Goal: Task Accomplishment & Management: Manage account settings

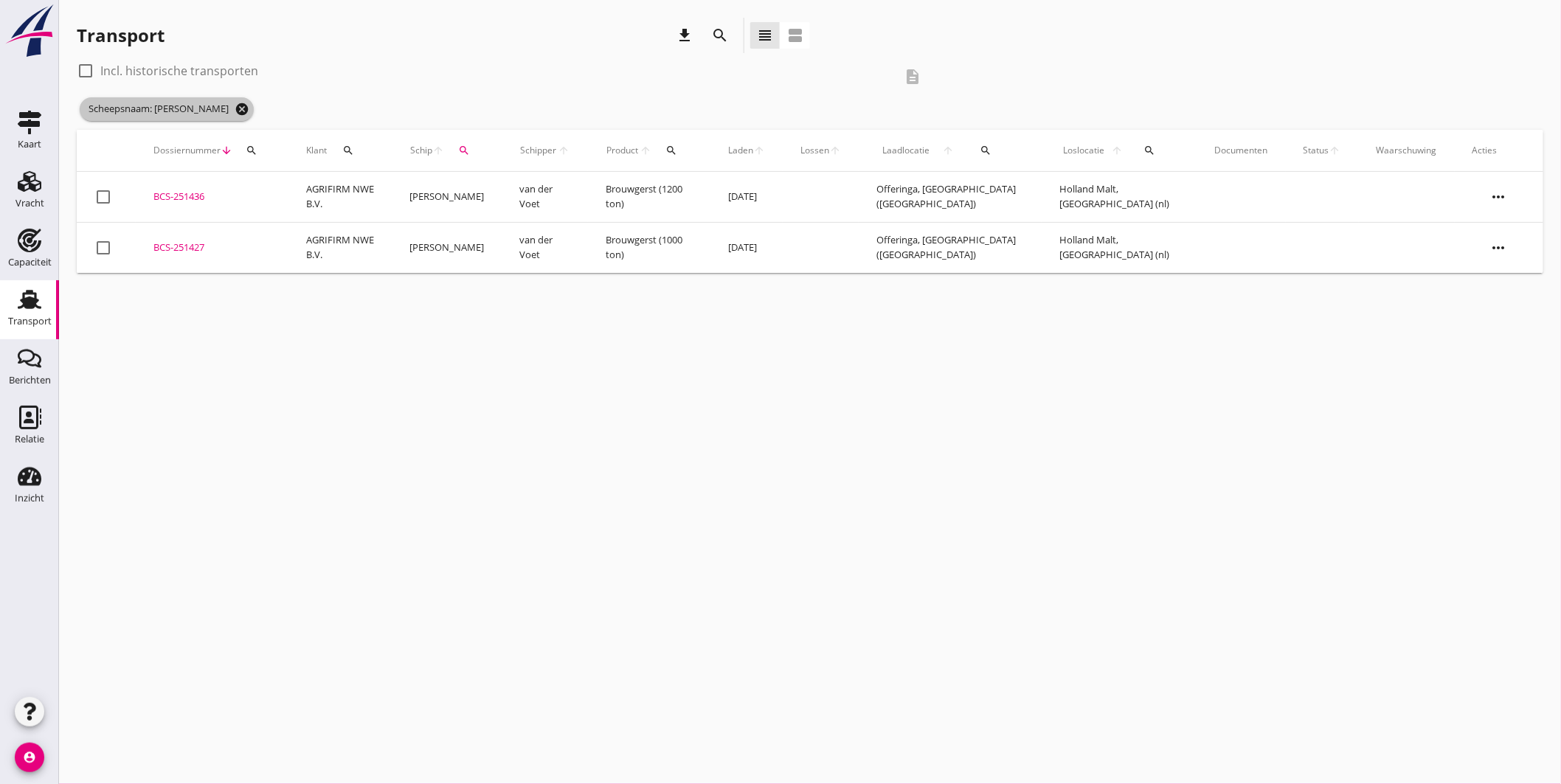
click at [234, 109] on icon "cancel" at bounding box center [241, 109] width 15 height 15
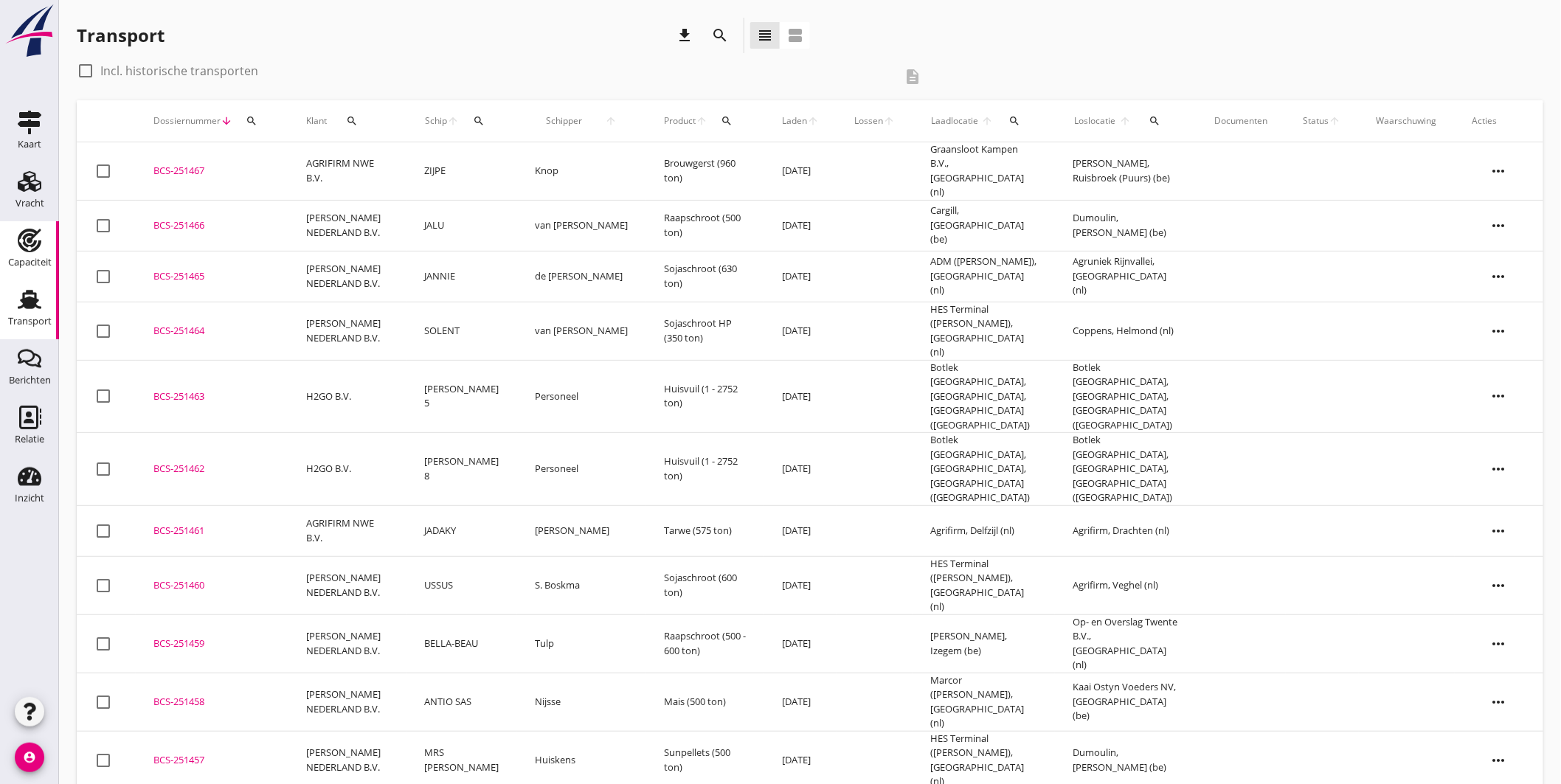
click at [27, 255] on div "Capaciteit" at bounding box center [29, 262] width 43 height 20
click at [20, 306] on icon "Transport" at bounding box center [29, 300] width 24 height 24
drag, startPoint x: 492, startPoint y: 119, endPoint x: 502, endPoint y: 125, distance: 11.7
click at [485, 119] on icon "search" at bounding box center [479, 121] width 11 height 11
click at [543, 159] on input "Zoek op (scheeps)naam" at bounding box center [564, 164] width 153 height 24
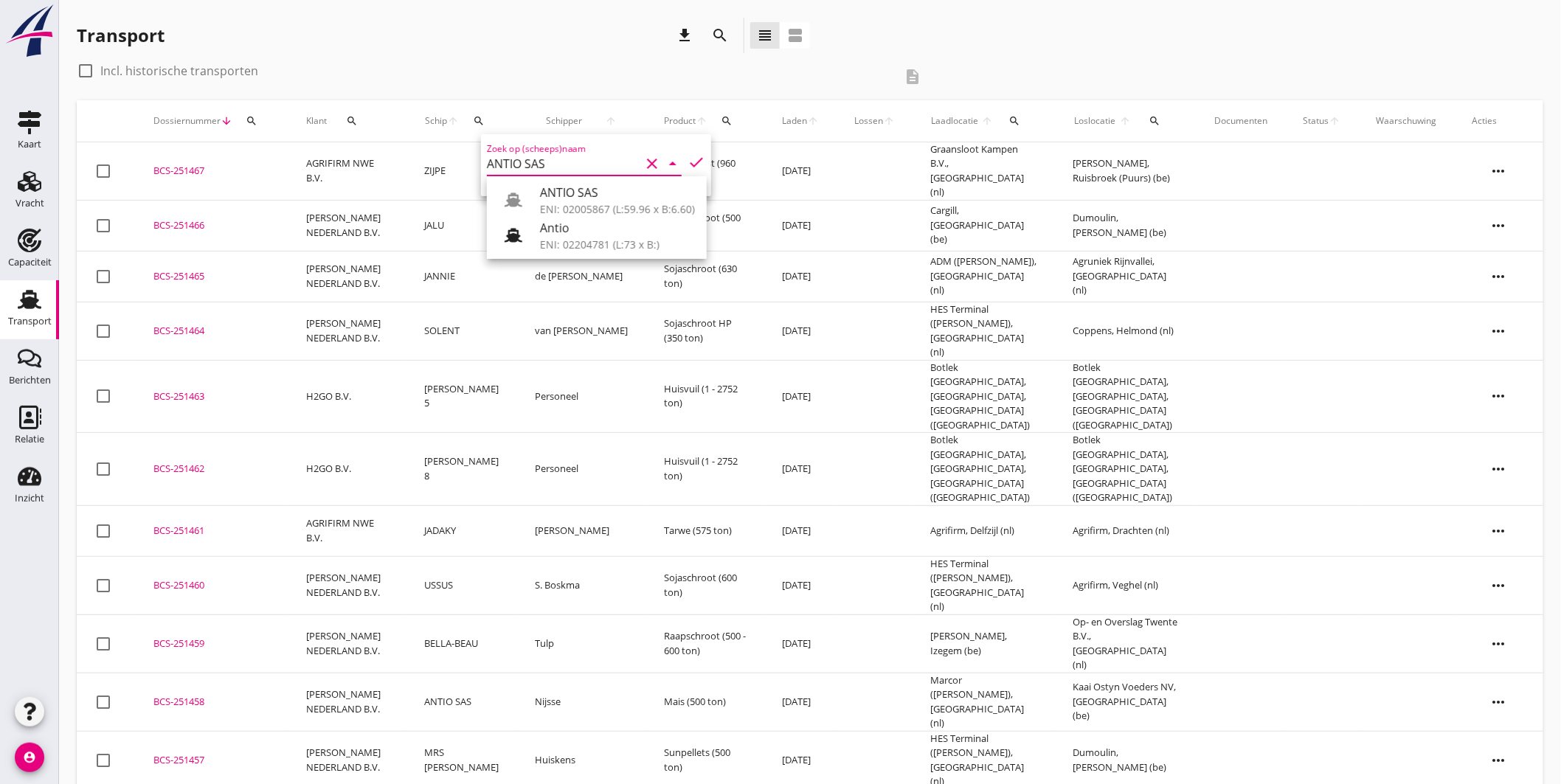
drag, startPoint x: 603, startPoint y: 204, endPoint x: 661, endPoint y: 188, distance: 60.2
click at [603, 205] on div "ENI: 02005867 (L:59.96 x B:6.60)" at bounding box center [618, 210] width 155 height 16
click at [688, 157] on icon "check" at bounding box center [697, 162] width 18 height 18
type input "ANTIO SAS"
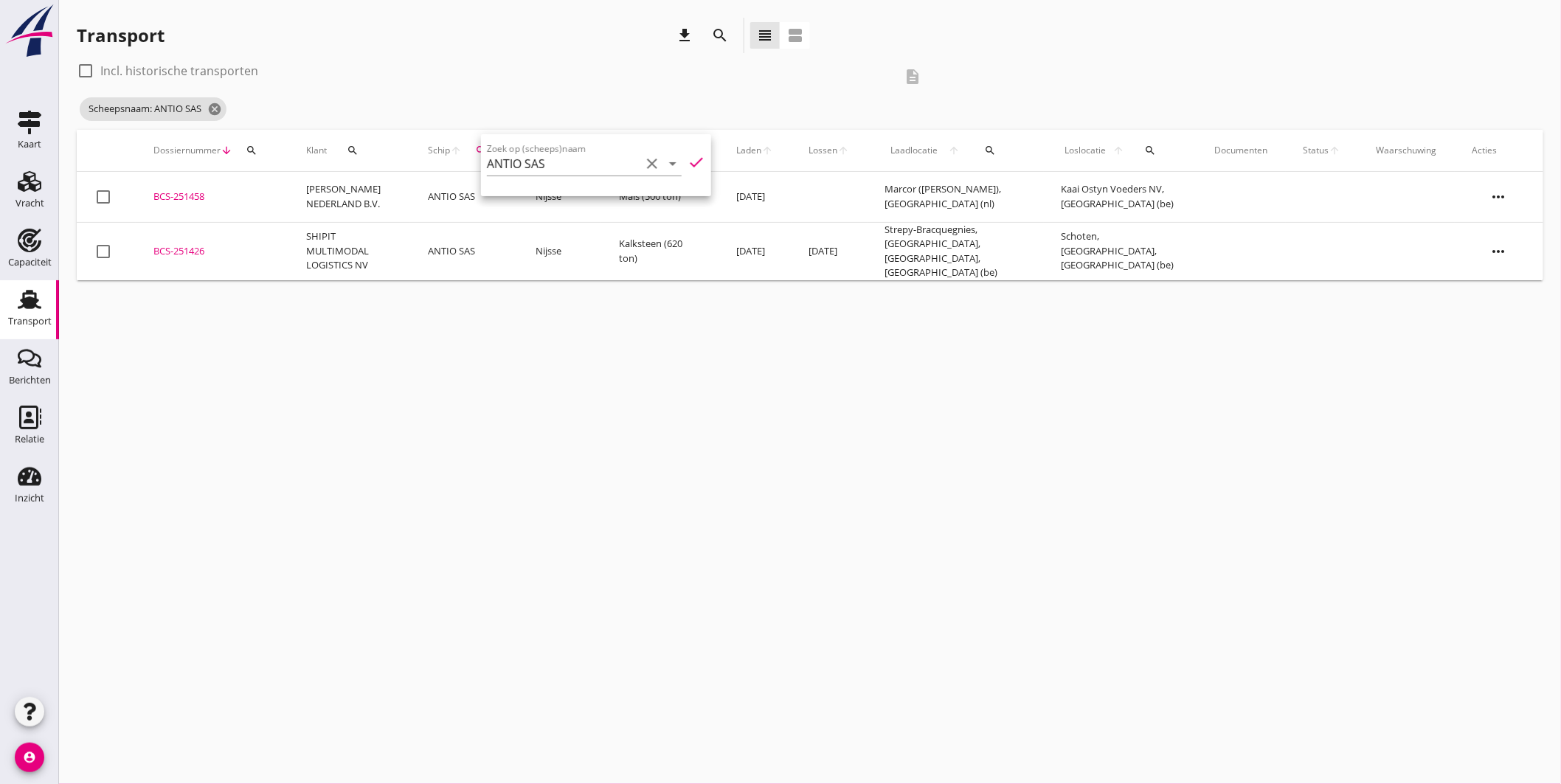
click at [178, 193] on div "BCS-251458" at bounding box center [211, 196] width 117 height 15
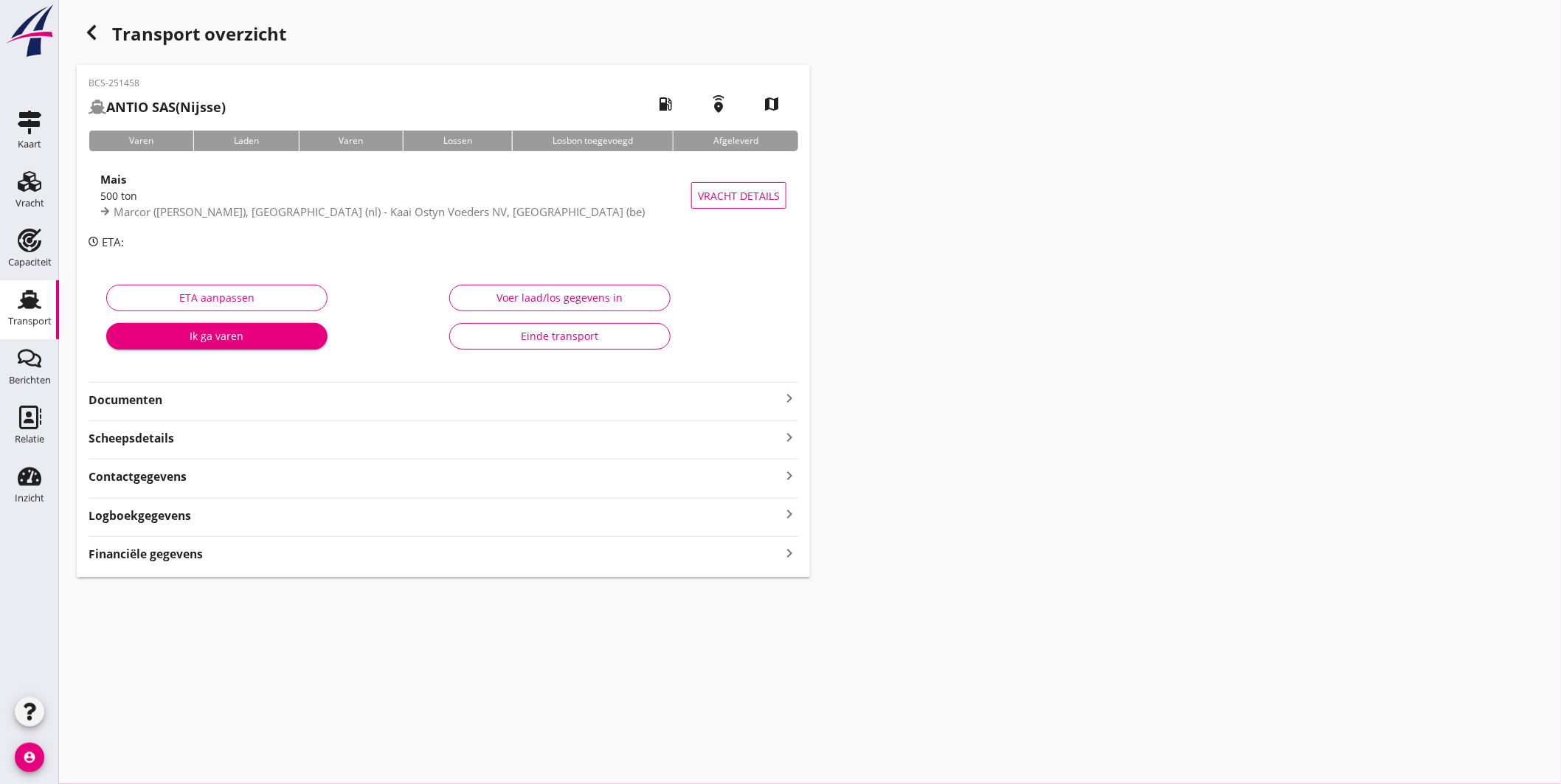
click at [788, 391] on icon "keyboard_arrow_right" at bounding box center [789, 398] width 18 height 18
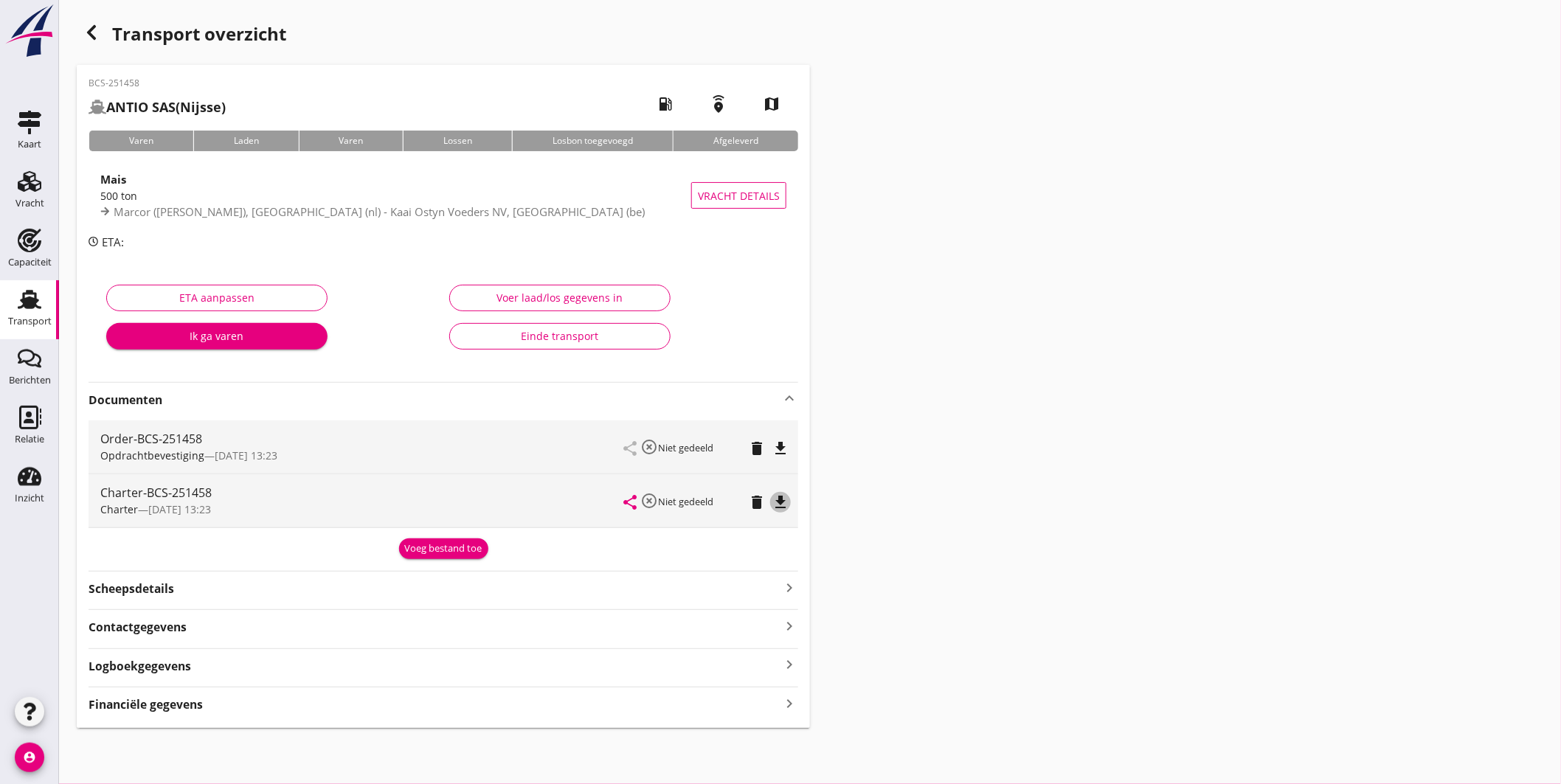
click at [785, 499] on icon "file_download" at bounding box center [780, 502] width 18 height 18
click at [40, 283] on link "Transport Transport" at bounding box center [29, 309] width 59 height 59
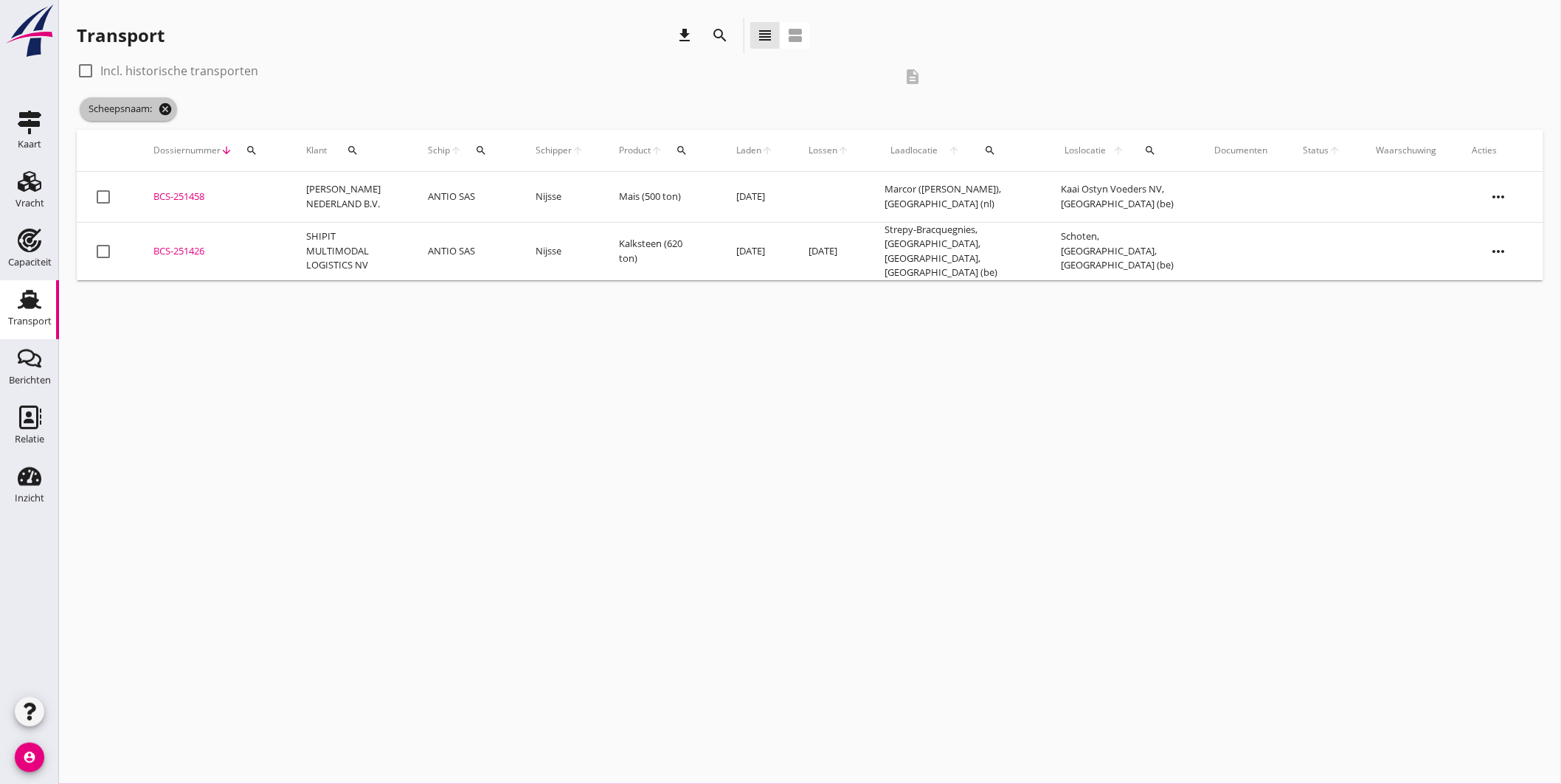
click at [165, 107] on icon "cancel" at bounding box center [165, 109] width 15 height 15
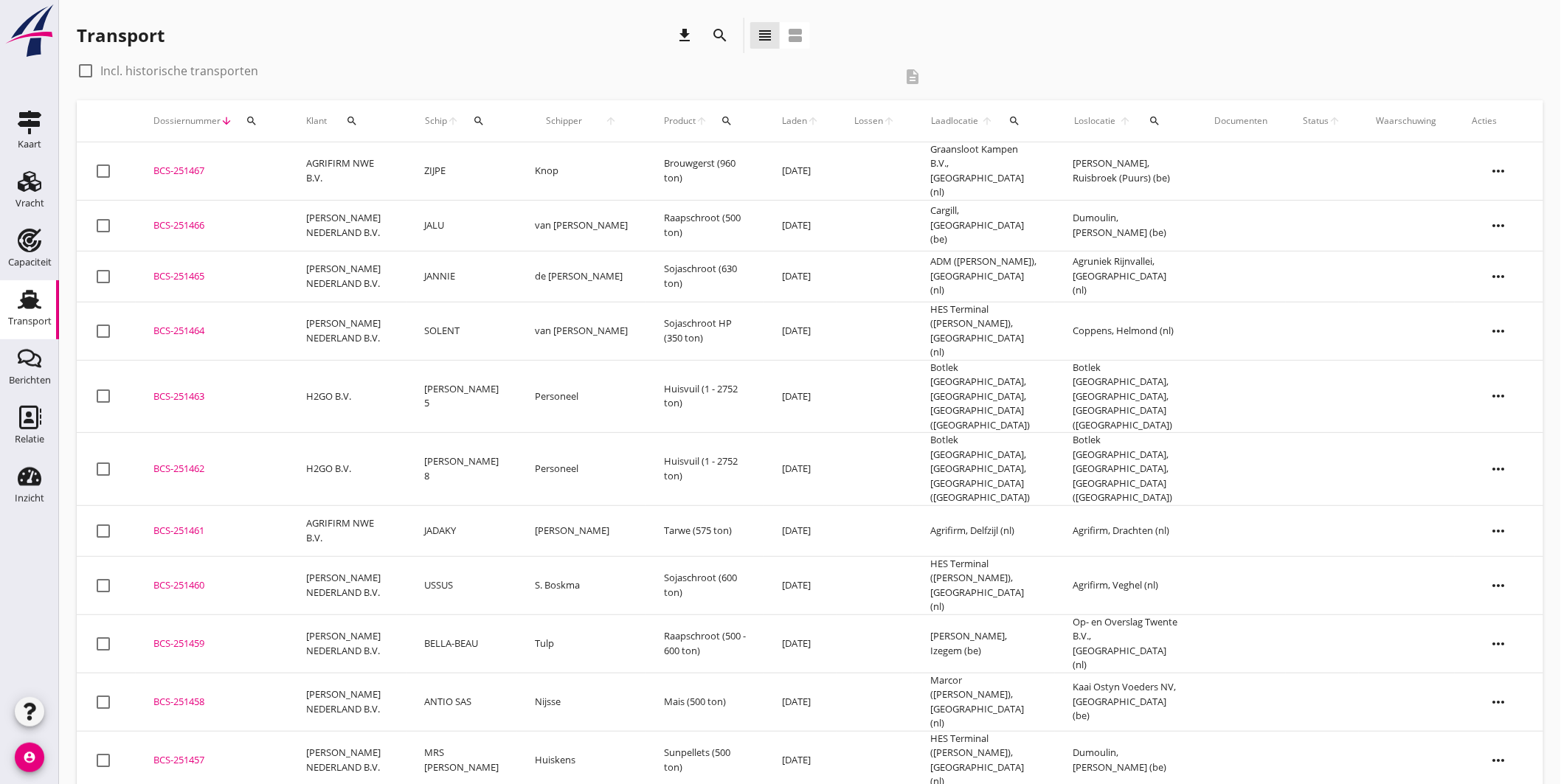
click at [26, 307] on use at bounding box center [29, 300] width 24 height 19
click at [41, 253] on div "Capaciteit" at bounding box center [29, 262] width 43 height 20
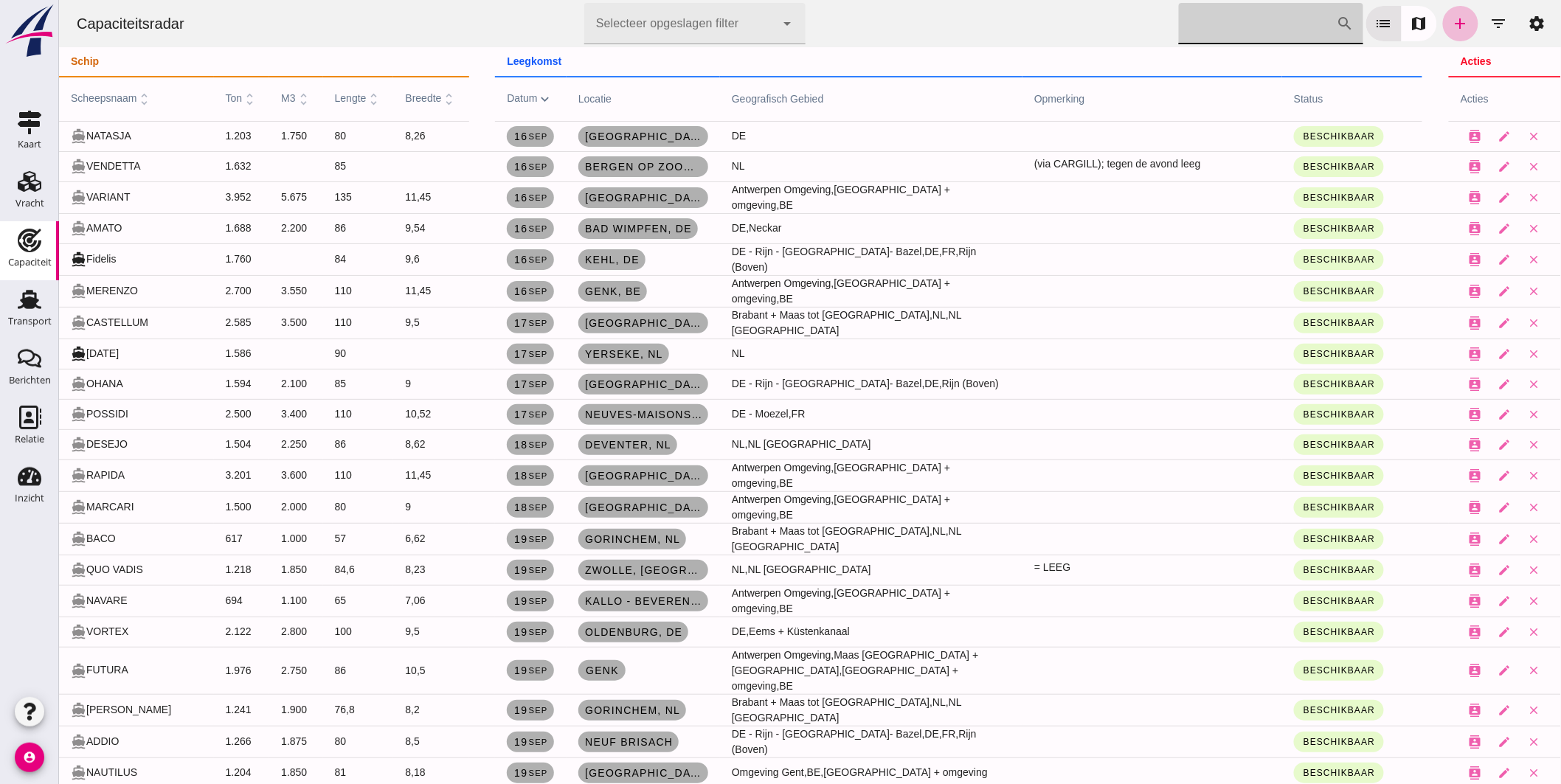
click at [1179, 16] on input "Zoek op scheepsnaam" at bounding box center [1257, 23] width 158 height 41
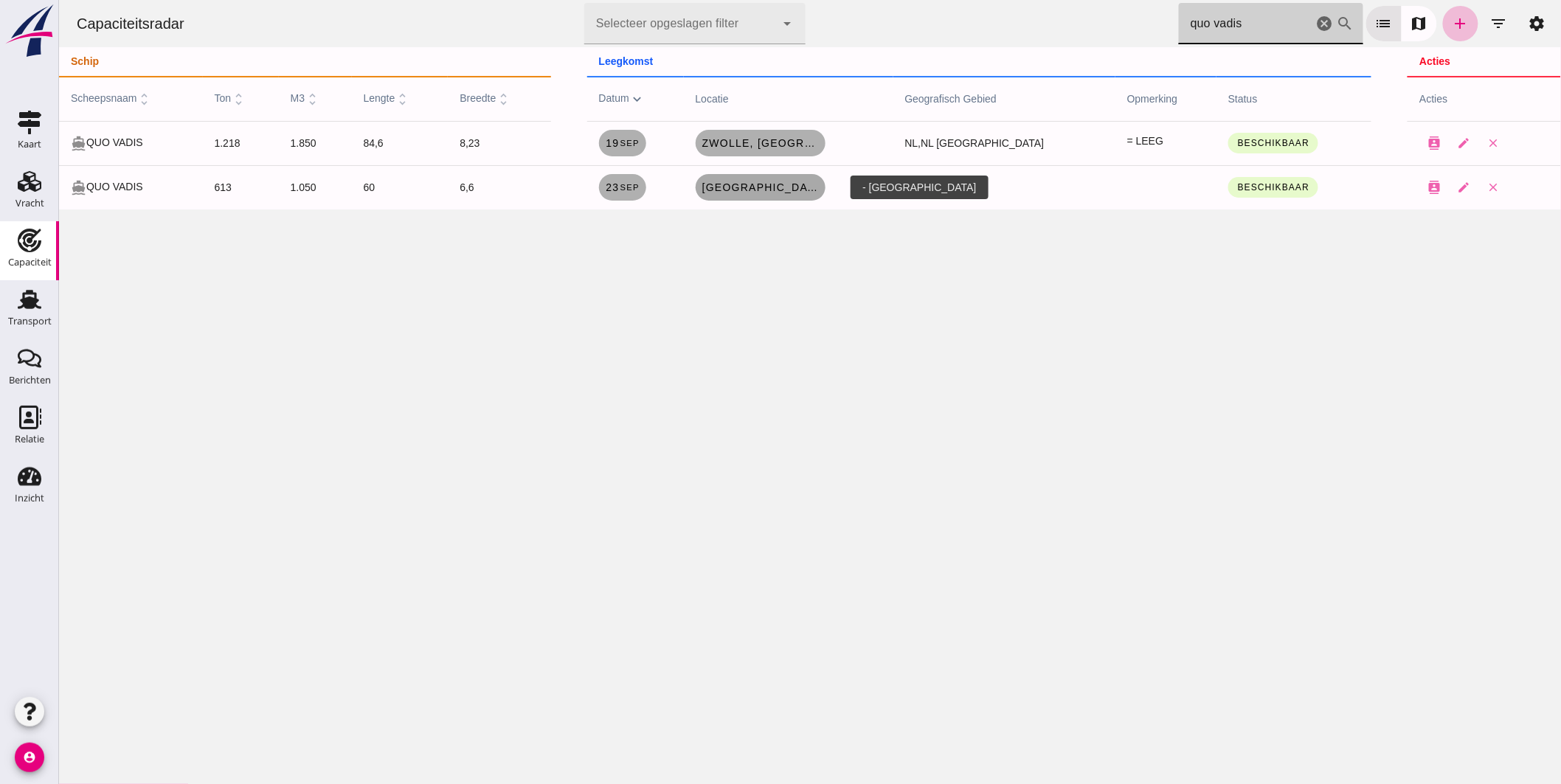
type input "quo vadis"
click at [760, 188] on span "Gelsenkirchen" at bounding box center [760, 187] width 118 height 11
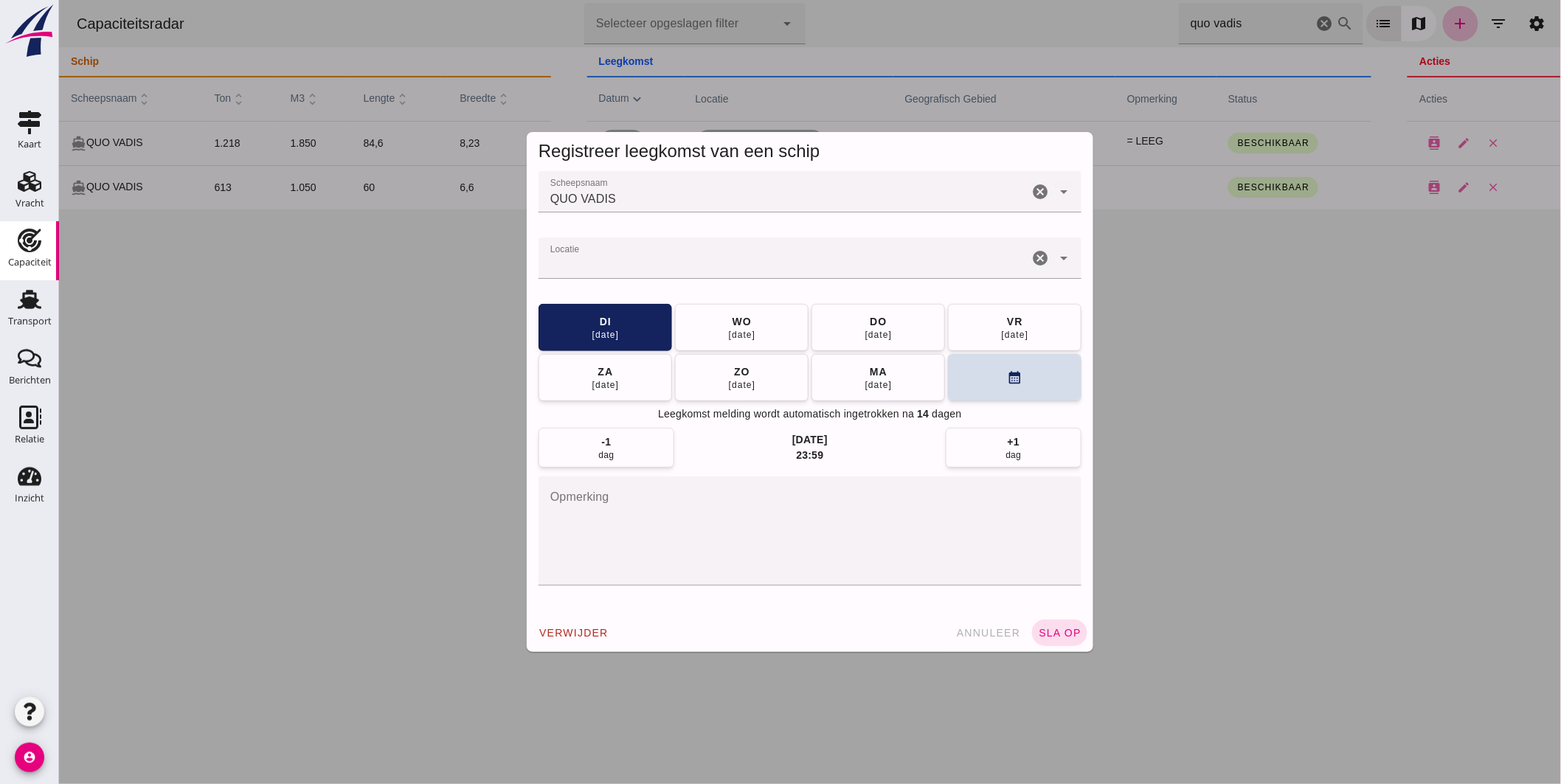
click at [661, 256] on input "Locatie" at bounding box center [783, 265] width 490 height 18
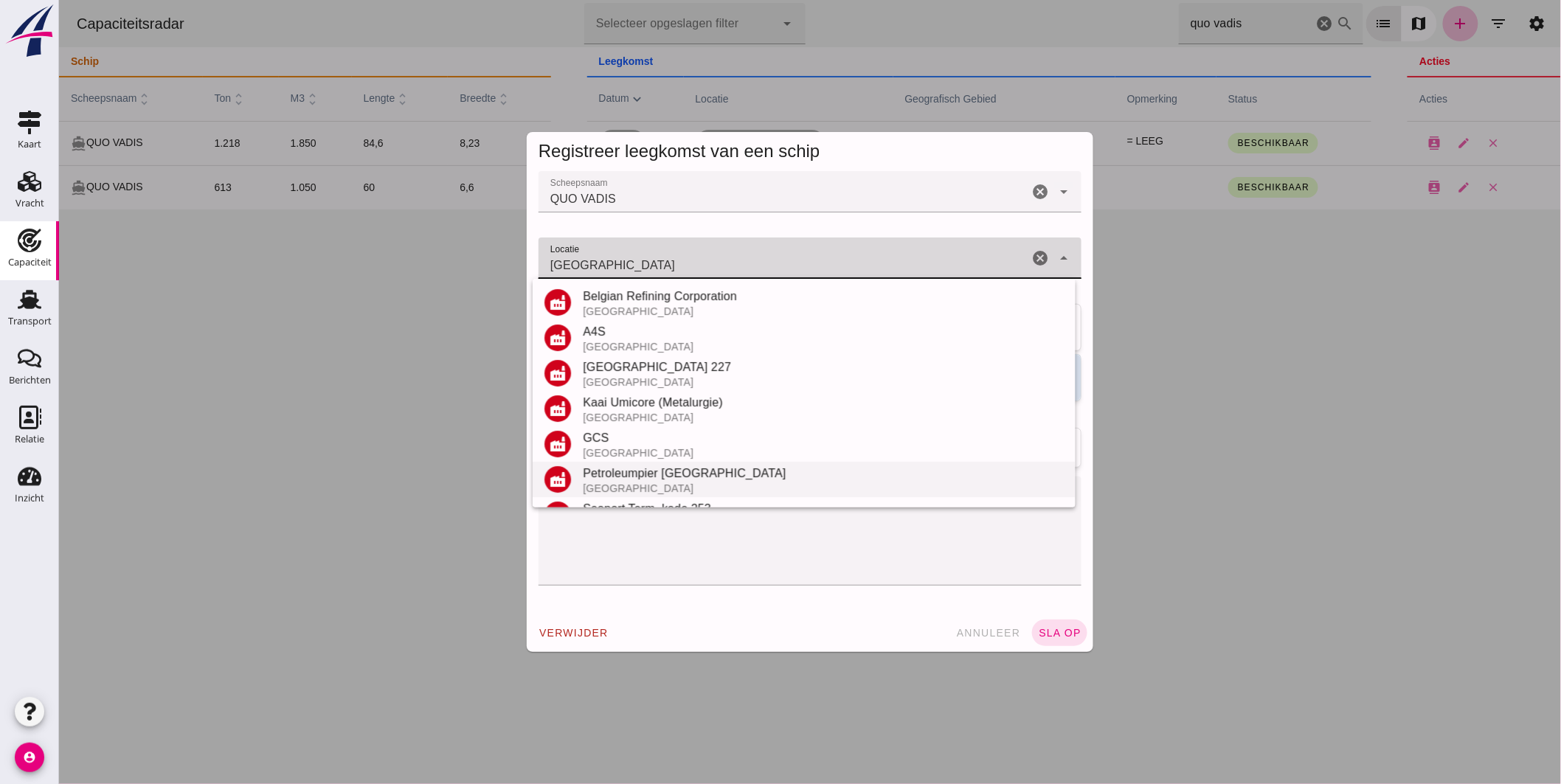
scroll to position [173, 0]
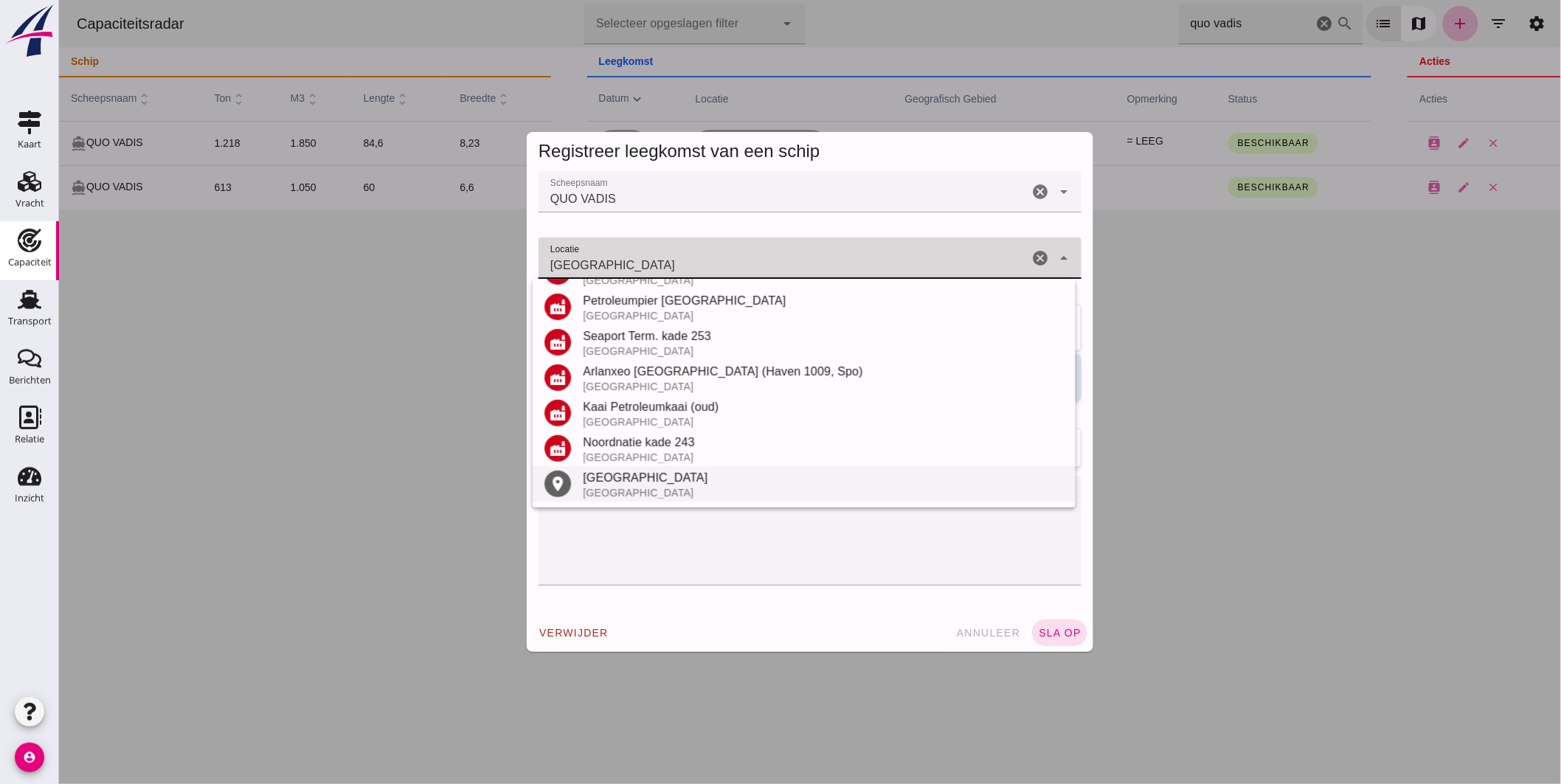
click at [609, 482] on div "Antwerpen" at bounding box center [823, 478] width 481 height 18
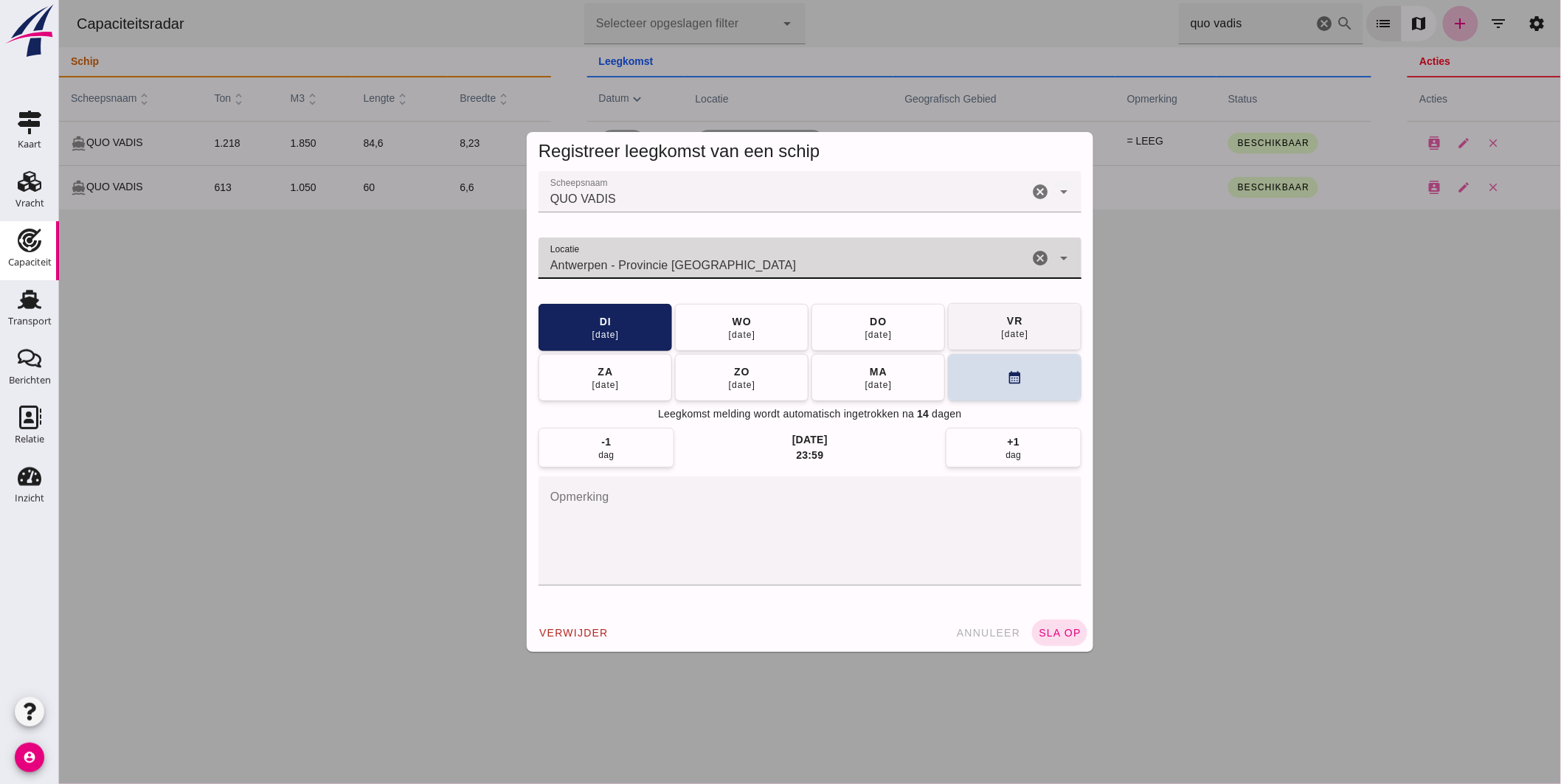
type input "Antwerpen - Provincie Antwerpen"
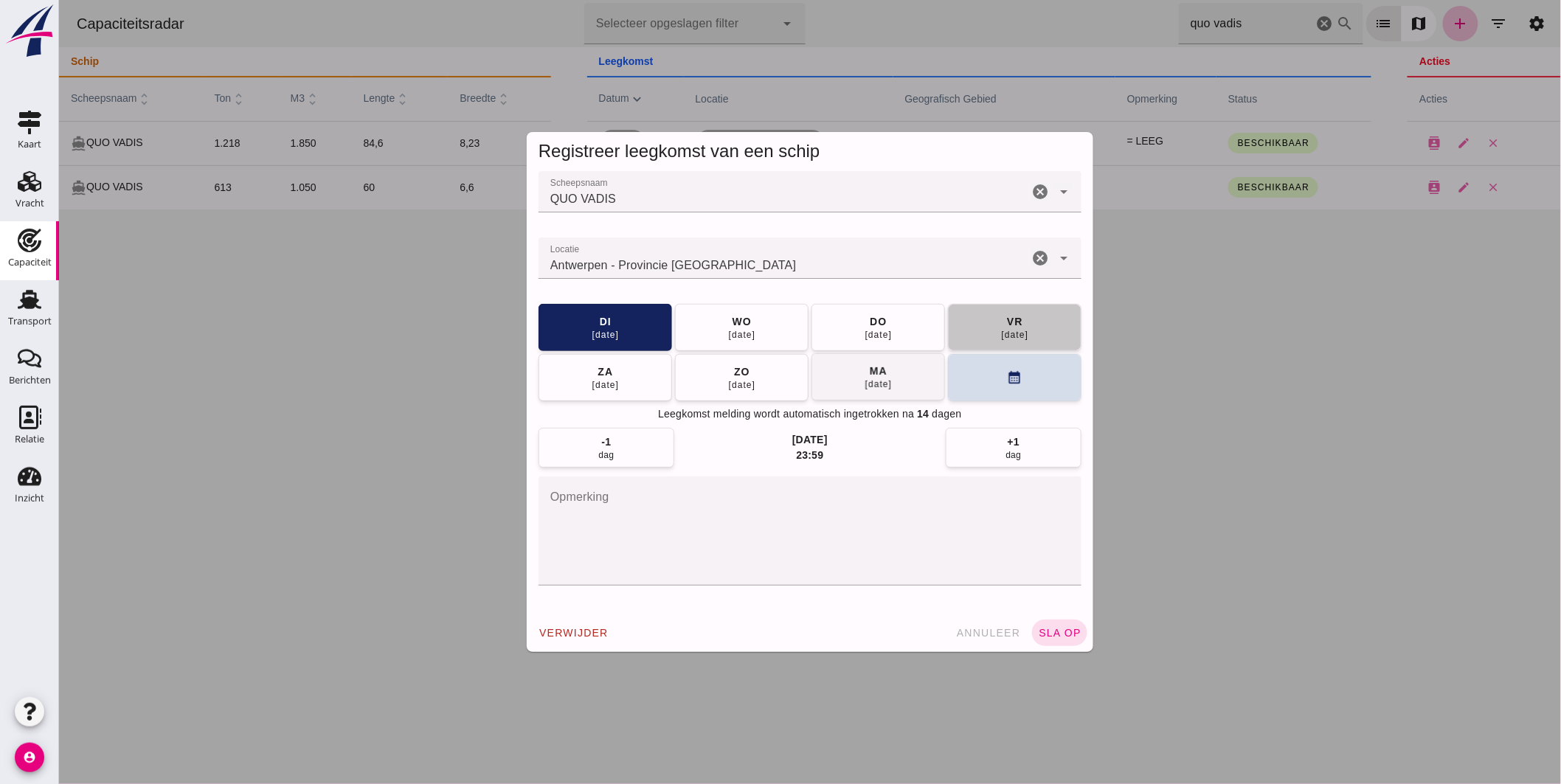
click at [947, 329] on button "vr 26 sep" at bounding box center [1014, 328] width 134 height 48
click at [1056, 624] on button "sla op" at bounding box center [1059, 633] width 55 height 26
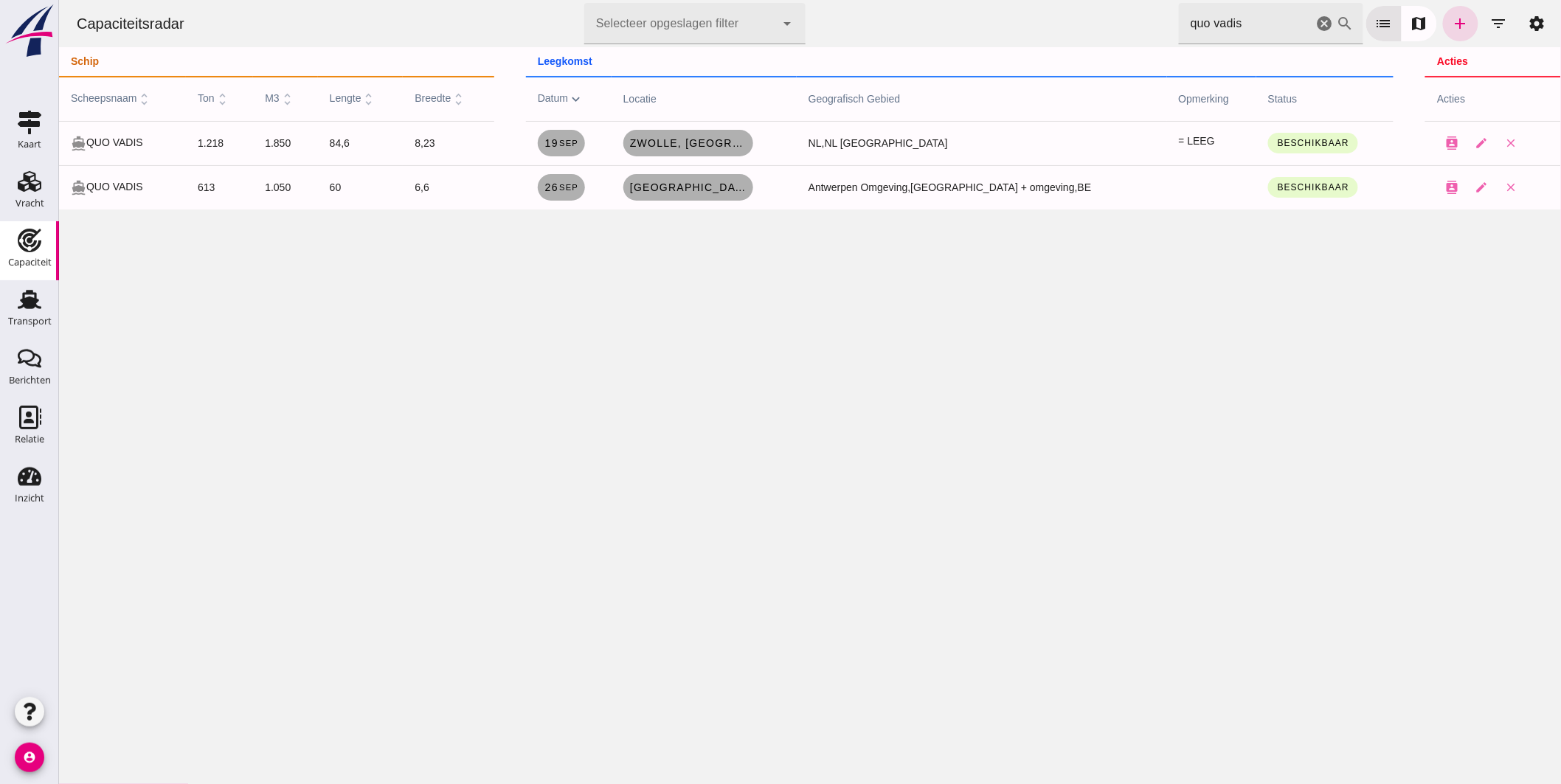
click at [1315, 18] on icon "cancel" at bounding box center [1324, 24] width 18 height 18
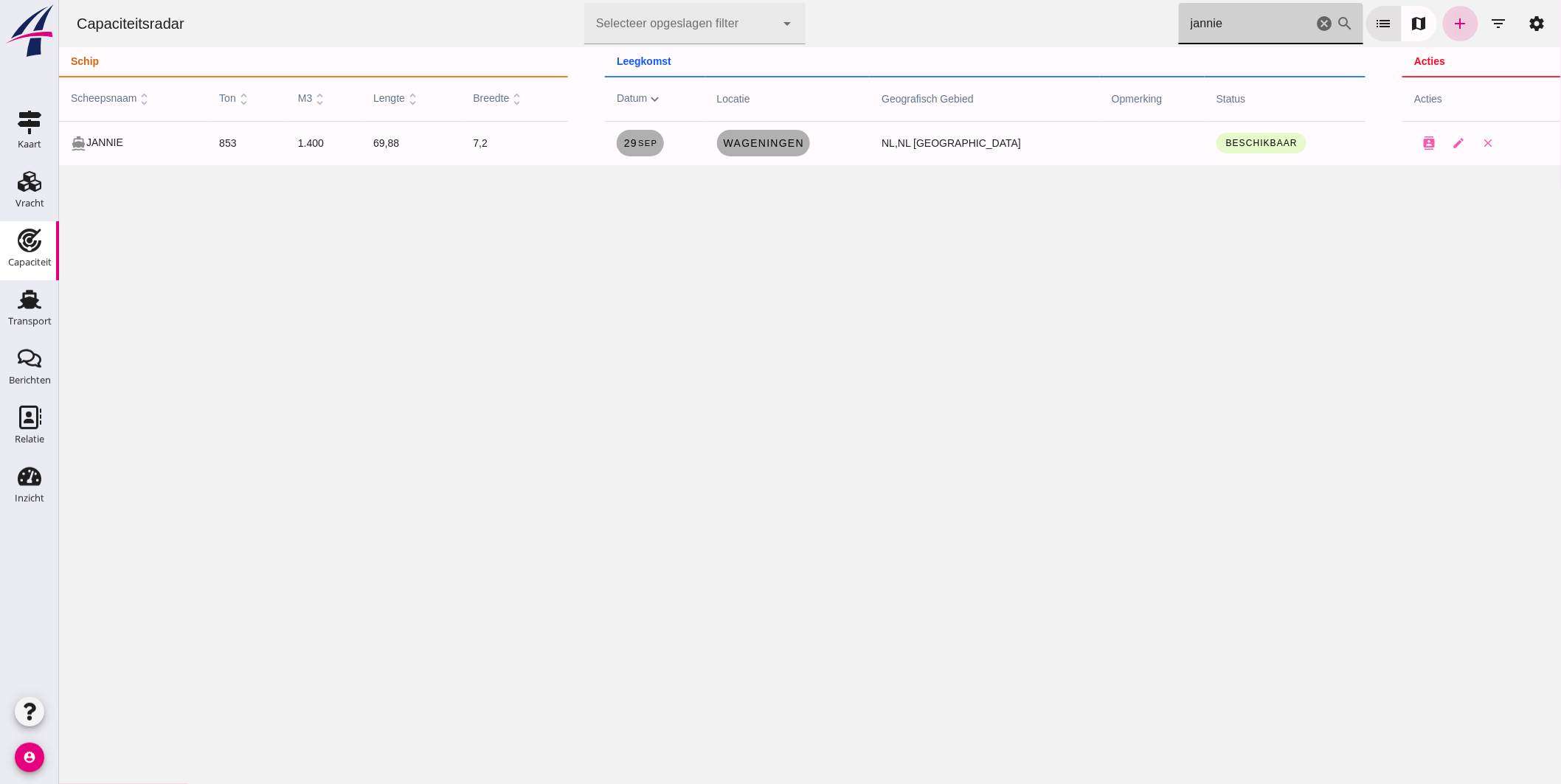
type input "jannie"
click at [1455, 25] on icon "add" at bounding box center [1460, 24] width 18 height 18
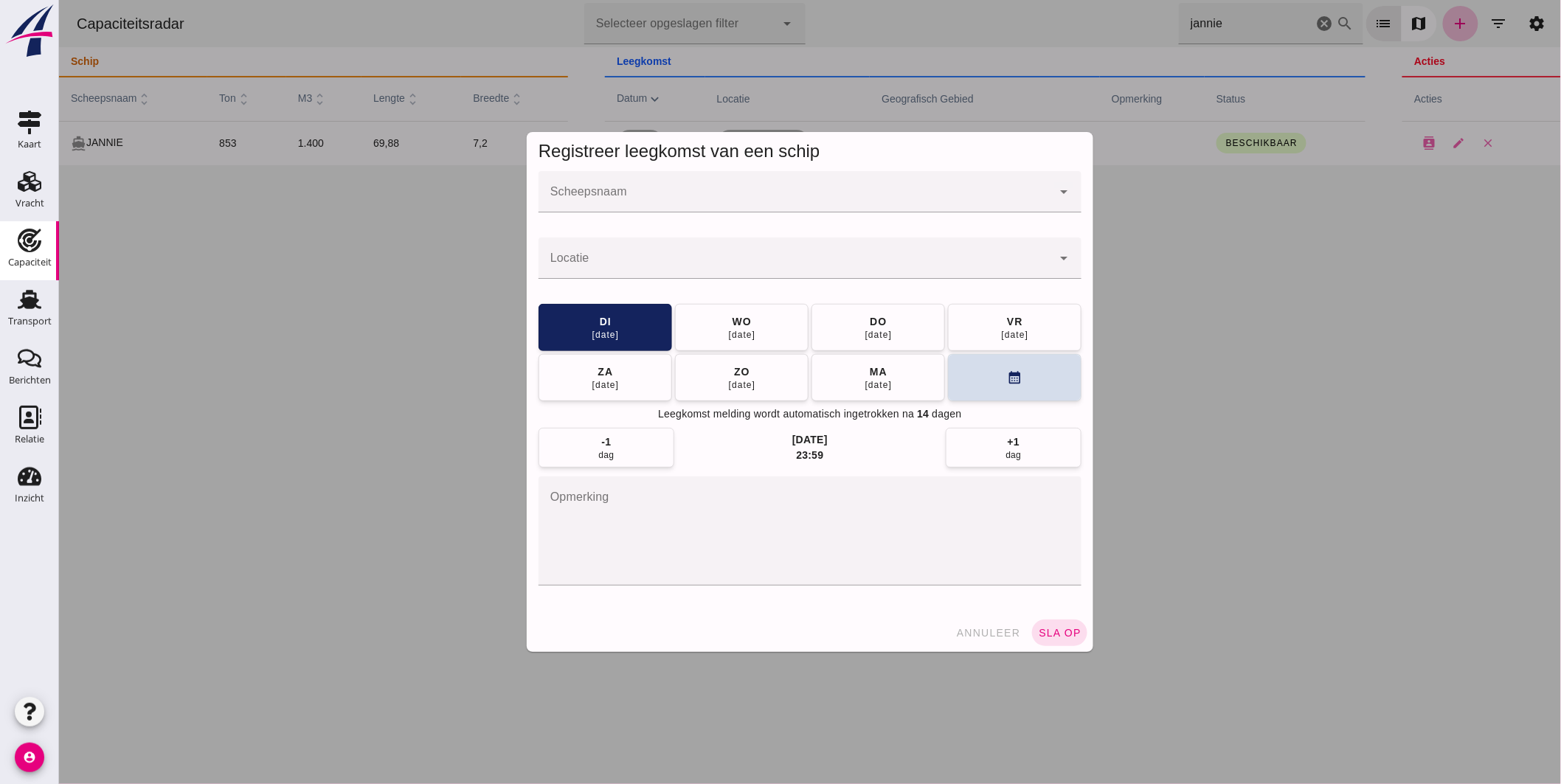
click at [835, 186] on div at bounding box center [795, 191] width 514 height 41
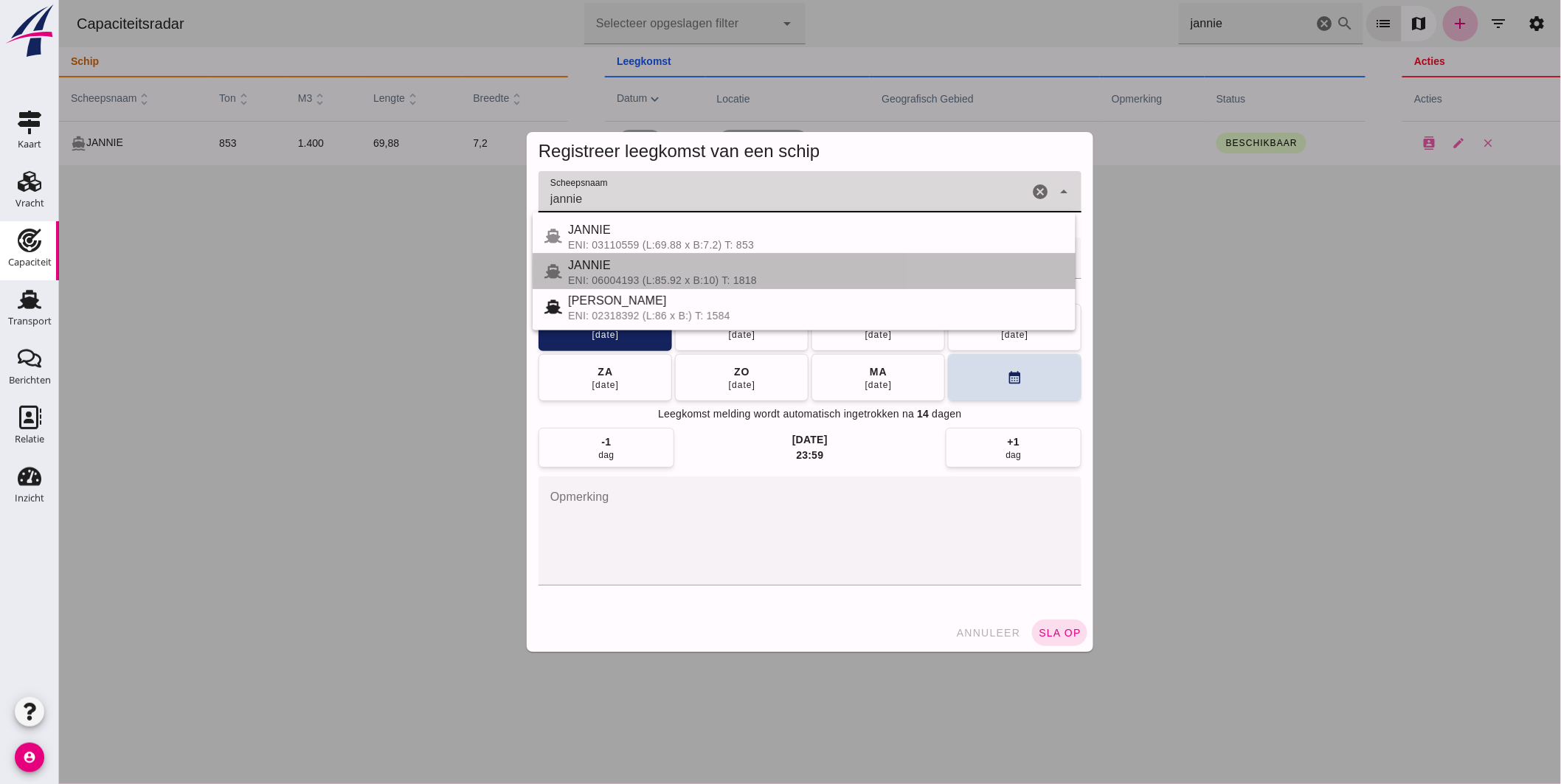
click at [699, 277] on div "ENI: 06004193 (L:85.92 x B:10) T: 1818" at bounding box center [815, 280] width 496 height 11
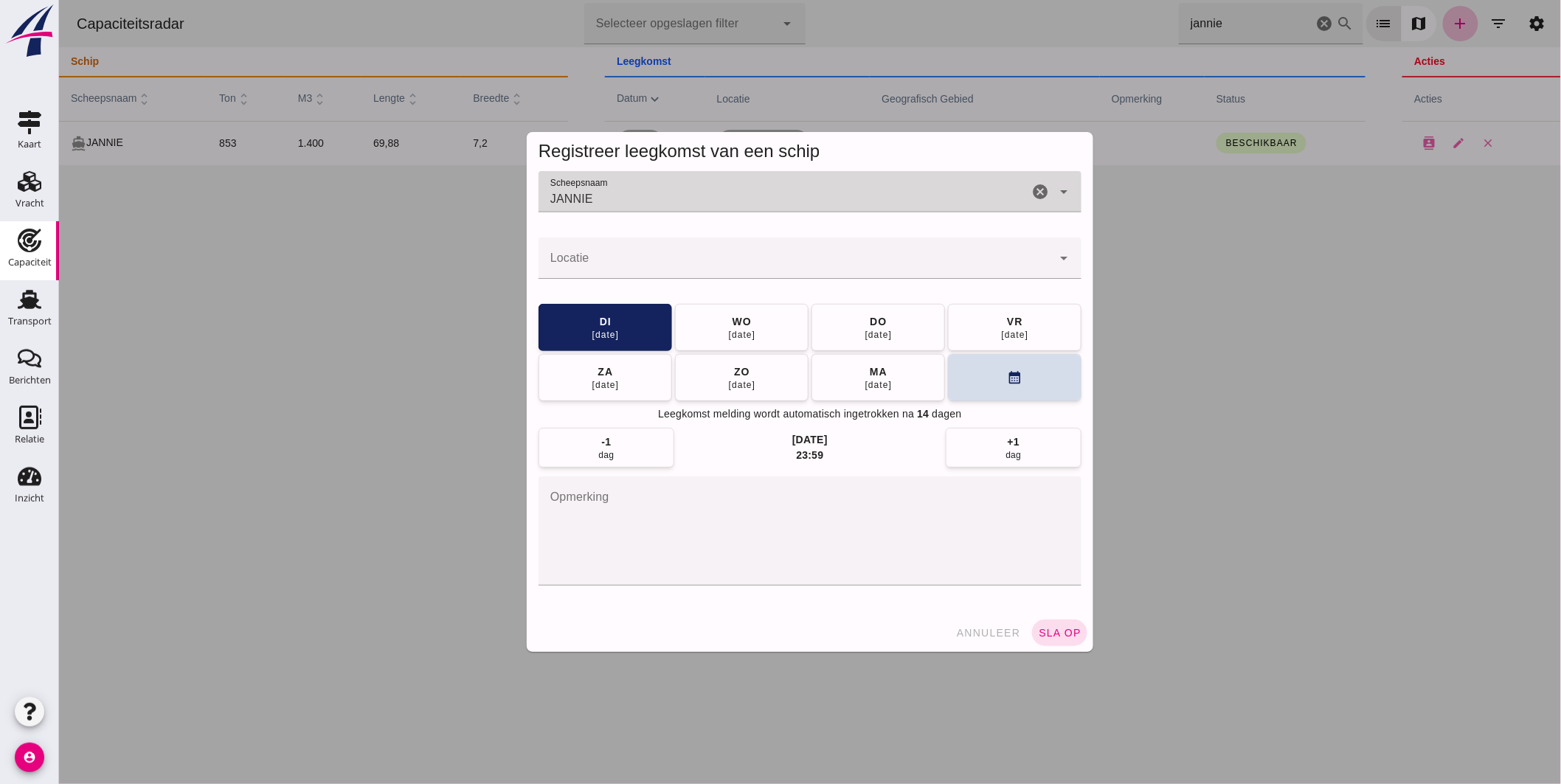
type input "JANNIE"
click at [660, 259] on input "Locatie" at bounding box center [795, 265] width 514 height 18
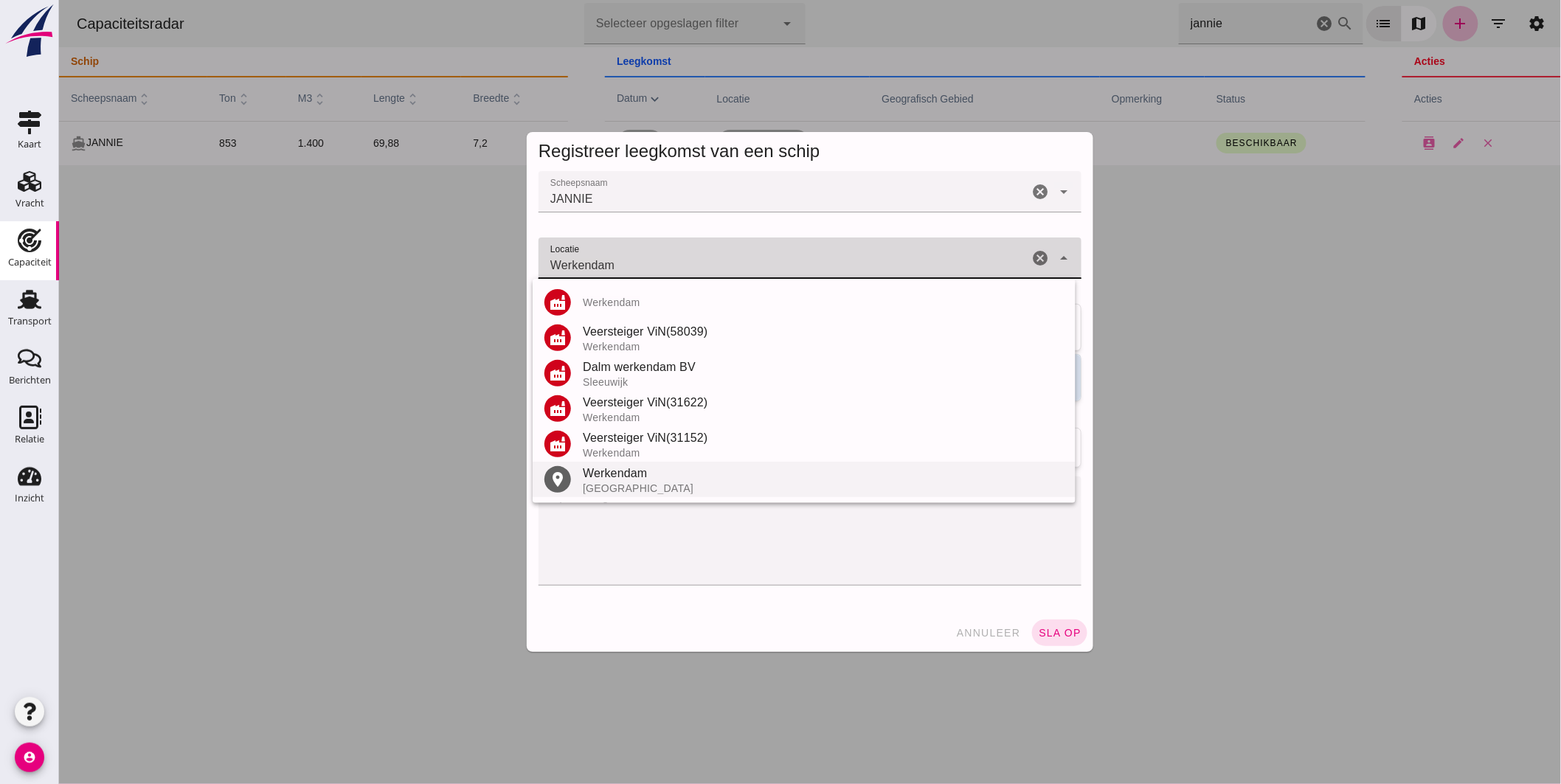
click at [643, 479] on div "Werkendam" at bounding box center [823, 474] width 481 height 18
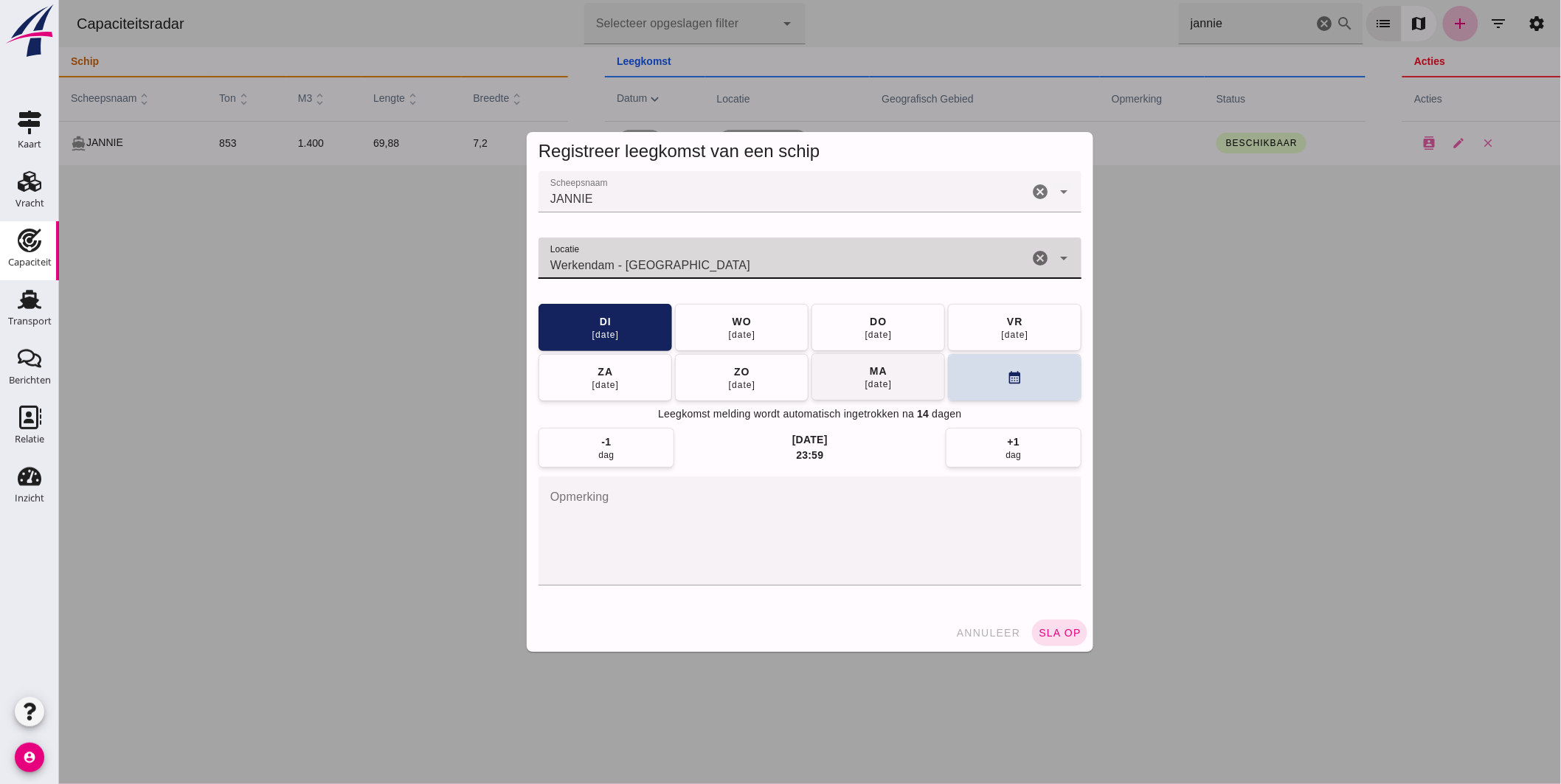
type input "Werkendam - Noord-Brabant"
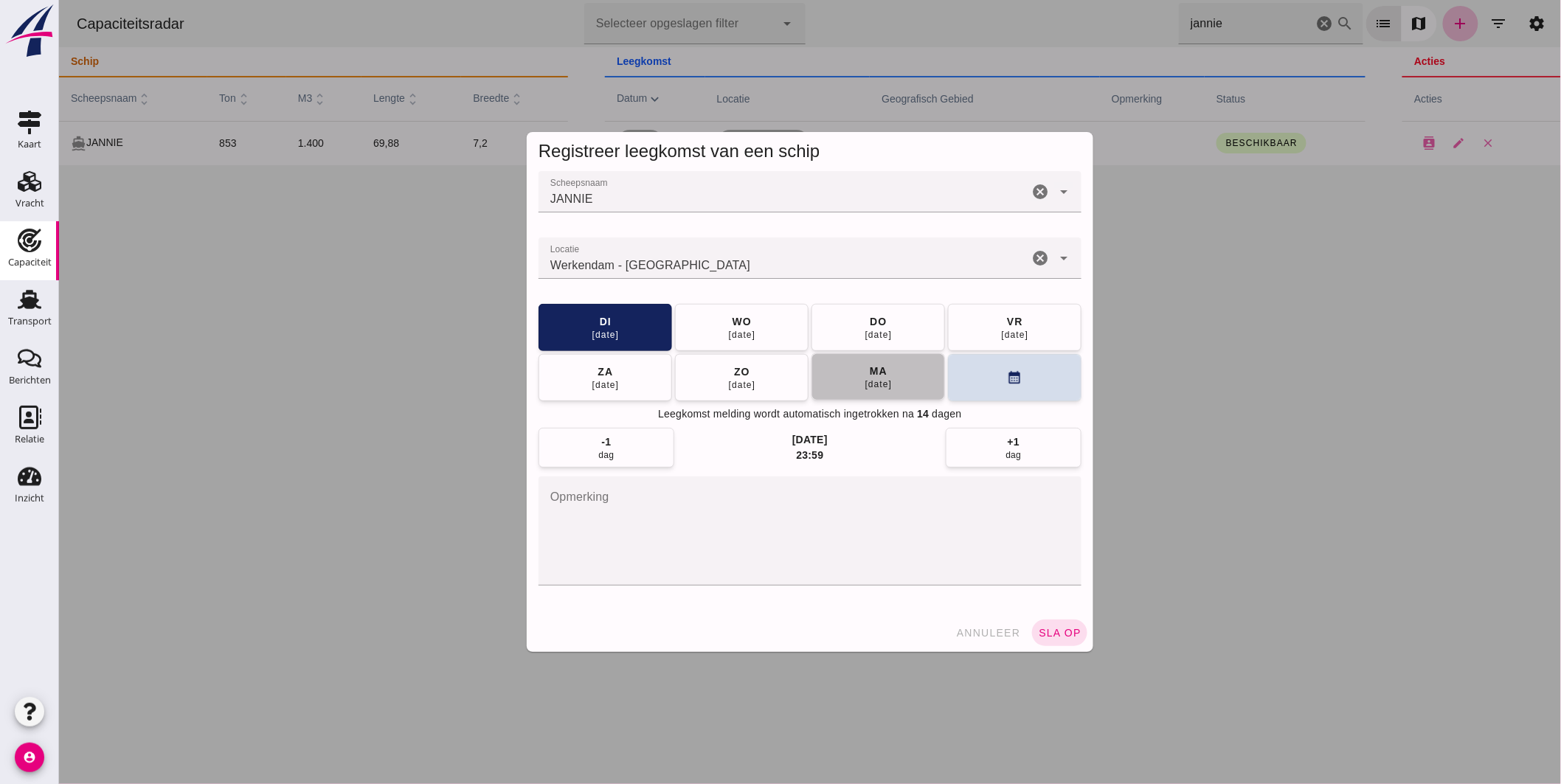
click at [911, 379] on button "ma 29 sep" at bounding box center [877, 377] width 134 height 48
click at [1062, 631] on span "sla op" at bounding box center [1059, 632] width 43 height 11
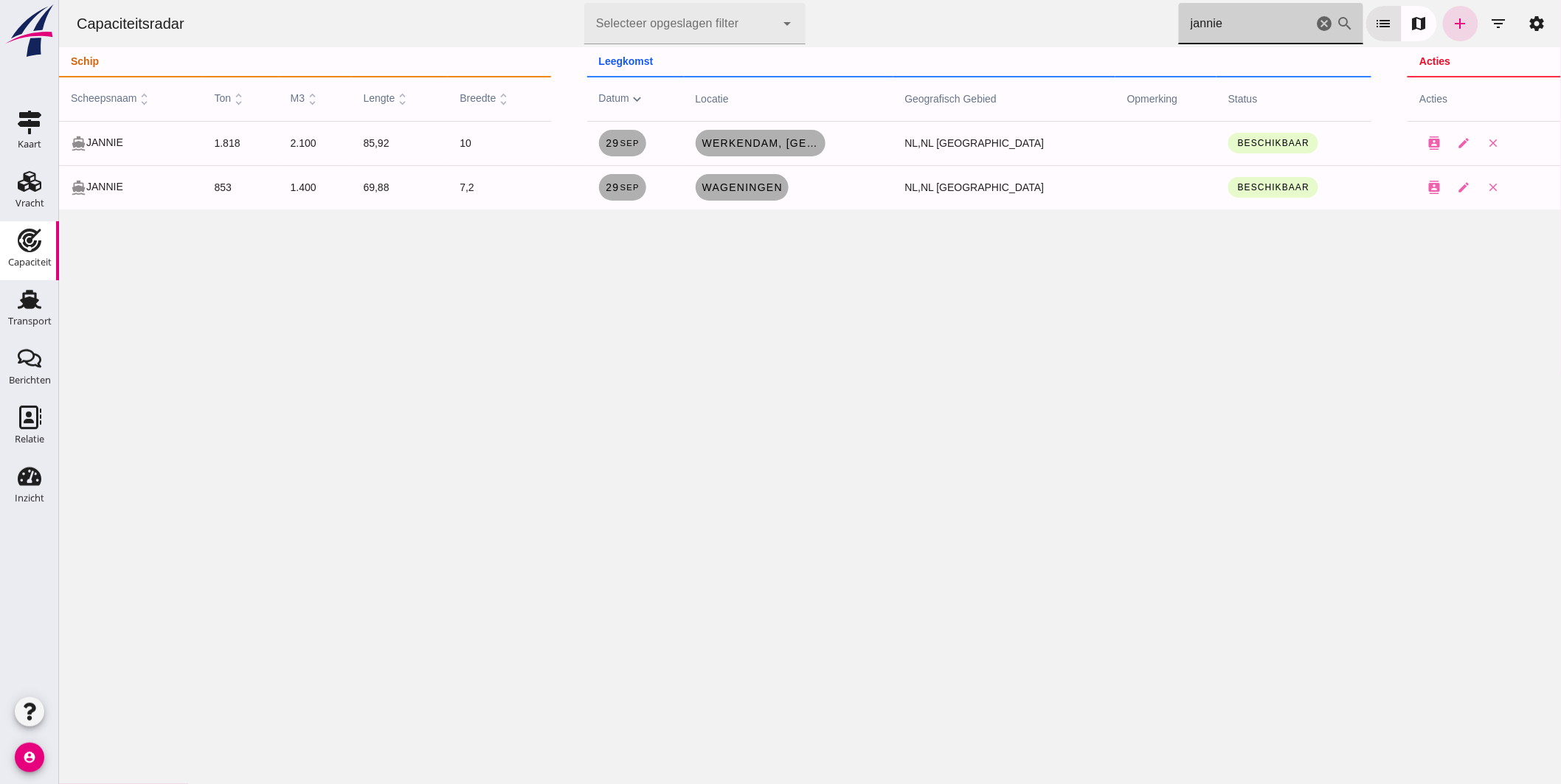
drag, startPoint x: 1247, startPoint y: 27, endPoint x: 943, endPoint y: 37, distance: 304.2
click at [985, 34] on div "Capaciteitsradar Selecteer opgeslagen filter Selecteer opgeslagen filter cancel…" at bounding box center [810, 24] width 1491 height 48
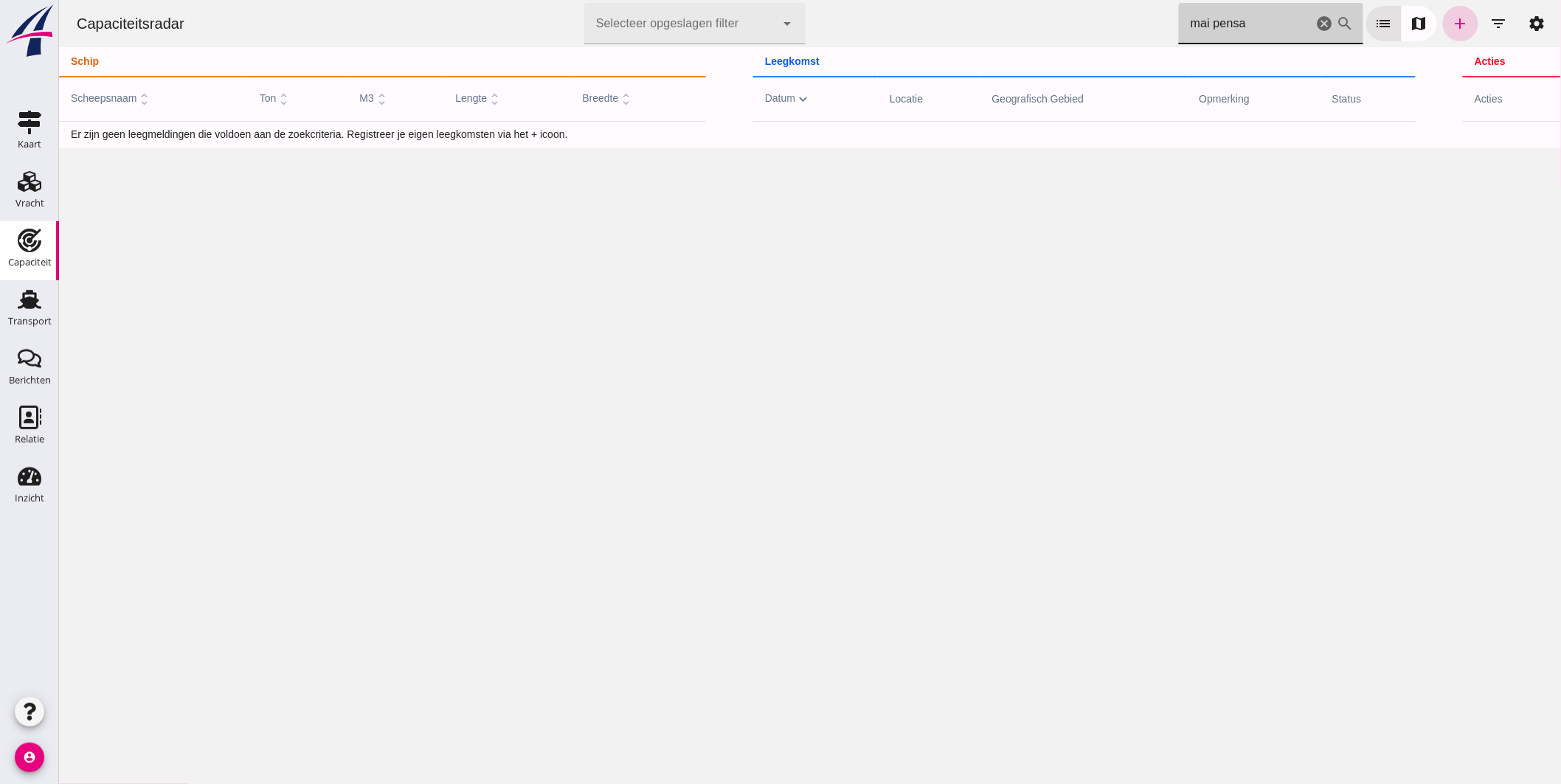
type input "mai pensa"
click at [1453, 18] on icon "add" at bounding box center [1460, 24] width 18 height 18
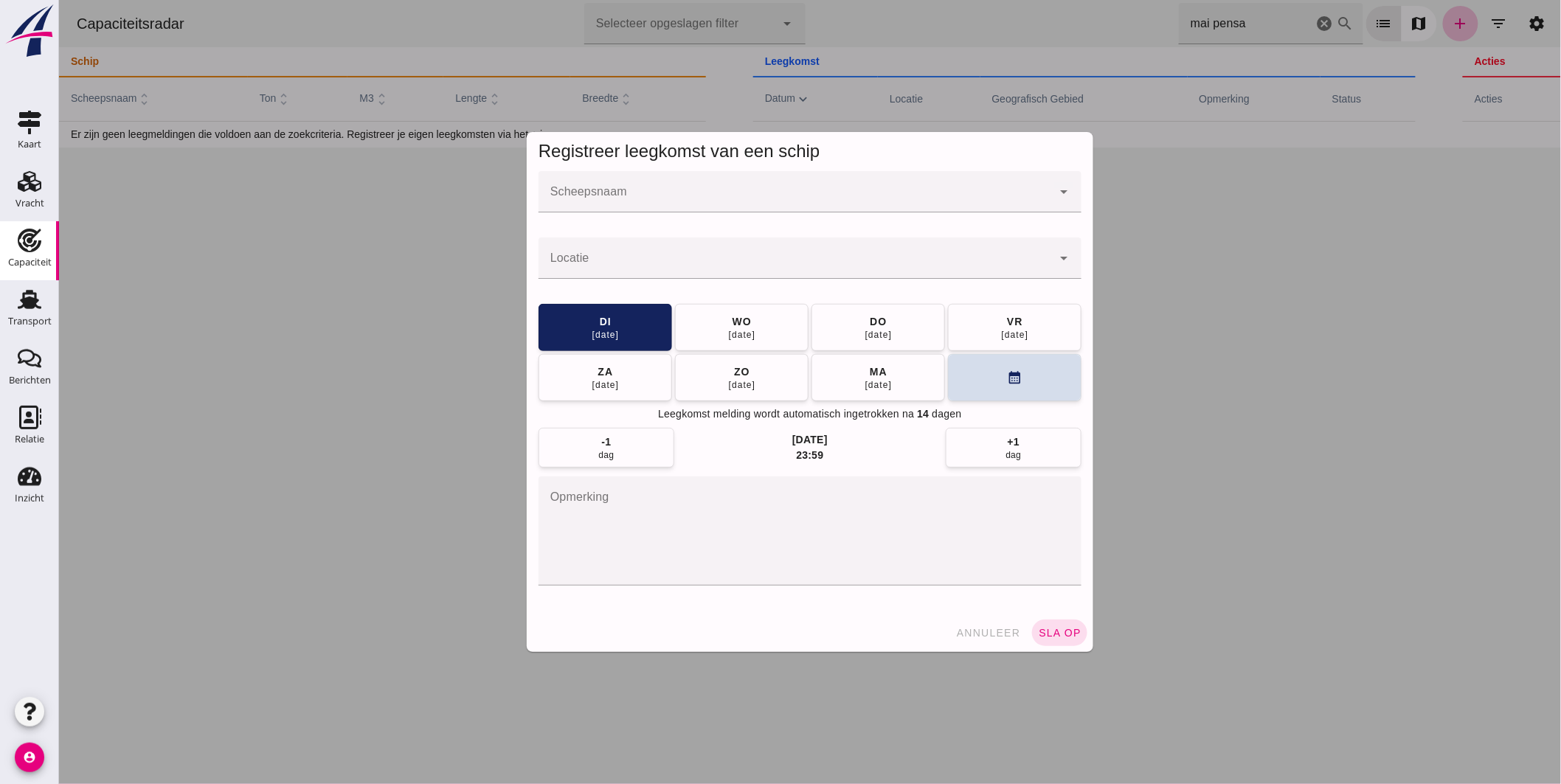
click at [879, 200] on input "Scheepsnaam" at bounding box center [795, 199] width 514 height 18
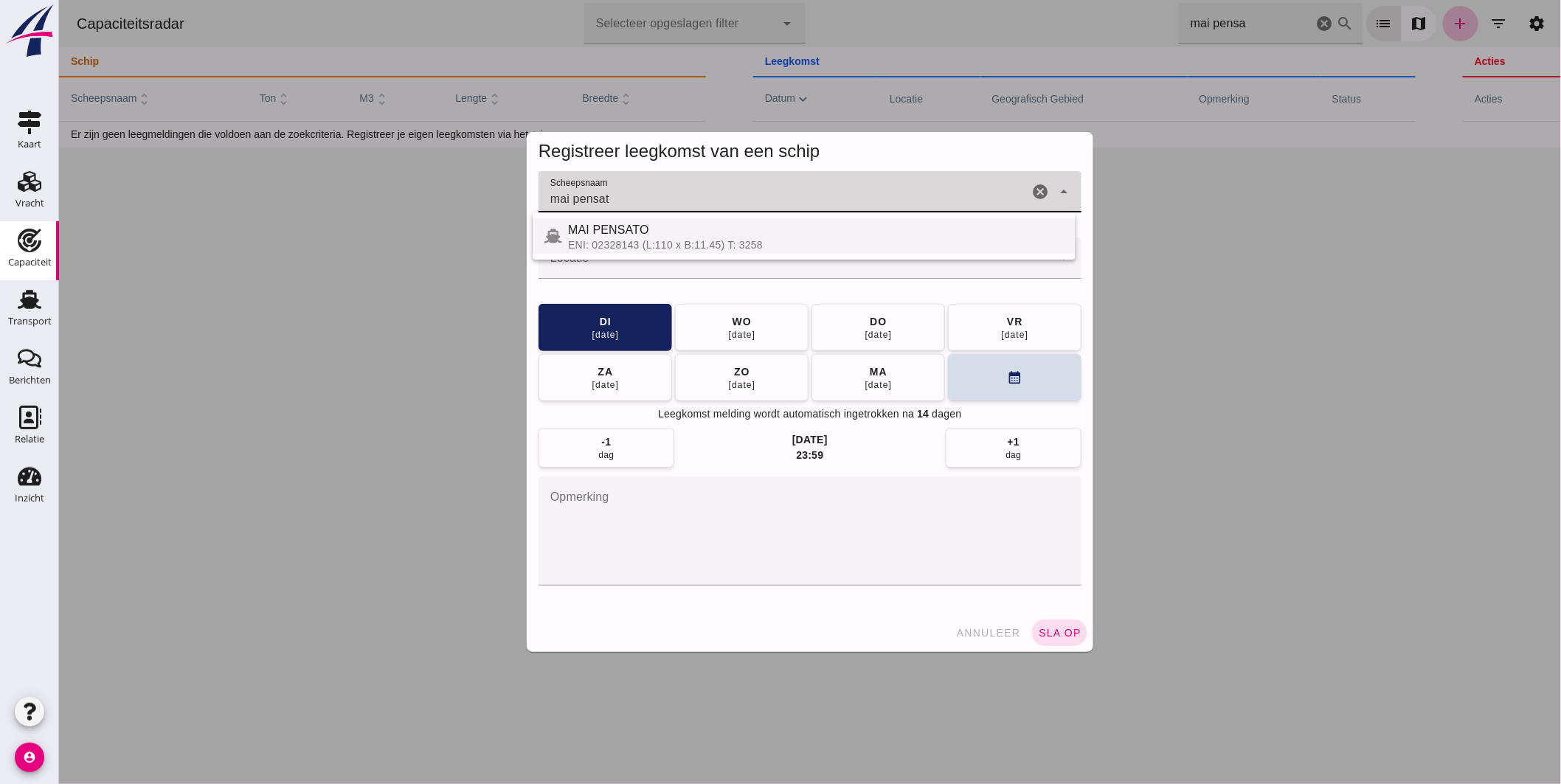
click at [747, 234] on div "MAI PENSATO" at bounding box center [815, 230] width 496 height 18
type input "MAI PENSATO"
click at [713, 267] on input "Locatie" at bounding box center [795, 265] width 514 height 18
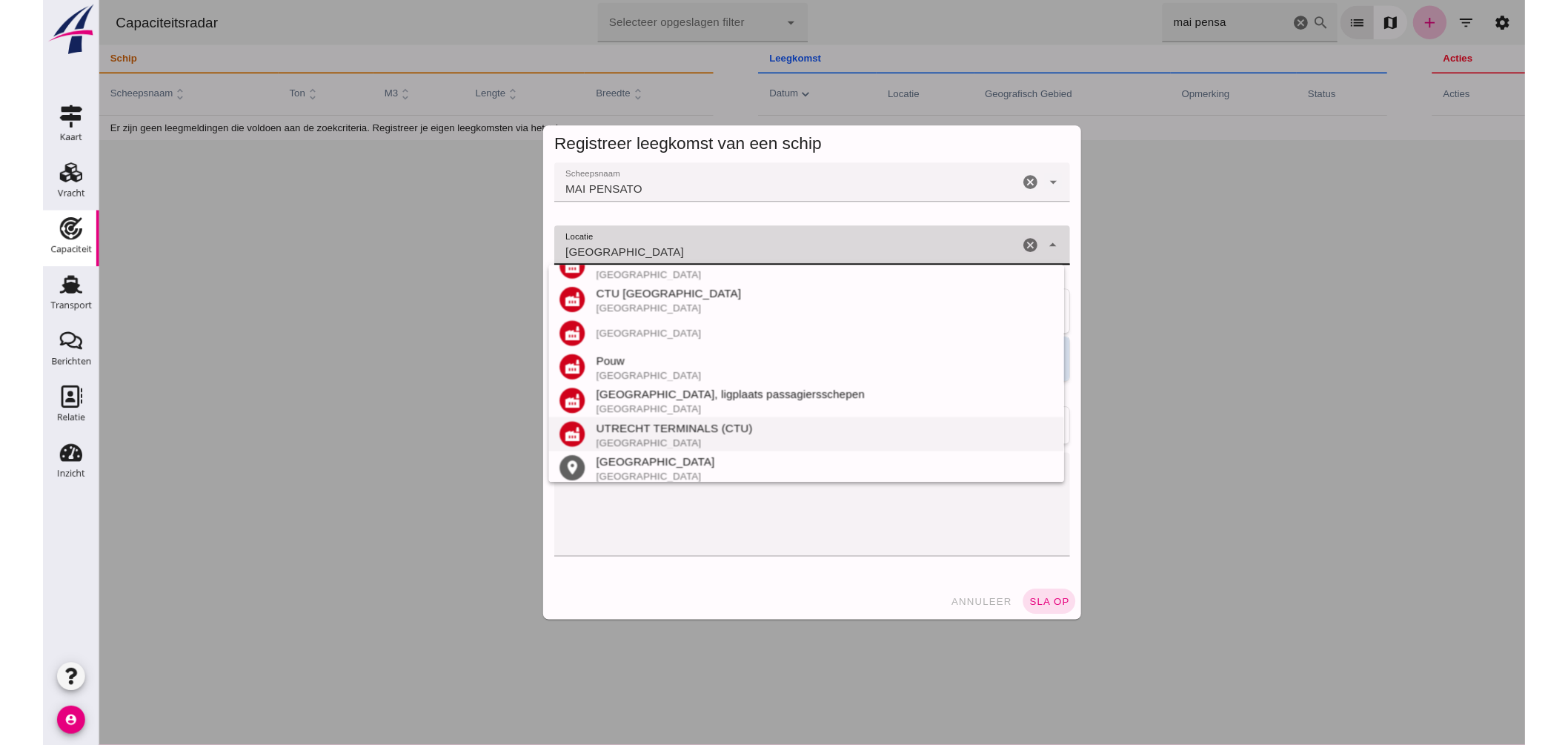
scroll to position [173, 0]
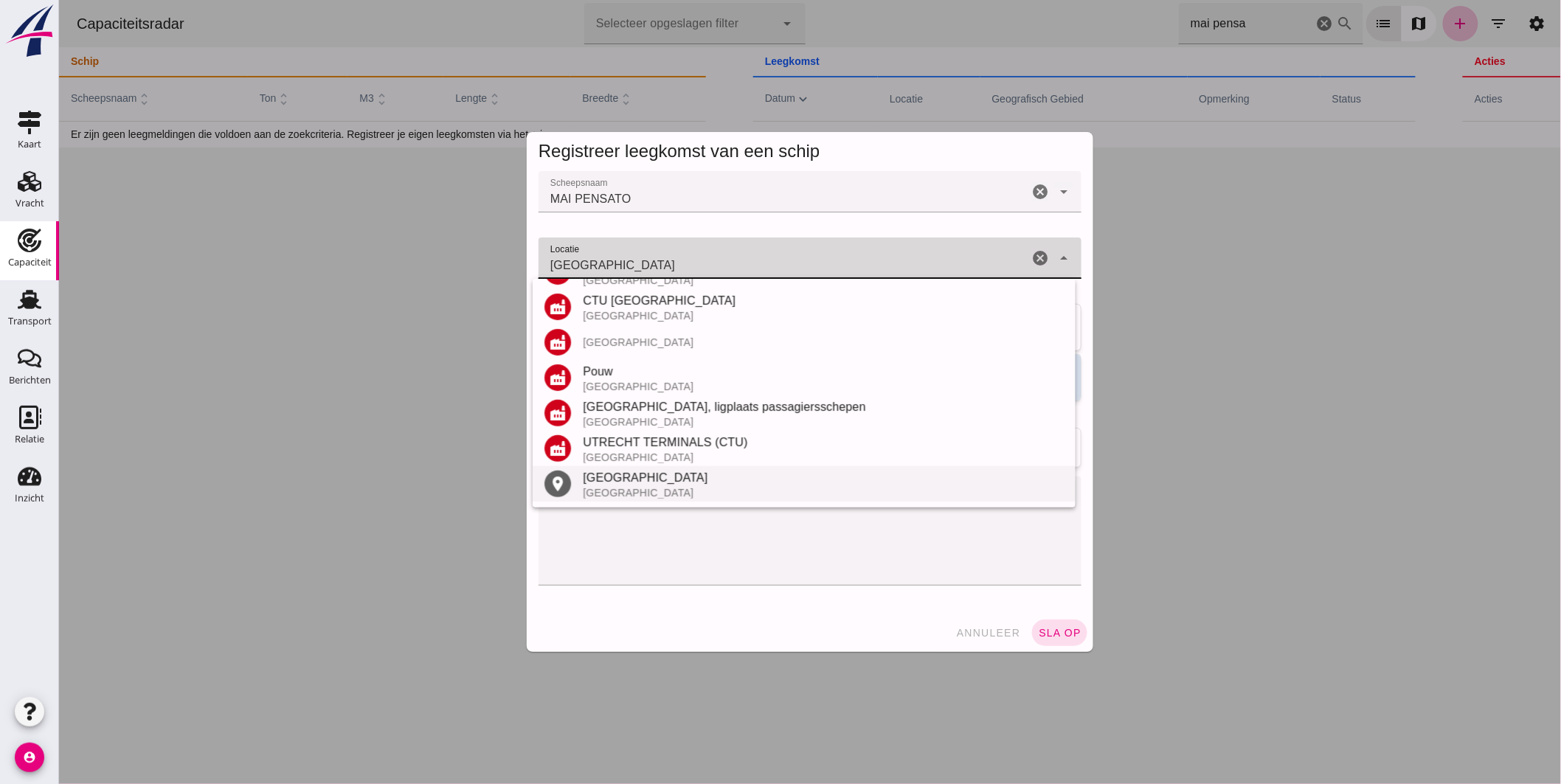
click at [644, 489] on div "Nederland" at bounding box center [823, 492] width 481 height 11
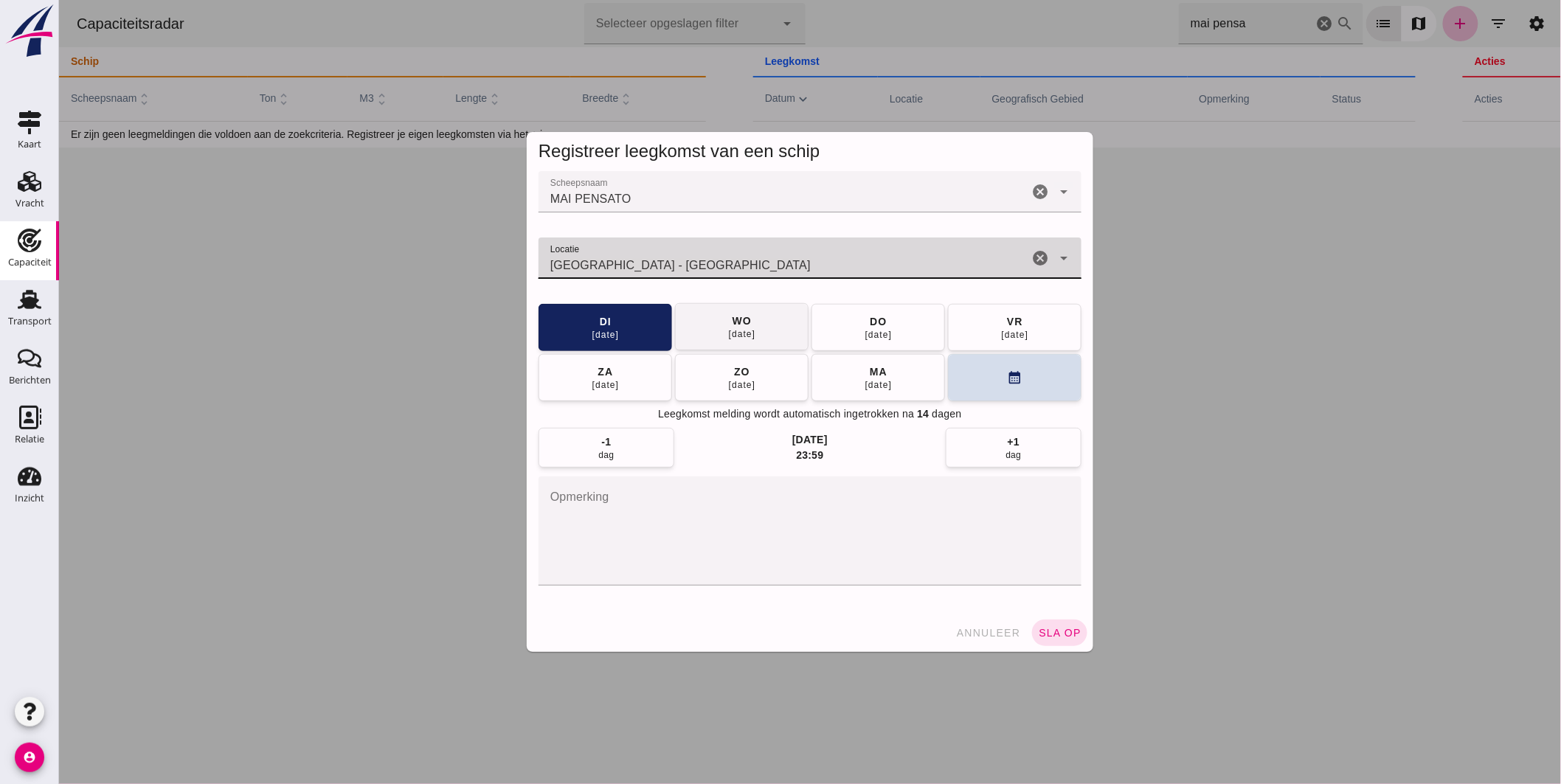
type input "Utrecht - Utrecht"
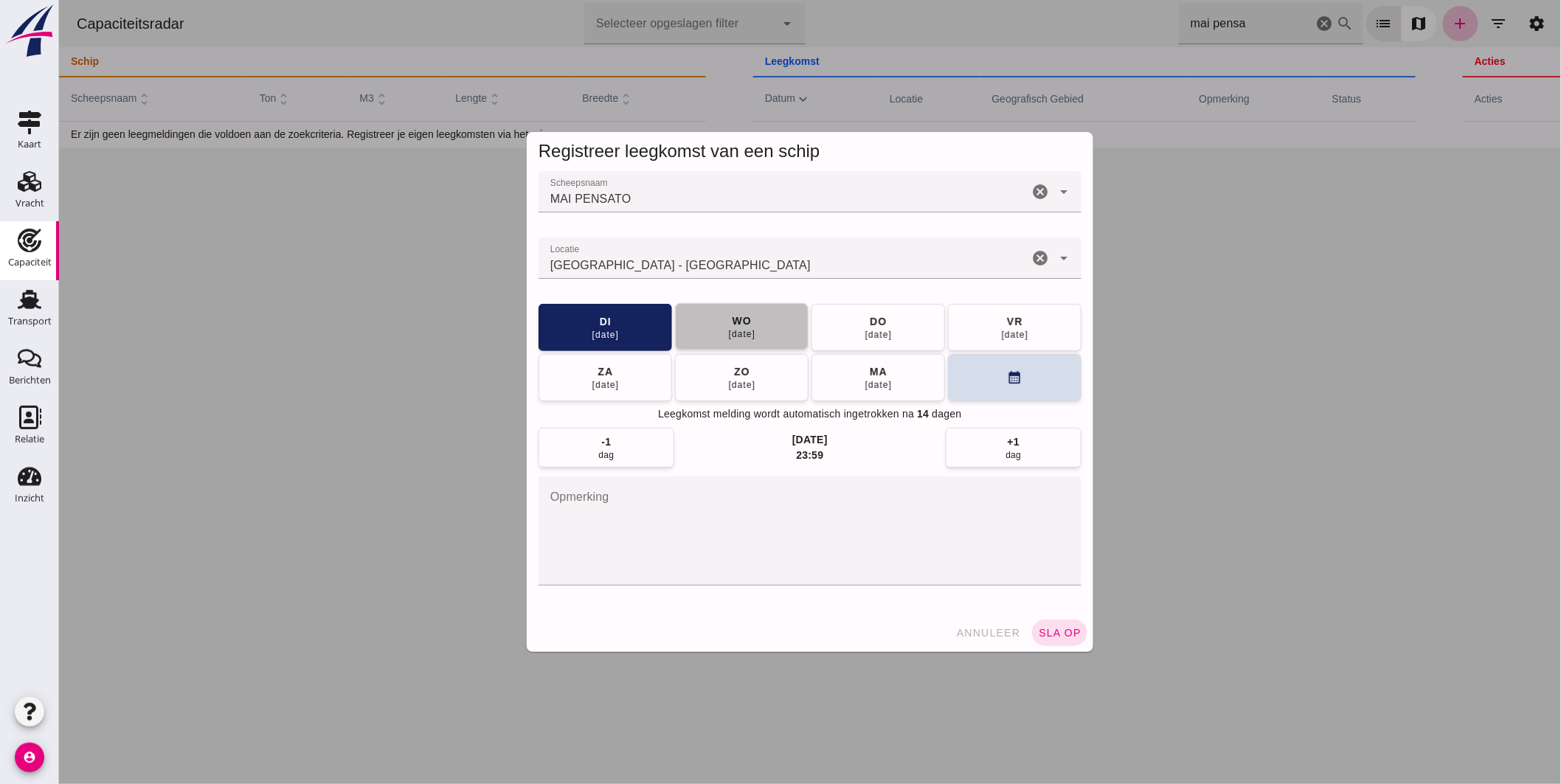
click at [756, 337] on button "wo 24 sep" at bounding box center [742, 327] width 134 height 48
click at [1059, 636] on span "sla op" at bounding box center [1059, 632] width 43 height 11
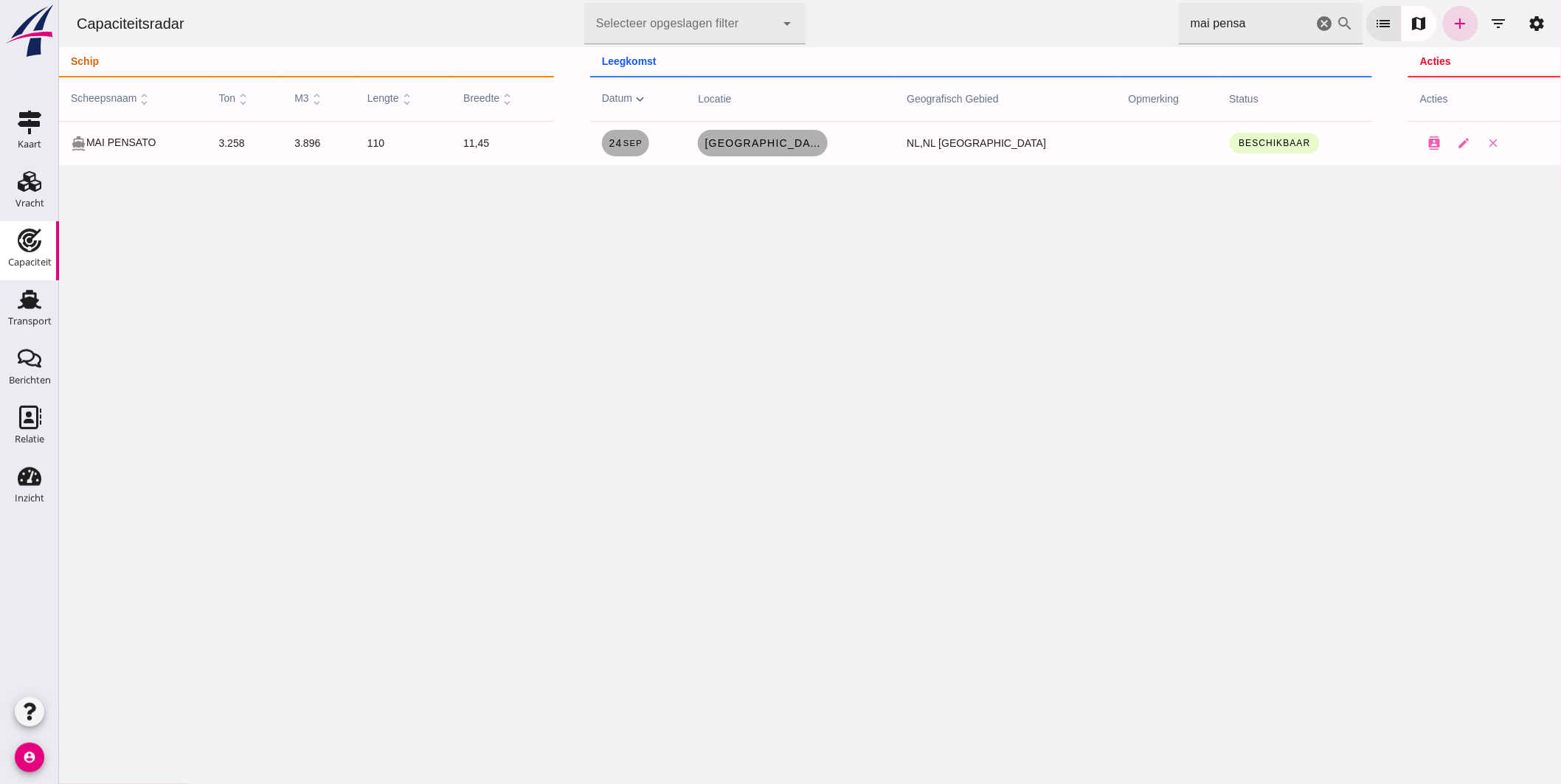
drag, startPoint x: 1151, startPoint y: 35, endPoint x: 789, endPoint y: 33, distance: 362.0
click at [833, 39] on div "Capaciteitsradar Selecteer opgeslagen filter Selecteer opgeslagen filter cancel…" at bounding box center [810, 24] width 1491 height 48
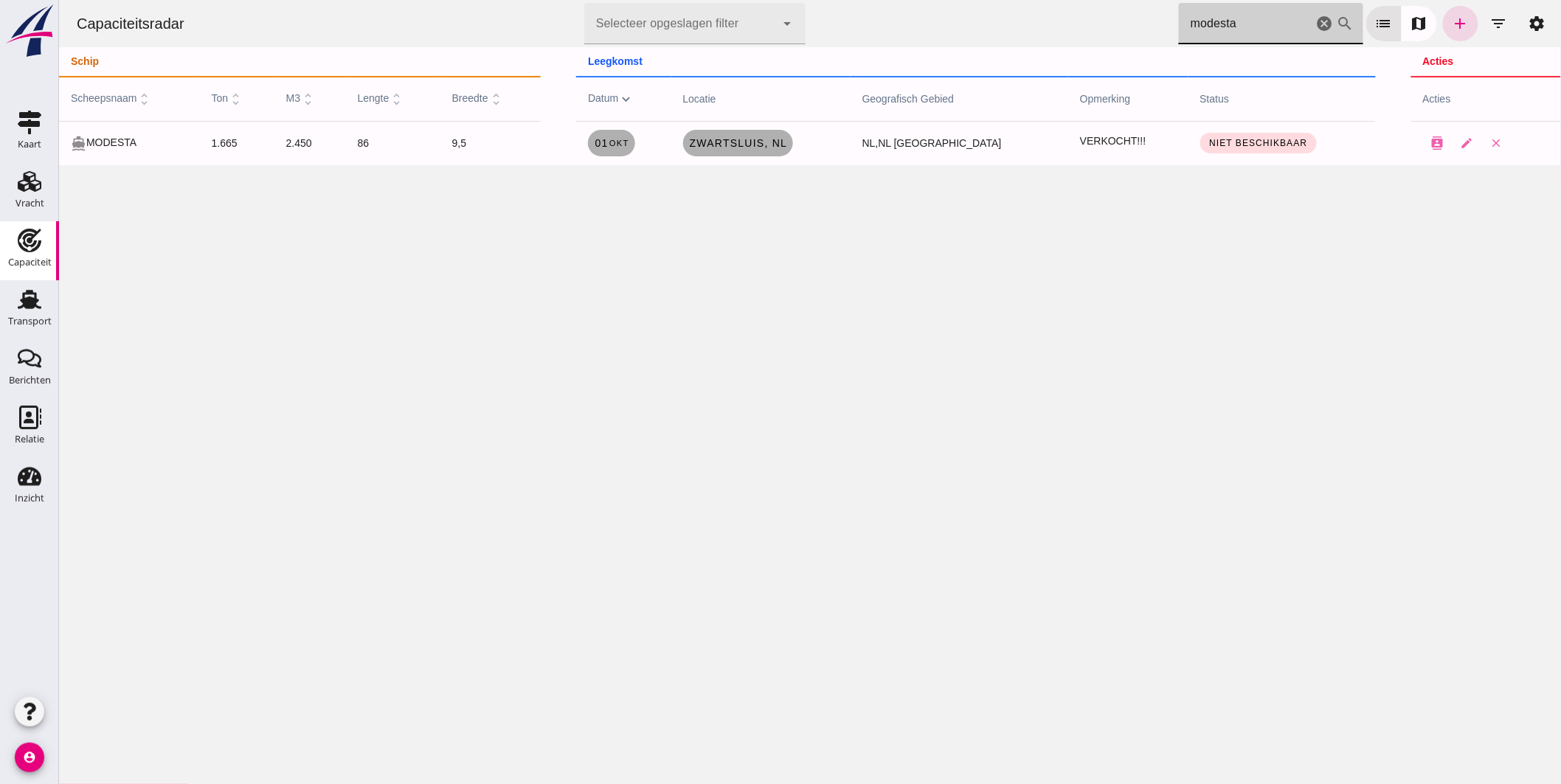
type input "modesta"
click at [20, 308] on icon "Transport" at bounding box center [29, 300] width 24 height 24
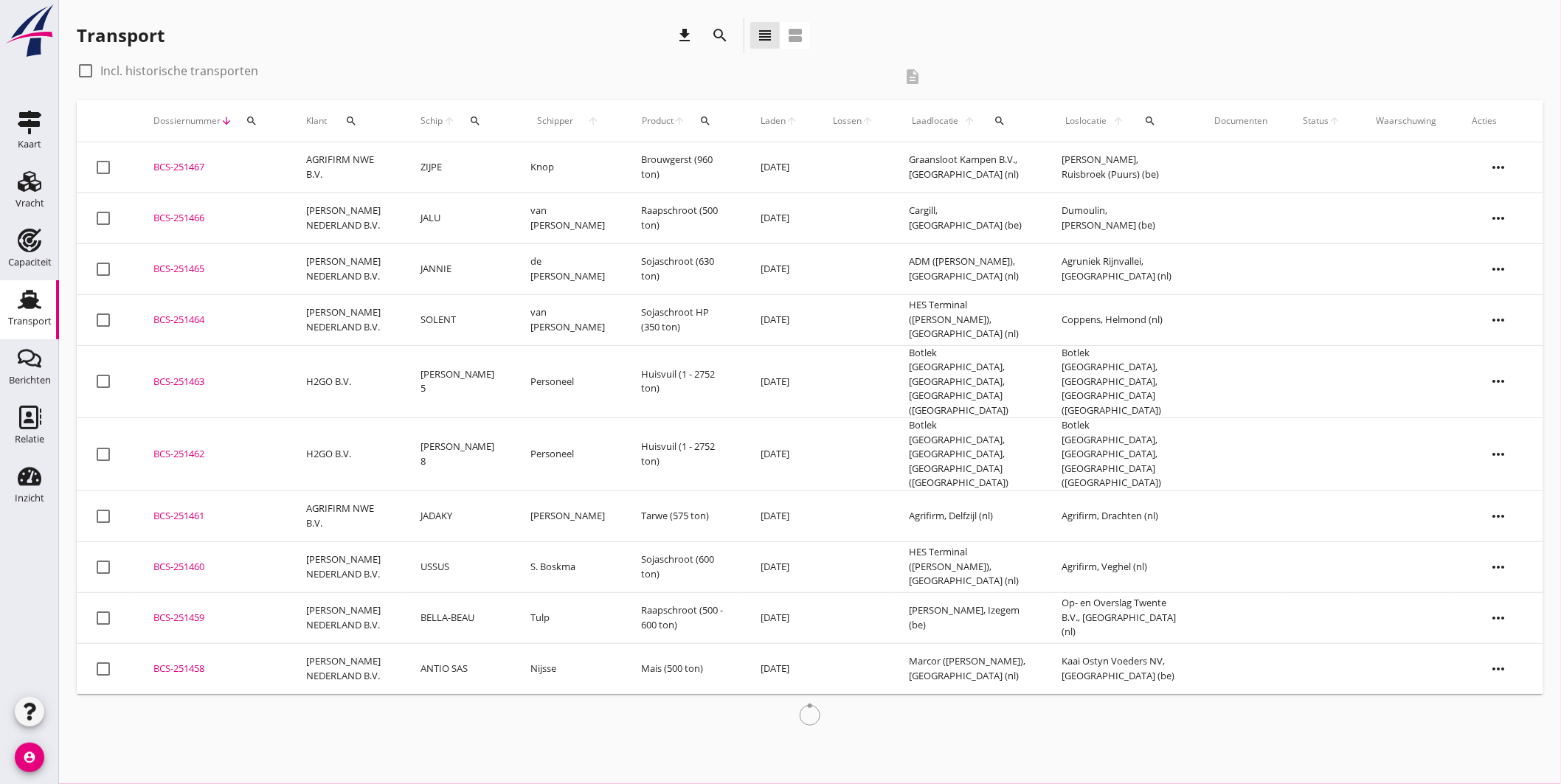
click at [480, 116] on div "search" at bounding box center [474, 121] width 27 height 11
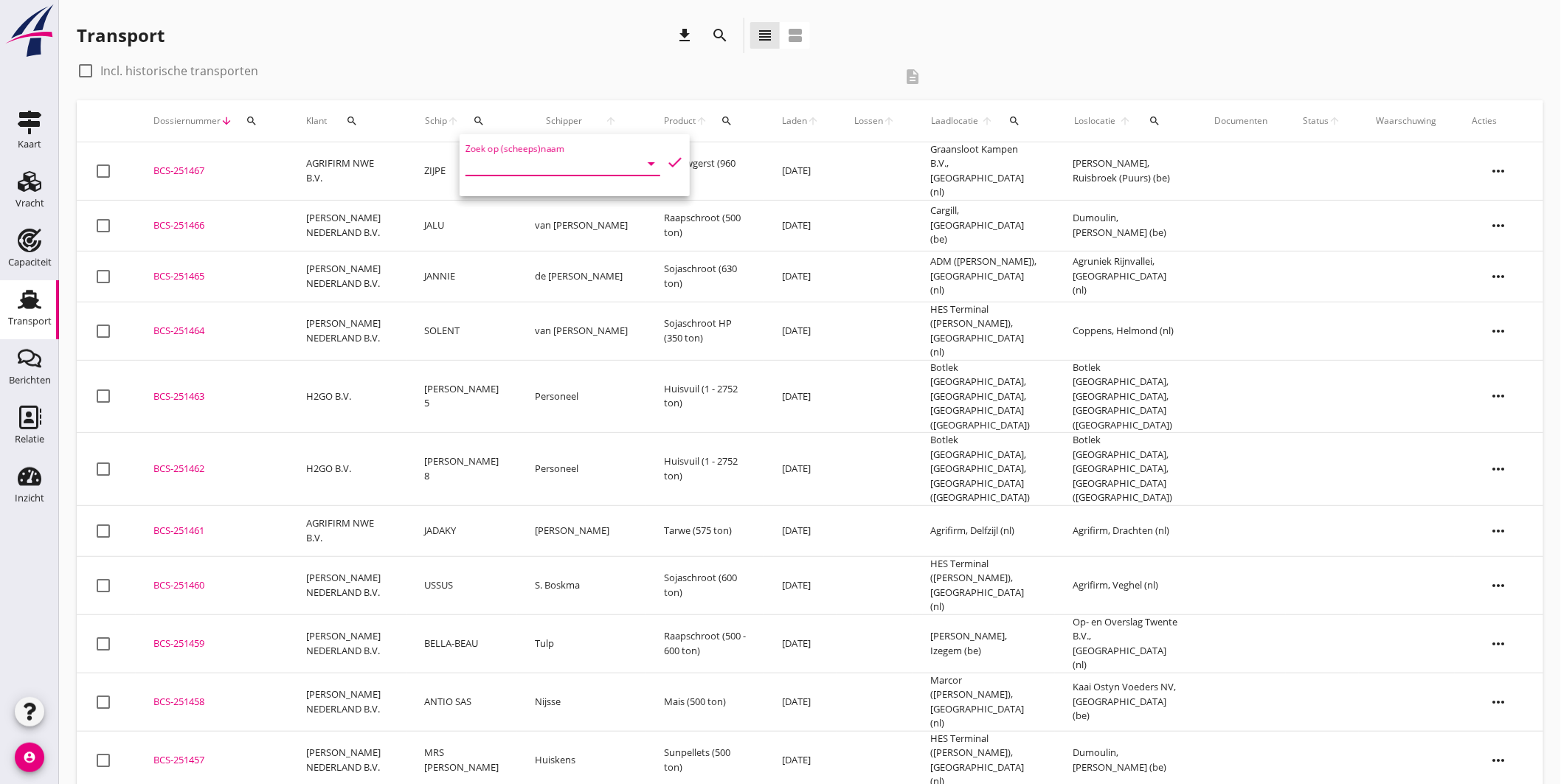
click at [539, 164] on input "Zoek op (scheeps)naam" at bounding box center [542, 164] width 153 height 24
drag, startPoint x: 568, startPoint y: 211, endPoint x: 597, endPoint y: 193, distance: 34.1
click at [569, 211] on div "ENI: 02310707 (L:86 x B:9.50)" at bounding box center [588, 210] width 140 height 16
click at [668, 156] on icon "check" at bounding box center [675, 162] width 18 height 18
type input "MODESTA"
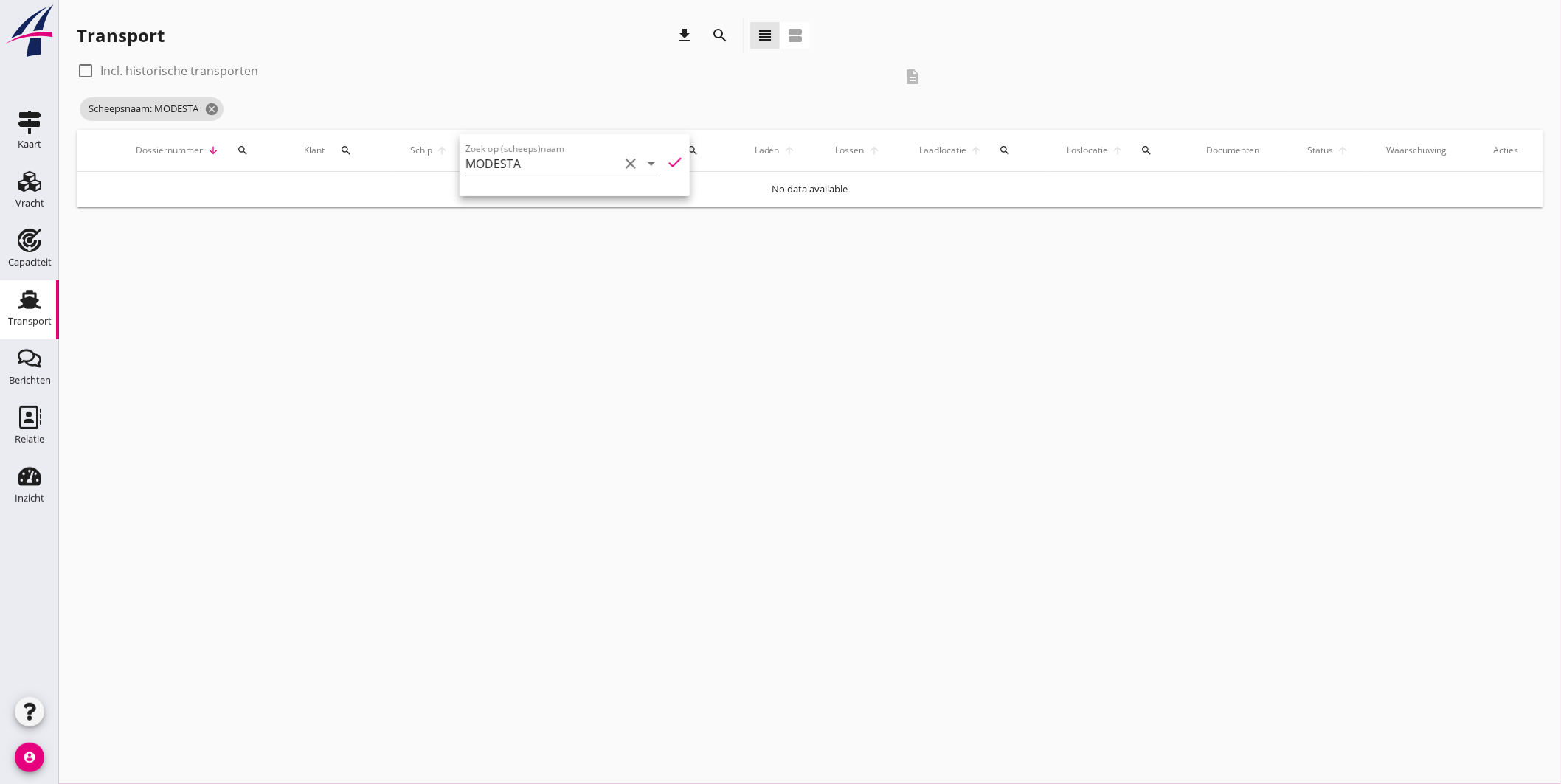
click at [82, 69] on div at bounding box center [85, 70] width 25 height 25
checkbox input "true"
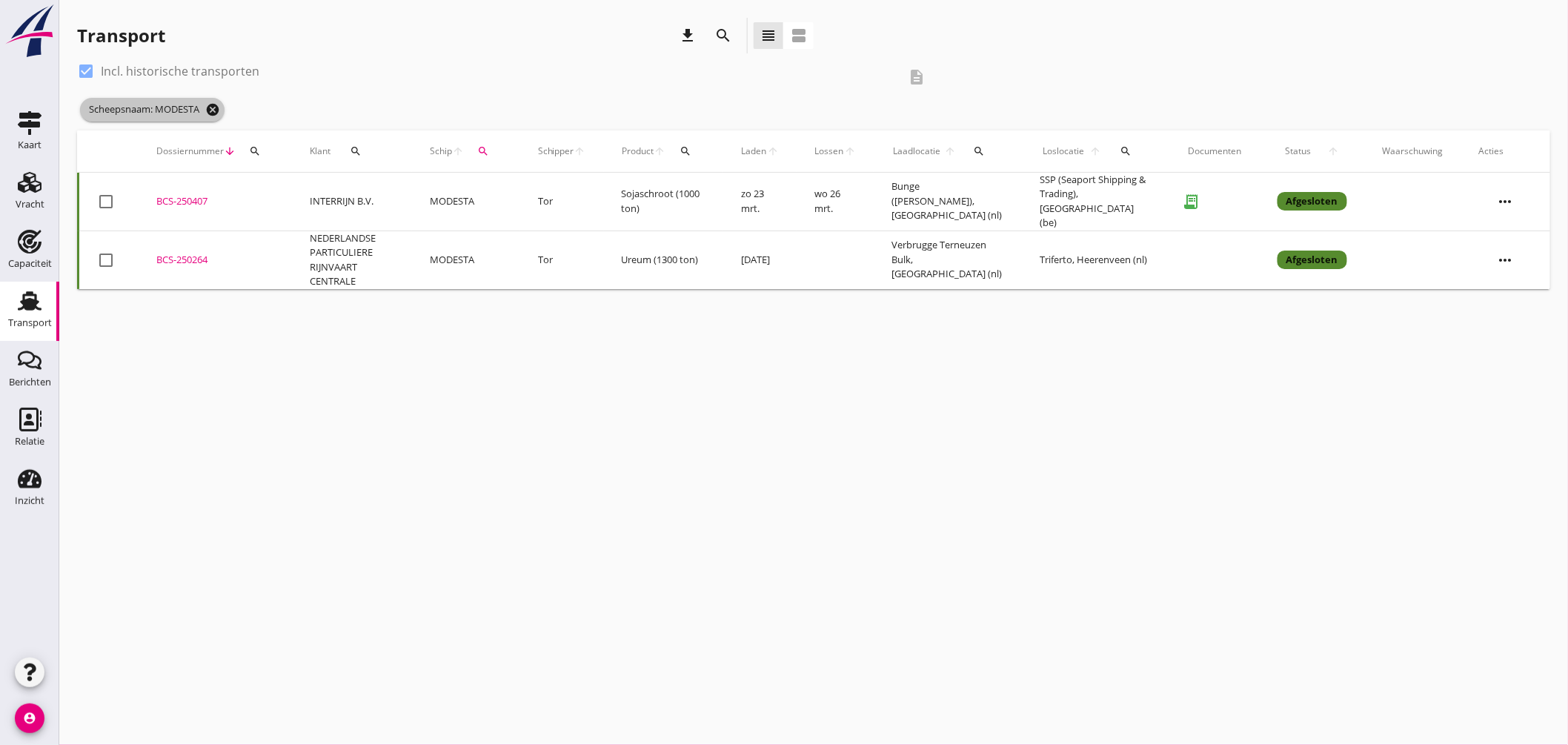
click at [212, 106] on icon "cancel" at bounding box center [212, 110] width 15 height 15
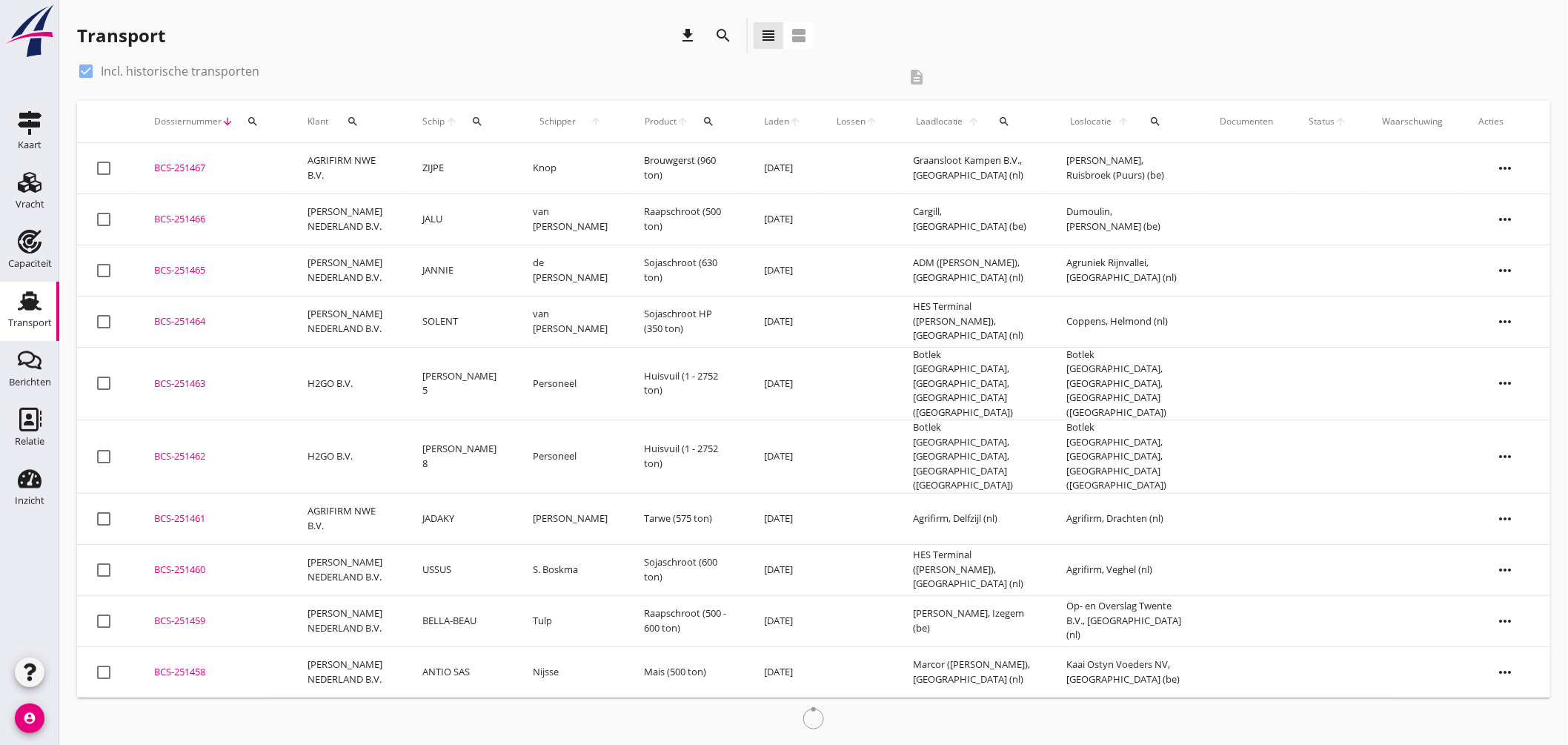
click at [458, 117] on icon "arrow_upward" at bounding box center [451, 121] width 12 height 12
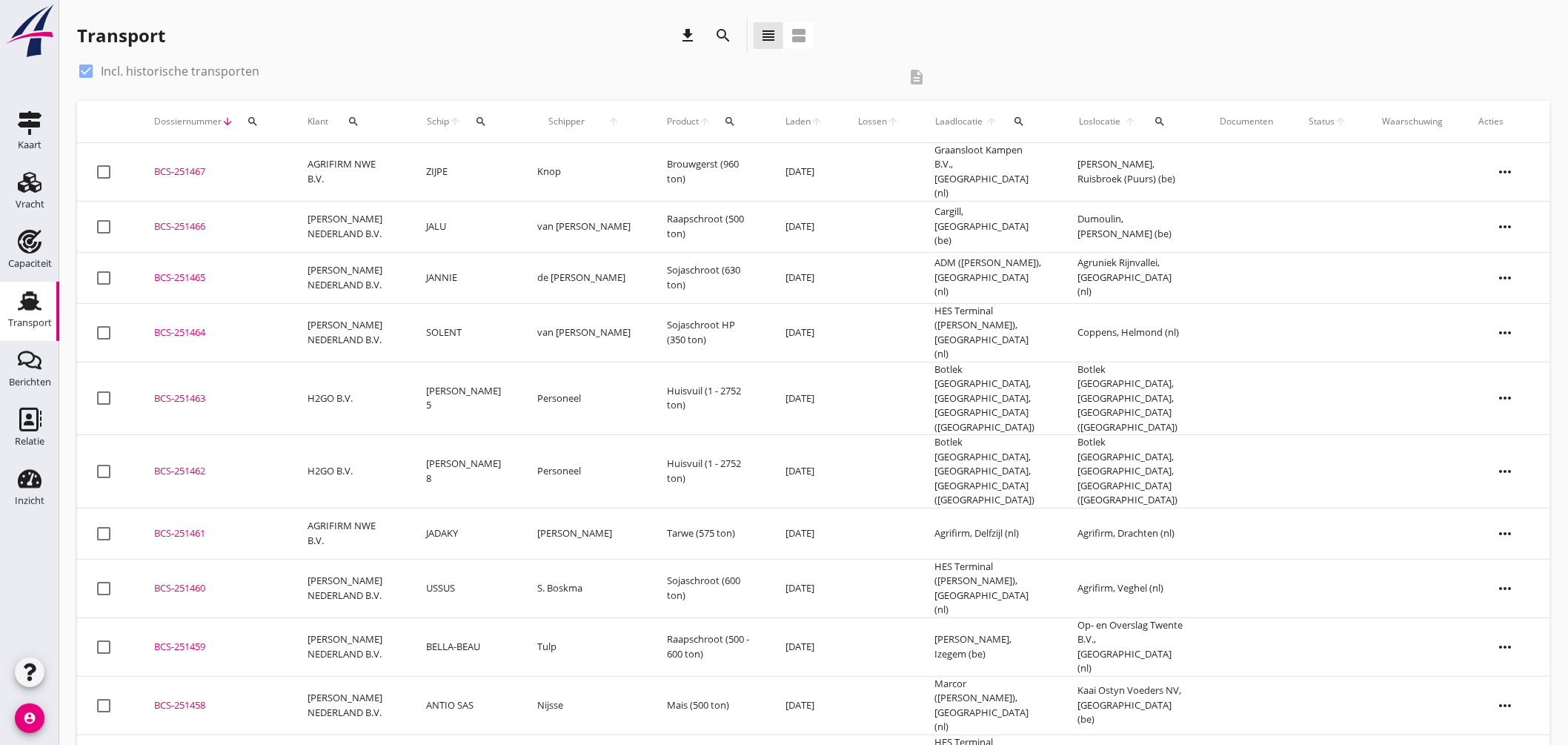
click at [495, 121] on div "search" at bounding box center [480, 121] width 27 height 12
click at [569, 166] on input "Zoek op (scheeps)naam" at bounding box center [566, 165] width 154 height 24
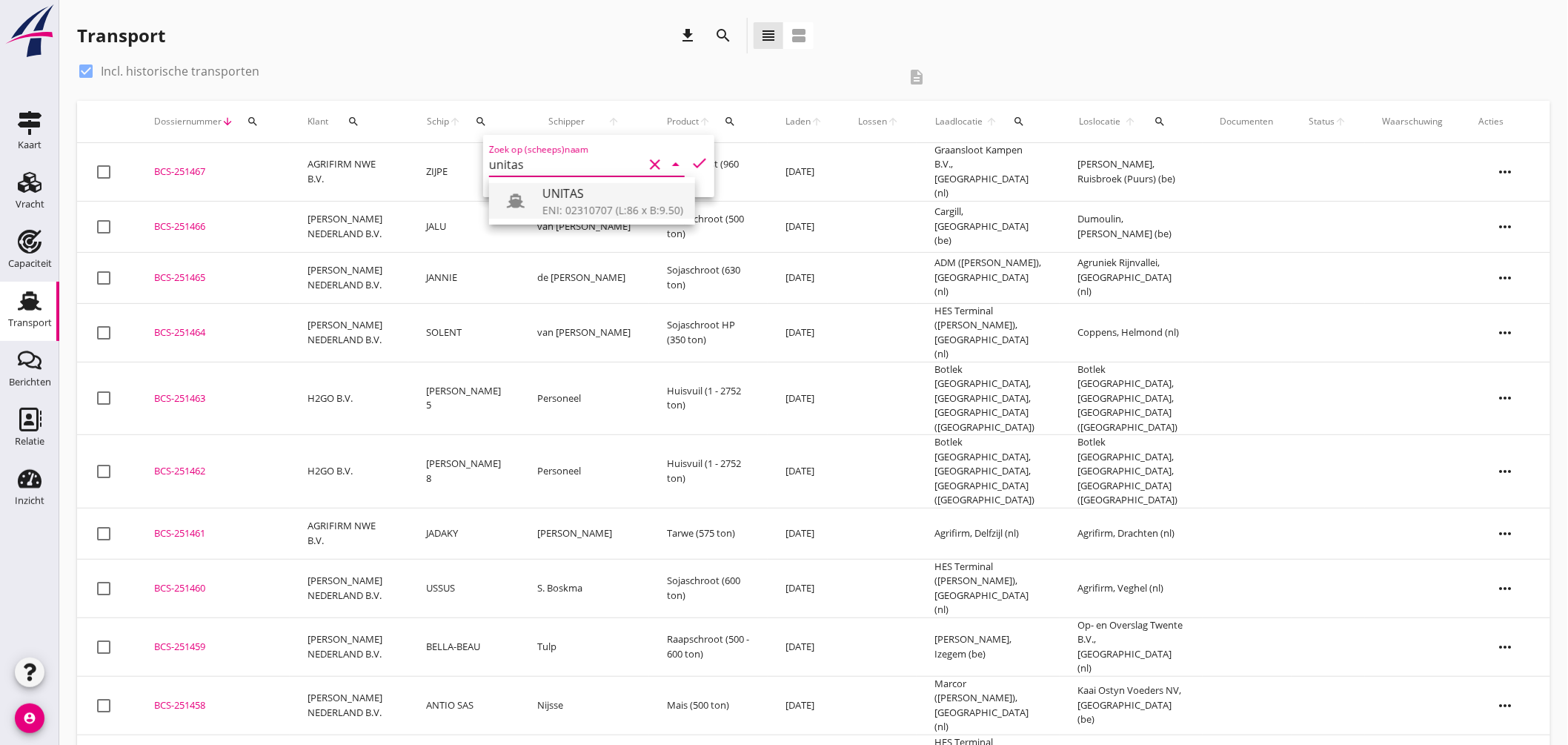
click at [575, 208] on div "ENI: 02310707 (L:86 x B:9.50)" at bounding box center [612, 211] width 141 height 16
click at [693, 160] on icon "check" at bounding box center [700, 163] width 18 height 18
type input "UNITAS"
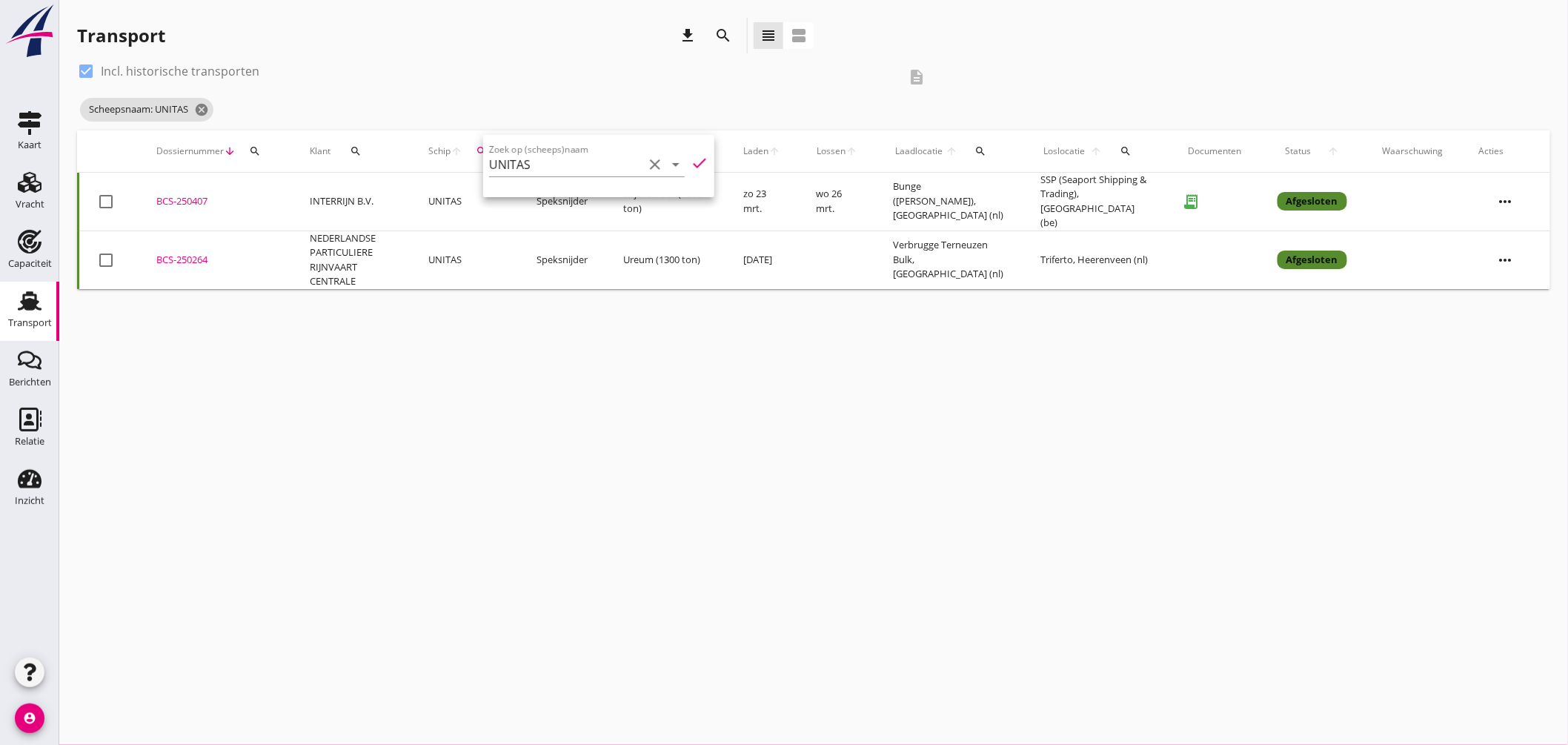
click at [849, 334] on div "cancel You are impersonating another user. Transport download search view_headl…" at bounding box center [813, 372] width 1509 height 745
click at [193, 106] on span "Scheepsnaam: UNITAS cancel" at bounding box center [146, 110] width 134 height 24
click at [91, 70] on div at bounding box center [86, 71] width 25 height 25
checkbox input "false"
click at [209, 111] on icon "cancel" at bounding box center [201, 110] width 15 height 15
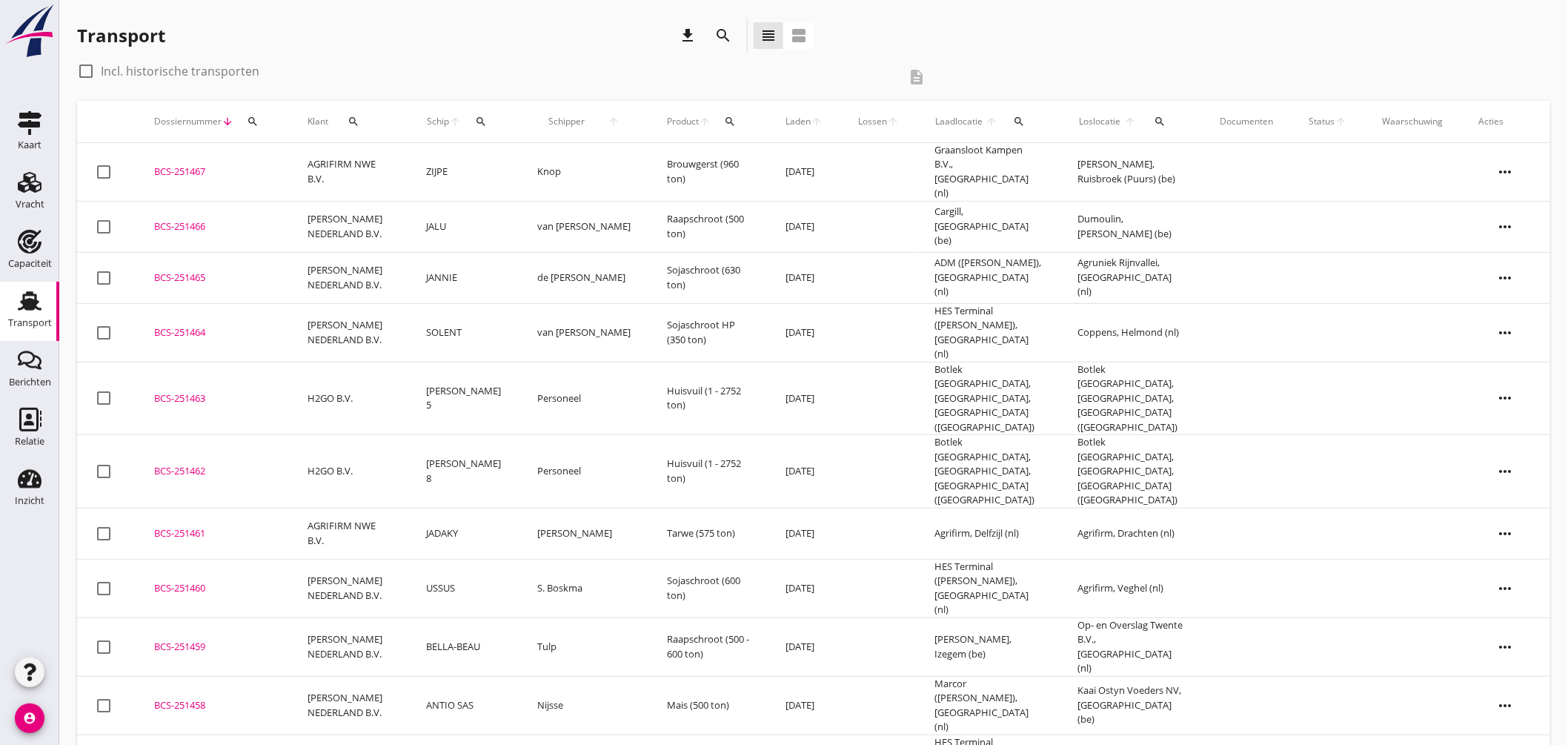
click at [479, 119] on div "Schip arrow_upward search" at bounding box center [464, 121] width 75 height 35
click at [488, 121] on icon "search" at bounding box center [481, 121] width 12 height 12
click at [540, 169] on input "Zoek op (scheeps)naam" at bounding box center [566, 165] width 154 height 24
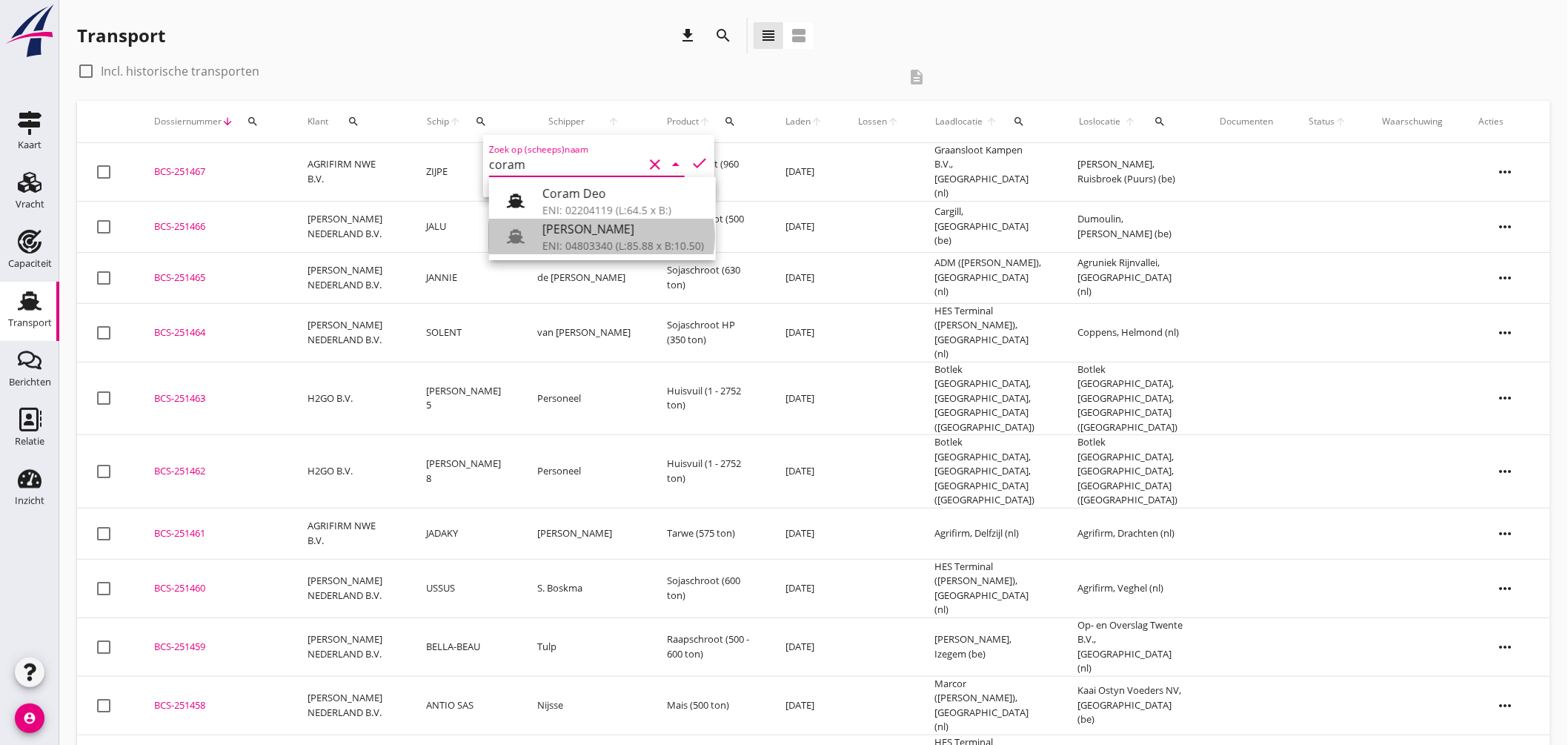
click at [568, 240] on div "ENI: 04803340 (L:85.88 x B:10.50)" at bounding box center [623, 246] width 162 height 16
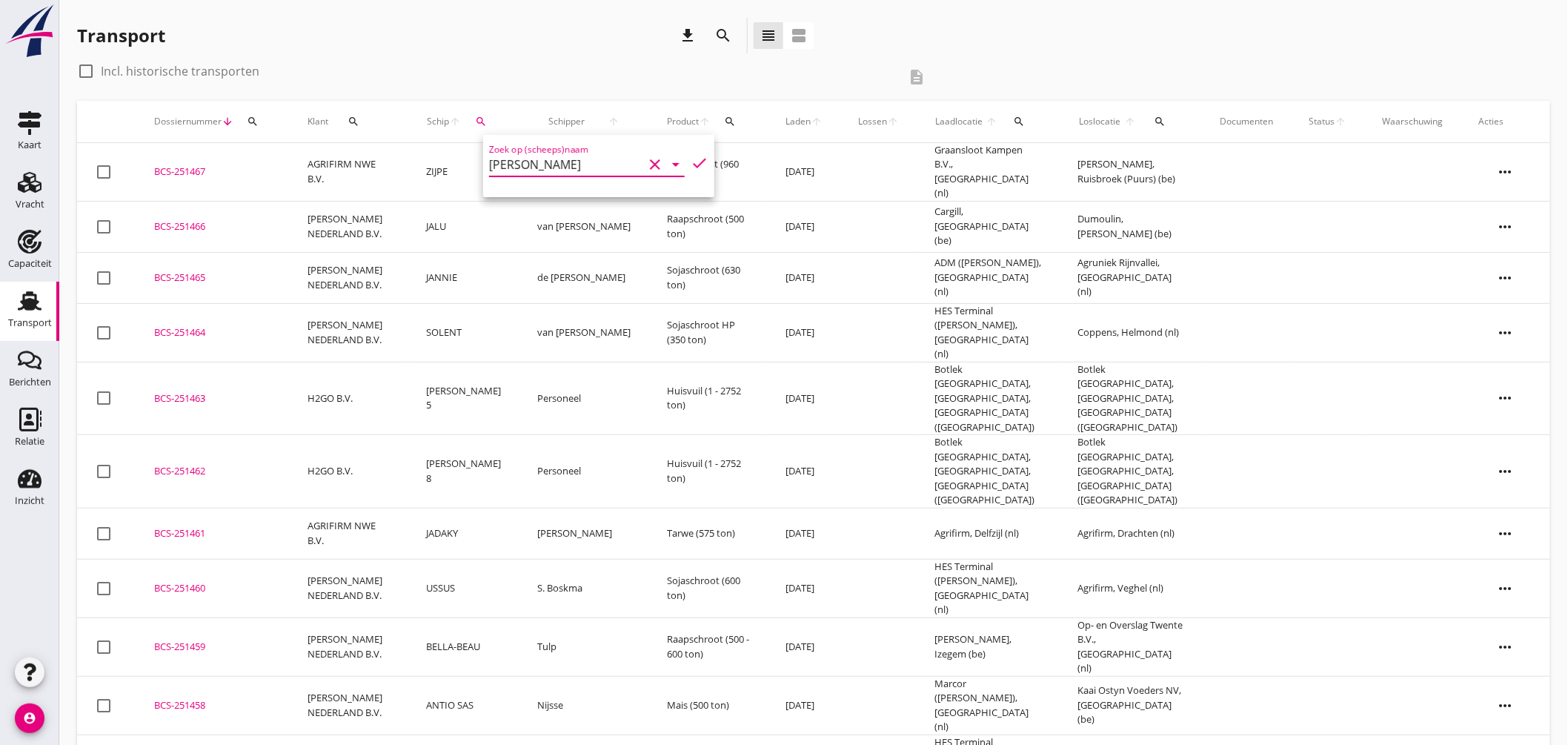
click at [692, 159] on icon "check" at bounding box center [700, 163] width 18 height 18
type input "CORAM DEO"
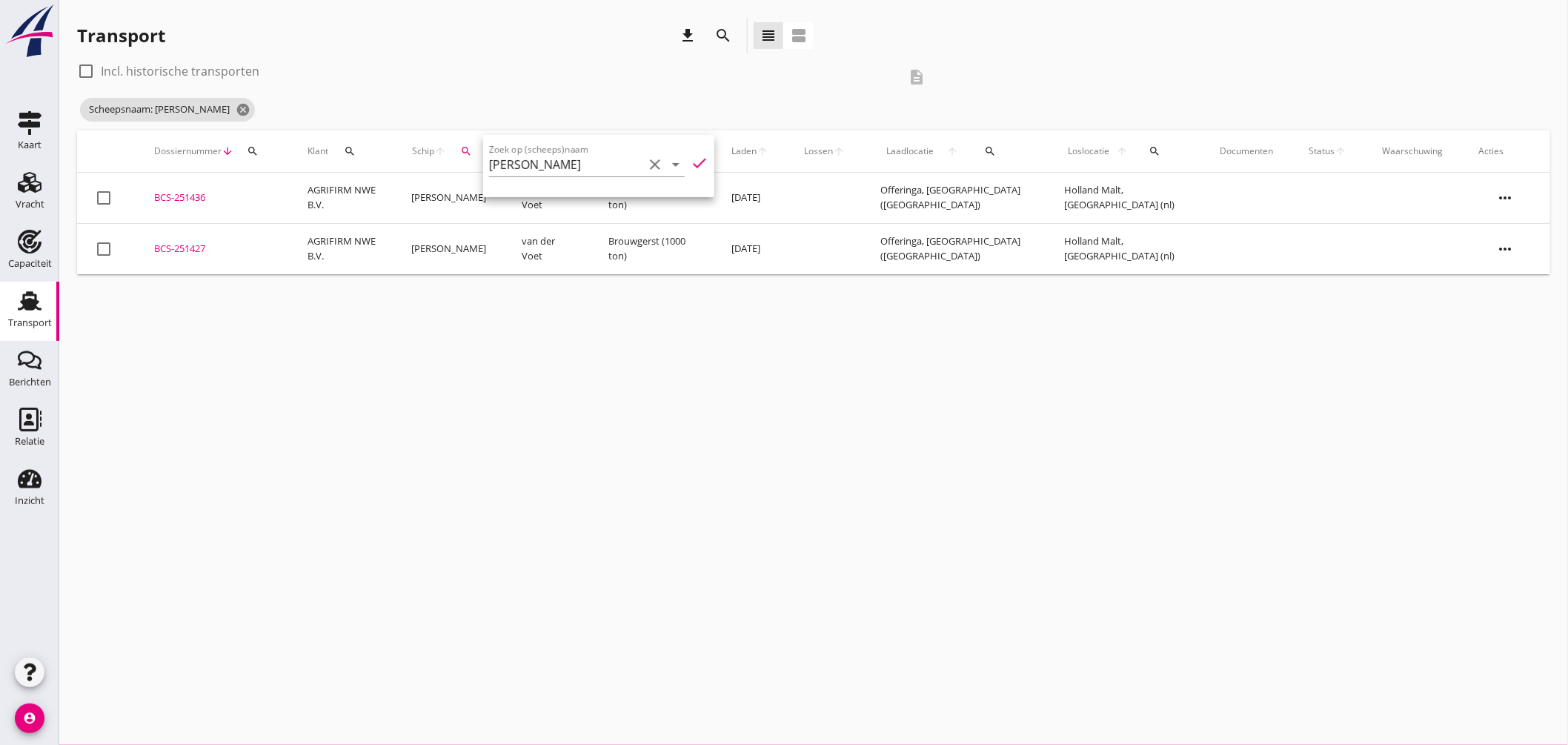
click at [581, 316] on div "cancel You are impersonating another user. Transport download search view_headl…" at bounding box center [813, 372] width 1509 height 745
click at [235, 107] on icon "cancel" at bounding box center [242, 110] width 15 height 15
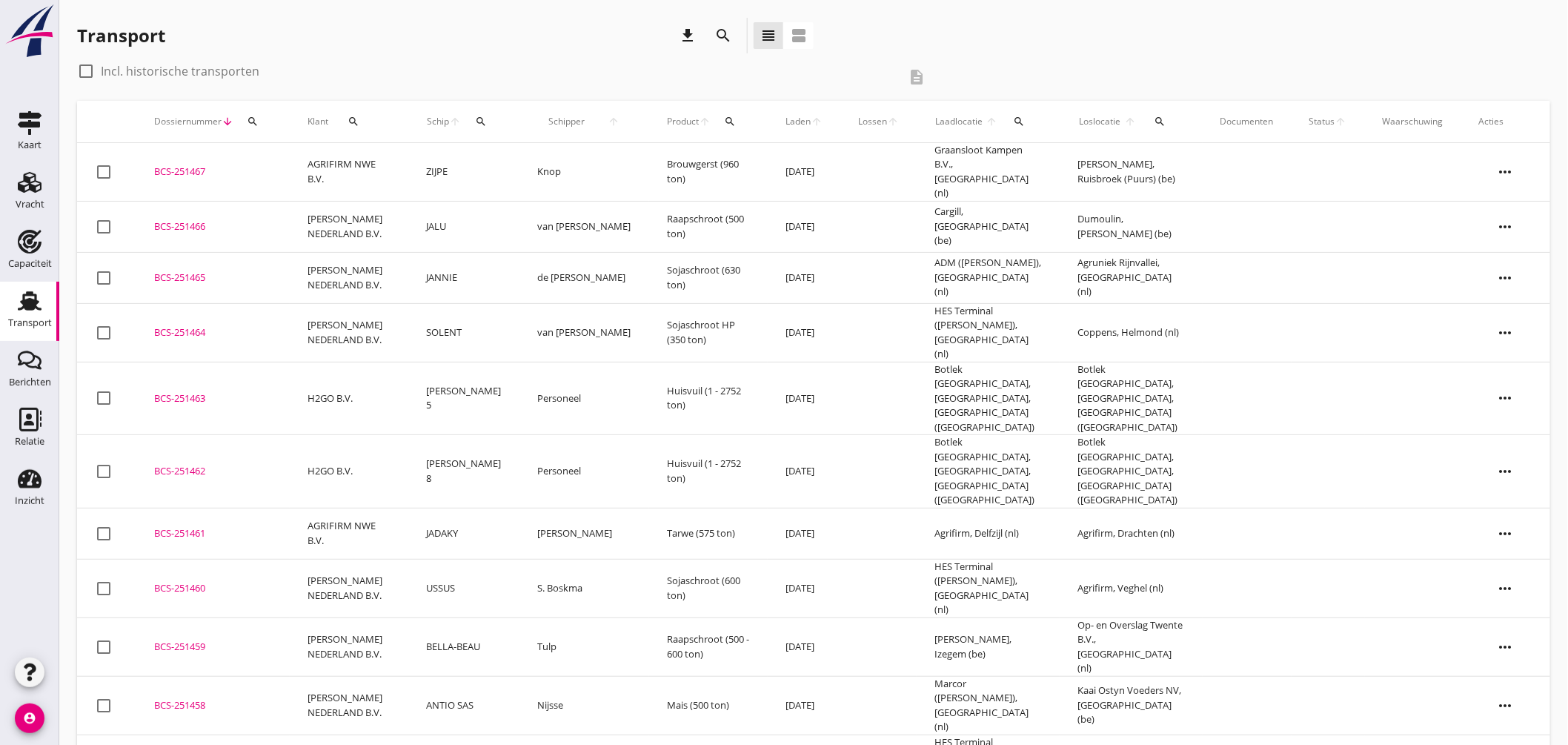
click at [488, 121] on icon "search" at bounding box center [481, 121] width 12 height 12
click at [197, 271] on div "BCS-251465" at bounding box center [212, 278] width 118 height 15
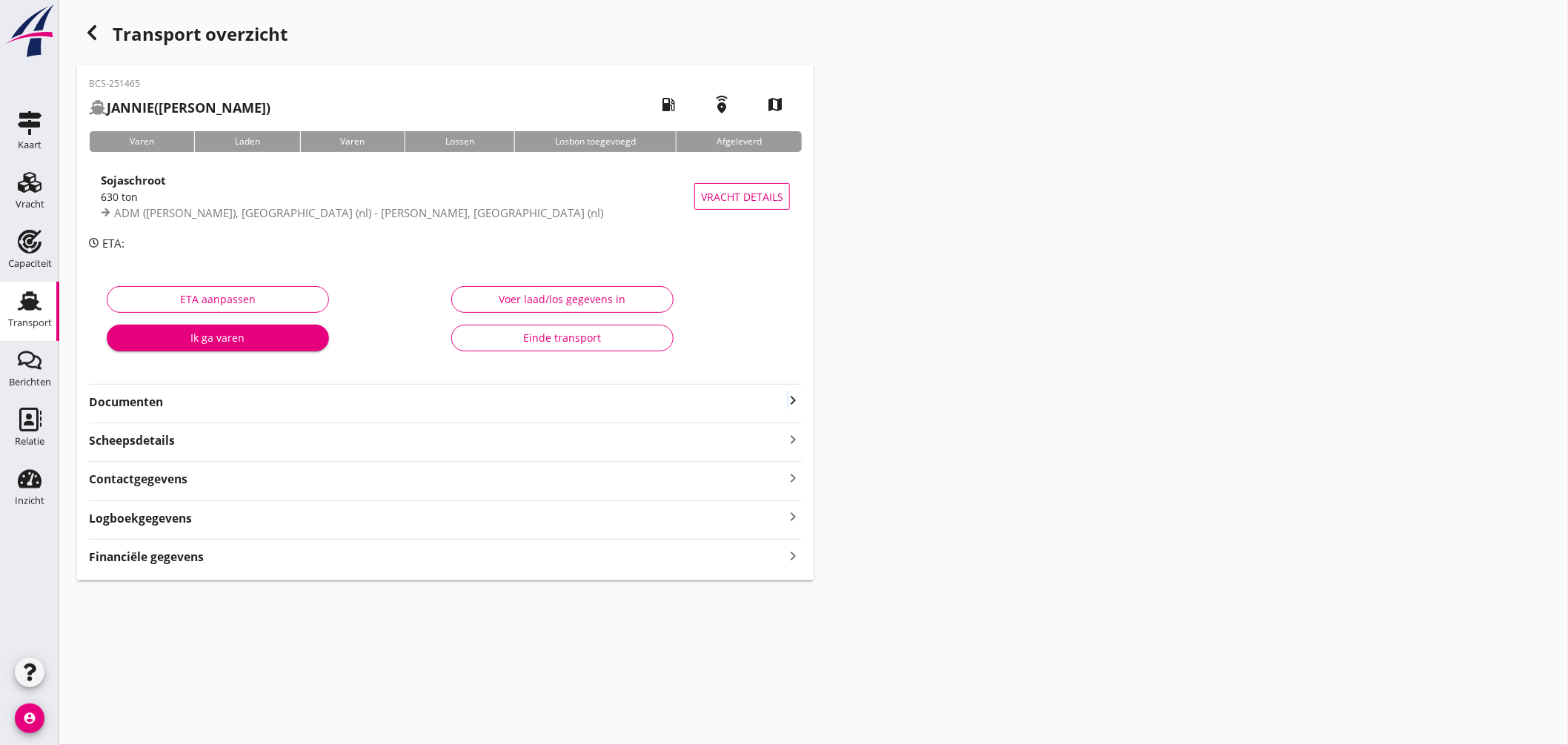
click at [788, 394] on icon "keyboard_arrow_right" at bounding box center [793, 400] width 18 height 18
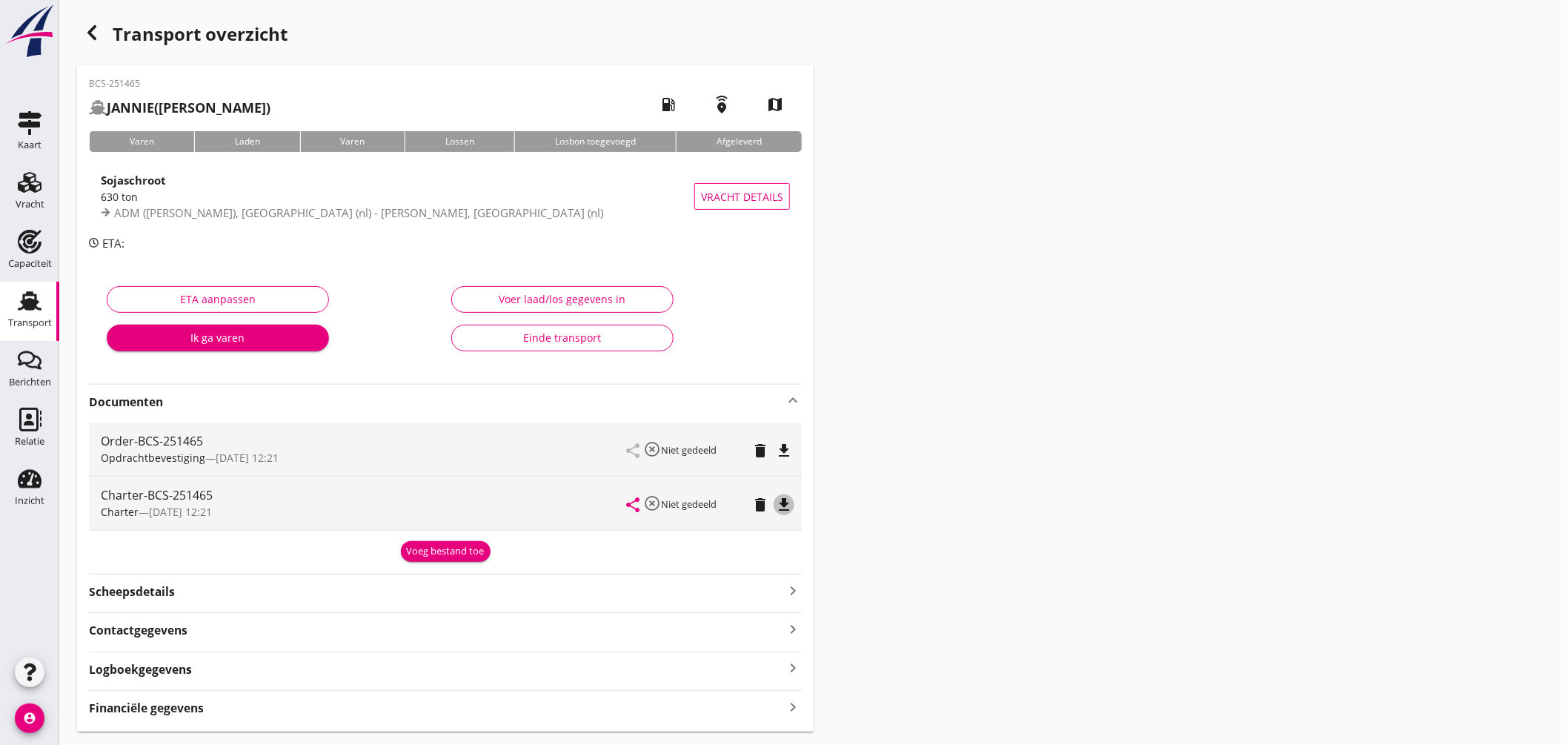
click at [783, 502] on icon "file_download" at bounding box center [784, 504] width 18 height 18
click at [27, 308] on use at bounding box center [29, 301] width 24 height 19
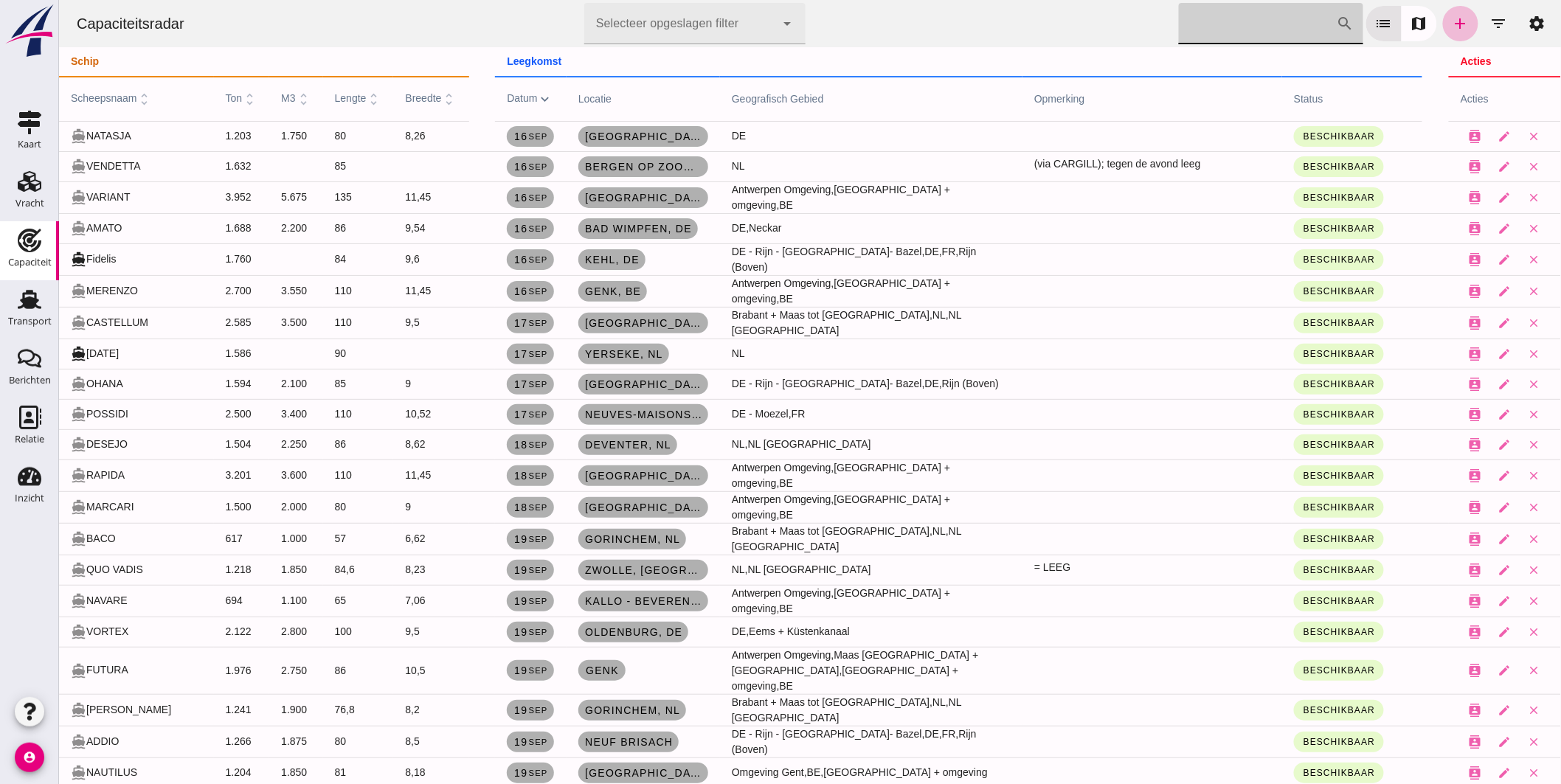
click at [1192, 16] on input "Zoek op scheepsnaam" at bounding box center [1257, 23] width 158 height 41
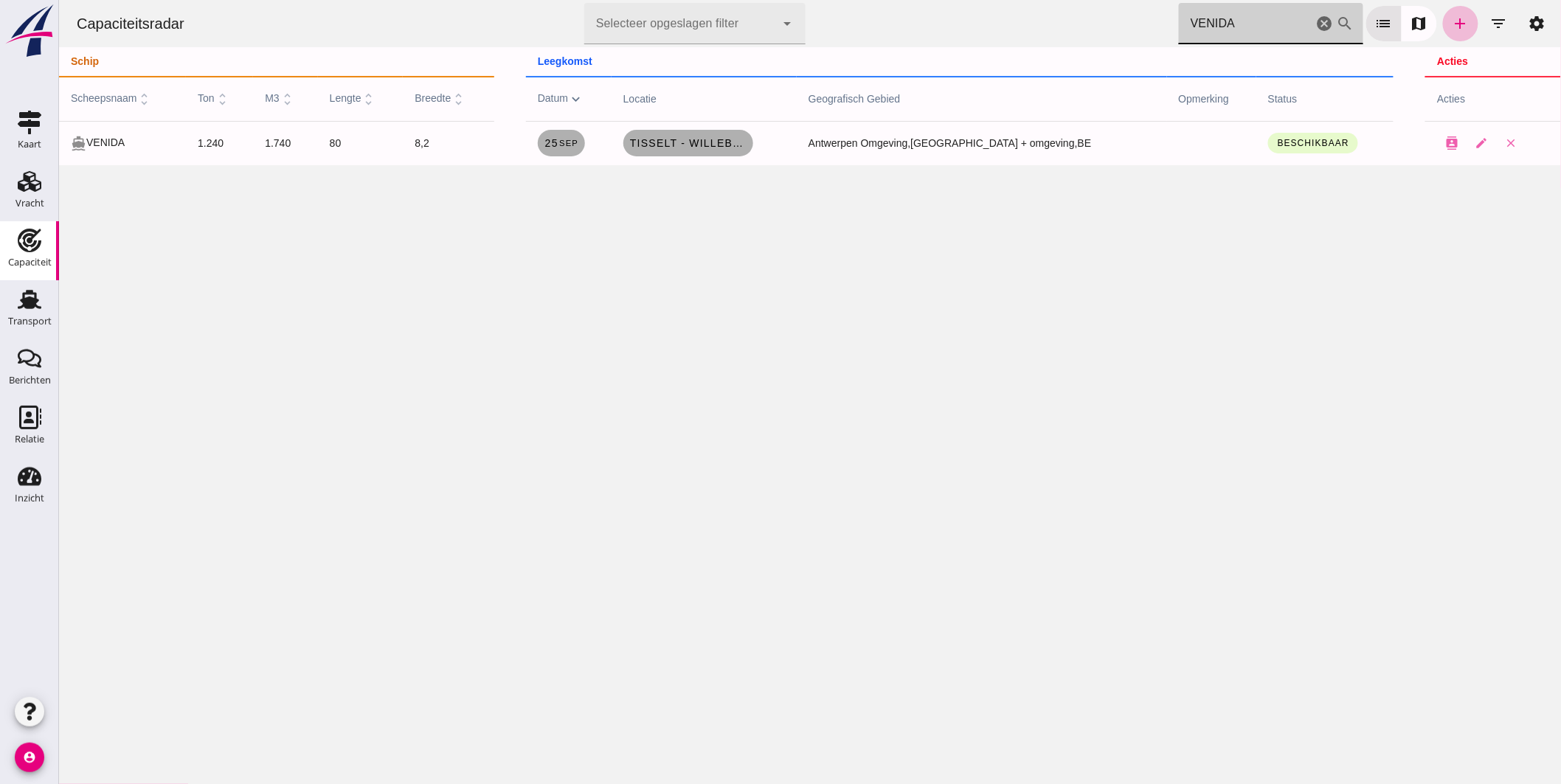
drag, startPoint x: 1227, startPoint y: 18, endPoint x: 791, endPoint y: 9, distance: 436.1
click at [806, 13] on div "Capaciteitsradar Selecteer opgeslagen filter Selecteer opgeslagen filter cancel…" at bounding box center [810, 24] width 1491 height 48
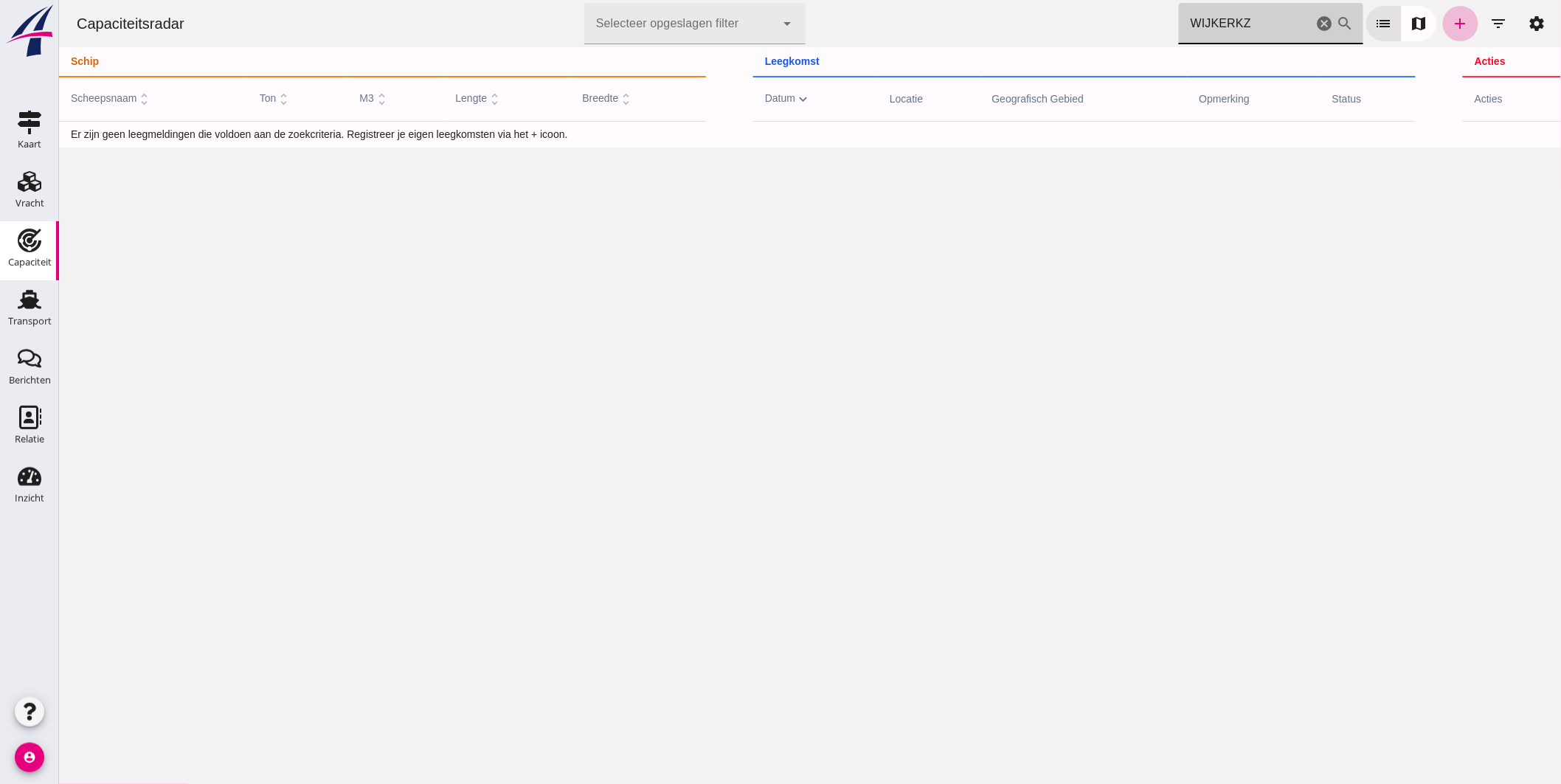
type input "WIJKERKZ"
drag, startPoint x: 760, startPoint y: 180, endPoint x: 824, endPoint y: 158, distance: 67.7
click at [760, 181] on div "Capaciteitsradar Selecteer opgeslagen filter Selecteer opgeslagen filter cancel…" at bounding box center [809, 392] width 1502 height 784
click at [1451, 23] on icon "add" at bounding box center [1460, 24] width 18 height 18
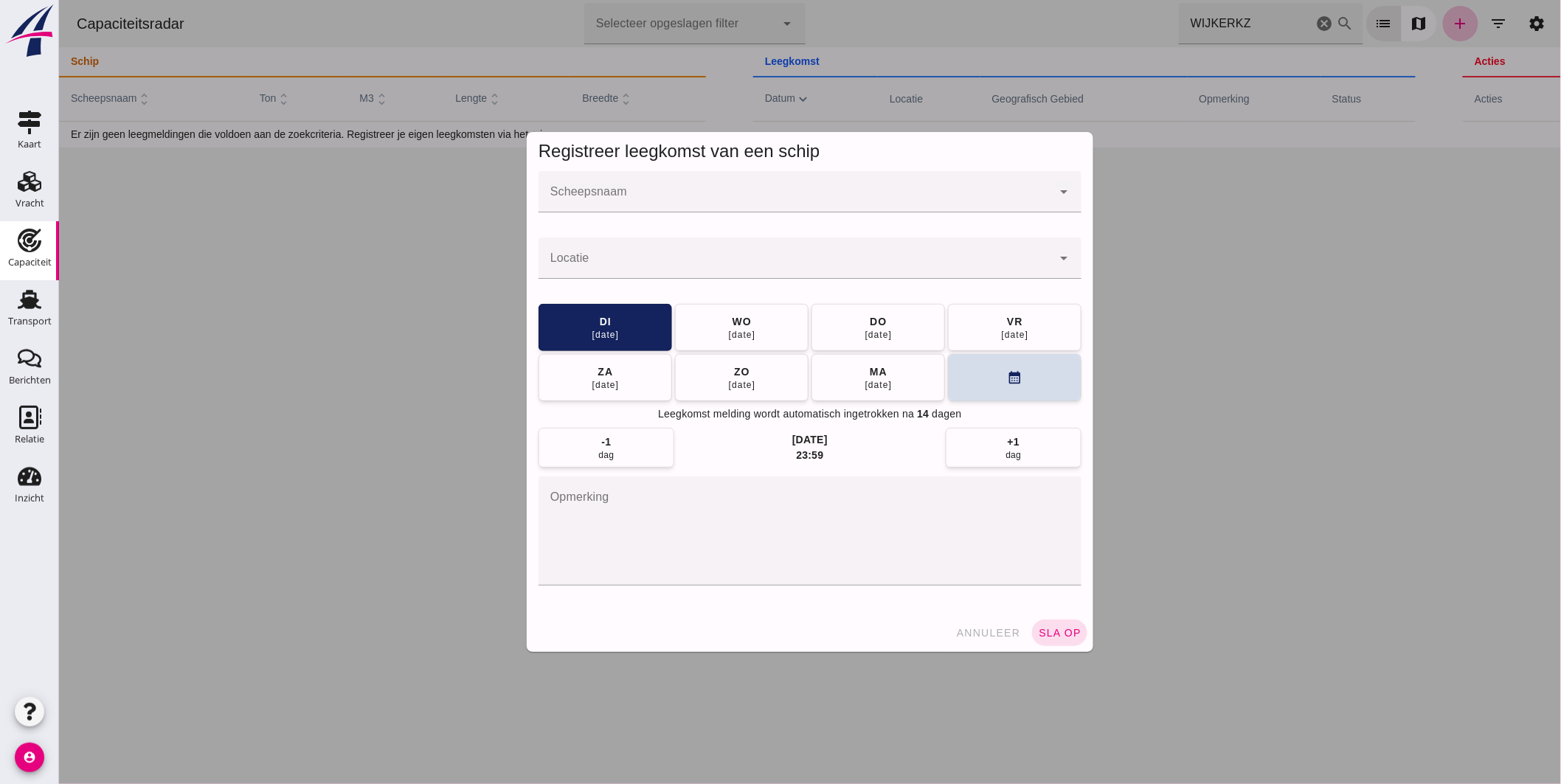
click at [760, 193] on input "Scheepsnaam" at bounding box center [795, 199] width 514 height 18
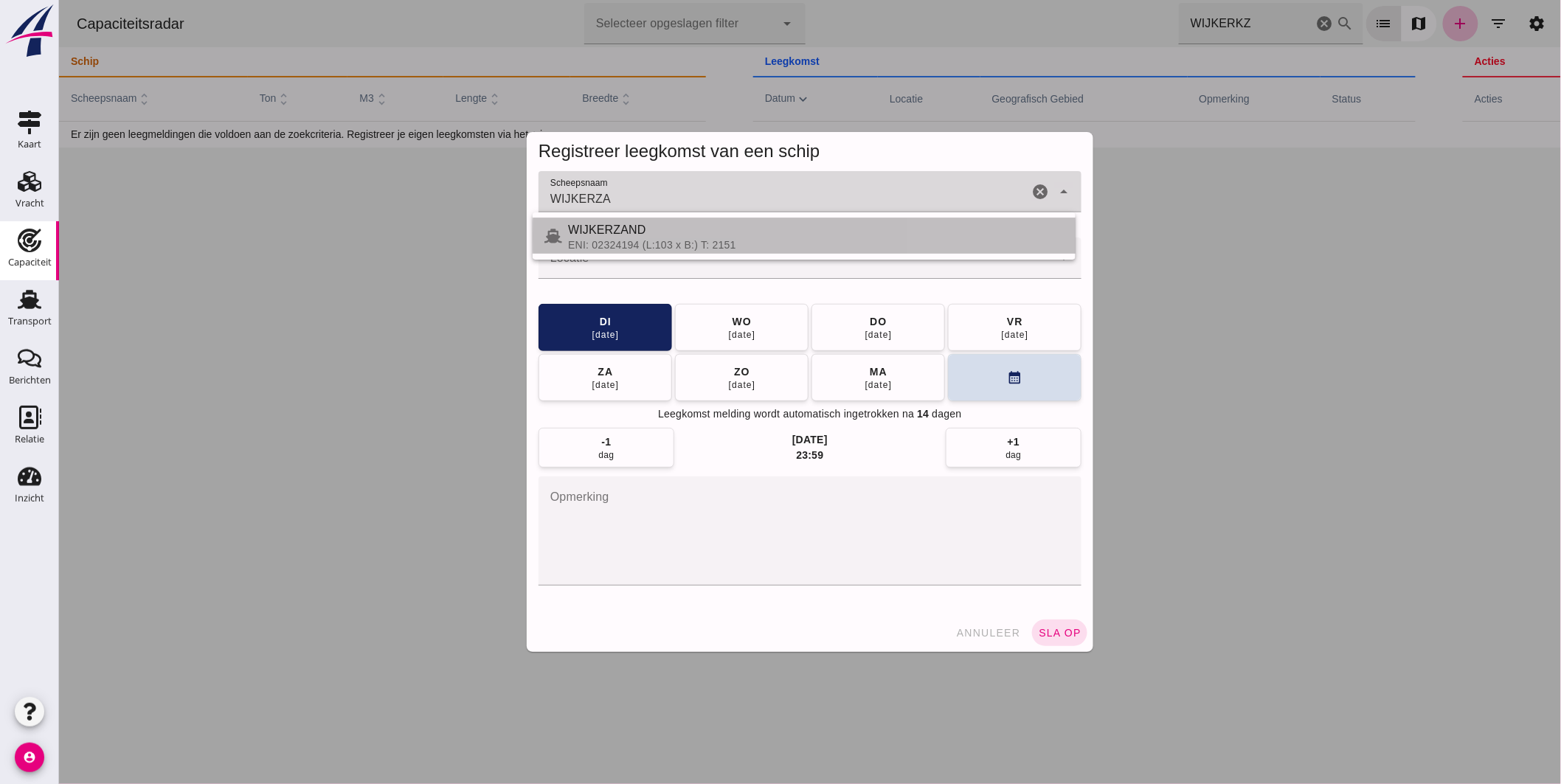
click at [672, 234] on div "WIJKERZAND" at bounding box center [815, 230] width 496 height 18
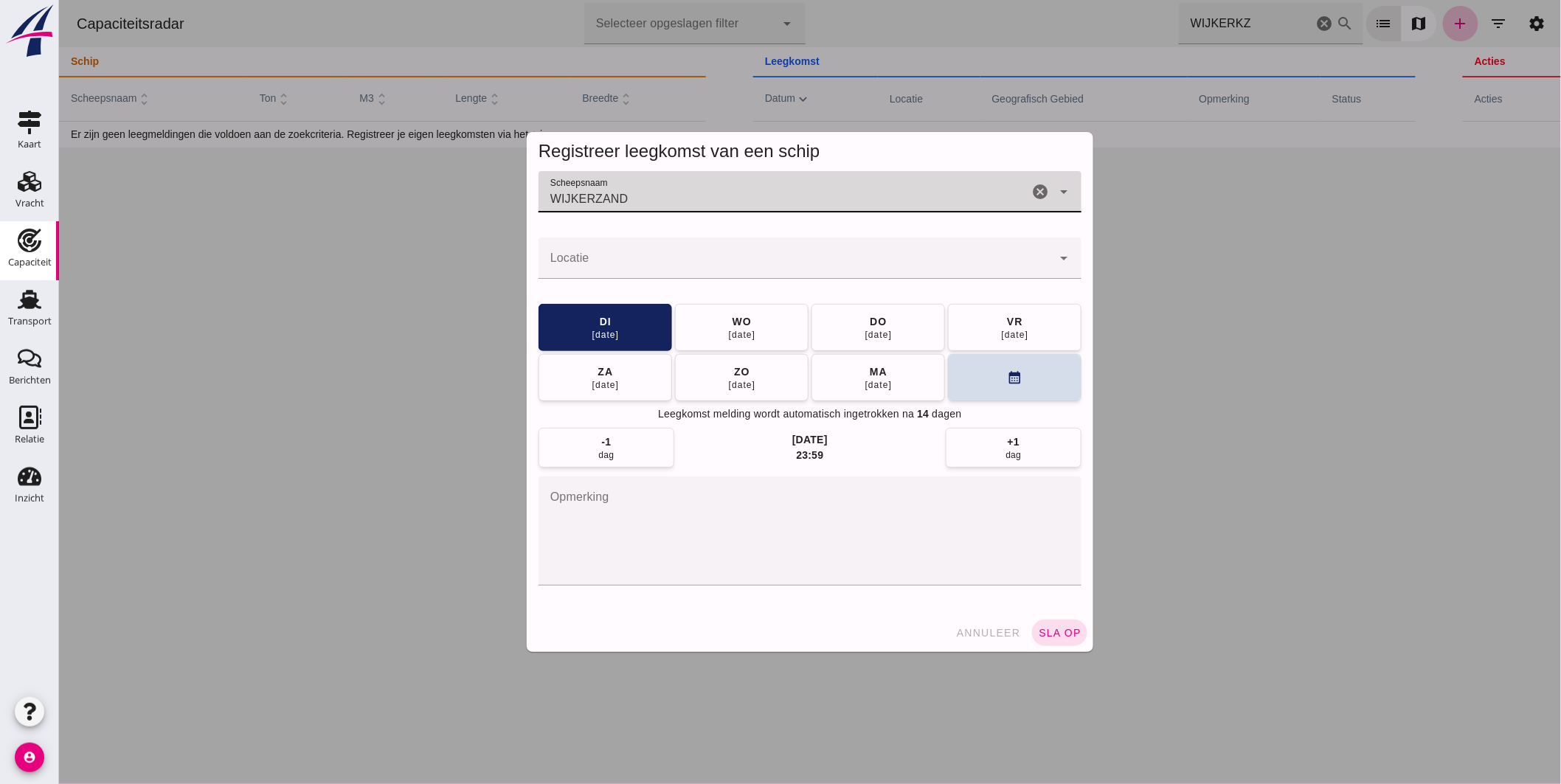
type input "WIJKERZAND"
click at [675, 268] on input "Locatie" at bounding box center [795, 265] width 514 height 18
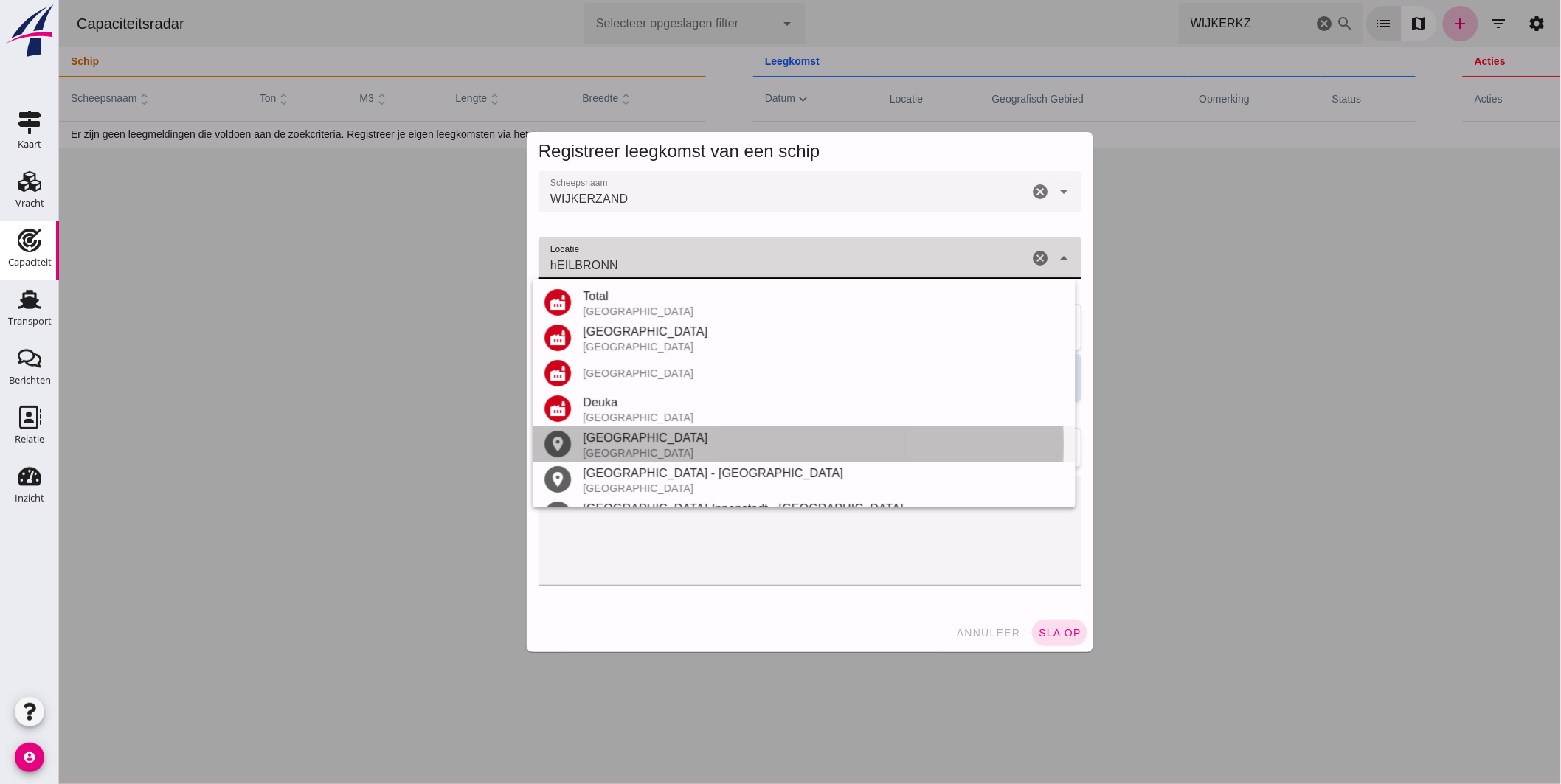
click at [637, 433] on div "Heilbronn" at bounding box center [823, 438] width 481 height 18
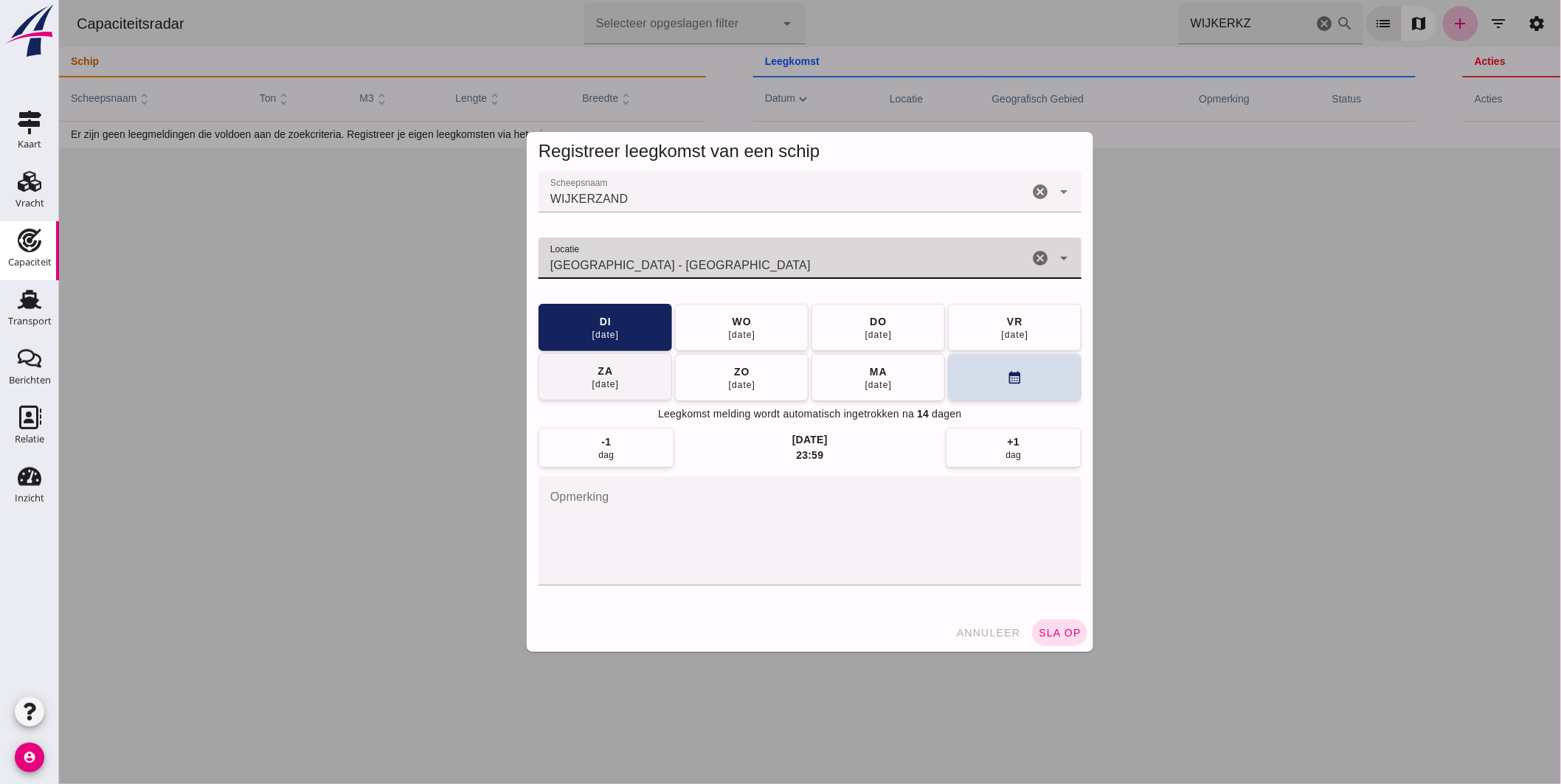
type input "Heilbronn - Baden-Württemberg"
click at [629, 384] on button "za 27 sep" at bounding box center [605, 377] width 134 height 48
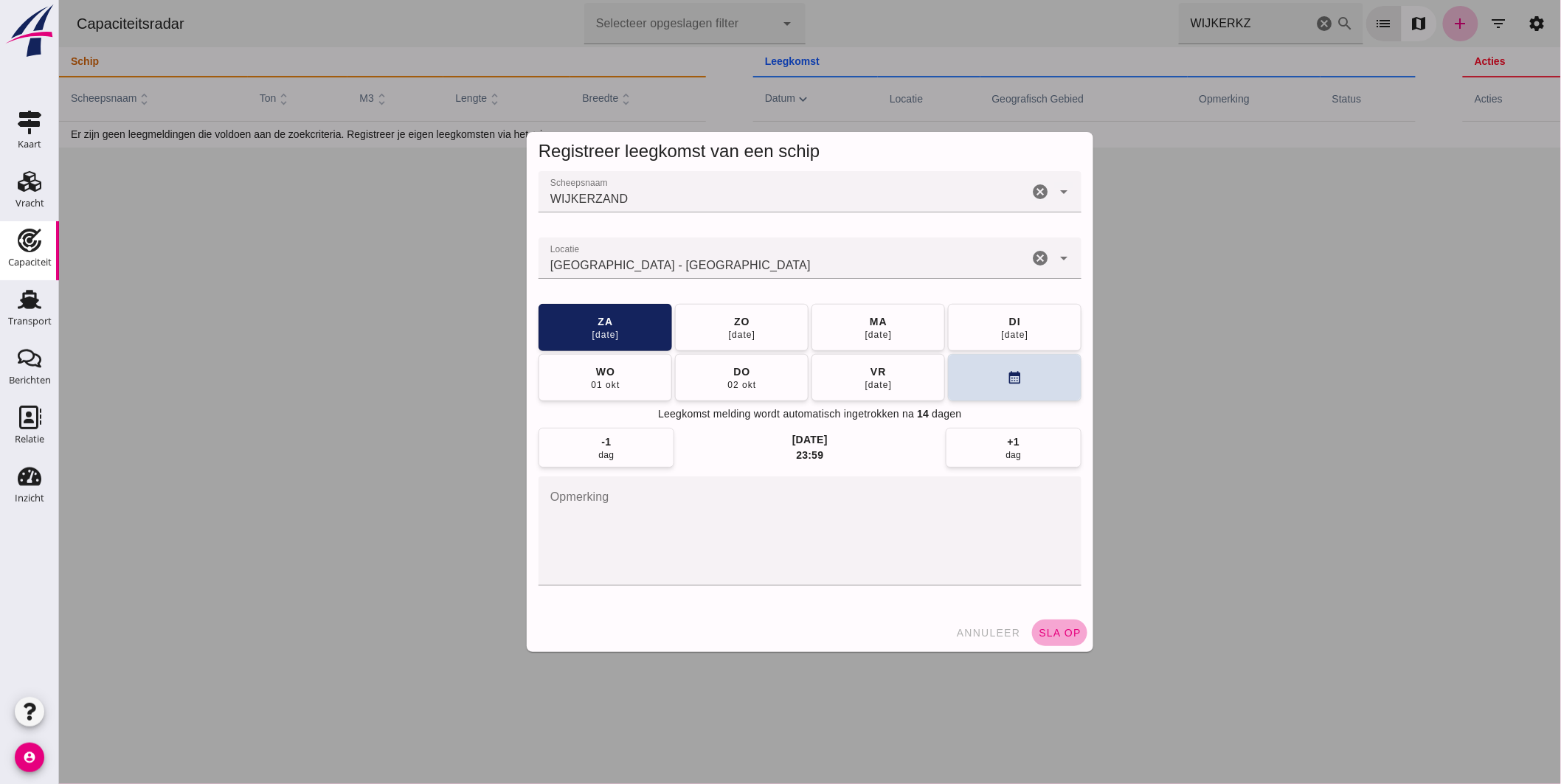
click at [1038, 630] on span "sla op" at bounding box center [1059, 632] width 43 height 11
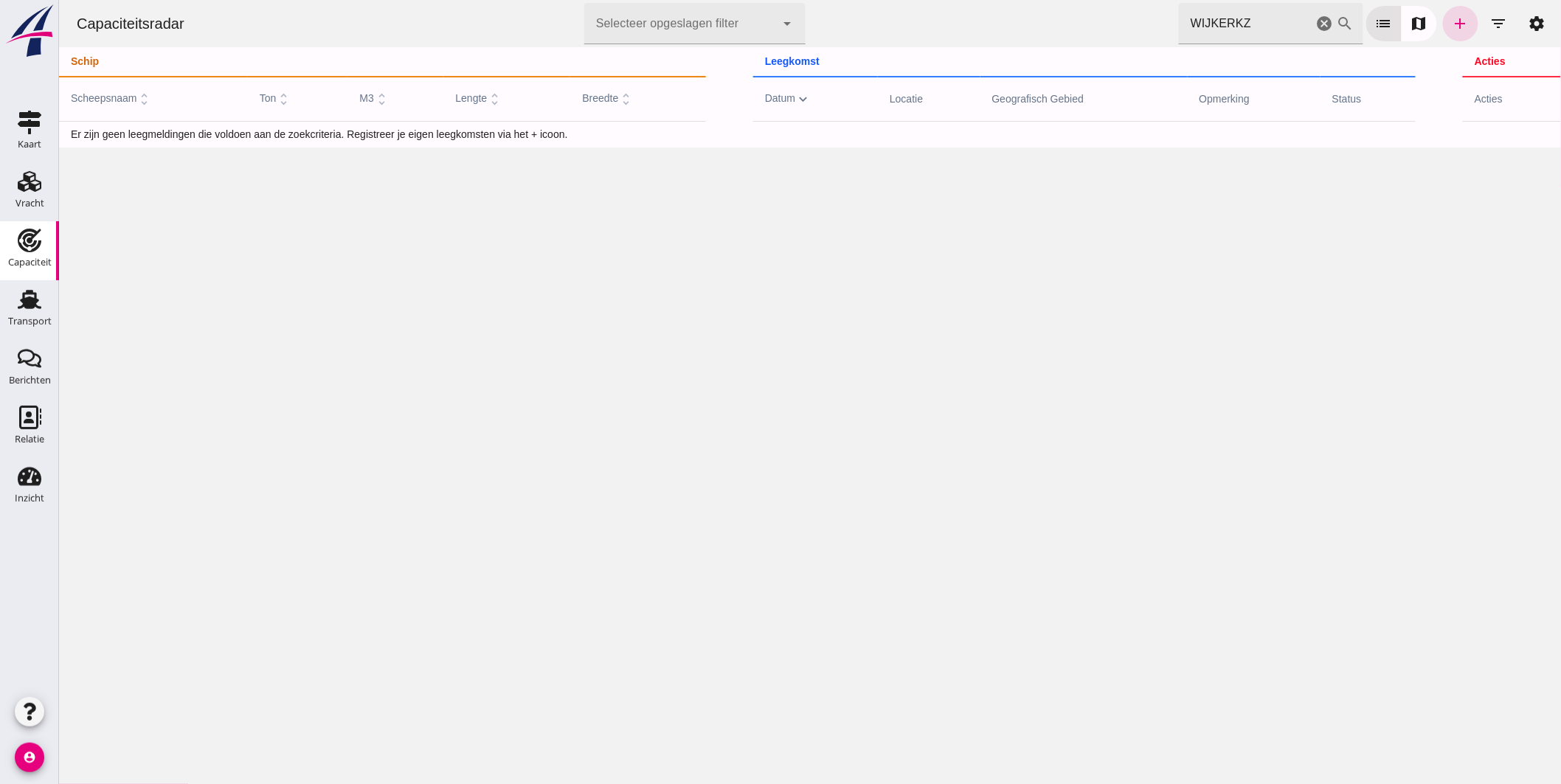
click at [44, 238] on div "Capaciteit" at bounding box center [29, 240] width 35 height 24
drag, startPoint x: 1316, startPoint y: 17, endPoint x: 1328, endPoint y: 63, distance: 47.5
click at [1316, 16] on icon "cancel" at bounding box center [1324, 24] width 18 height 18
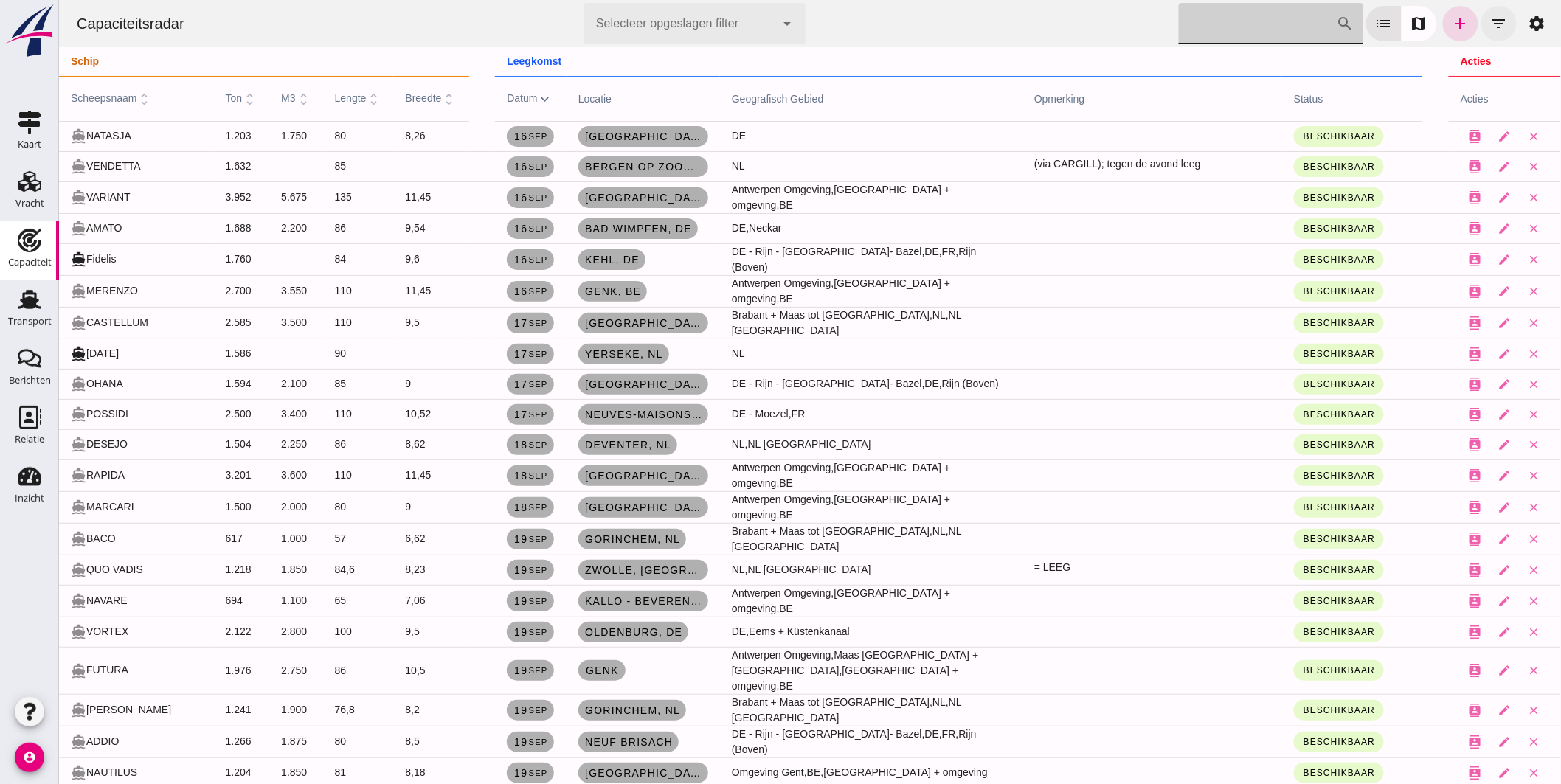
click at [1490, 26] on icon "filter_list" at bounding box center [1498, 24] width 18 height 18
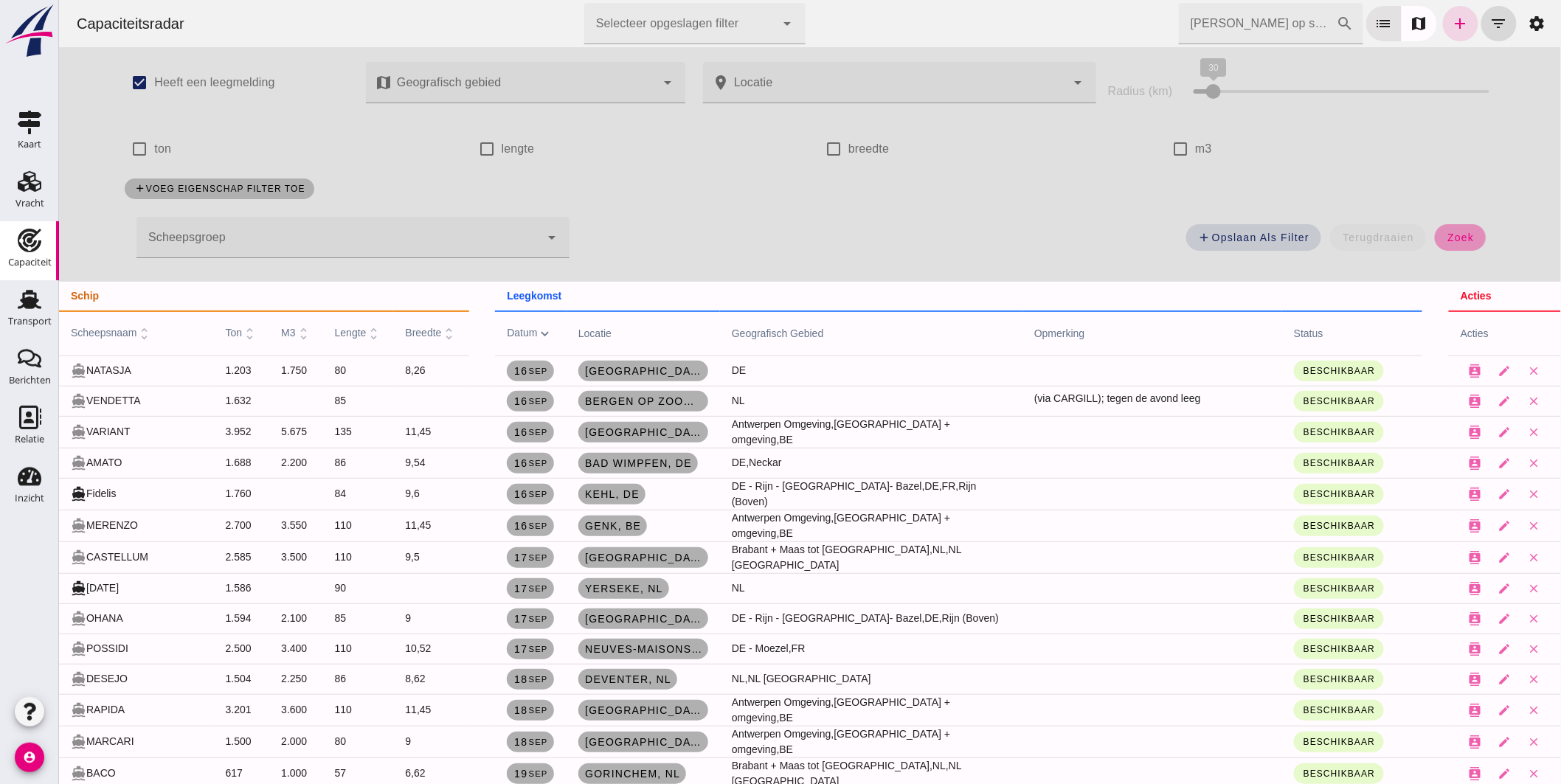
click at [1469, 236] on button "zoek" at bounding box center [1460, 238] width 51 height 26
click at [133, 329] on span "scheepsnaam unfold_more" at bounding box center [111, 332] width 82 height 11
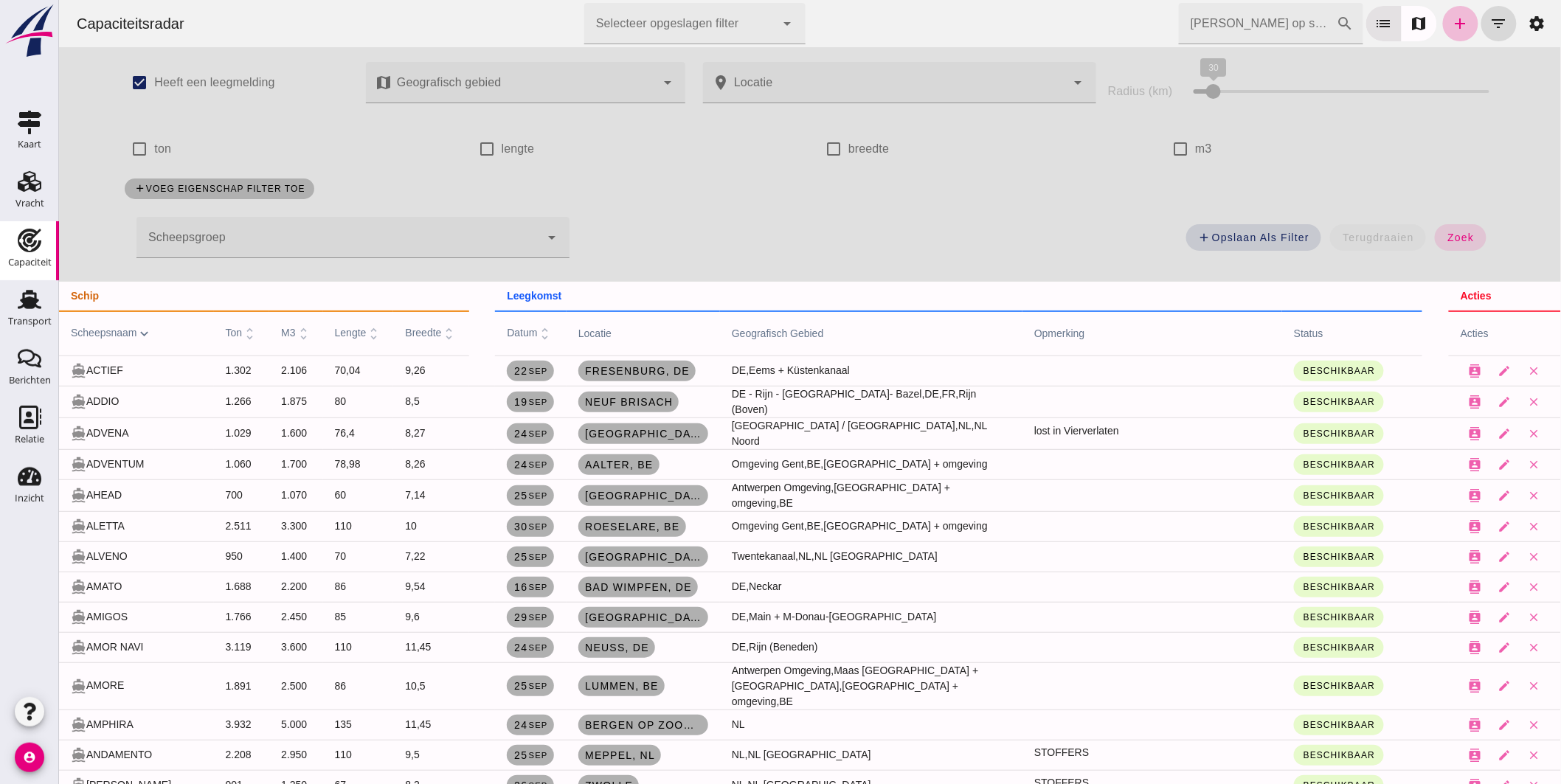
click at [120, 332] on span "scheepsnaam expand_more" at bounding box center [111, 332] width 82 height 11
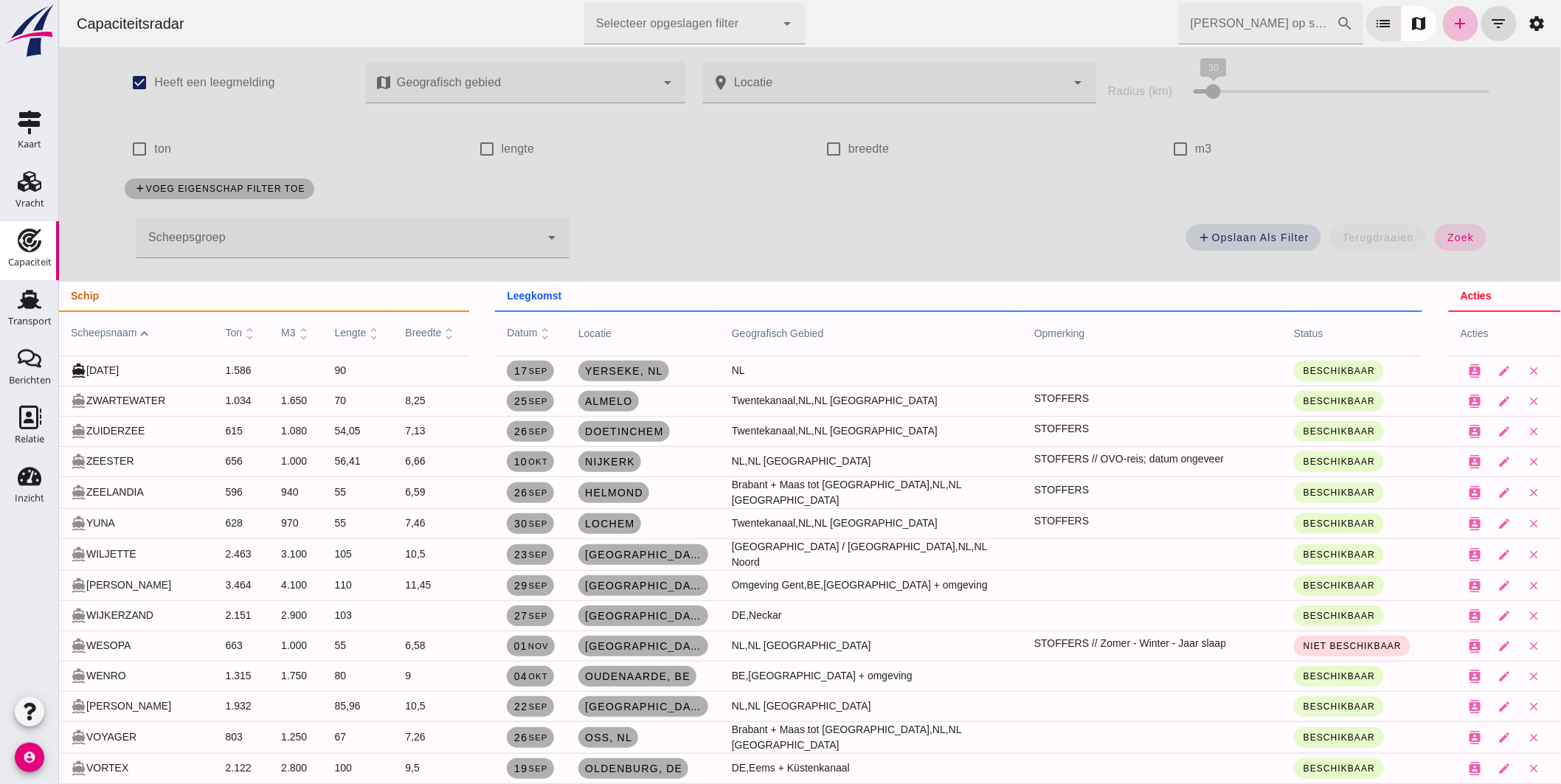
scroll to position [82, 0]
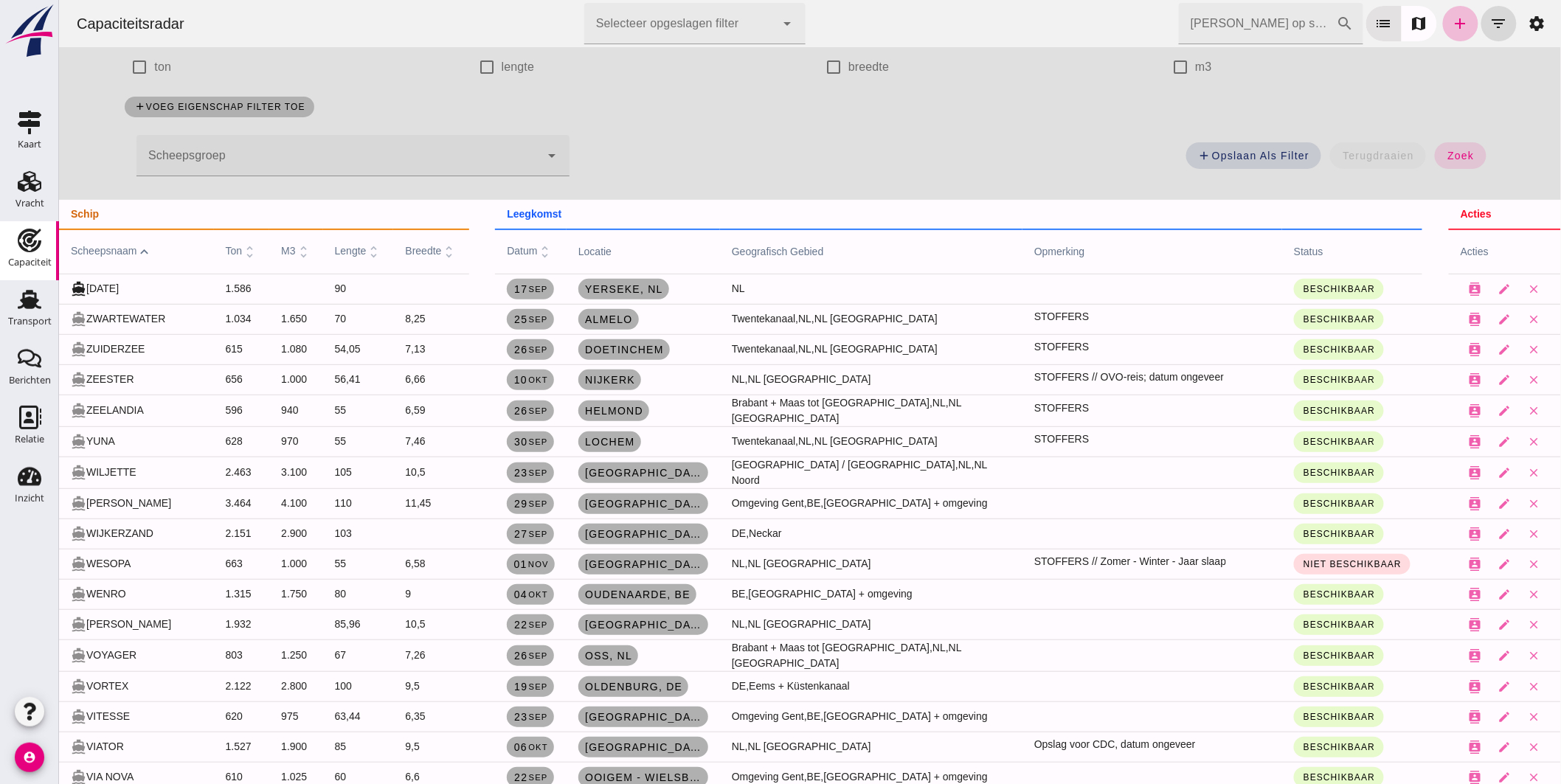
click at [123, 252] on span "scheepsnaam expand_less" at bounding box center [111, 250] width 82 height 11
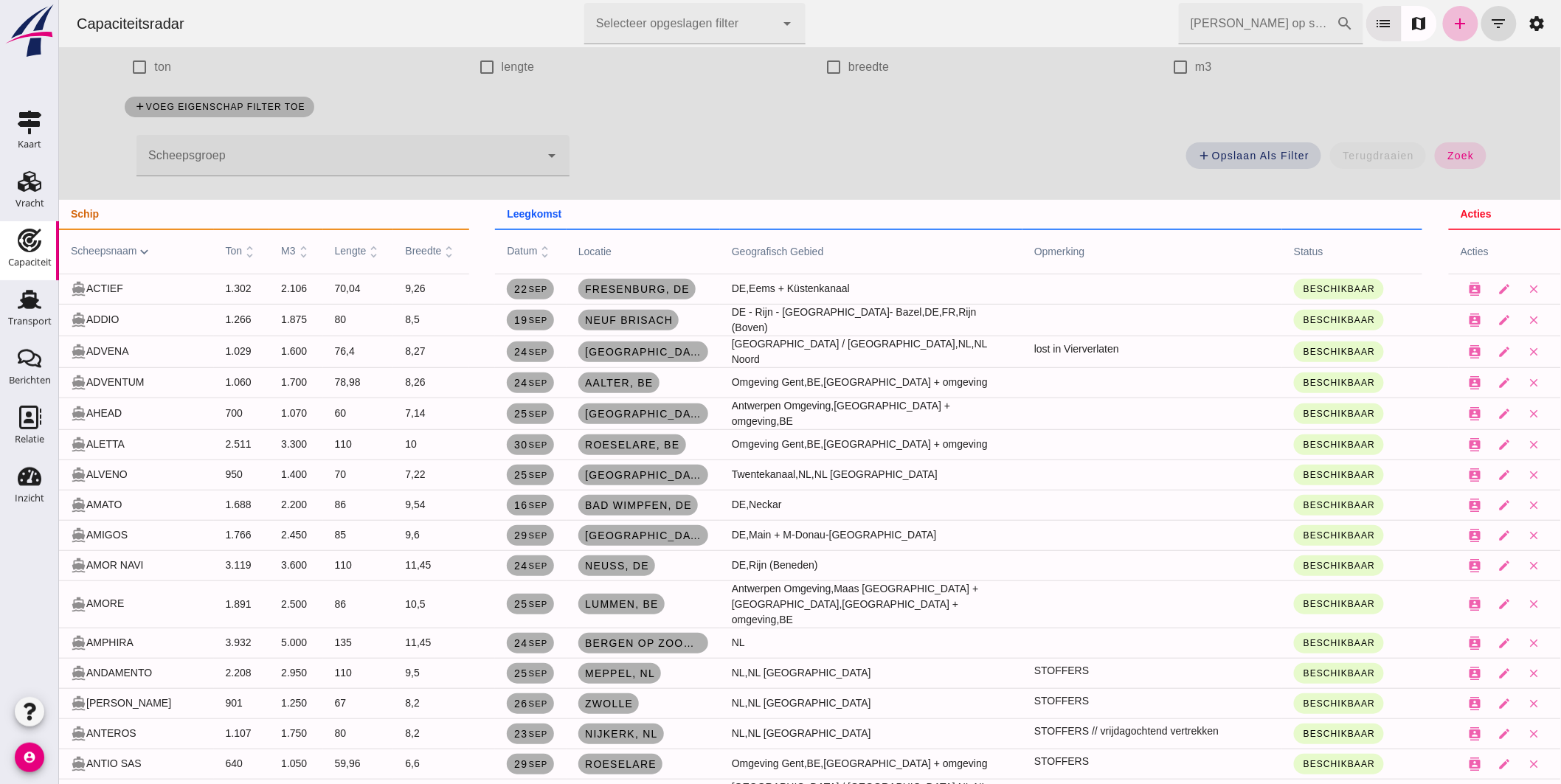
drag, startPoint x: 511, startPoint y: 247, endPoint x: 554, endPoint y: 285, distance: 57.4
click at [511, 247] on span "datum unfold_more" at bounding box center [529, 250] width 46 height 11
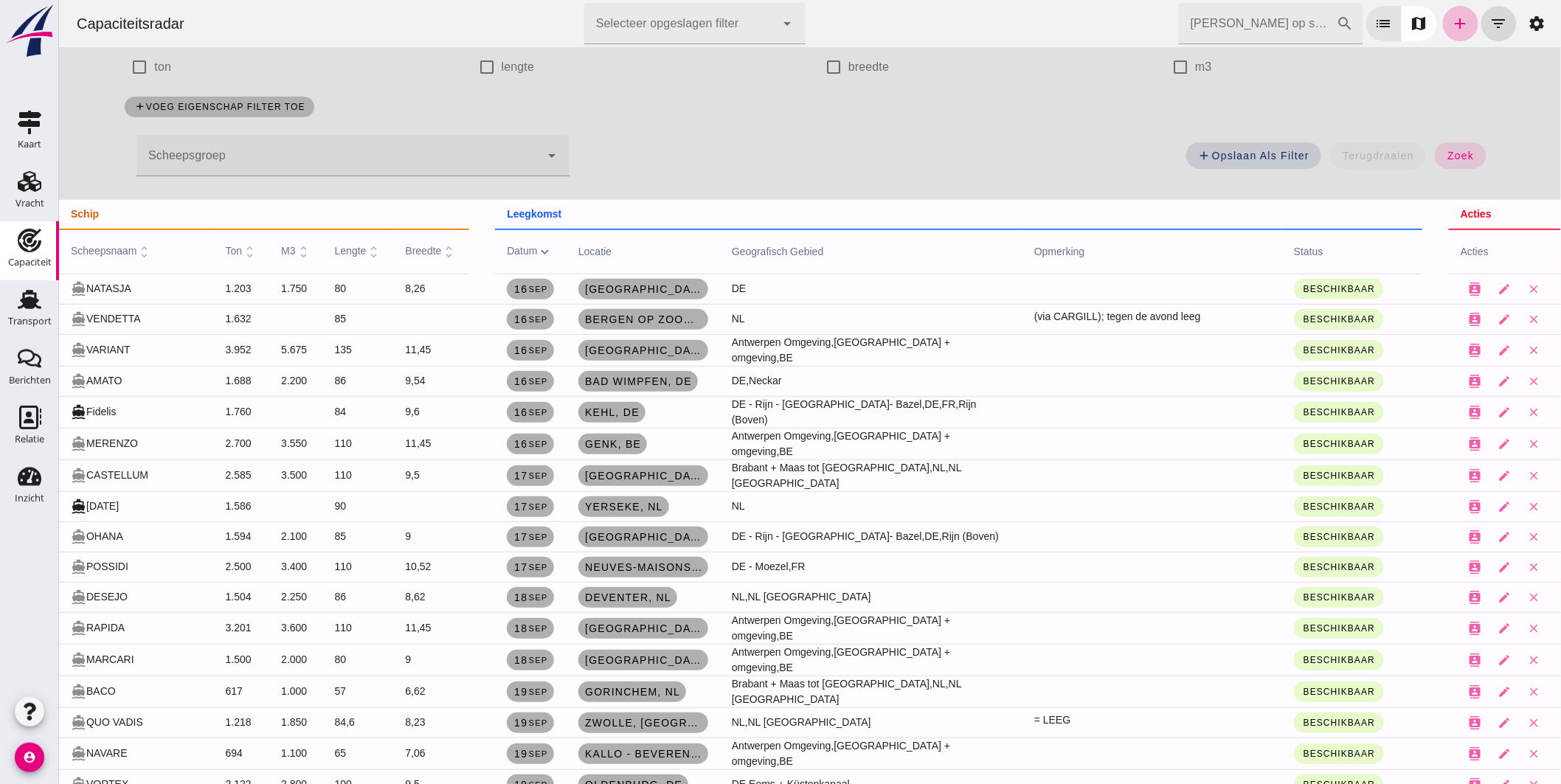
click at [129, 246] on span "scheepsnaam unfold_more" at bounding box center [111, 250] width 82 height 11
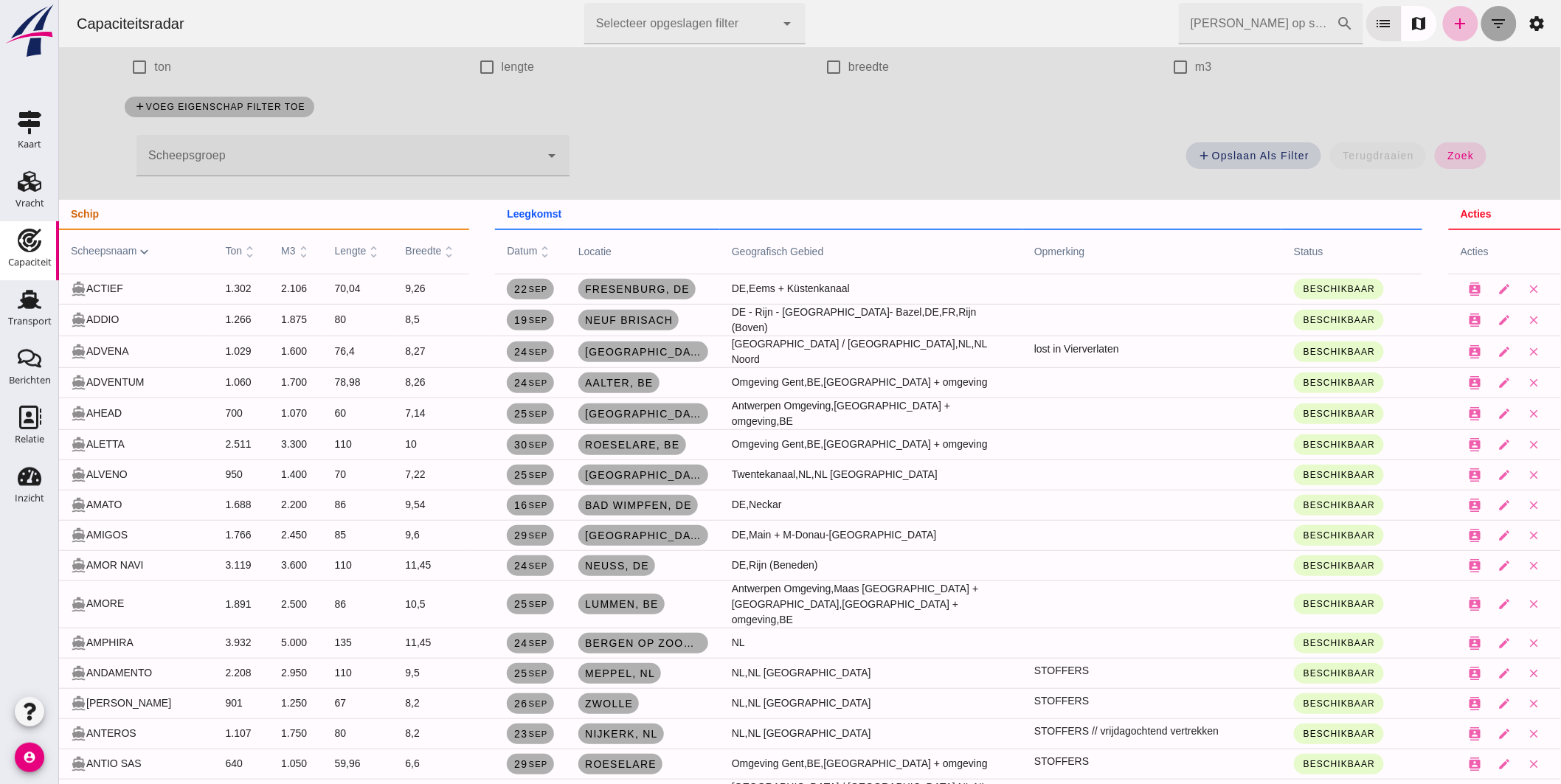
click at [1490, 22] on icon "filter_list" at bounding box center [1498, 24] width 18 height 18
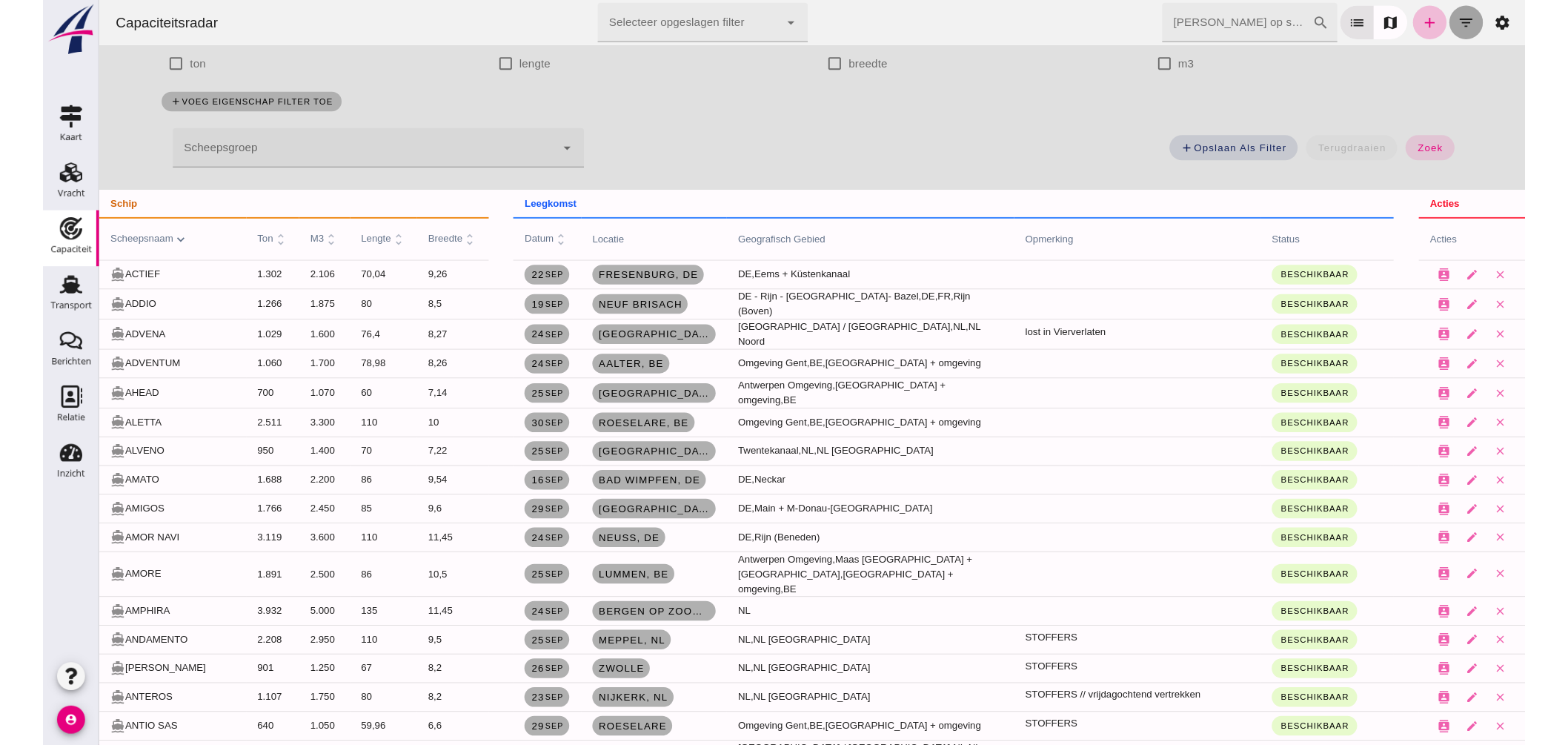
scroll to position [0, 0]
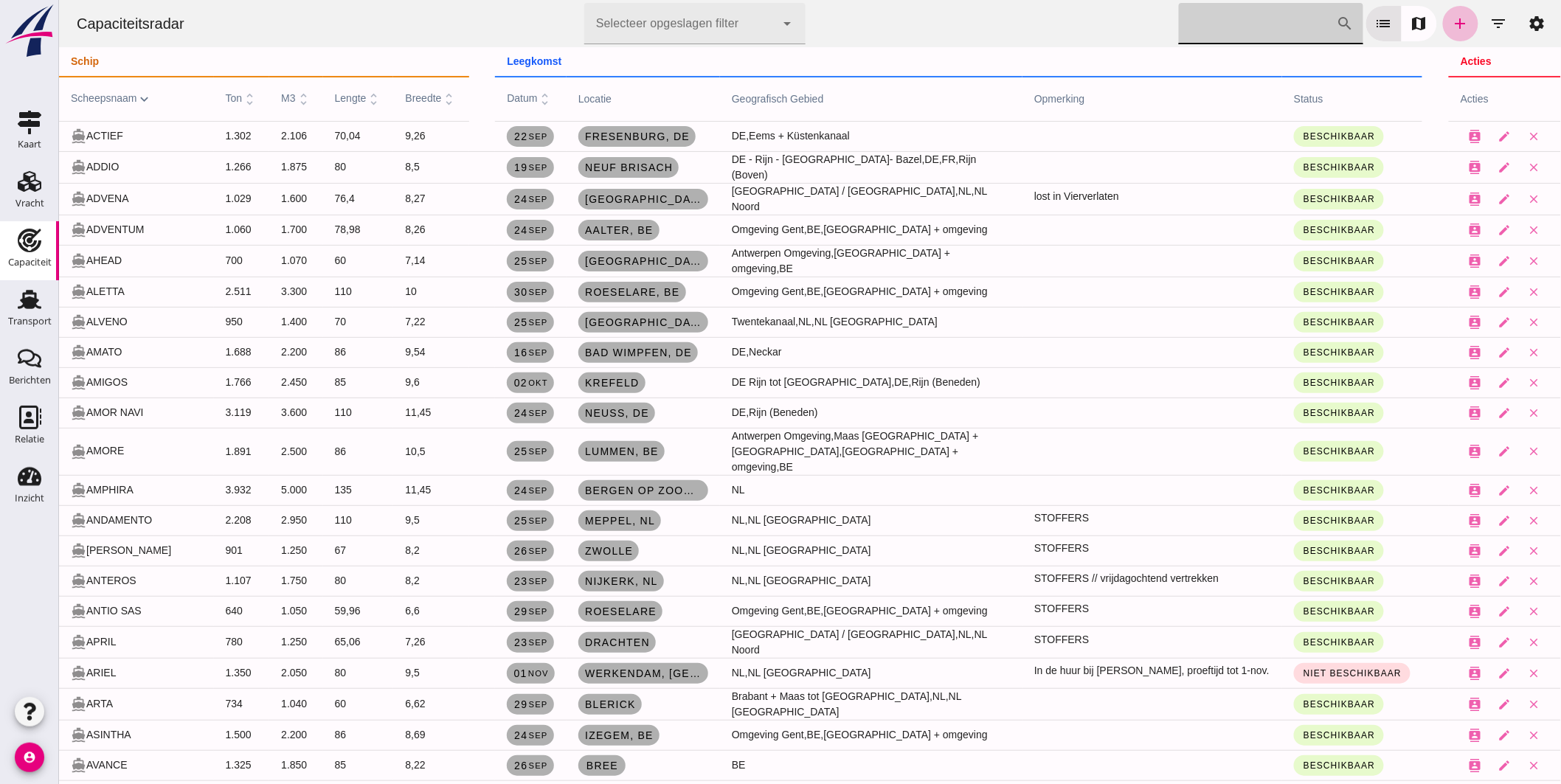
click at [1217, 28] on input "Zoek op scheepsnaam" at bounding box center [1257, 23] width 158 height 41
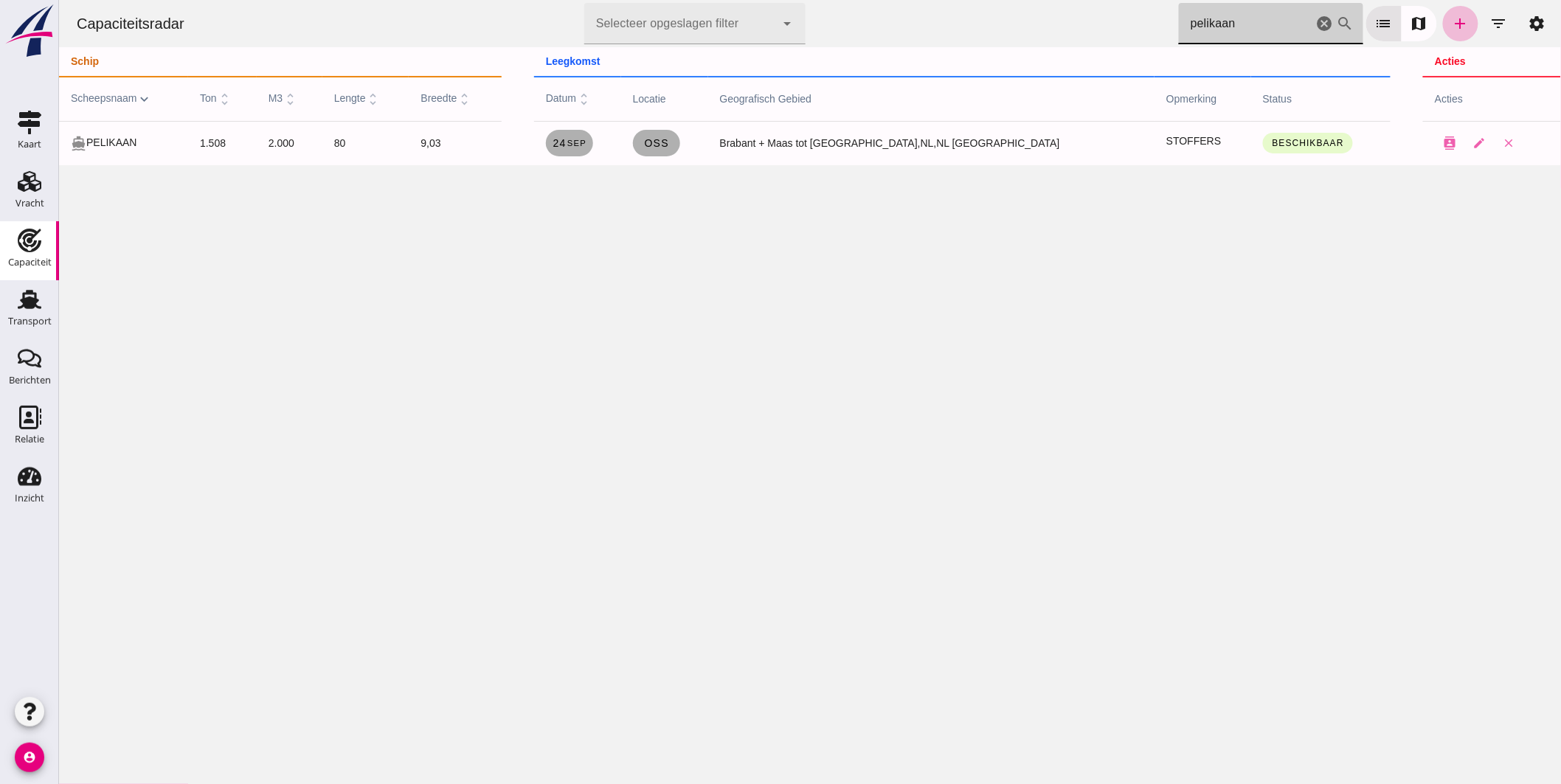
type input "pelikaan"
drag, startPoint x: 1315, startPoint y: 16, endPoint x: 1211, endPoint y: 0, distance: 105.2
click at [1315, 16] on icon "cancel" at bounding box center [1324, 24] width 18 height 18
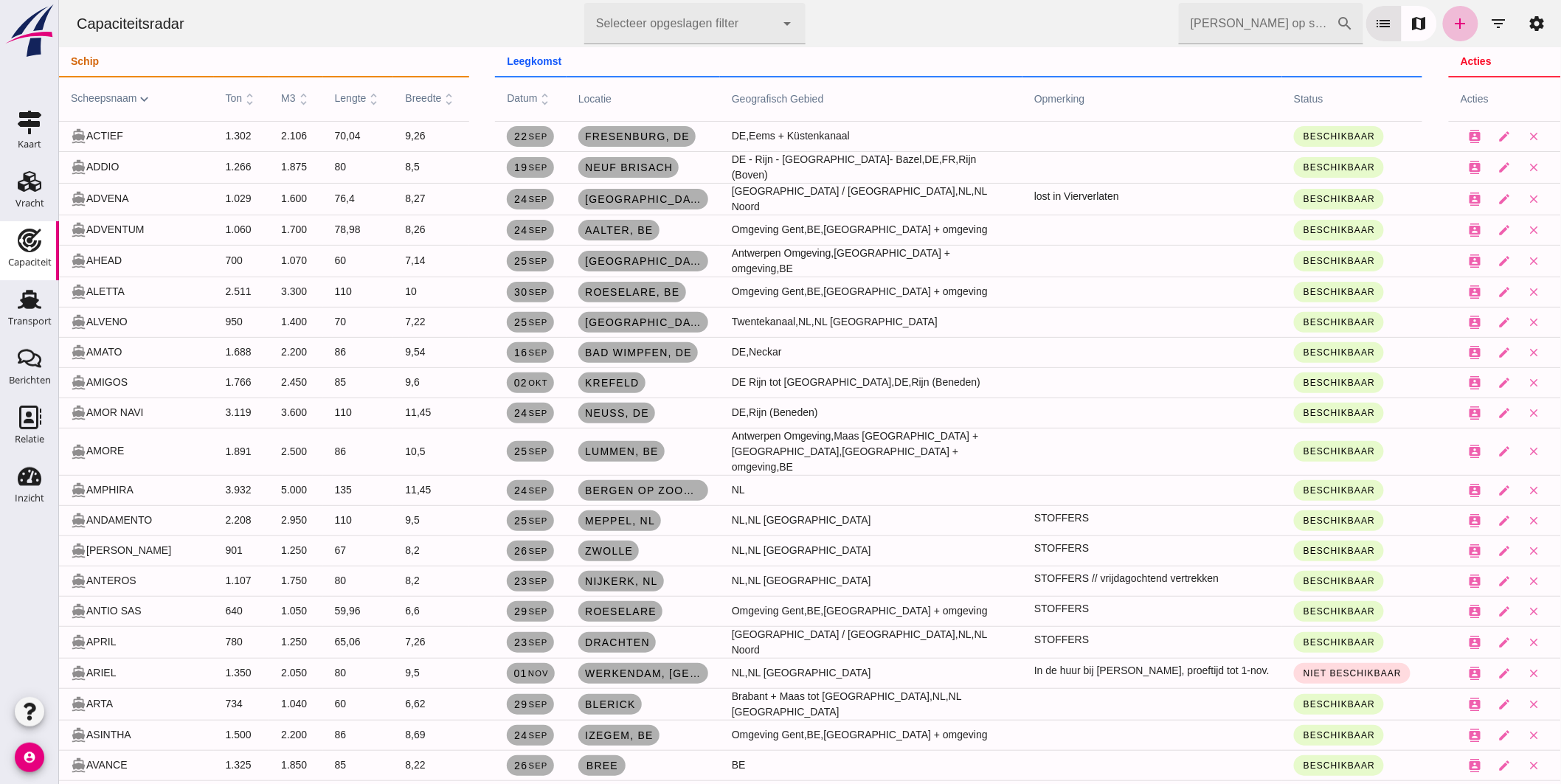
click at [1179, 23] on input "Zoek op scheepsnaam" at bounding box center [1257, 23] width 158 height 41
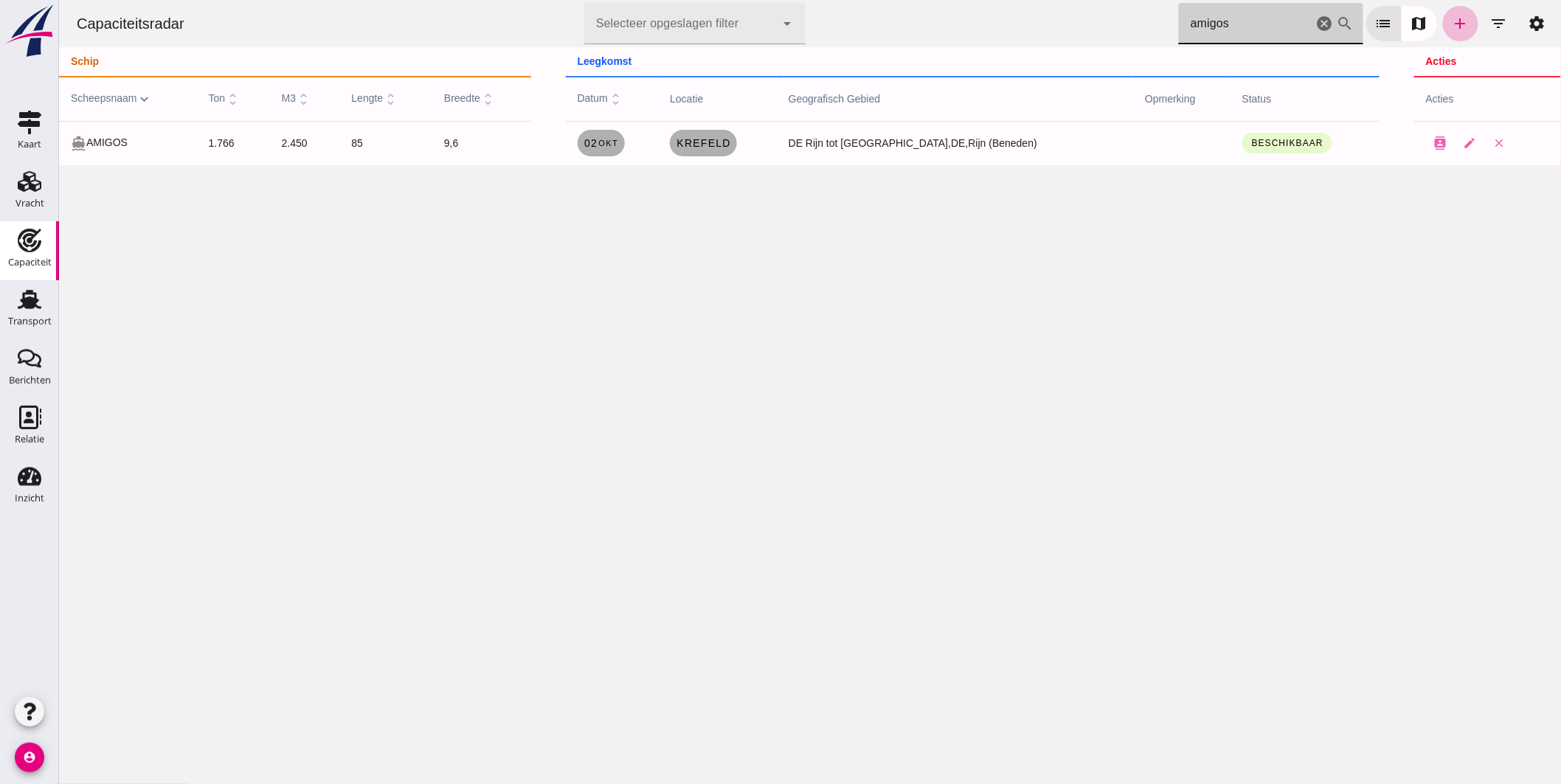
click at [876, 25] on div "Capaciteitsradar Selecteer opgeslagen filter Selecteer opgeslagen filter cancel…" at bounding box center [810, 24] width 1491 height 48
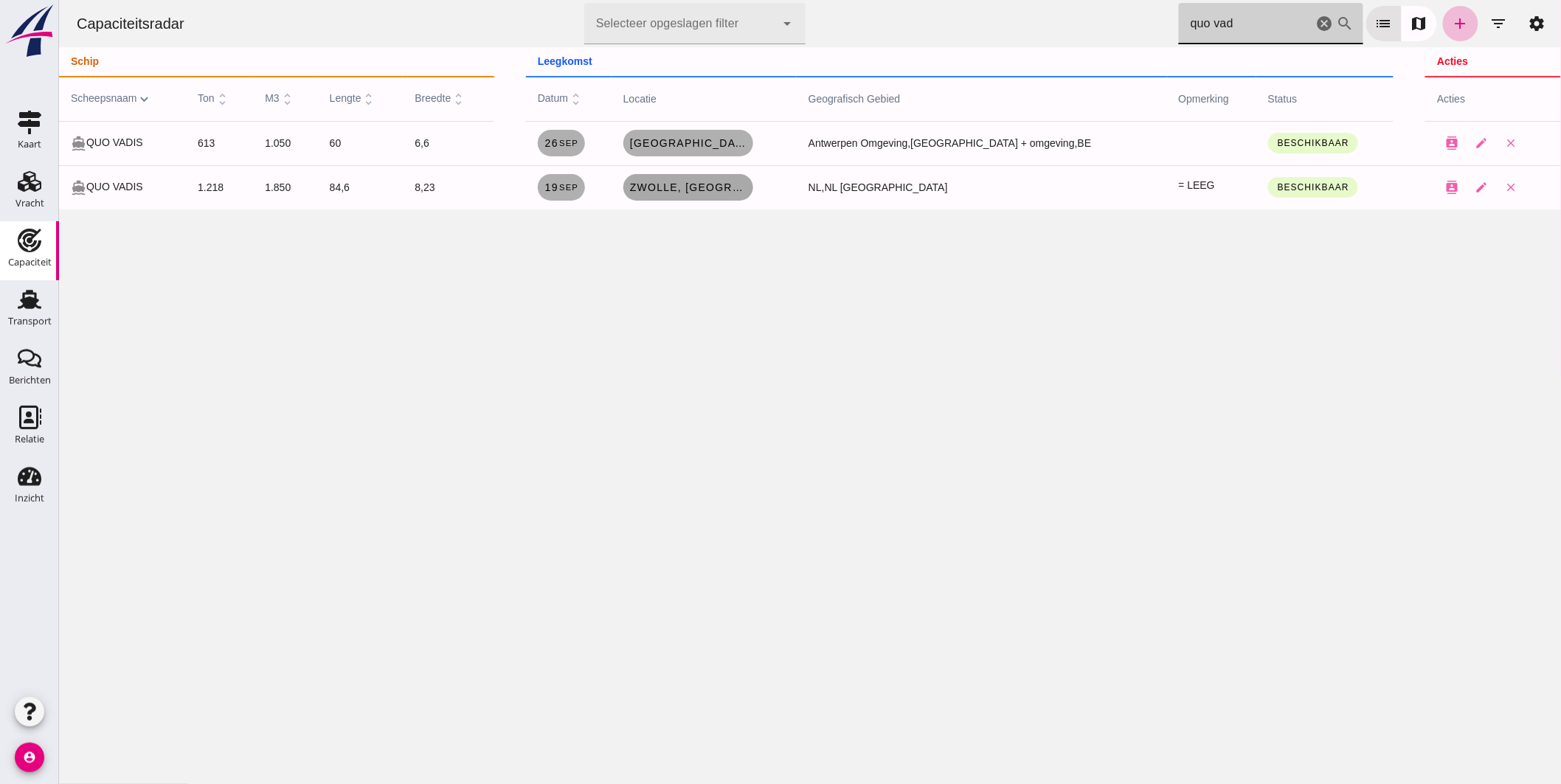
type input "quo vad"
click at [702, 190] on span "Zwolle, nl" at bounding box center [688, 187] width 118 height 11
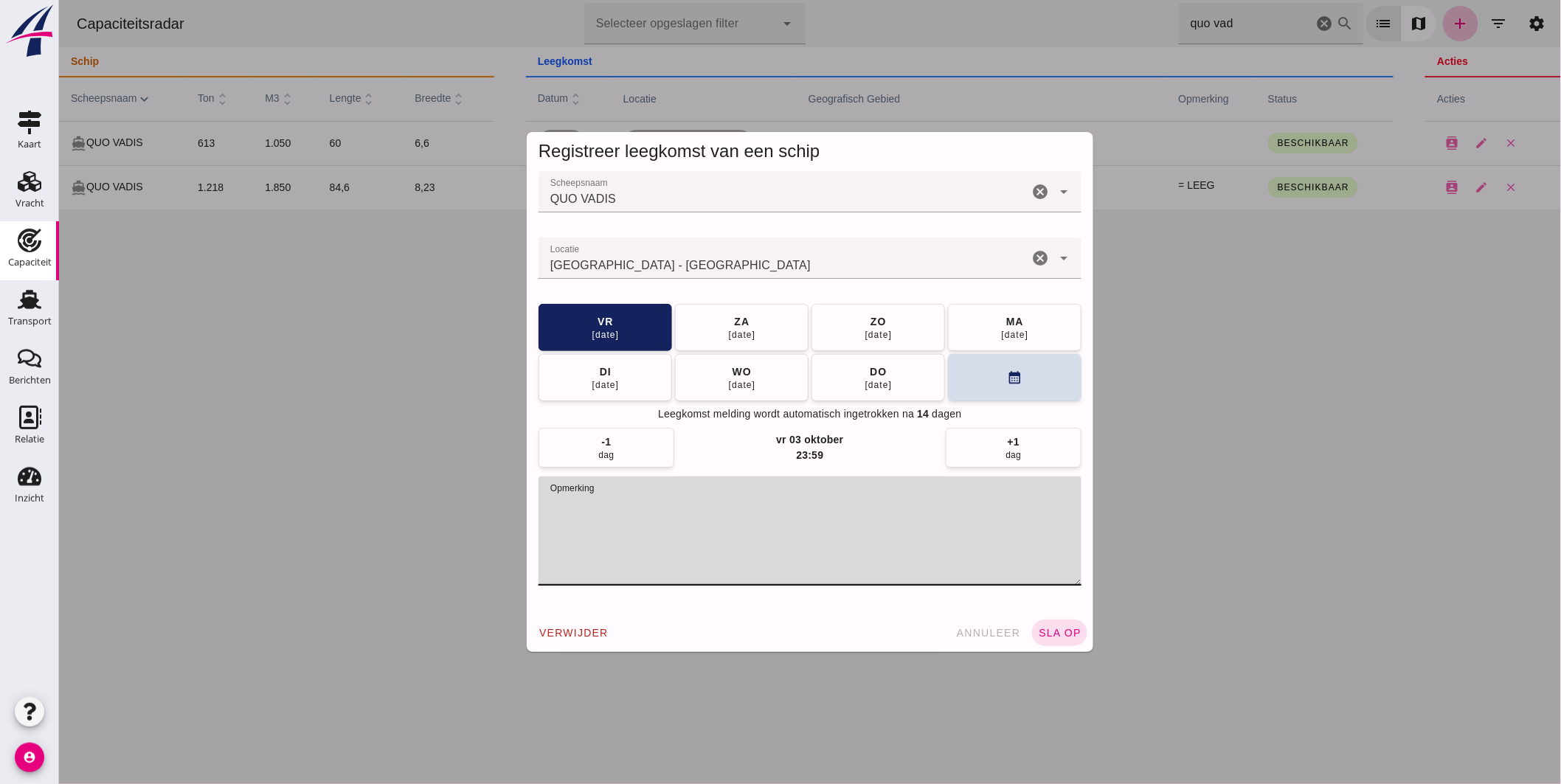
drag, startPoint x: 614, startPoint y: 499, endPoint x: 408, endPoint y: 446, distance: 212.7
click at [378, 485] on div "Registreer leegkomst van een schip Scheepsnaam Scheepsnaam QUO VADIS cancel arr…" at bounding box center [809, 392] width 1502 height 784
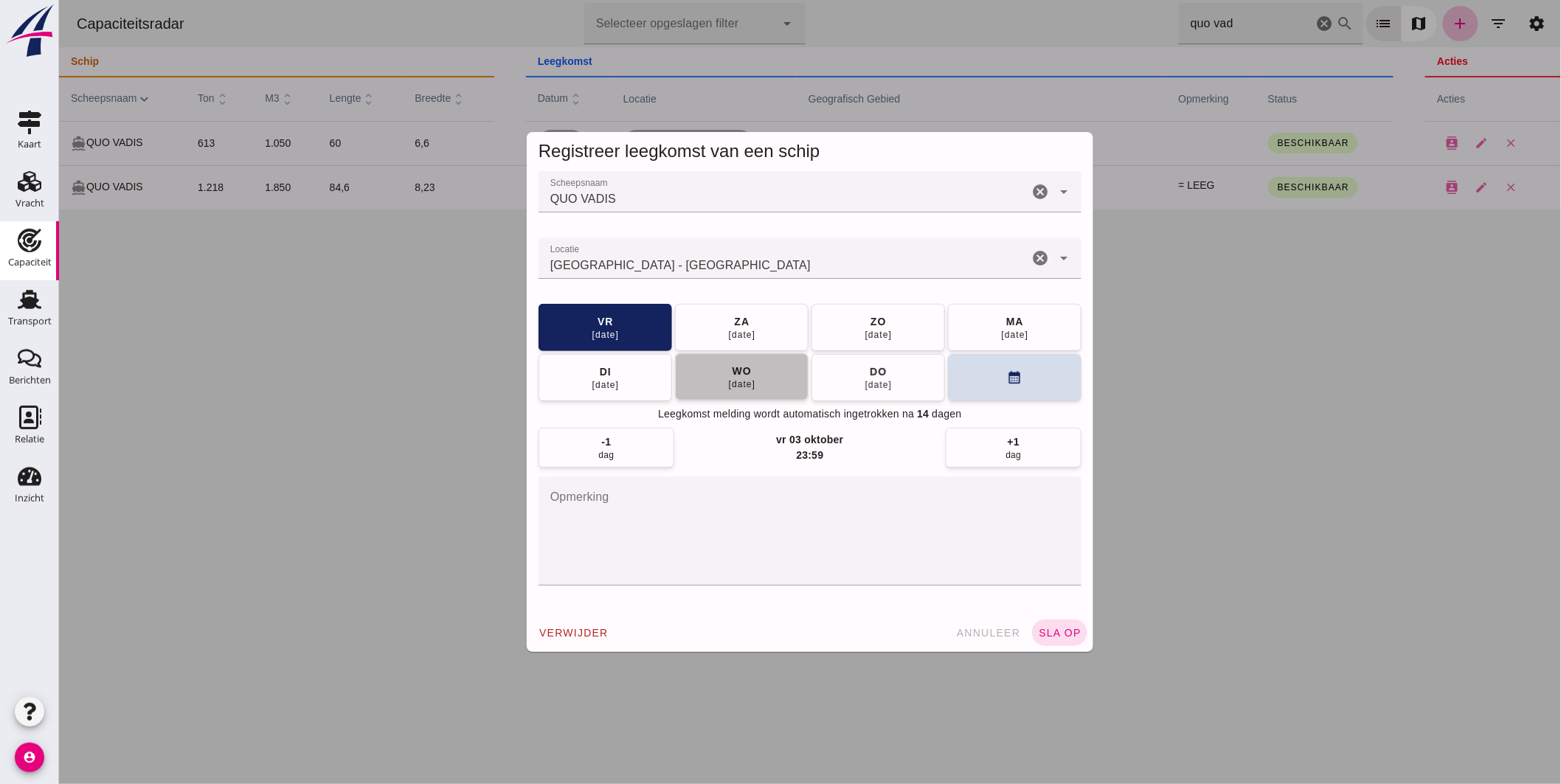
click at [707, 381] on button "wo 24 sep" at bounding box center [742, 377] width 134 height 48
click at [1055, 615] on div "verwijder annuleer sla op" at bounding box center [809, 633] width 566 height 39
click at [1052, 625] on button "sla op" at bounding box center [1059, 633] width 55 height 26
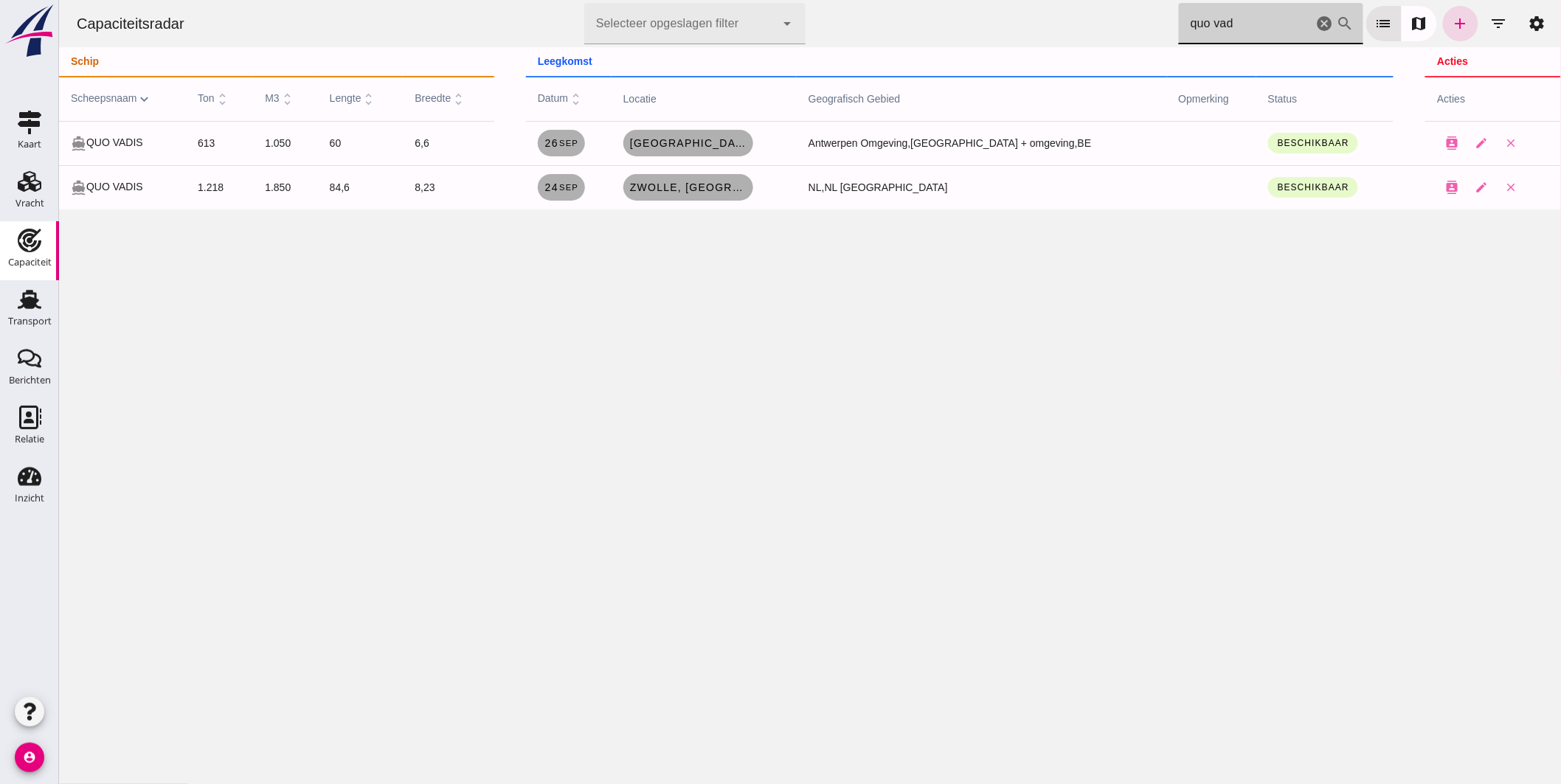
drag, startPoint x: 1232, startPoint y: 31, endPoint x: 908, endPoint y: 11, distance: 324.6
click at [926, 16] on div "Capaciteitsradar Selecteer opgeslagen filter Selecteer opgeslagen filter cancel…" at bounding box center [810, 24] width 1491 height 48
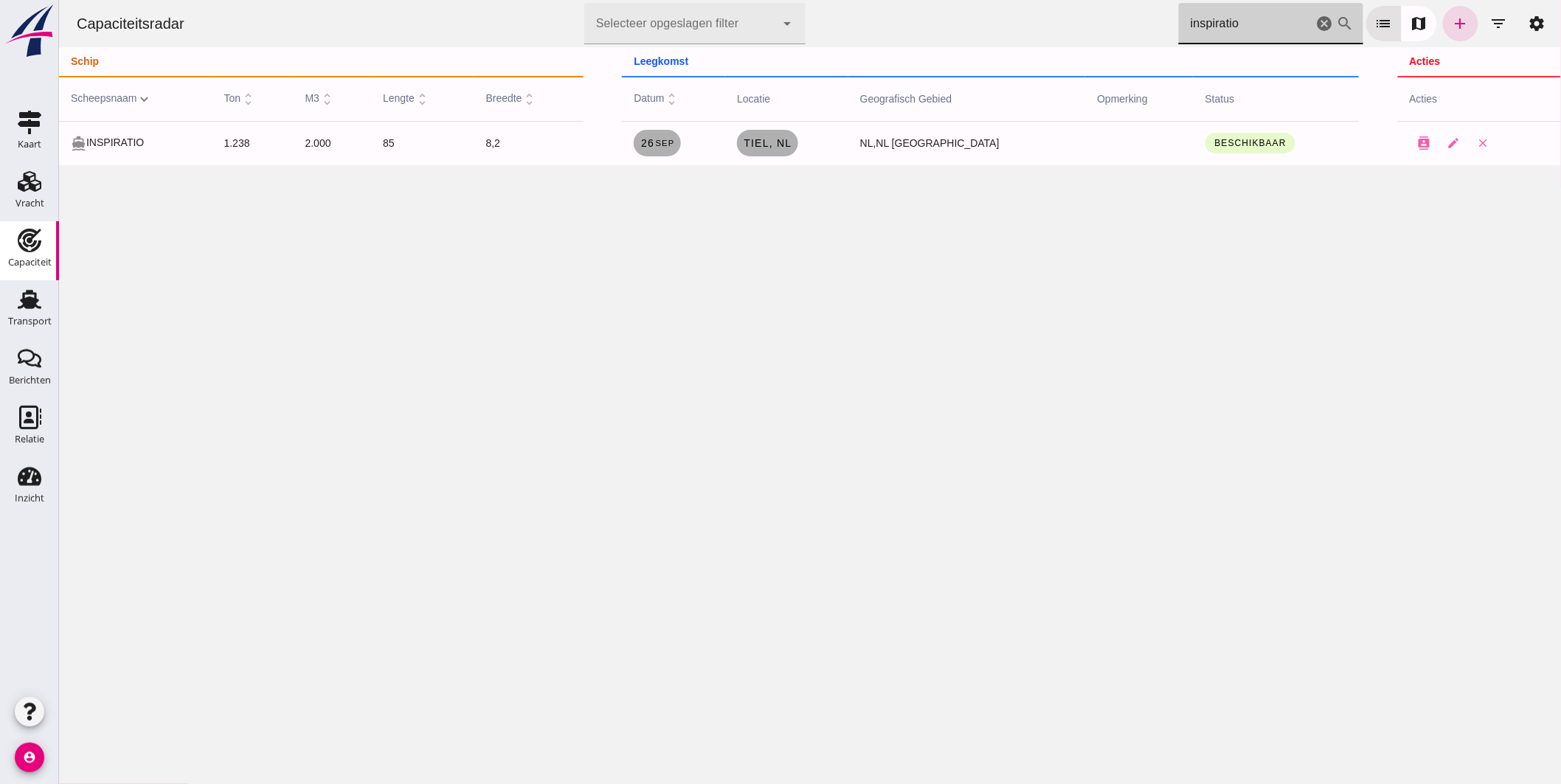
drag, startPoint x: 1210, startPoint y: 24, endPoint x: 957, endPoint y: 48, distance: 254.1
click at [974, 47] on div "Capaciteitsradar Selecteer opgeslagen filter Selecteer opgeslagen filter cancel…" at bounding box center [810, 24] width 1491 height 48
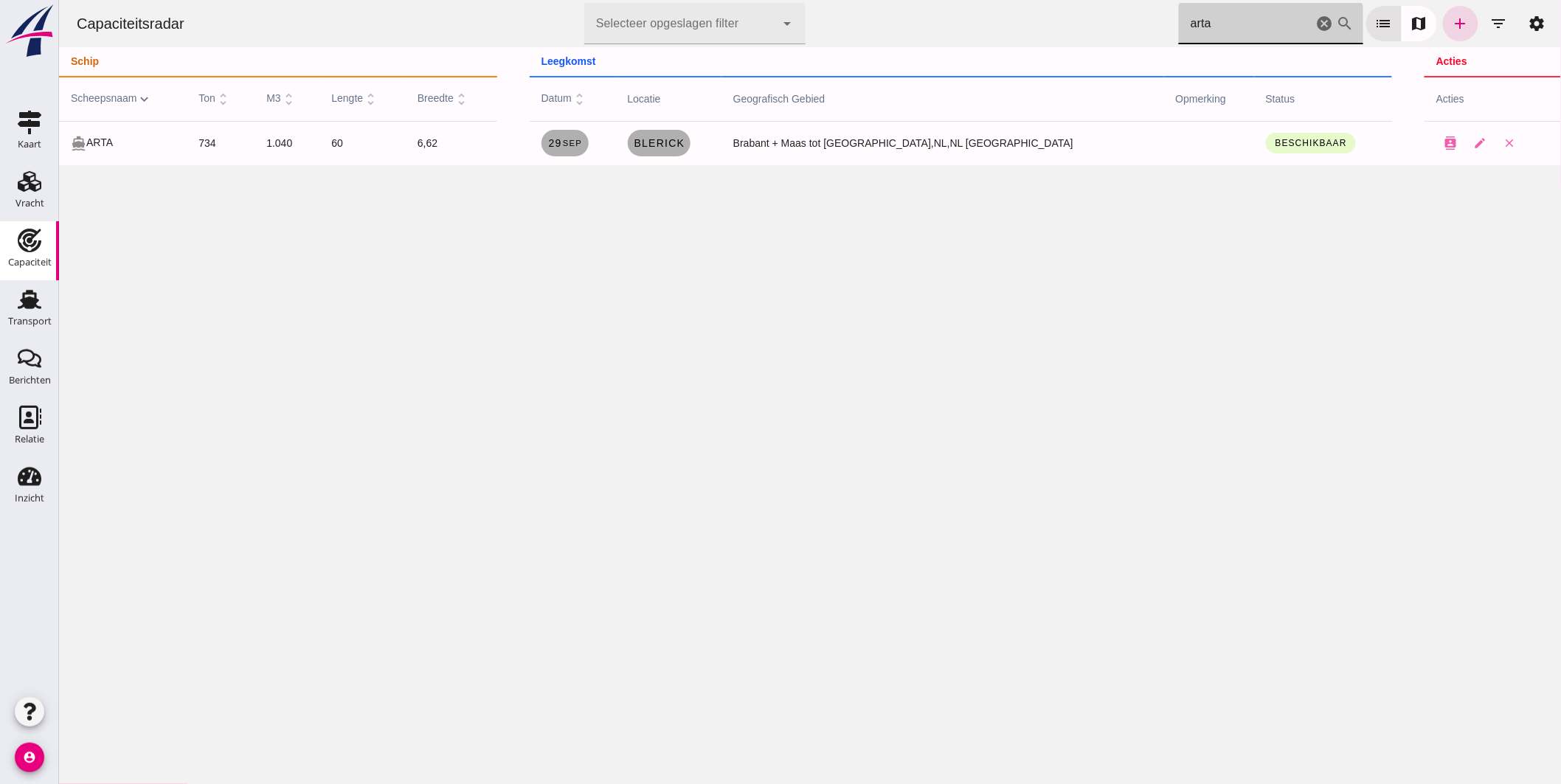
drag, startPoint x: 1239, startPoint y: 31, endPoint x: 806, endPoint y: -50, distance: 440.5
click at [806, 0] on html "Capaciteitsradar Selecteer opgeslagen filter Selecteer opgeslagen filter cancel…" at bounding box center [809, 392] width 1502 height 784
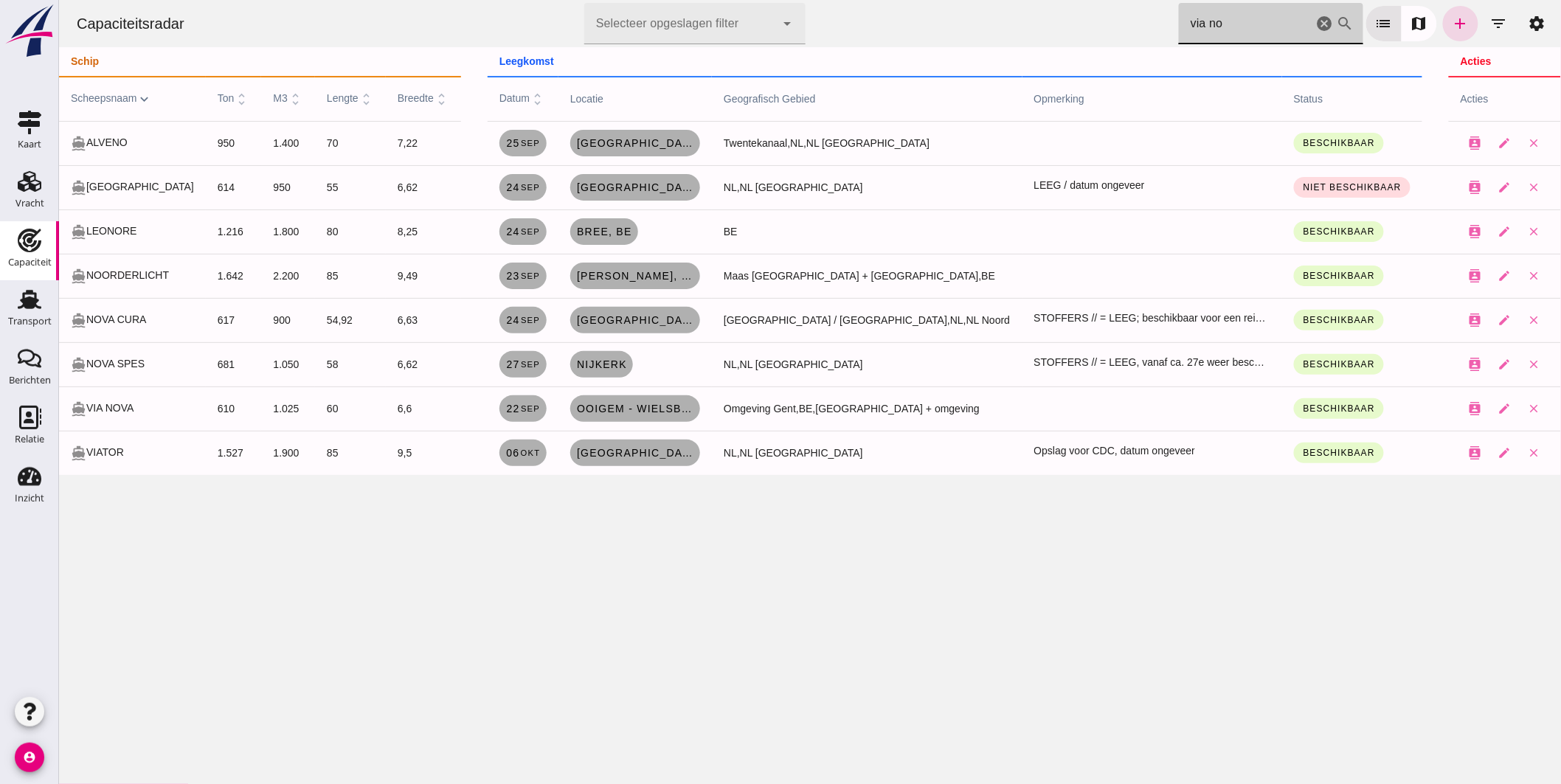
click at [1451, 473] on td "contacts edit close" at bounding box center [1504, 453] width 112 height 44
drag, startPoint x: 1212, startPoint y: 20, endPoint x: 761, endPoint y: 9, distance: 451.1
click at [810, 15] on div "Capaciteitsradar Selecteer opgeslagen filter Selecteer opgeslagen filter cancel…" at bounding box center [810, 24] width 1491 height 48
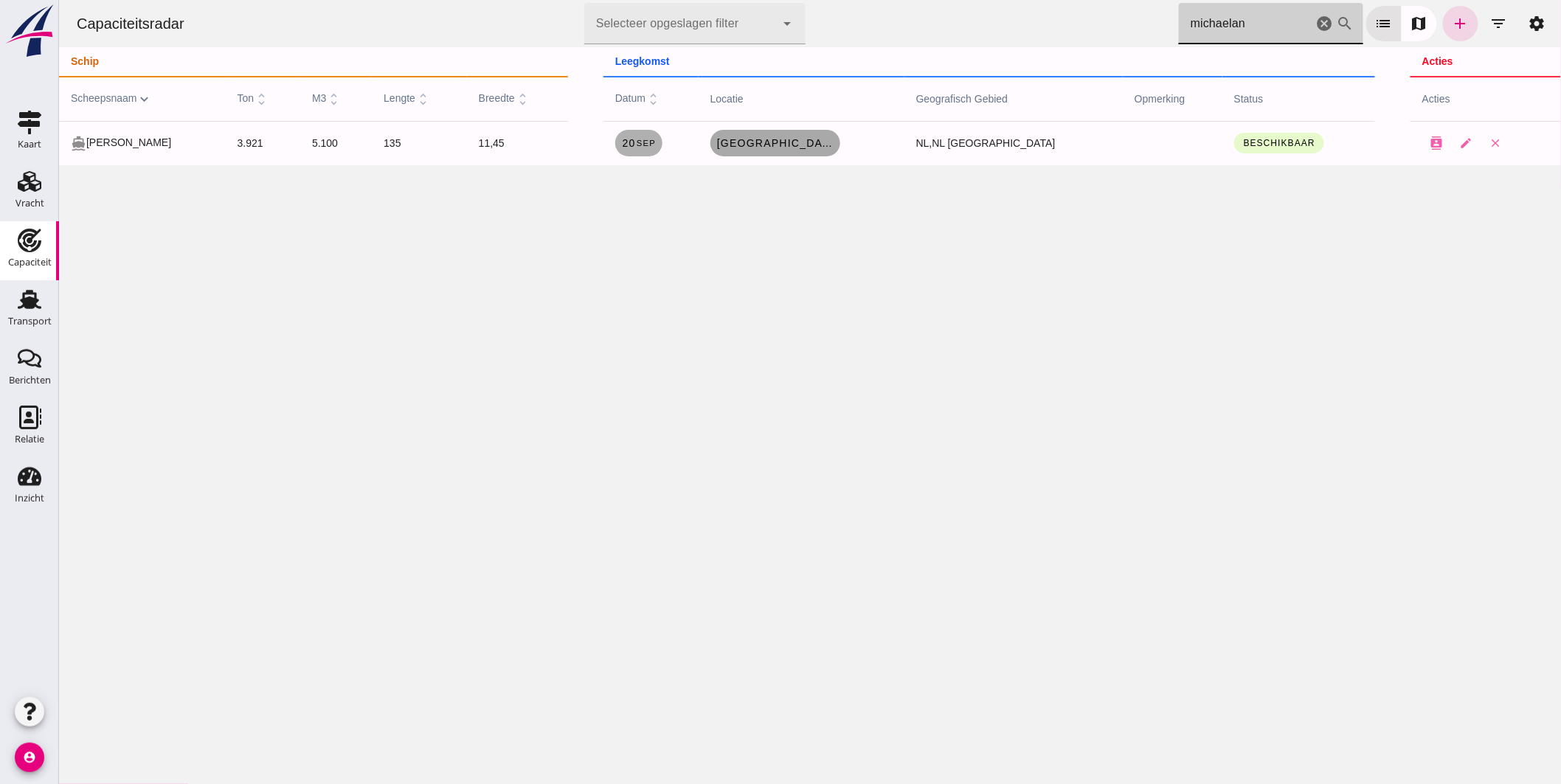
type input "michaelan"
click at [822, 144] on span "Rotterdam, nl" at bounding box center [774, 143] width 118 height 11
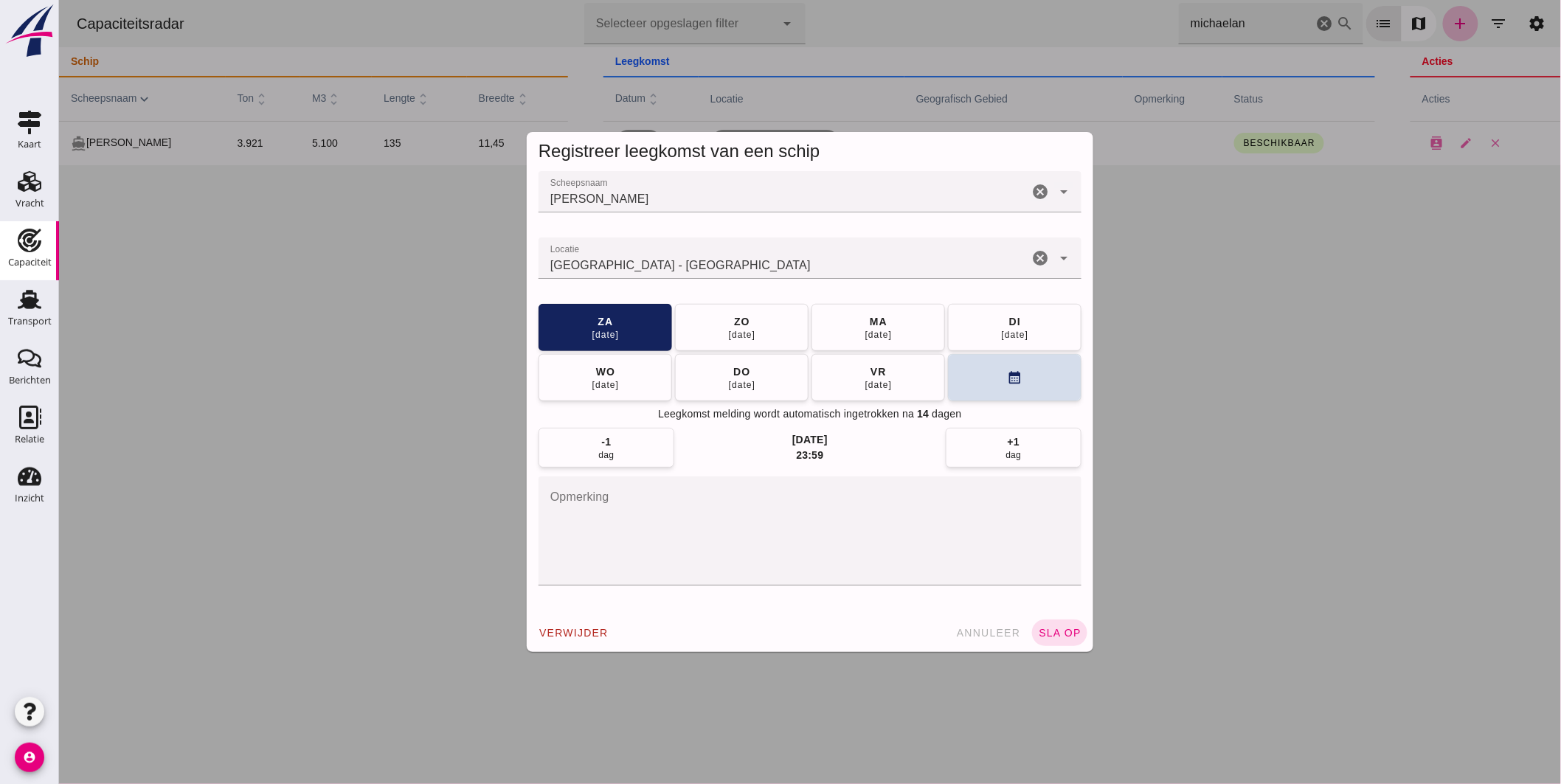
click at [782, 262] on input "Locatie" at bounding box center [783, 265] width 490 height 18
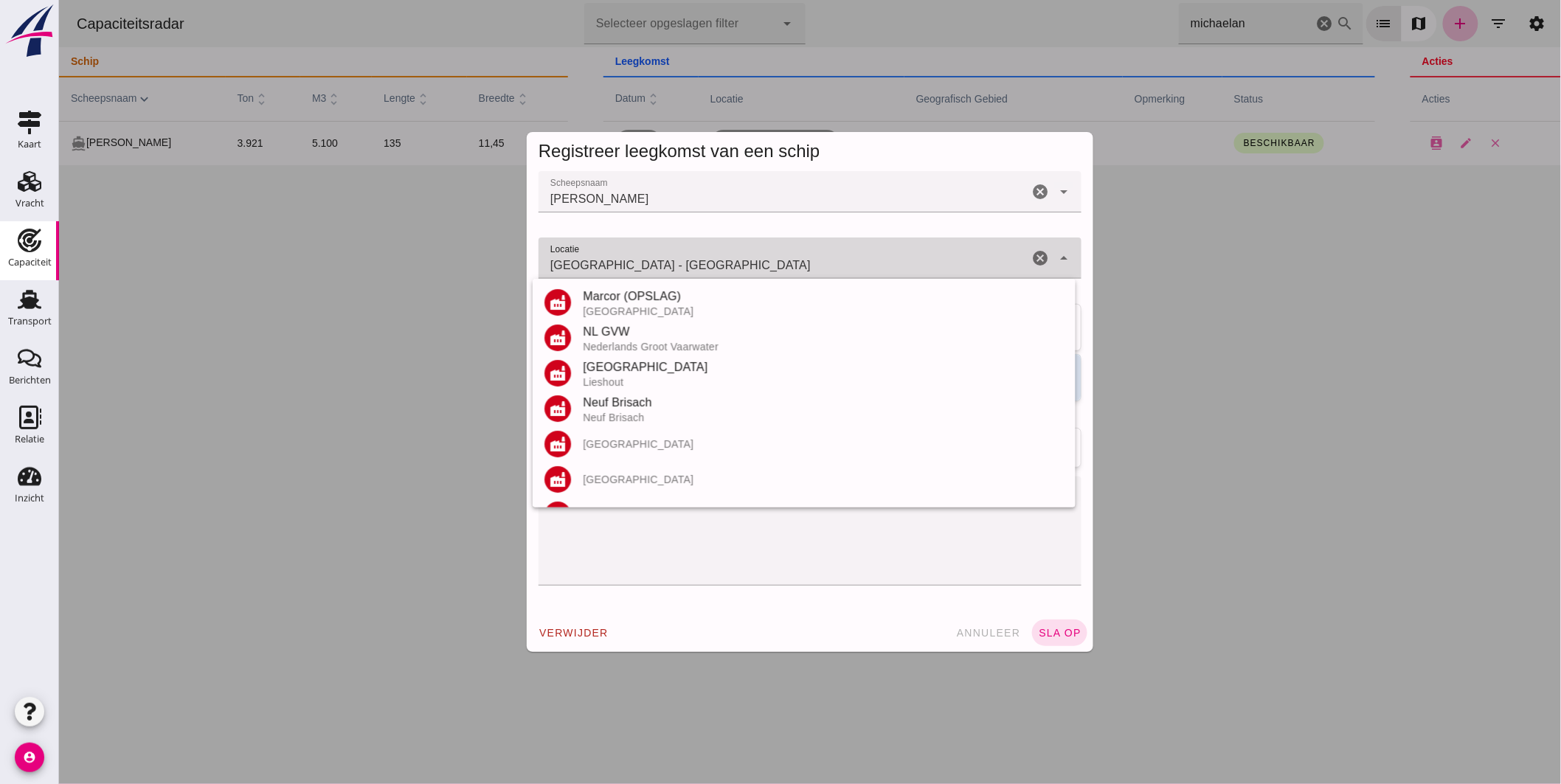
click at [782, 262] on input "Rotterdam - Zuid-Holland" at bounding box center [783, 265] width 490 height 18
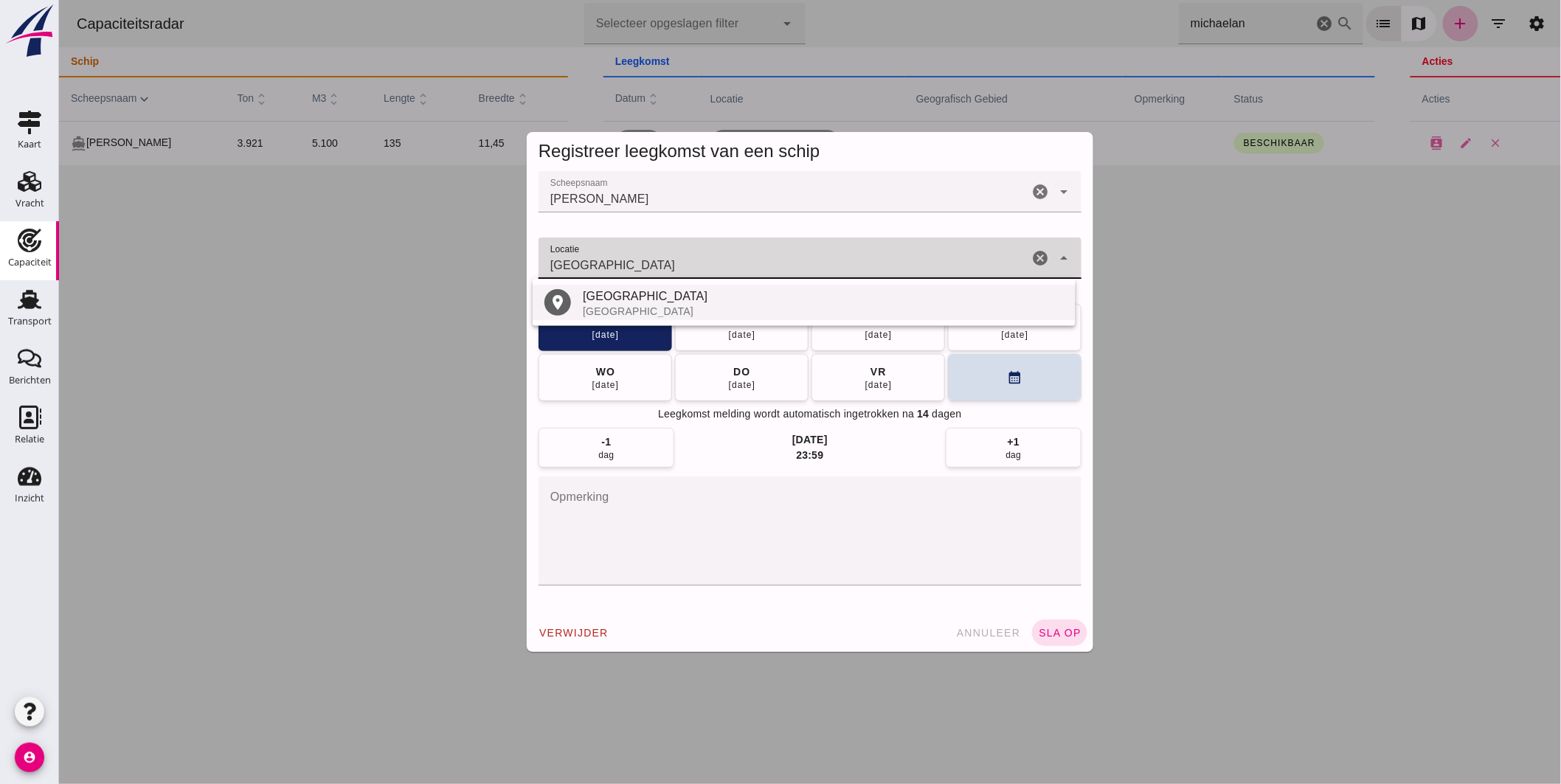
click at [610, 306] on div "Duitsland" at bounding box center [823, 311] width 481 height 11
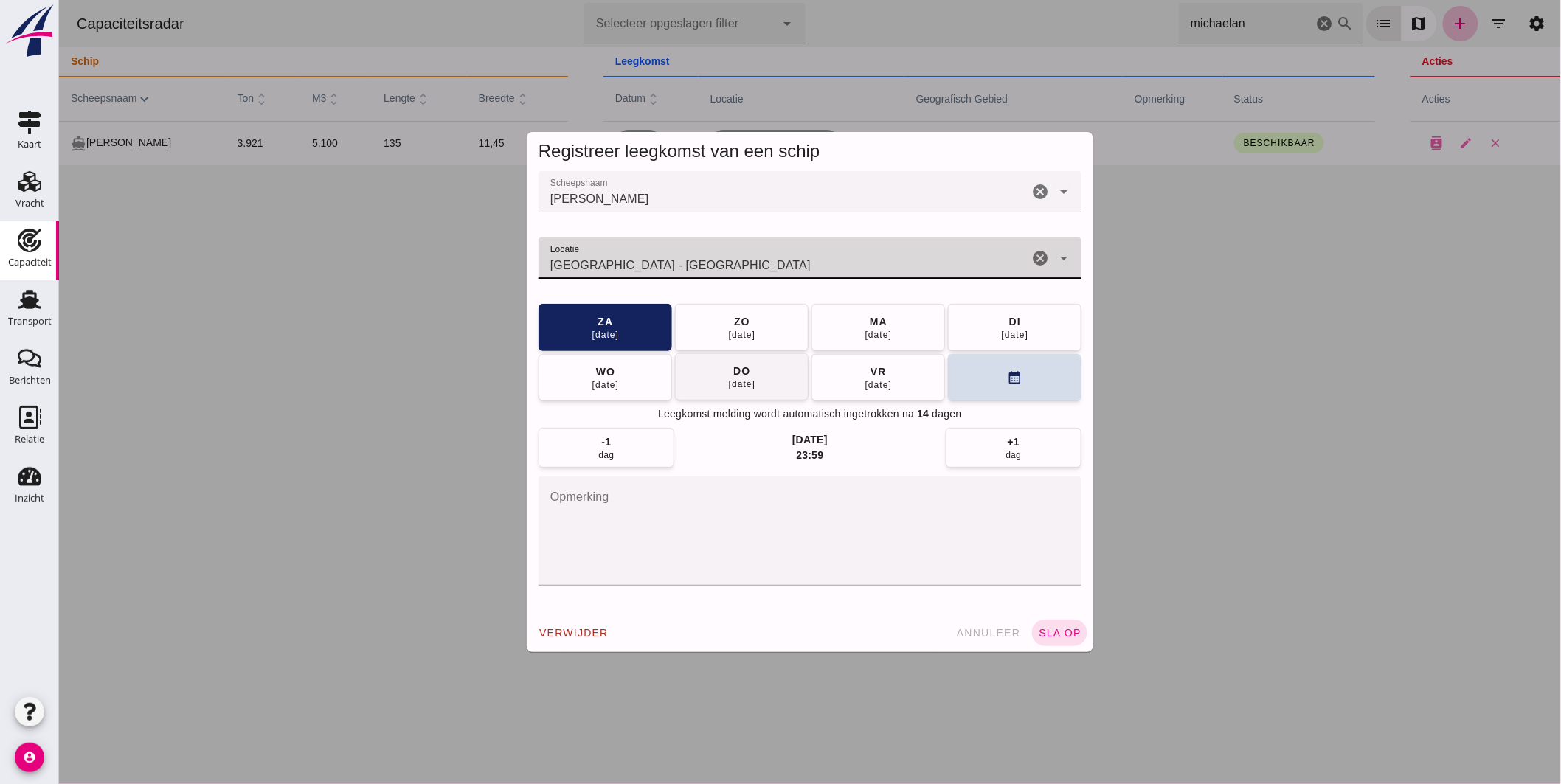
type input "Rheinhausen - Baden-Württemberg"
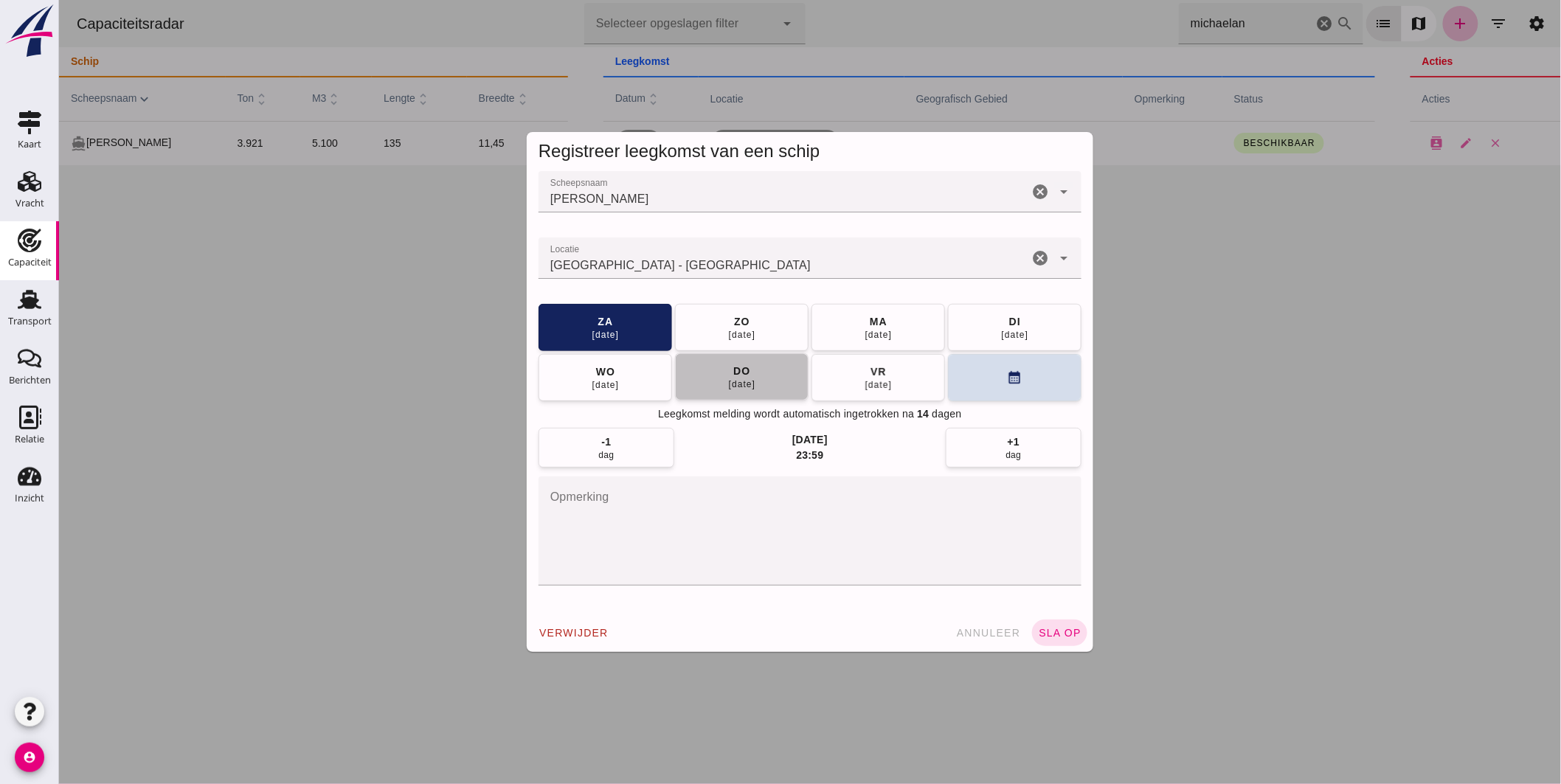
click at [774, 374] on button "do 25 sep" at bounding box center [742, 377] width 134 height 48
click at [1050, 629] on span "sla op" at bounding box center [1059, 632] width 43 height 11
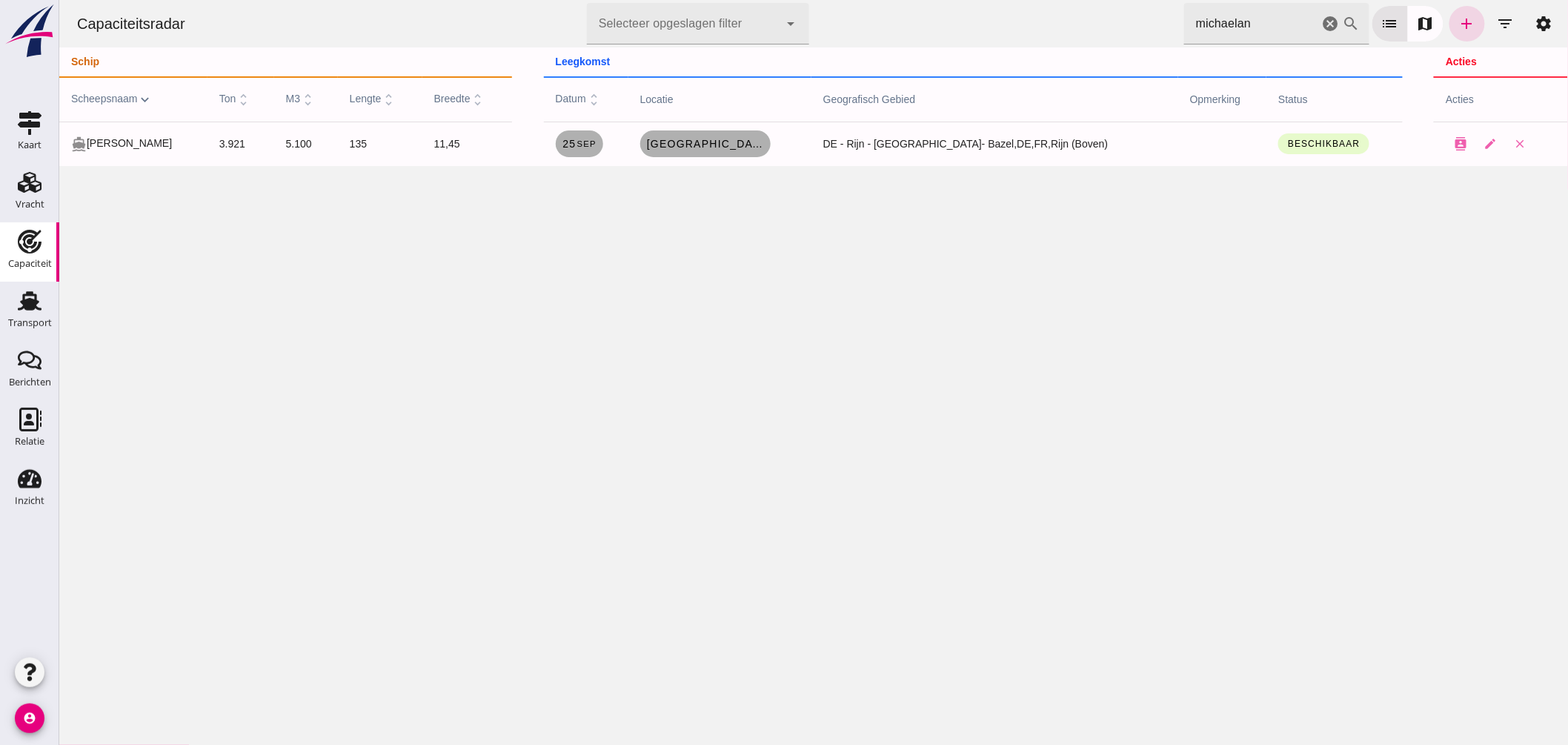
click at [1321, 15] on icon "cancel" at bounding box center [1330, 24] width 18 height 18
click at [1321, 24] on icon "cancel" at bounding box center [1330, 24] width 18 height 18
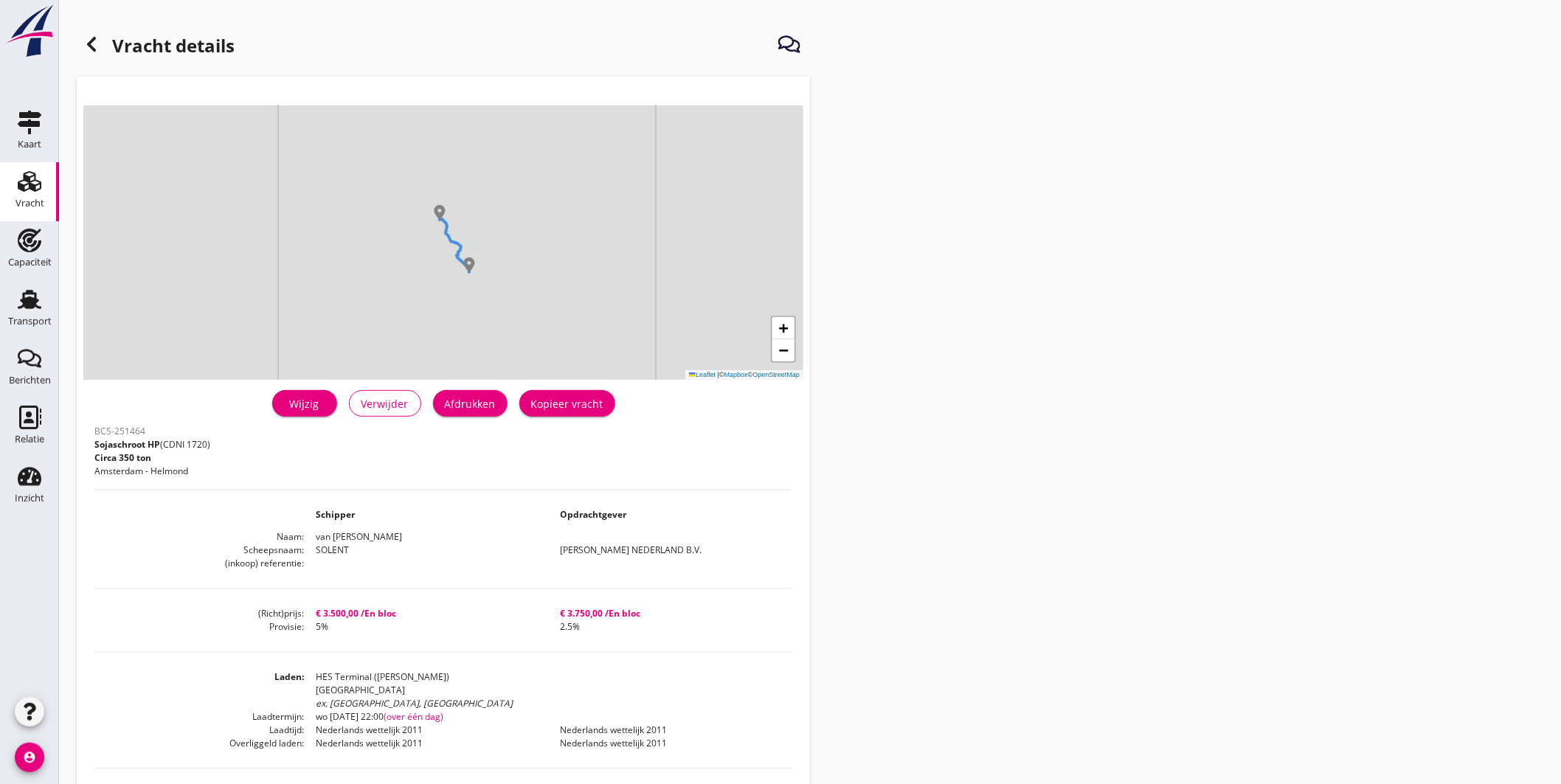
drag, startPoint x: 543, startPoint y: 220, endPoint x: 466, endPoint y: 241, distance: 79.8
click at [466, 241] on div "+ − Leaflet | © Mapbox © OpenStreetMap" at bounding box center [443, 243] width 720 height 275
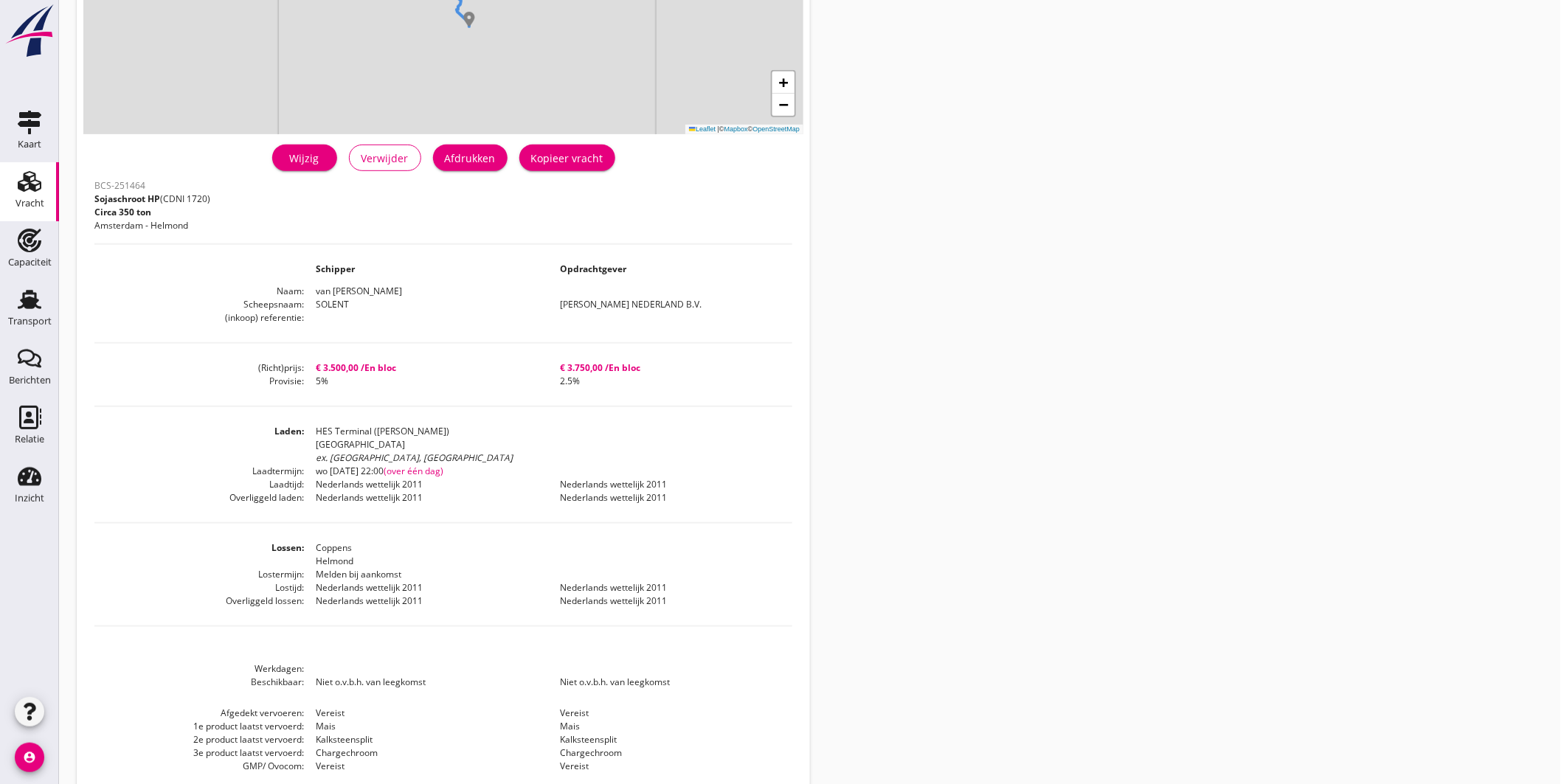
scroll to position [288, 0]
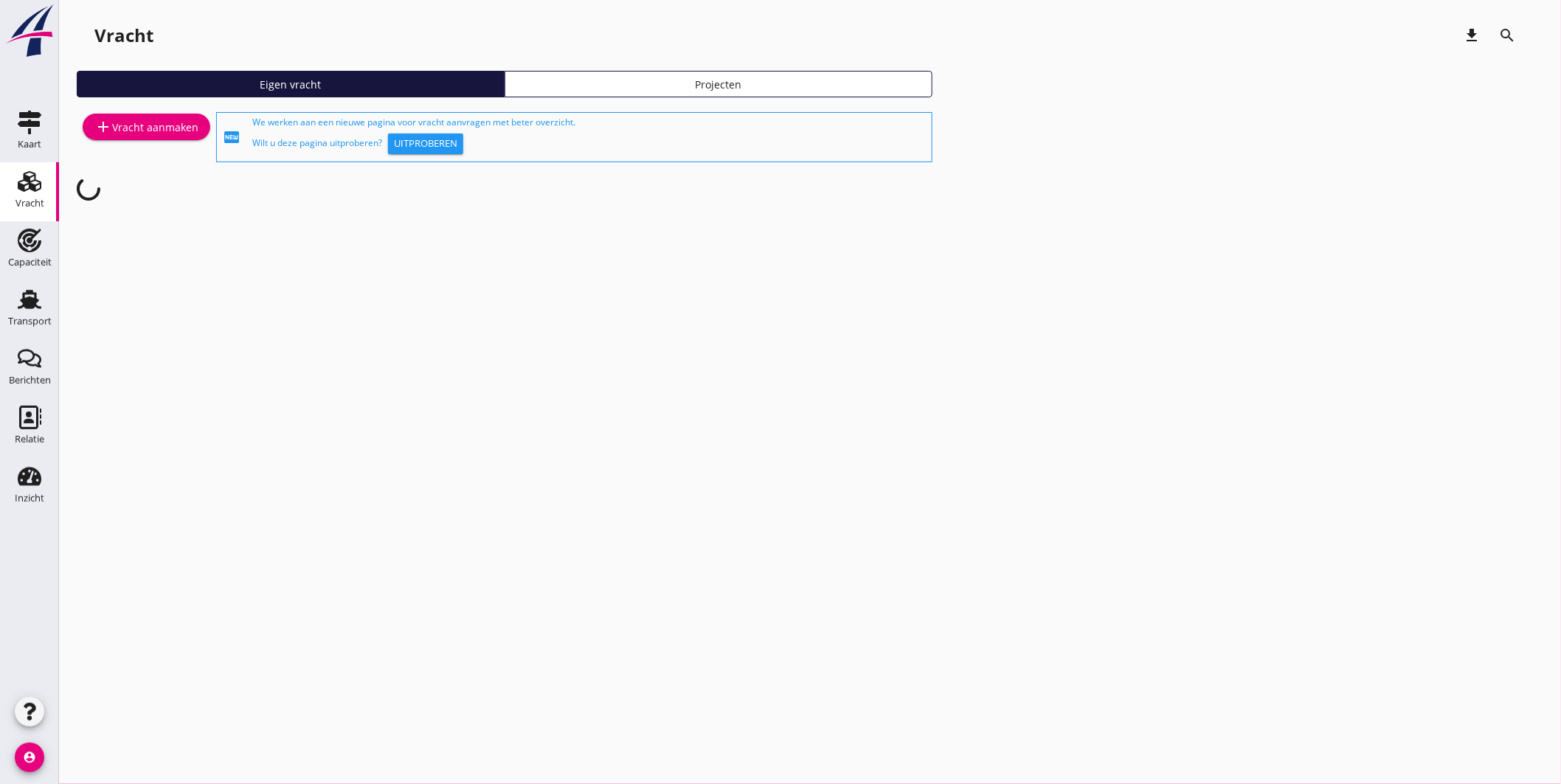
click at [32, 416] on icon "Relatie" at bounding box center [29, 418] width 24 height 24
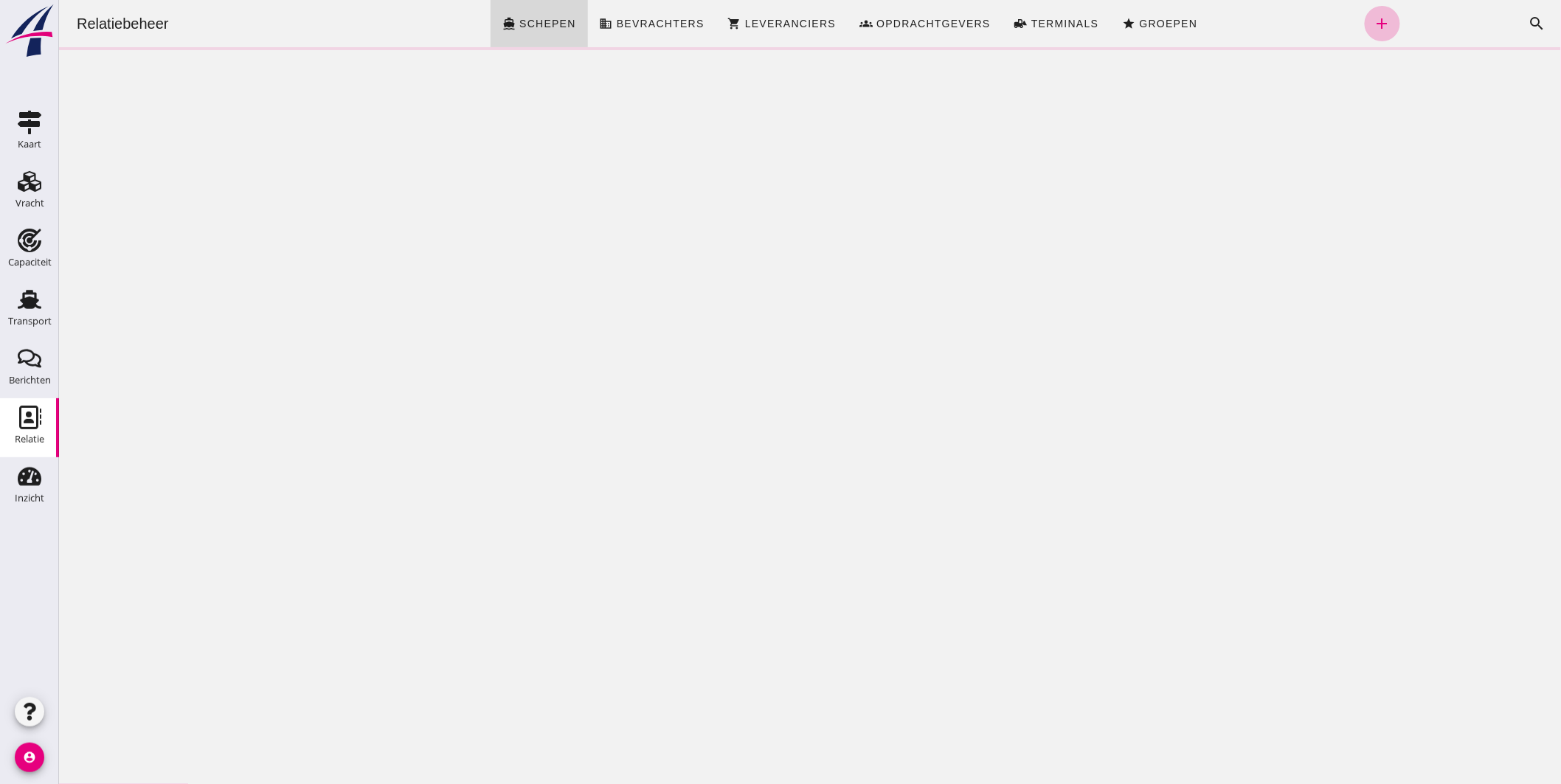
click at [1528, 20] on icon "search" at bounding box center [1537, 24] width 18 height 18
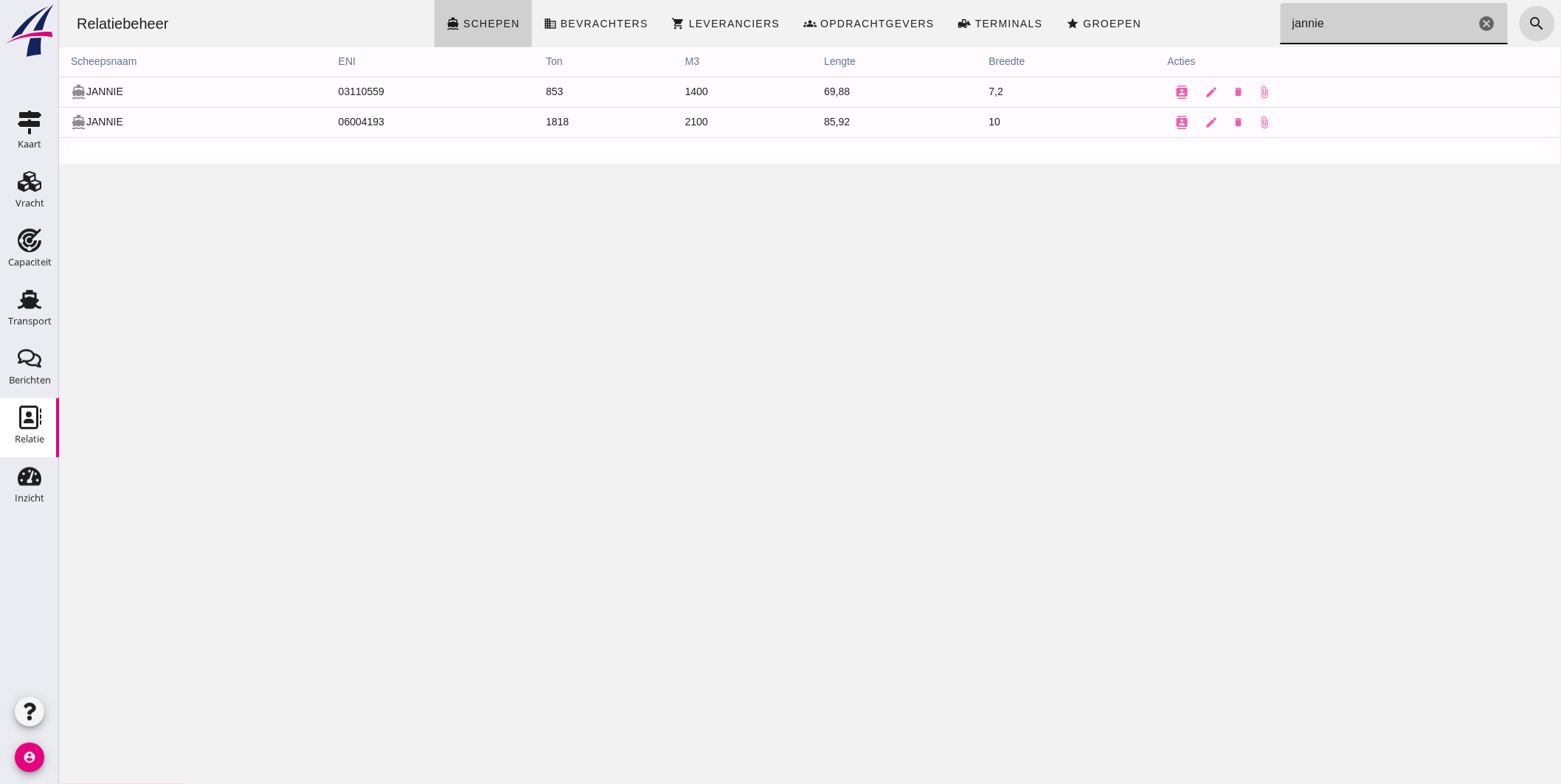
type input "jannie"
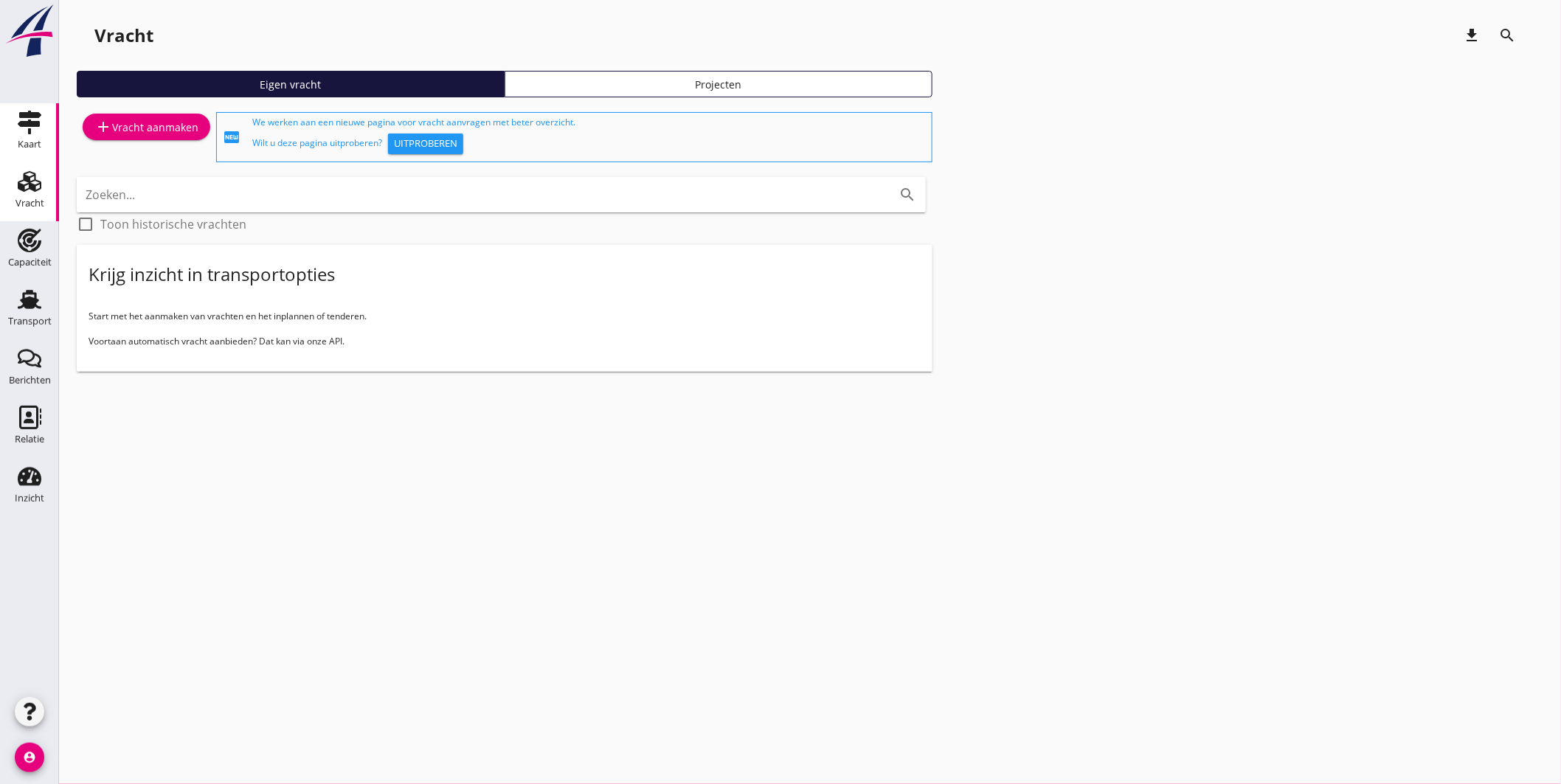
click at [28, 124] on use at bounding box center [29, 122] width 24 height 24
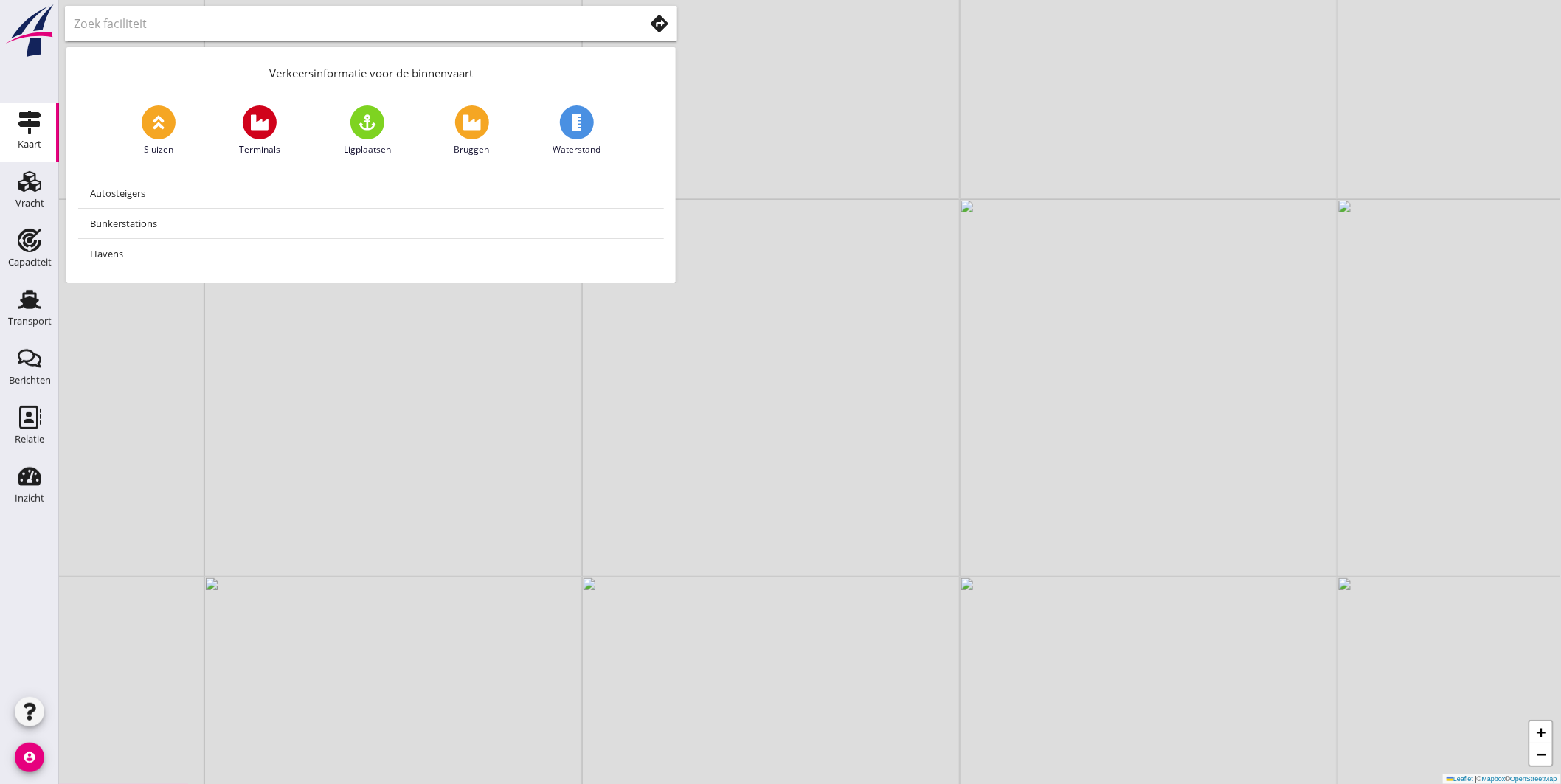
click at [652, 18] on icon at bounding box center [660, 24] width 18 height 18
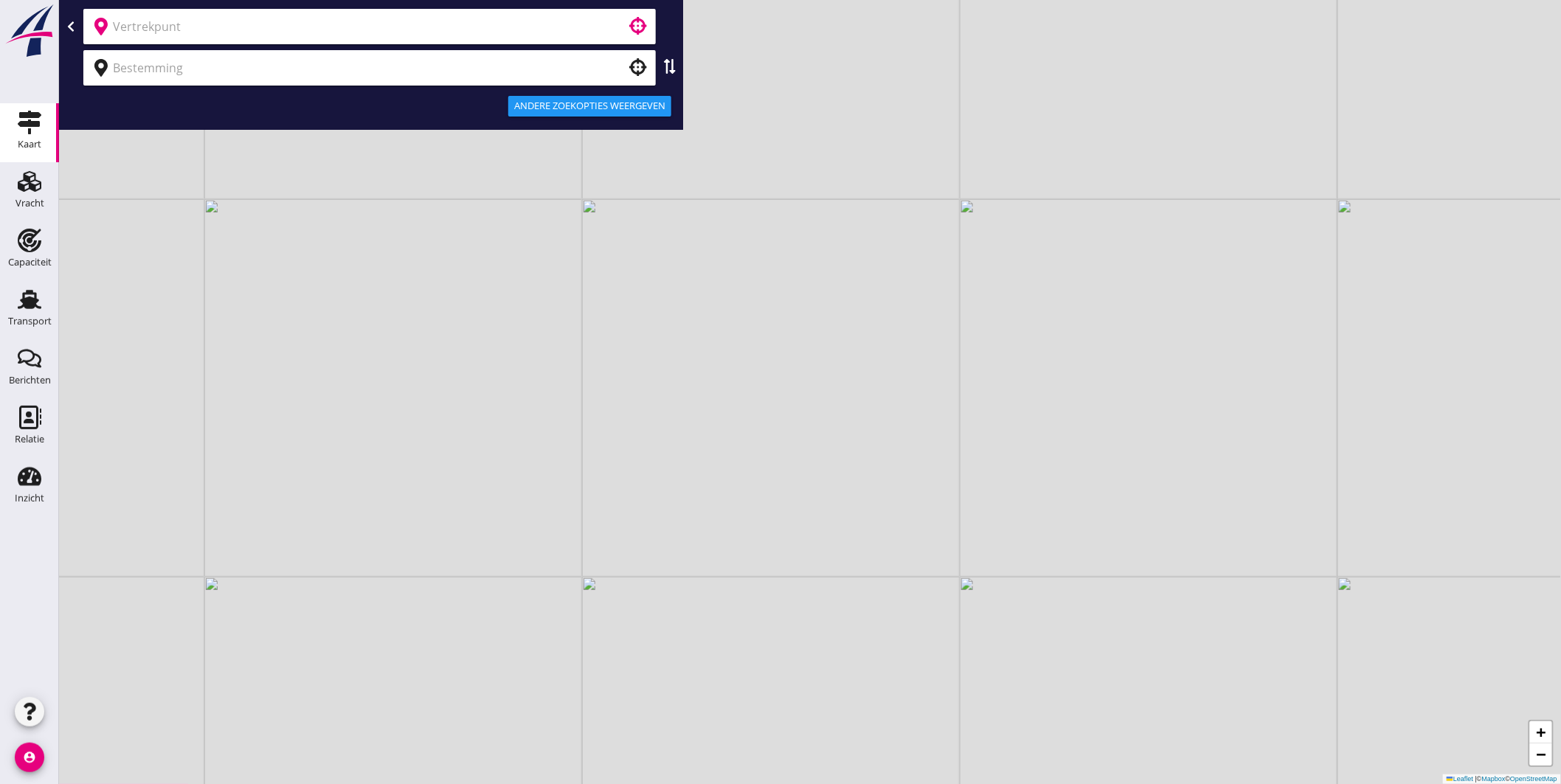
click at [246, 26] on input "text" at bounding box center [359, 26] width 492 height 24
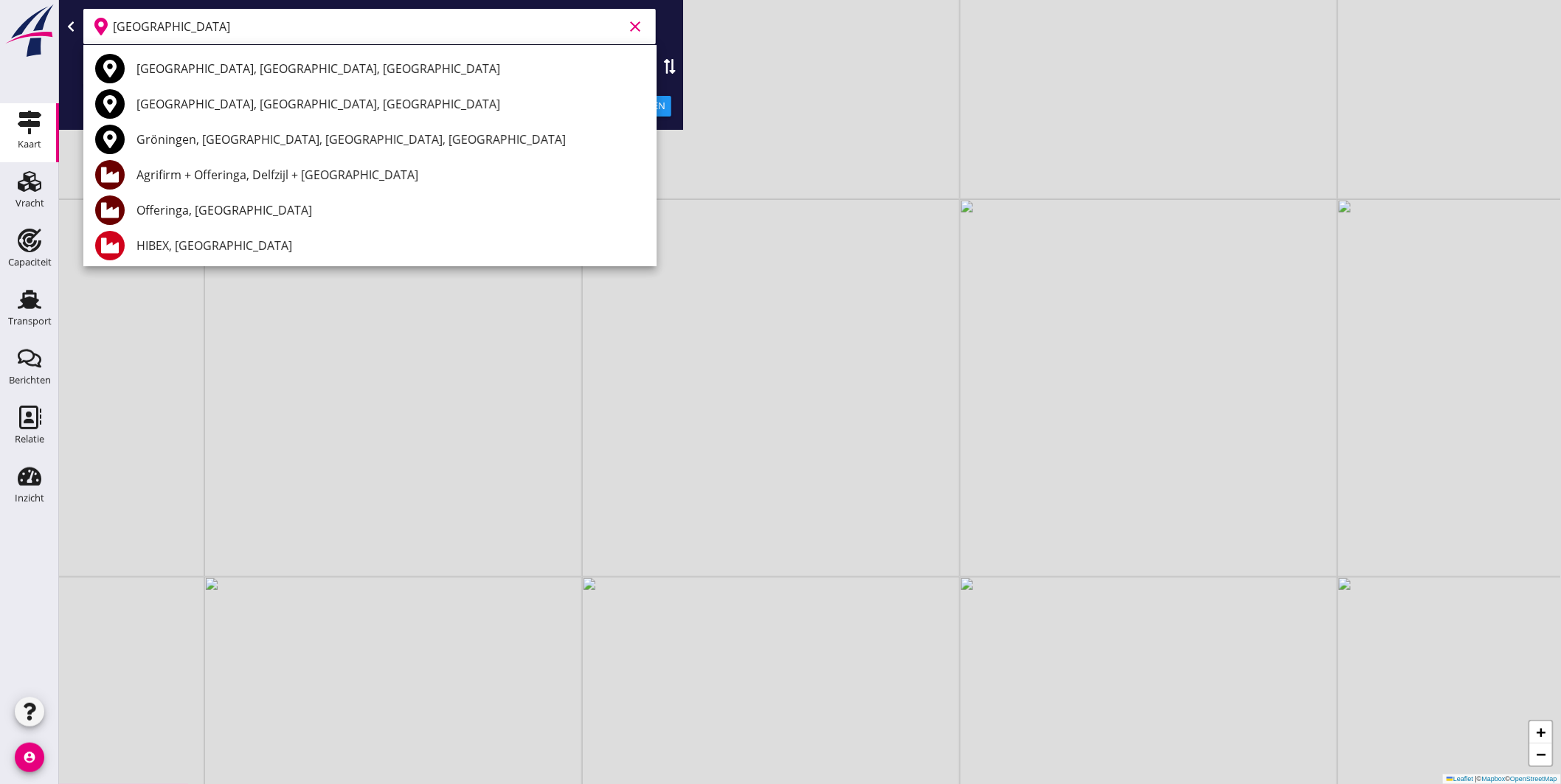
click at [227, 211] on div "Offeringa, Groningen" at bounding box center [390, 211] width 508 height 18
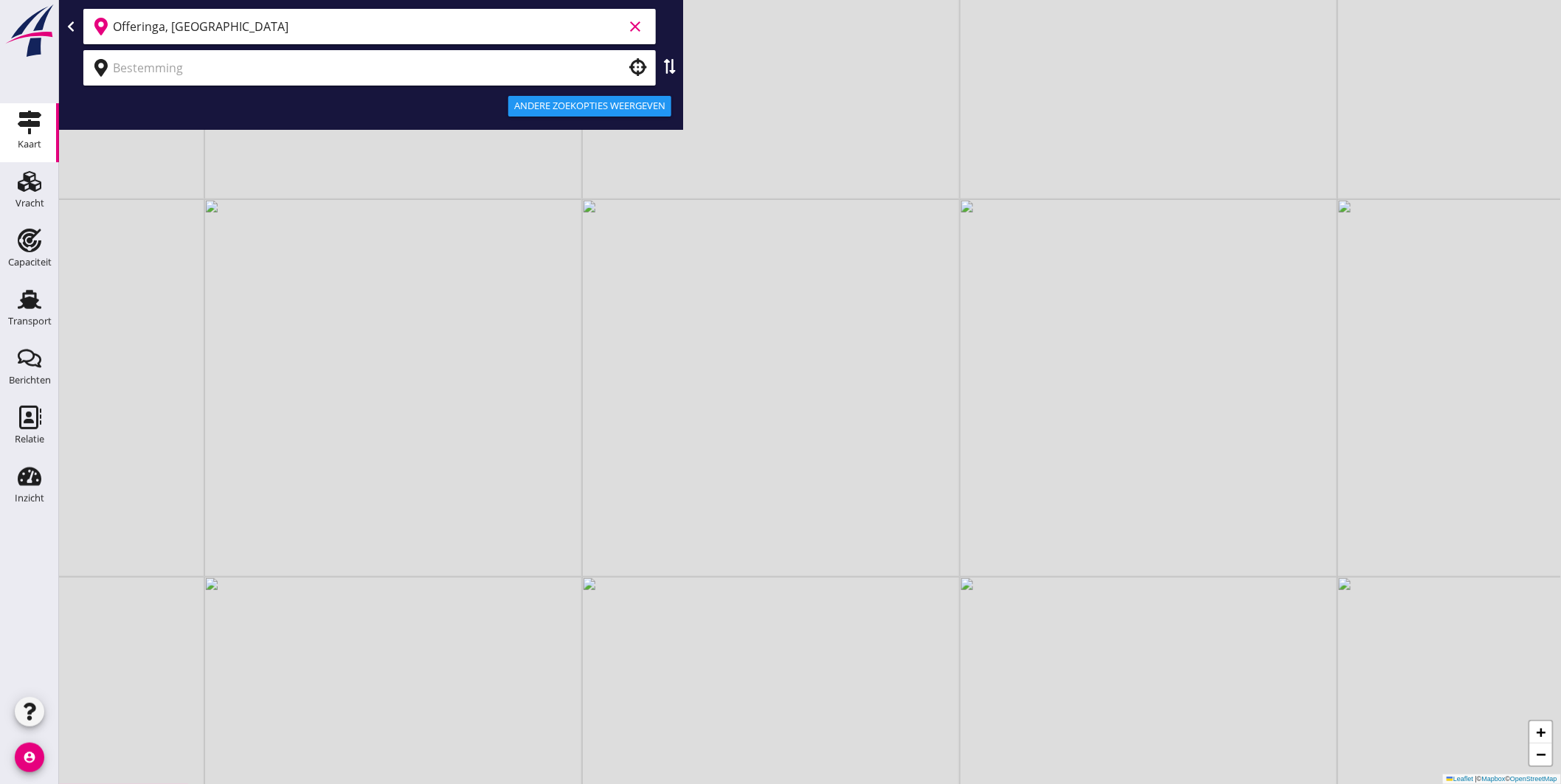
type input "Offeringa, Groningen"
click at [226, 64] on input "text" at bounding box center [359, 68] width 492 height 24
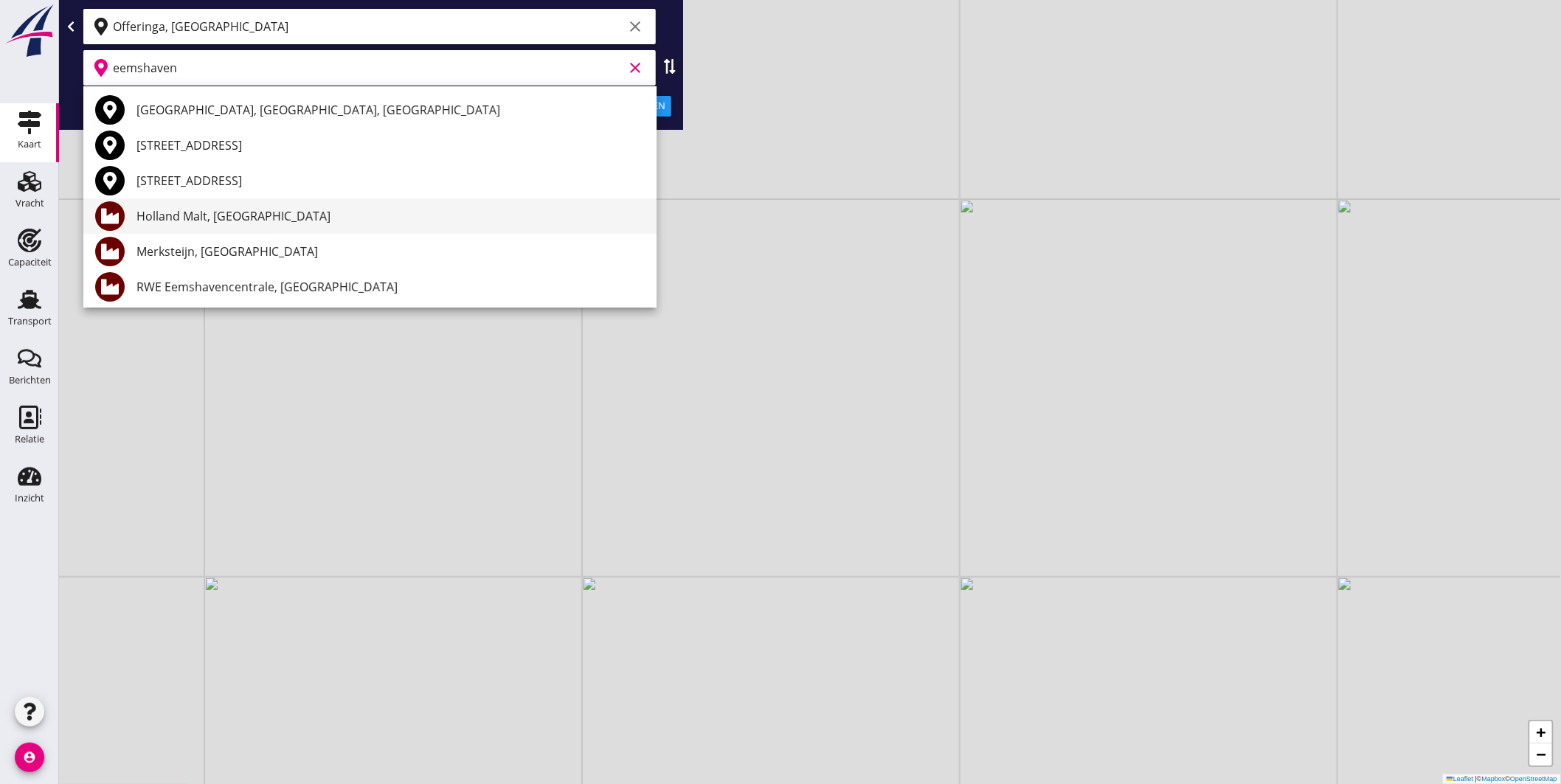
click at [237, 210] on div "Holland Malt, Eemshaven" at bounding box center [390, 216] width 508 height 18
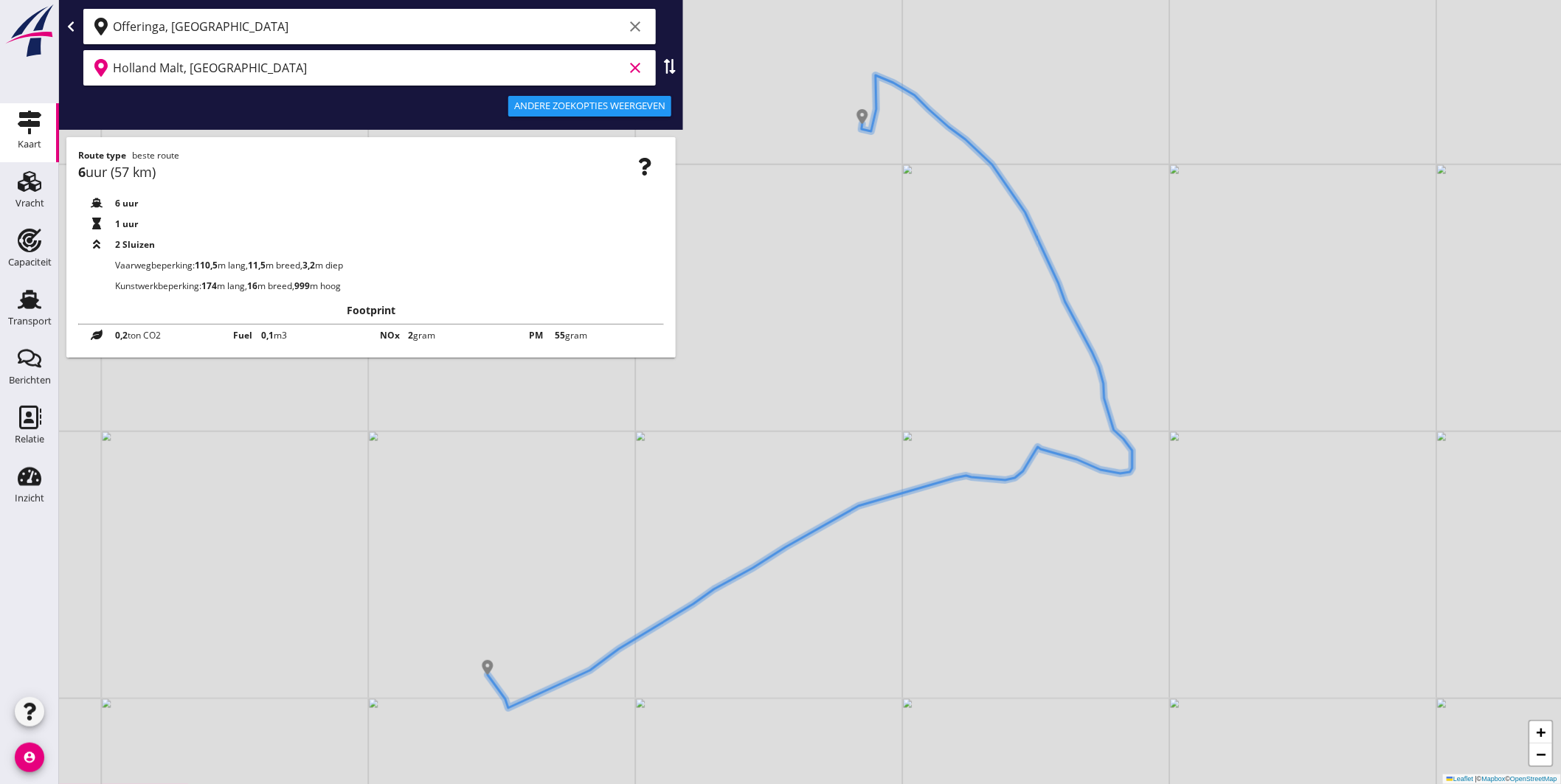
type input "Holland Malt, Eemshaven"
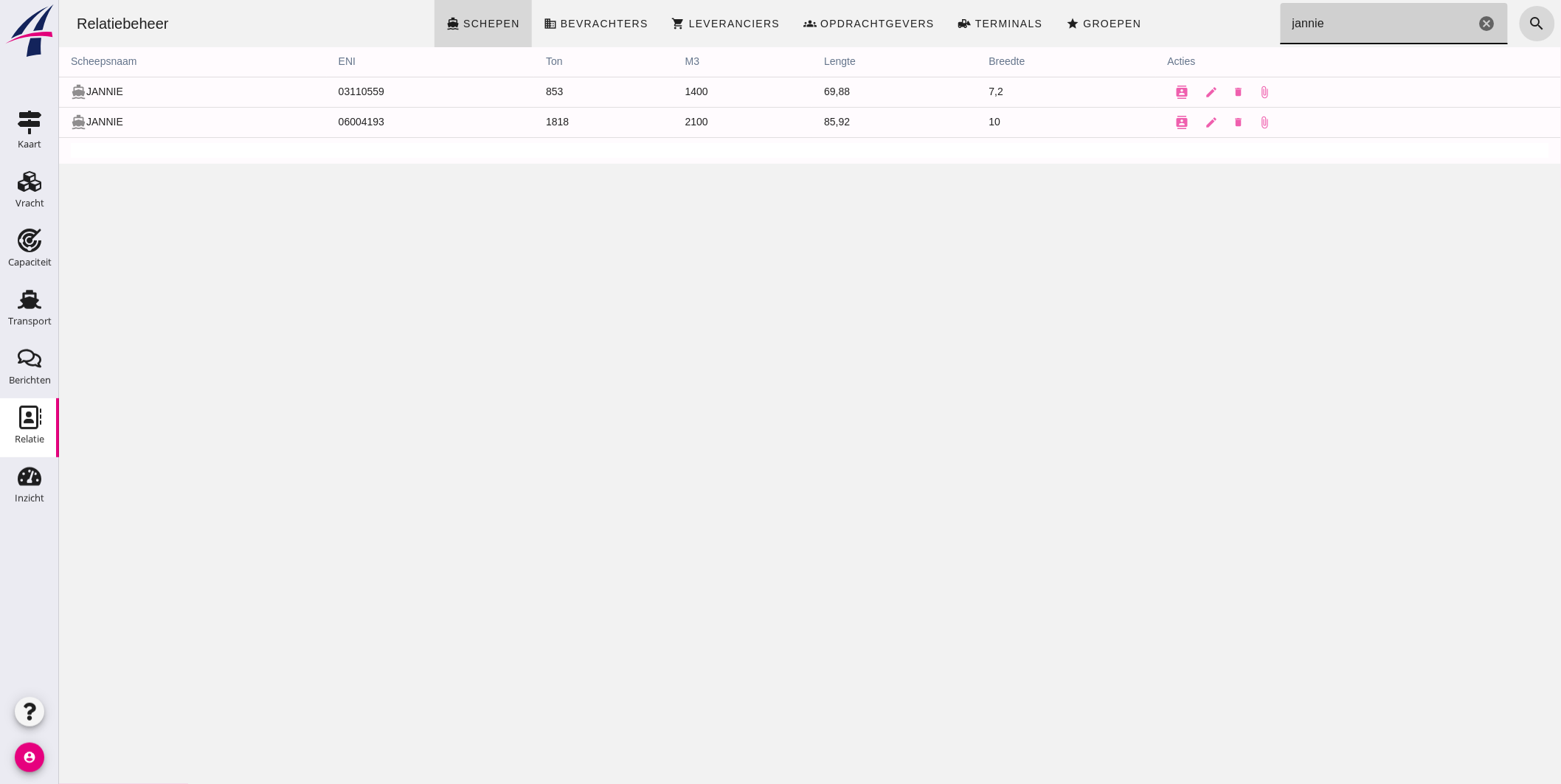
drag, startPoint x: 1328, startPoint y: 11, endPoint x: 883, endPoint y: -57, distance: 450.2
click at [883, 0] on html "Relatiebeheer directions_boat Schepen business Bevrachters shopping_cart Levera…" at bounding box center [809, 392] width 1502 height 784
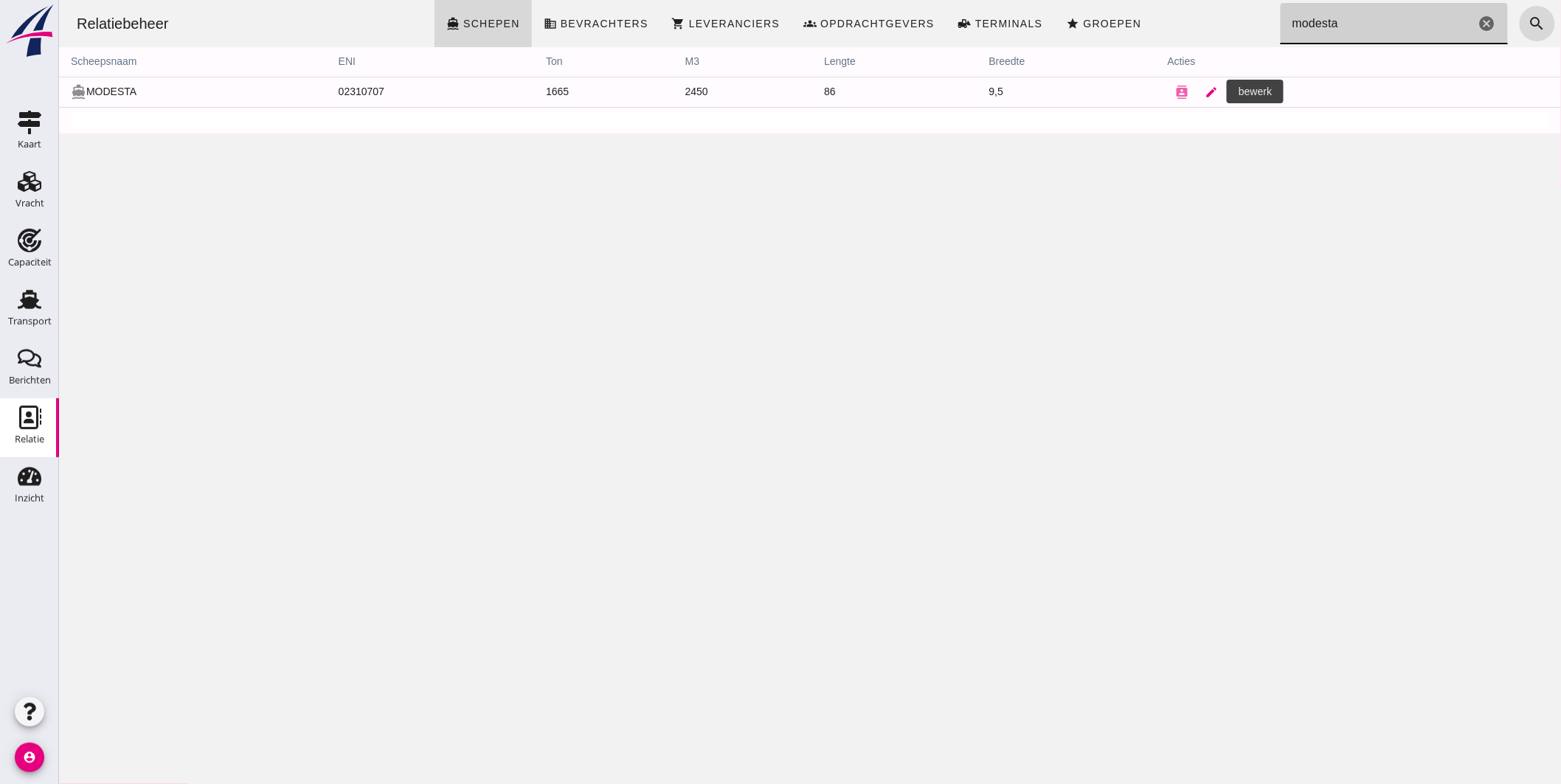
type input "modesta"
click at [1205, 93] on icon "edit" at bounding box center [1211, 92] width 13 height 13
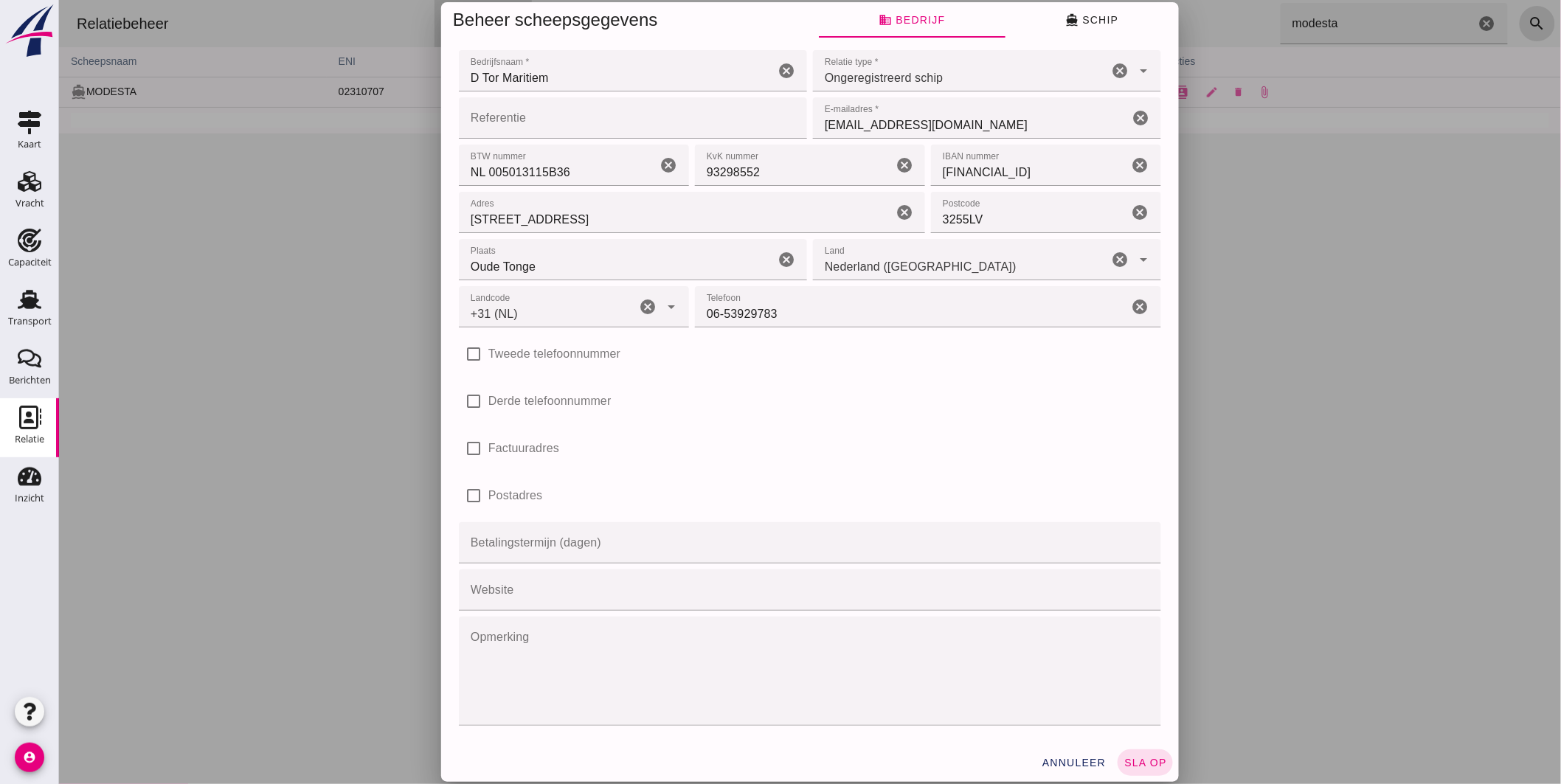
type input "+31 (NL)"
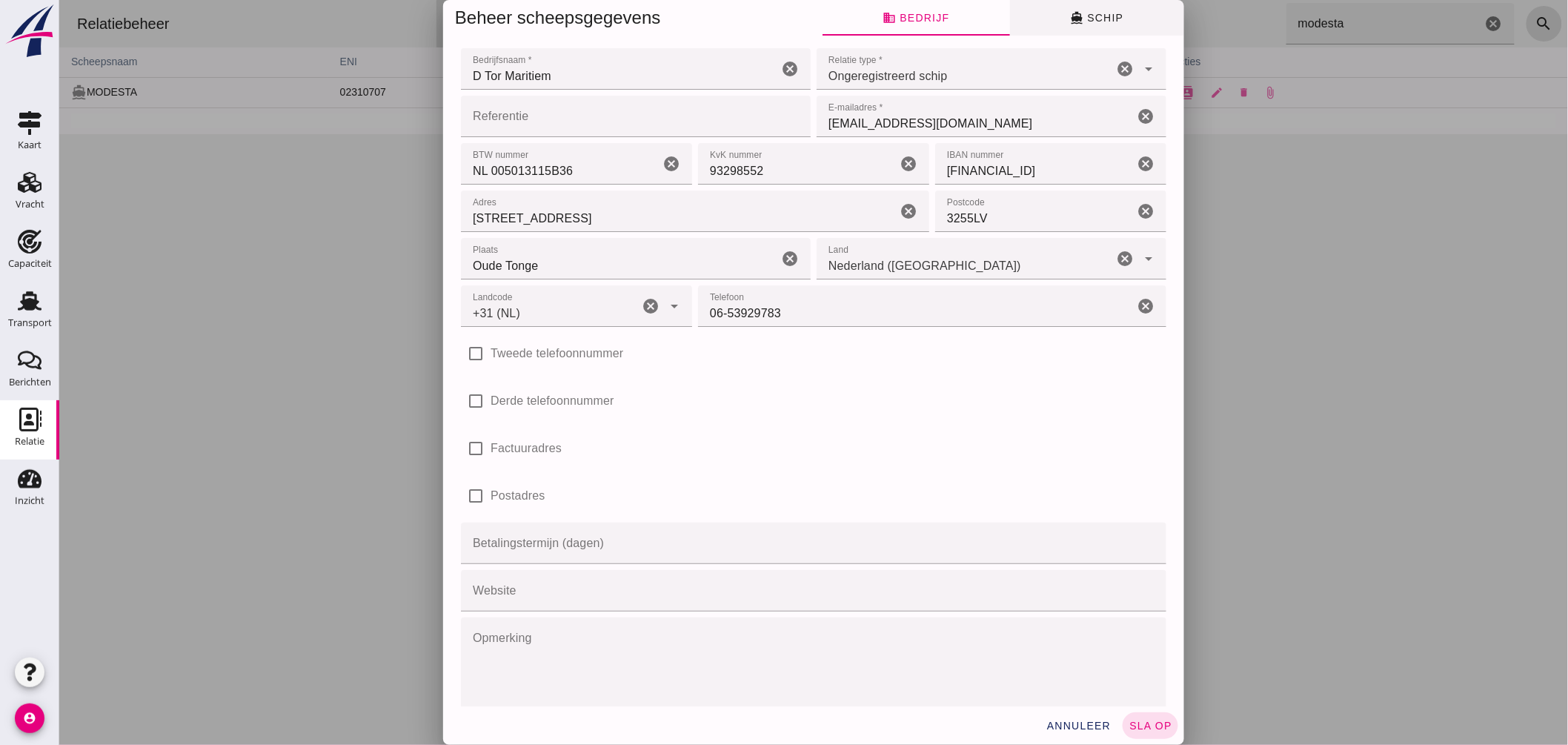
click at [1106, 13] on span "directions_boat Schip" at bounding box center [1096, 18] width 53 height 13
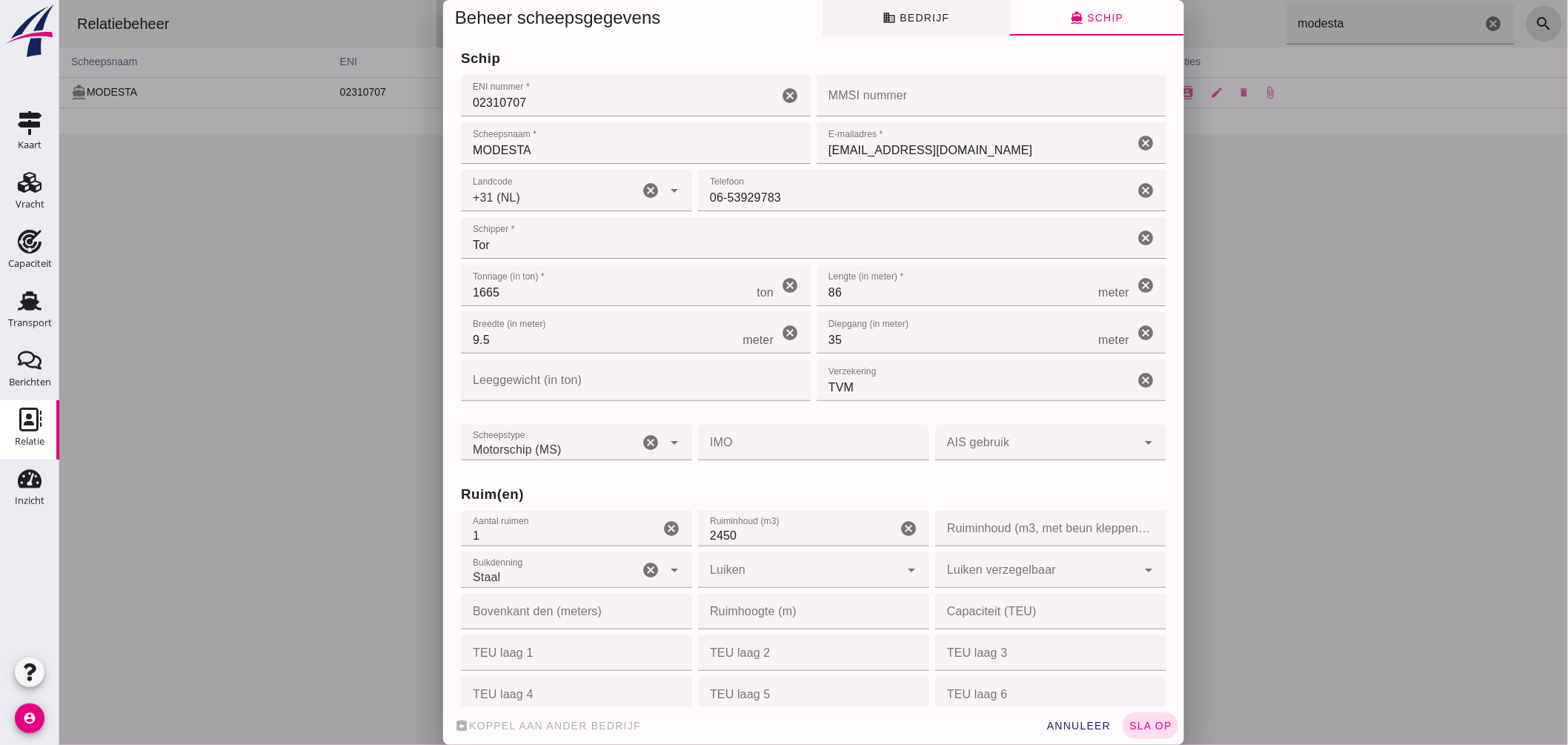
click at [915, 19] on span "business Bedrijf" at bounding box center [915, 18] width 66 height 13
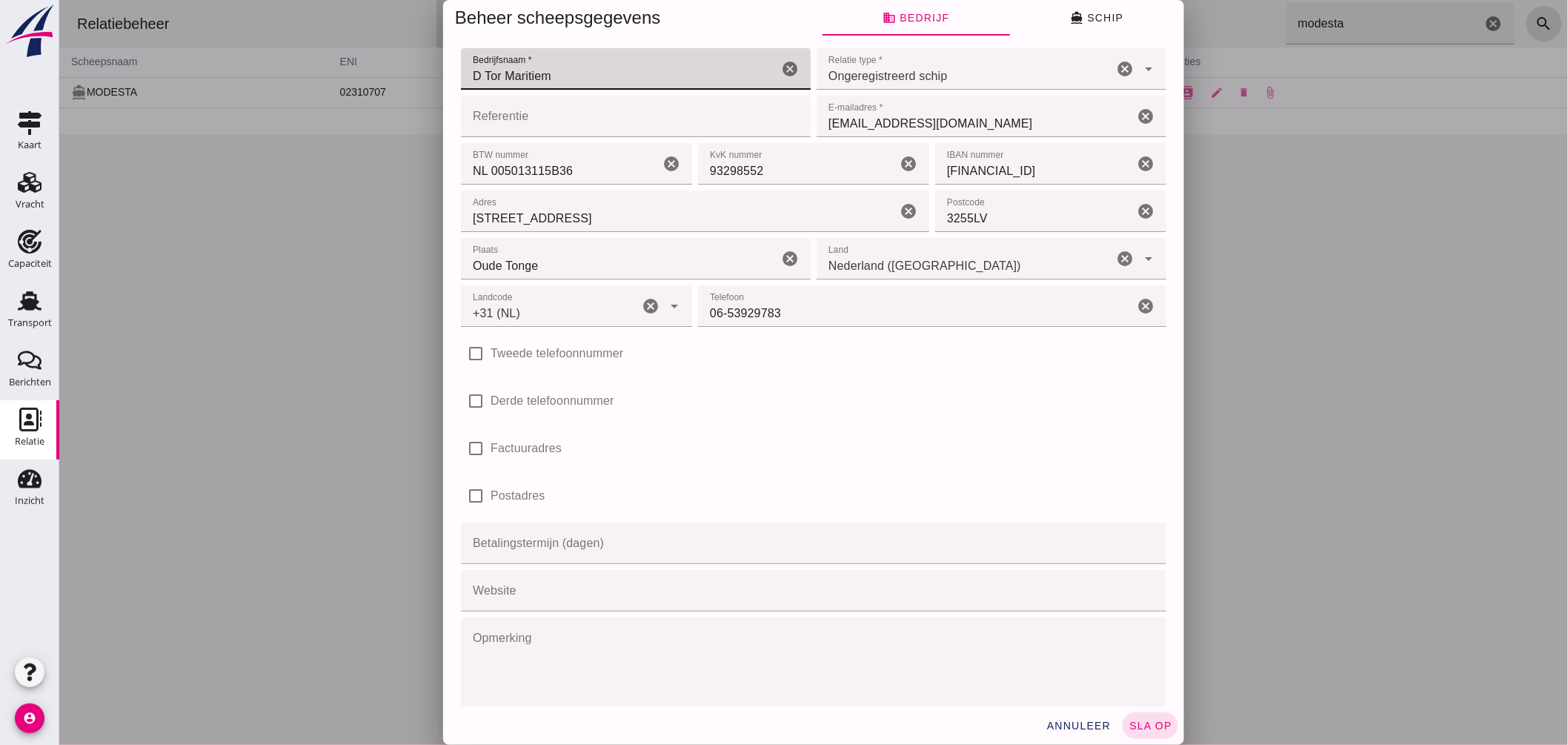
click at [585, 76] on input "D Tor Maritiem" at bounding box center [619, 68] width 317 height 42
type input "D"
type input "Scheepvaartbedrijf Unitas"
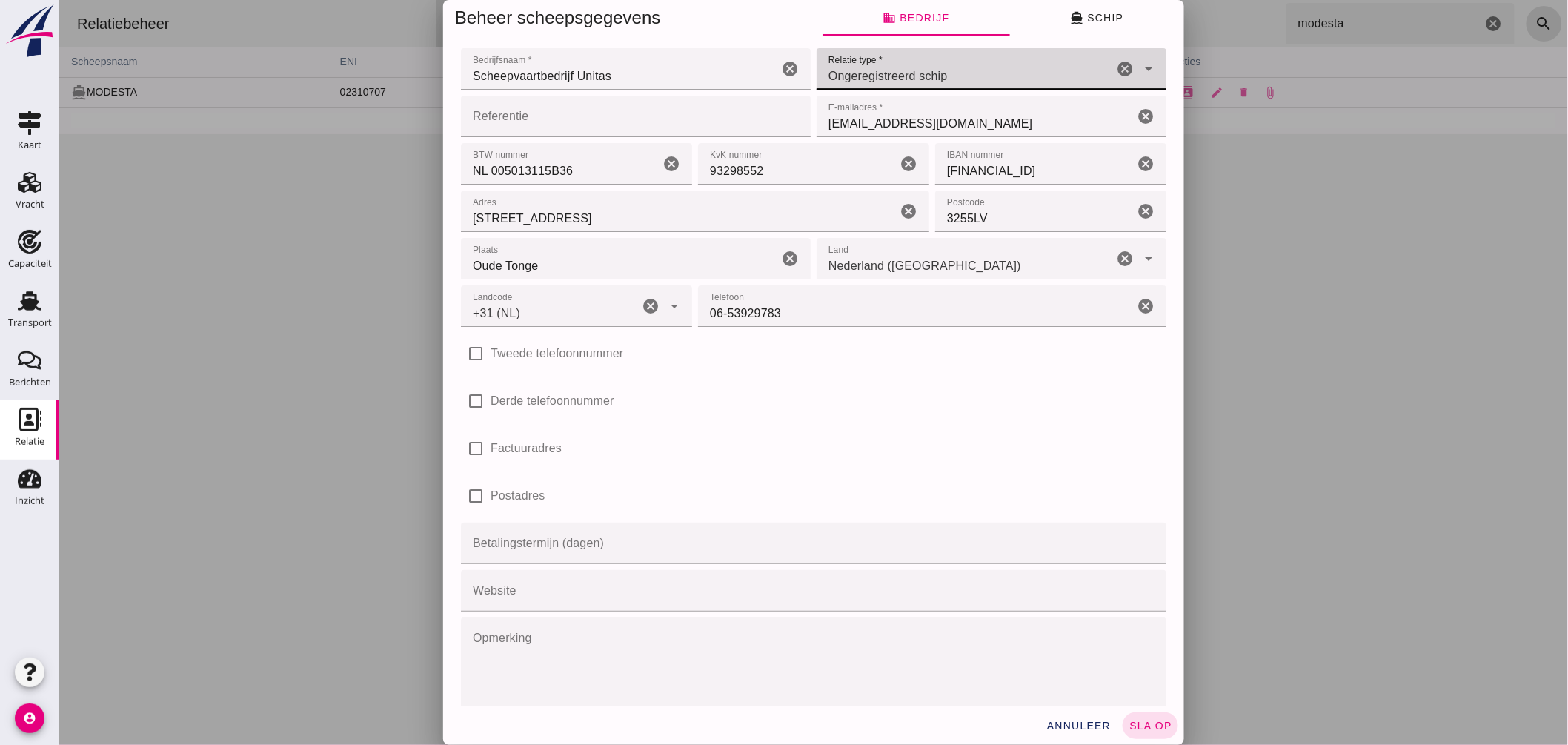
click at [956, 117] on input "[EMAIL_ADDRESS][DOMAIN_NAME]" at bounding box center [974, 116] width 317 height 42
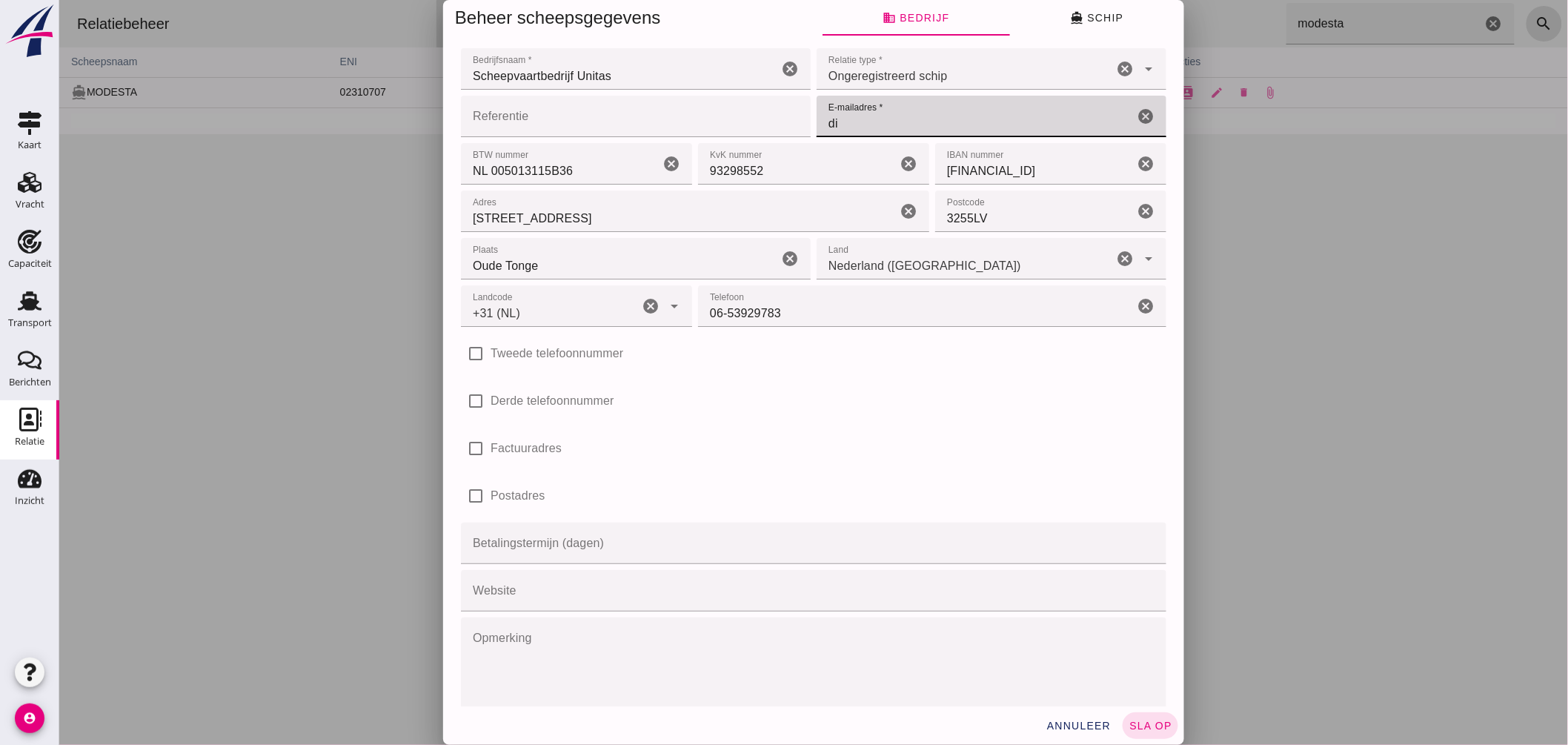
type input "d"
type input "s"
type input "[EMAIL_ADDRESS][DOMAIN_NAME]"
click at [585, 171] on input "NL 005013115B36" at bounding box center [559, 164] width 198 height 42
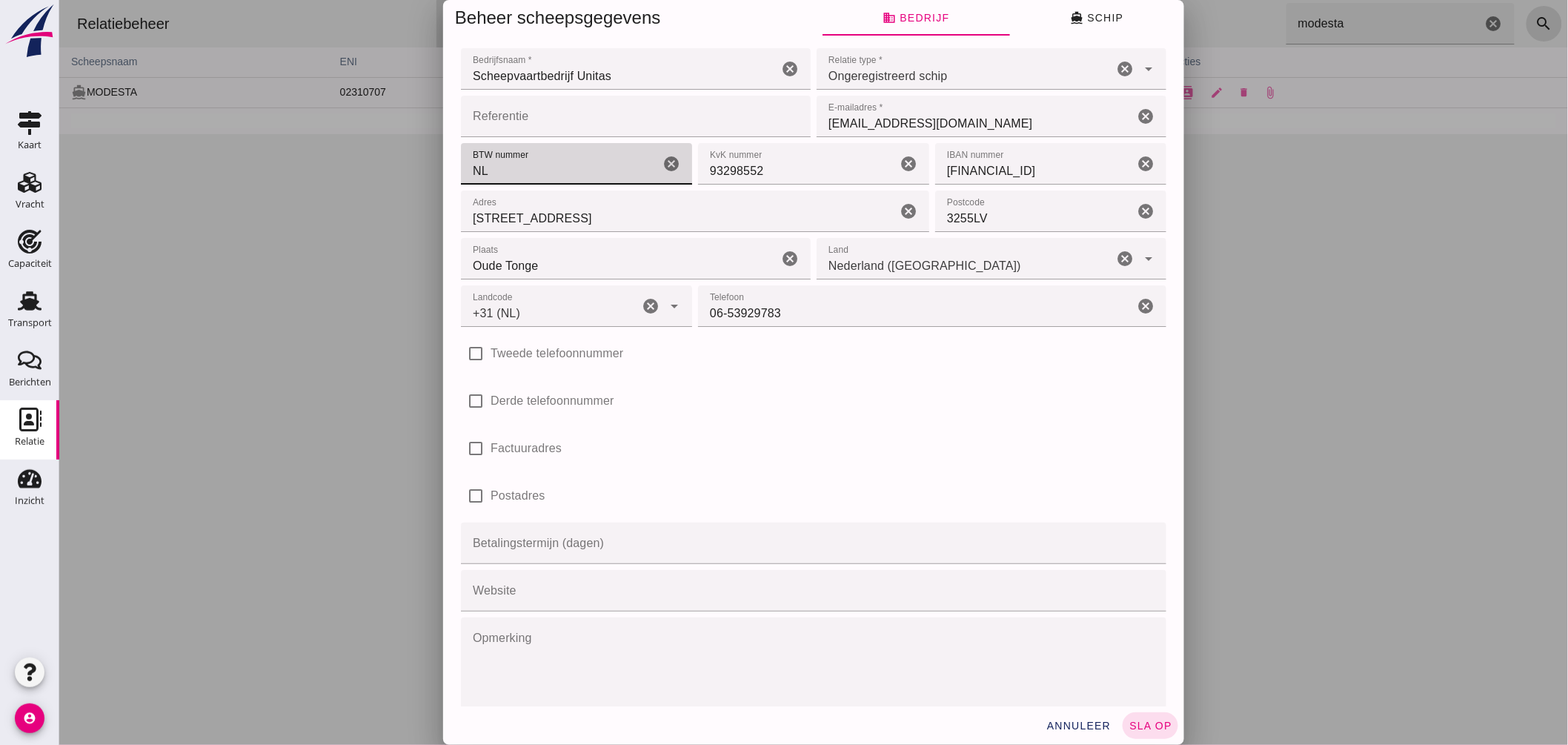
type input "N"
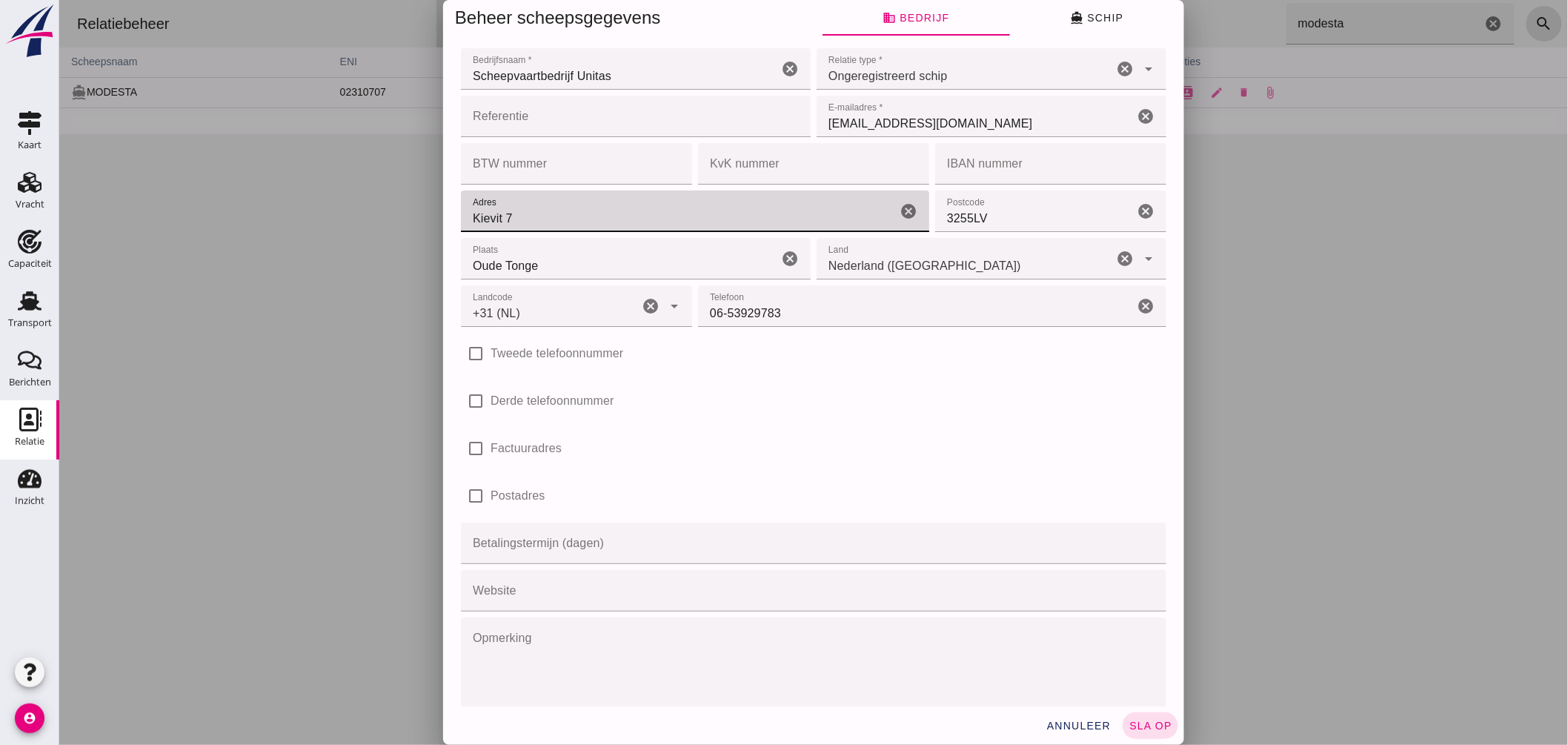
type input "Kievit 7"
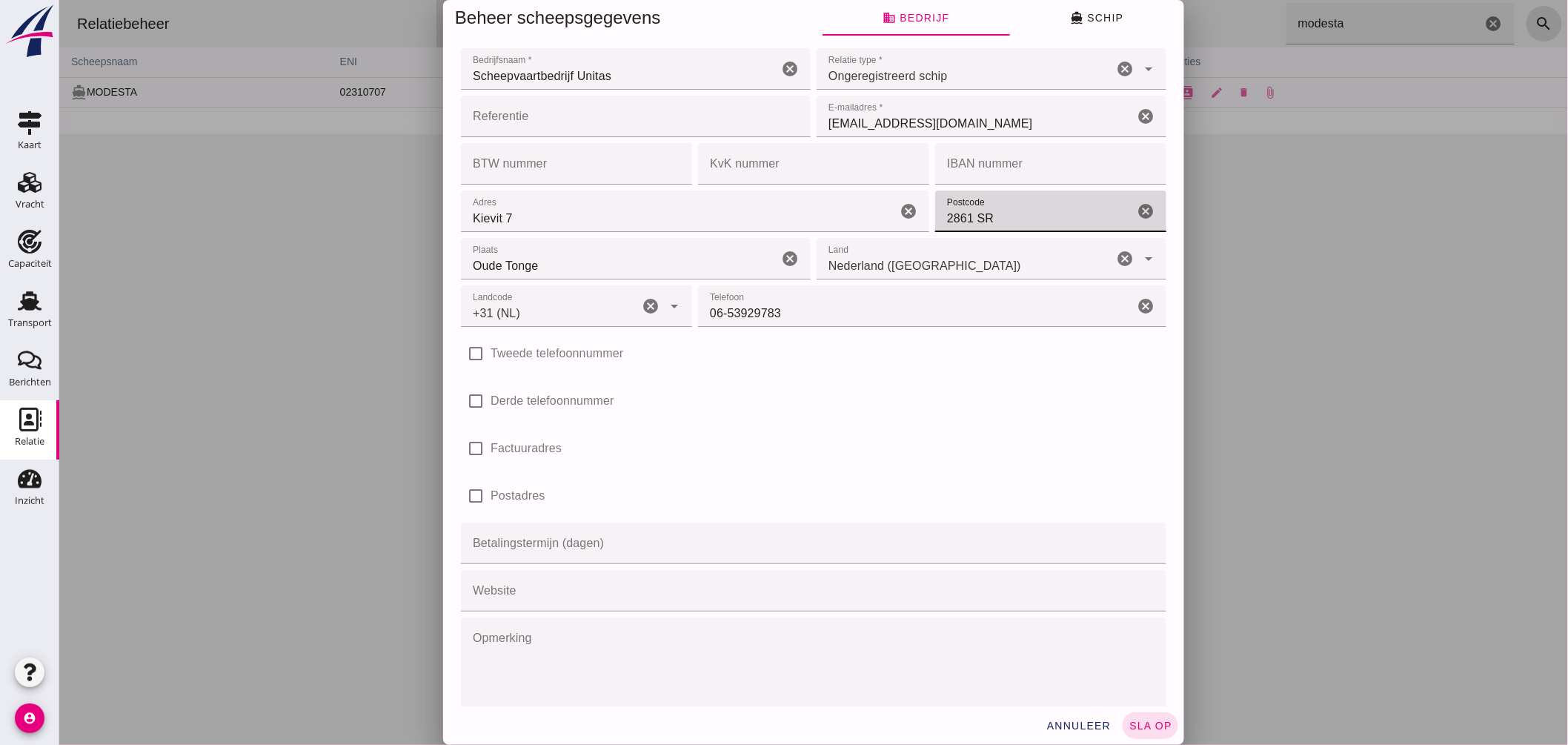
type input "2861 SR"
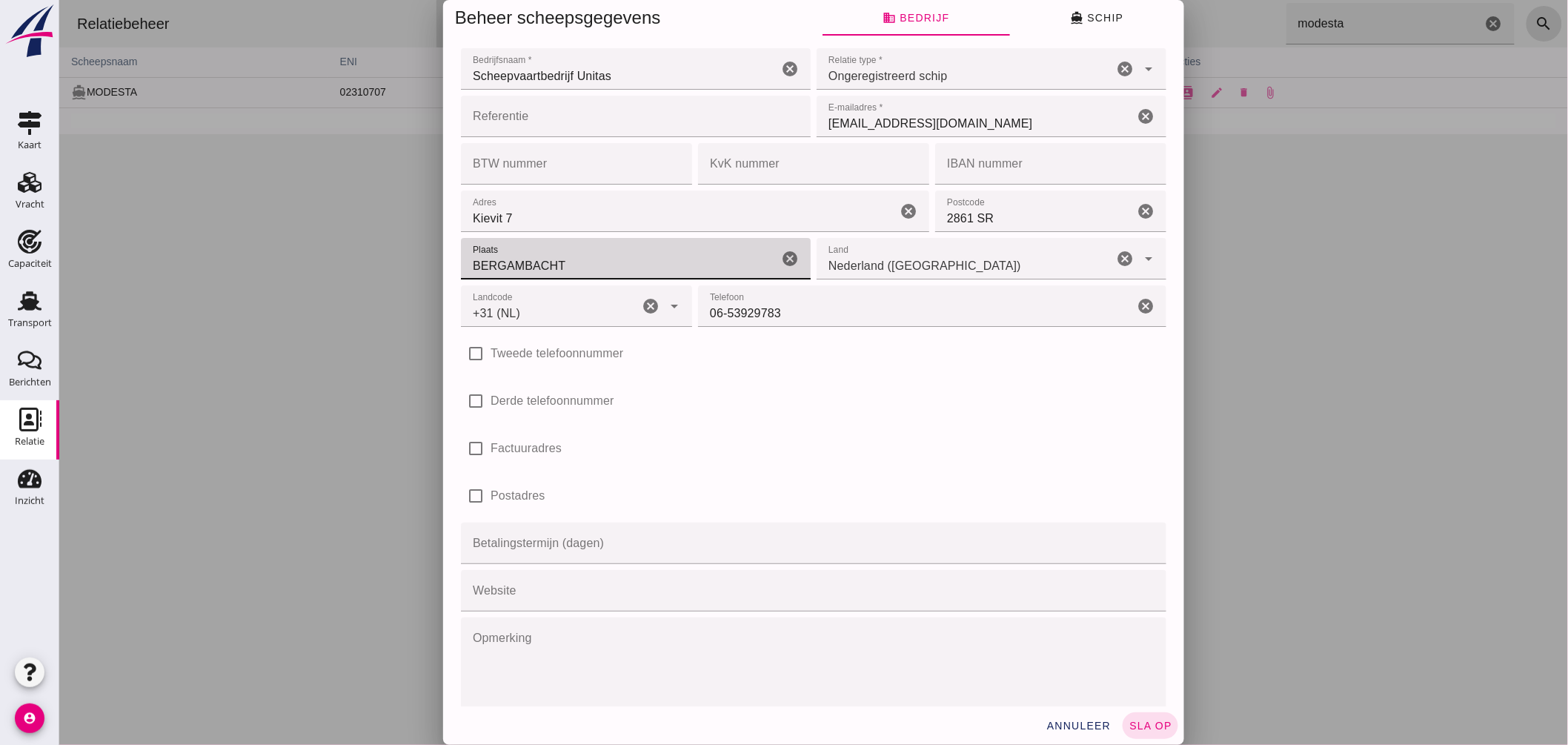
type input "BERGAMBACHT"
type input "Nederland ([GEOGRAPHIC_DATA])"
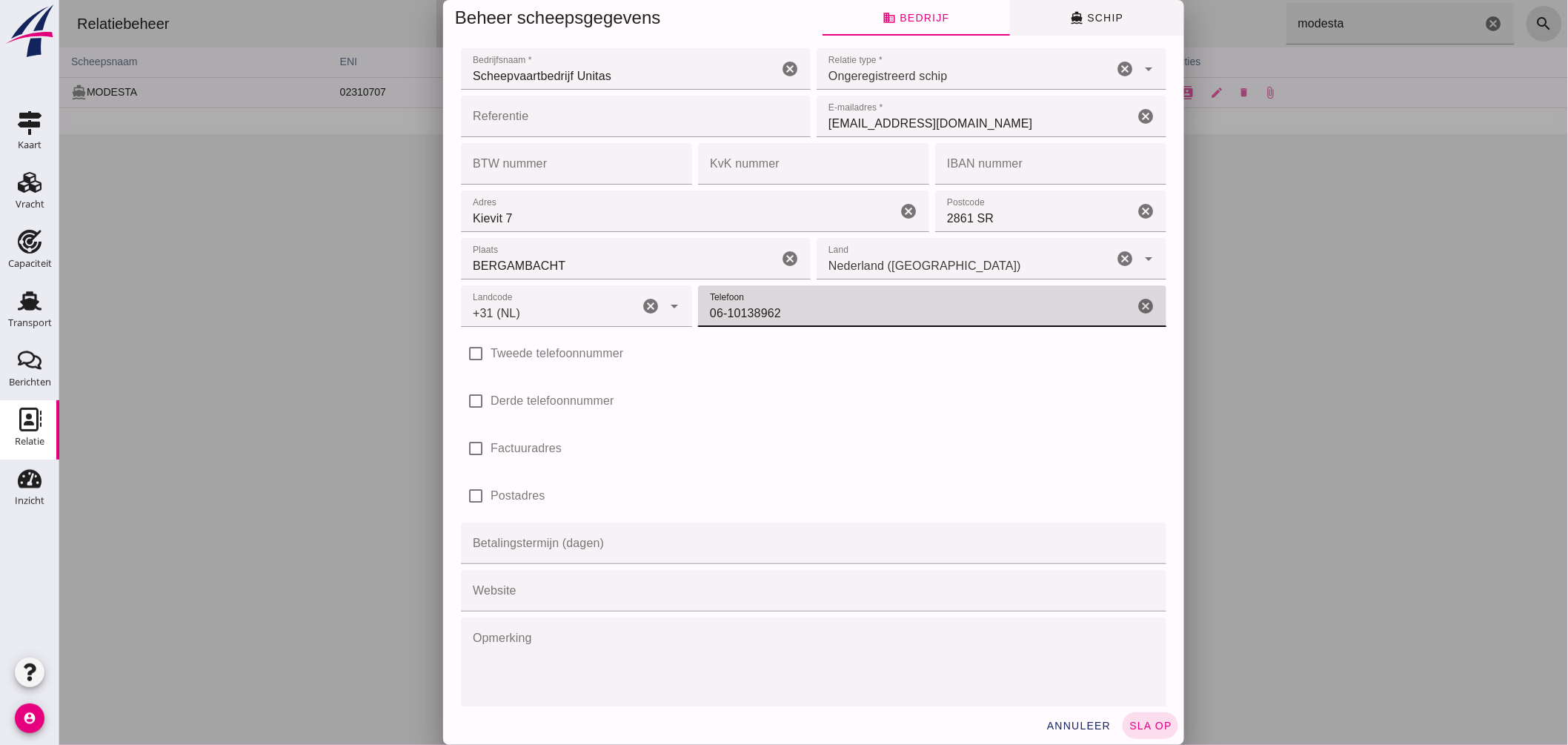
type input "06-10138962"
click at [1091, 8] on button "directions_boat Schip" at bounding box center [1096, 18] width 174 height 35
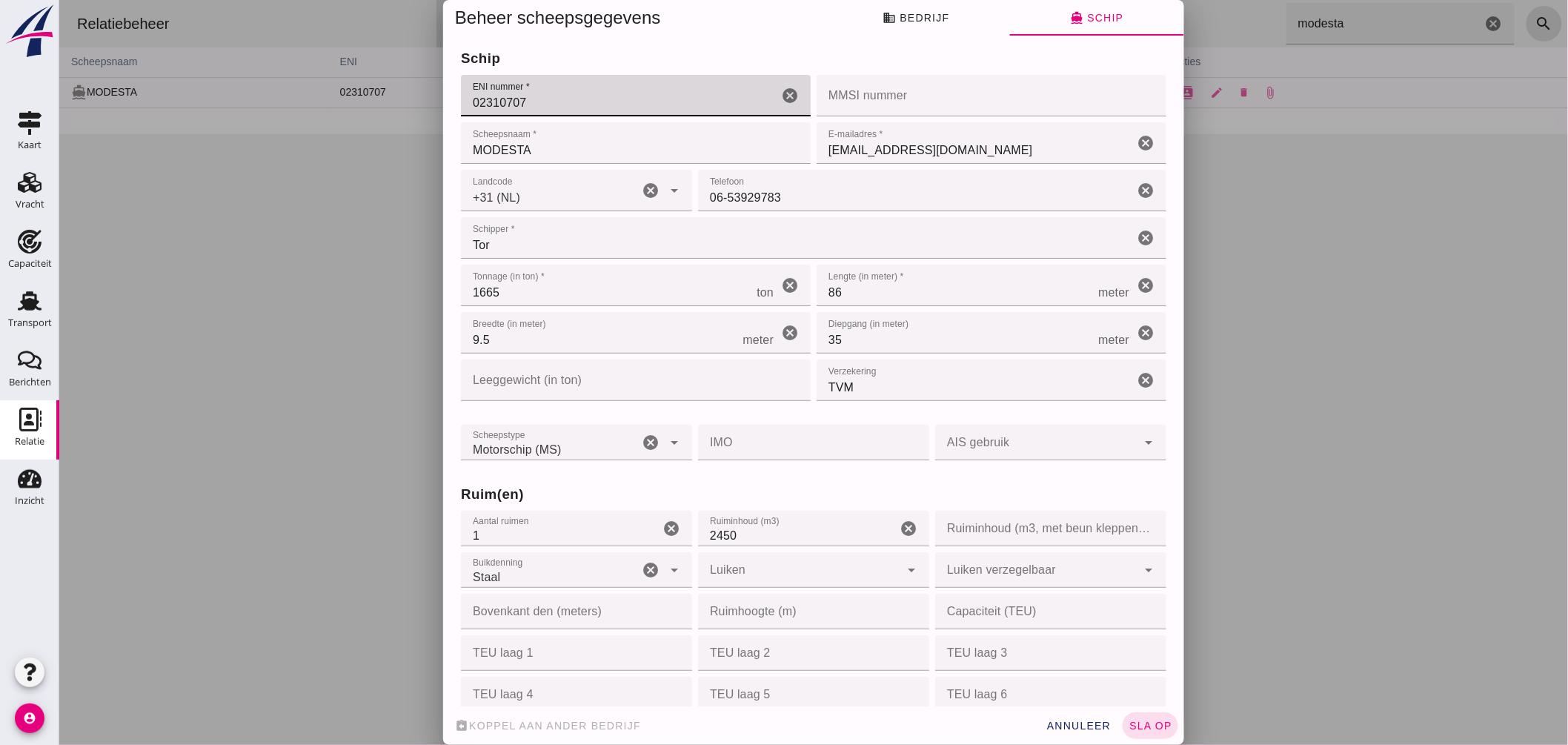
click at [592, 105] on input "02310707" at bounding box center [619, 96] width 317 height 42
click at [614, 146] on input "MODESTA" at bounding box center [634, 142] width 350 height 42
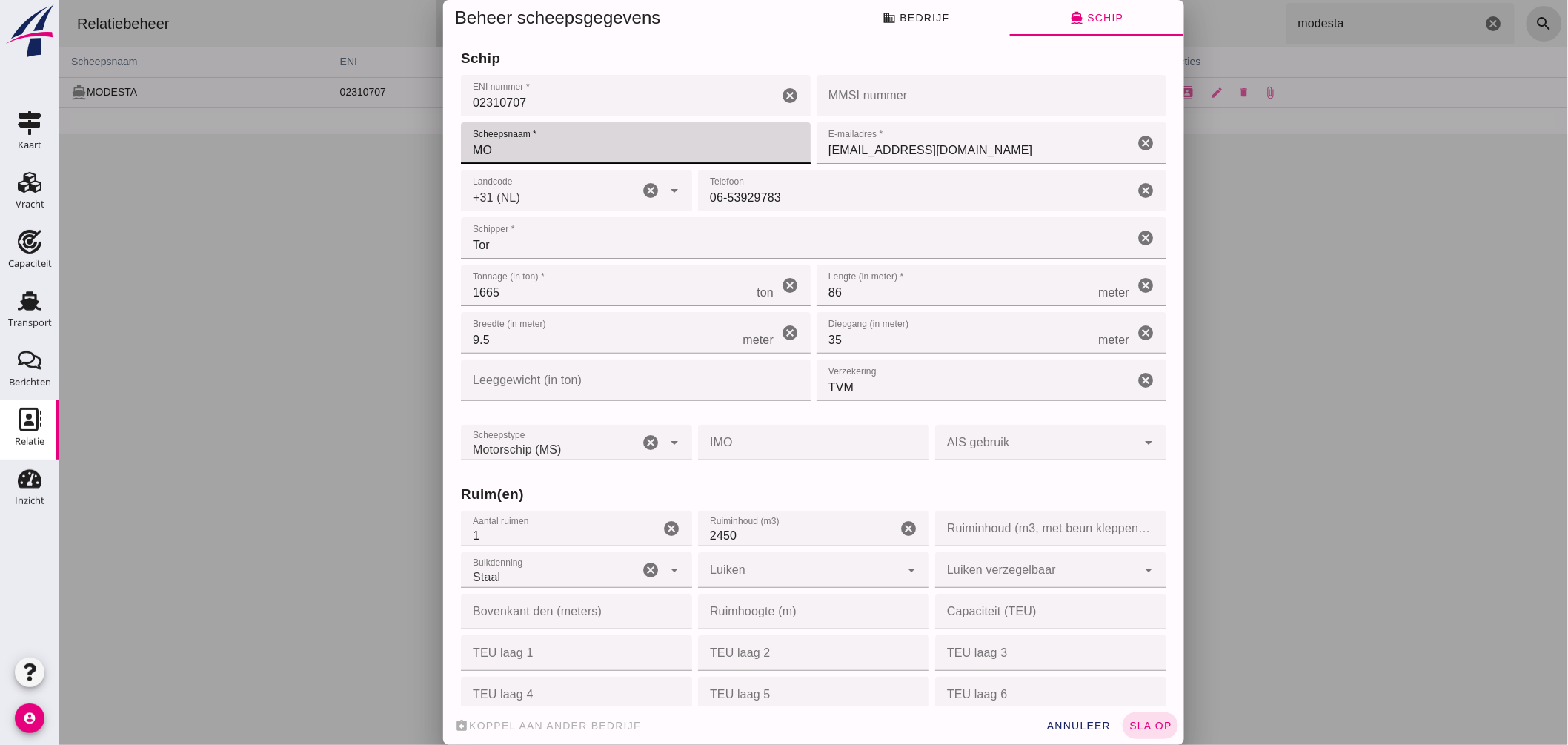
type input "M"
type input "UNITAS"
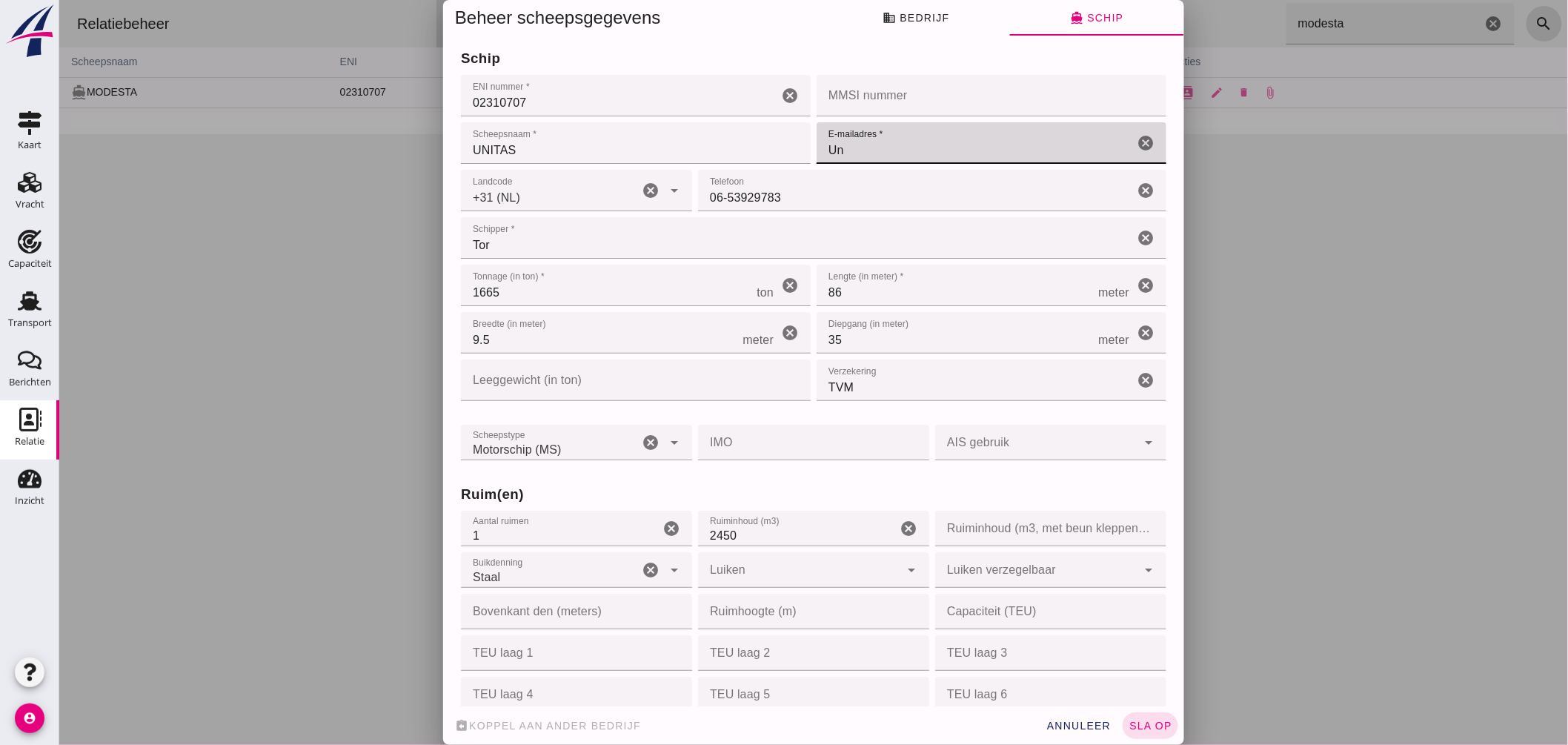
type input "U"
type input "[EMAIL_ADDRESS][DOMAIN_NAME]"
click at [581, 246] on input "Tor" at bounding box center [796, 237] width 673 height 42
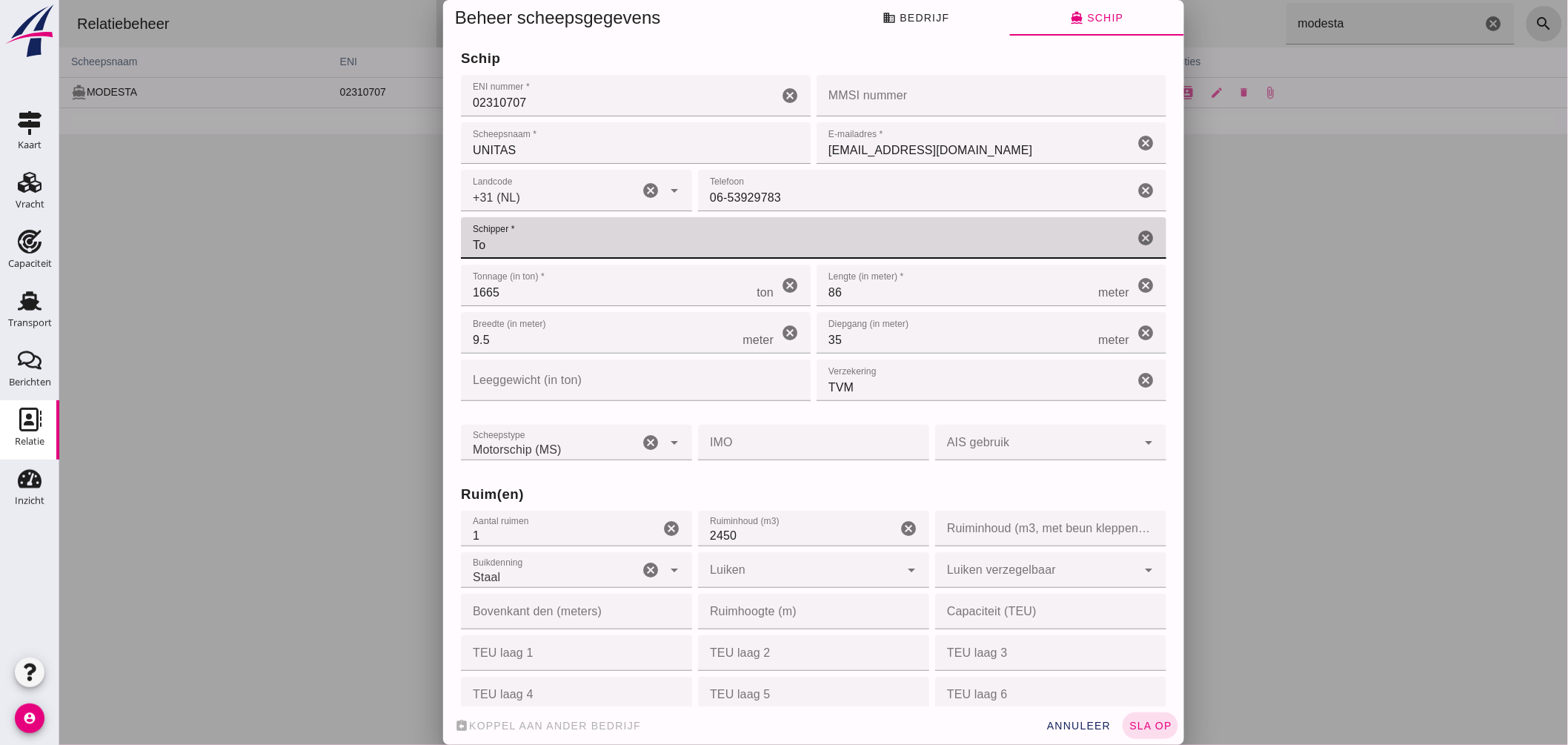
type input "T"
type input "Speksnijder"
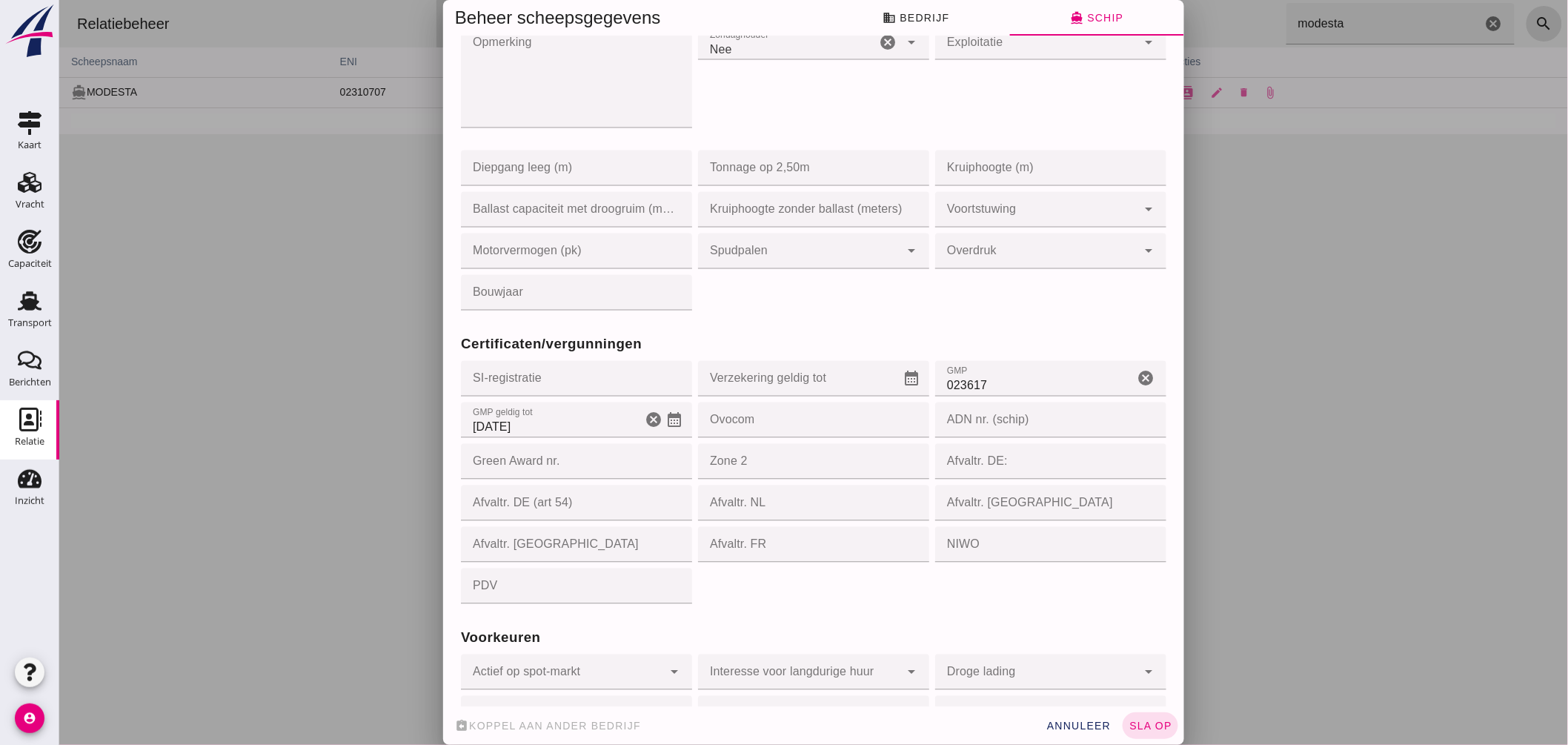
scroll to position [1152, 0]
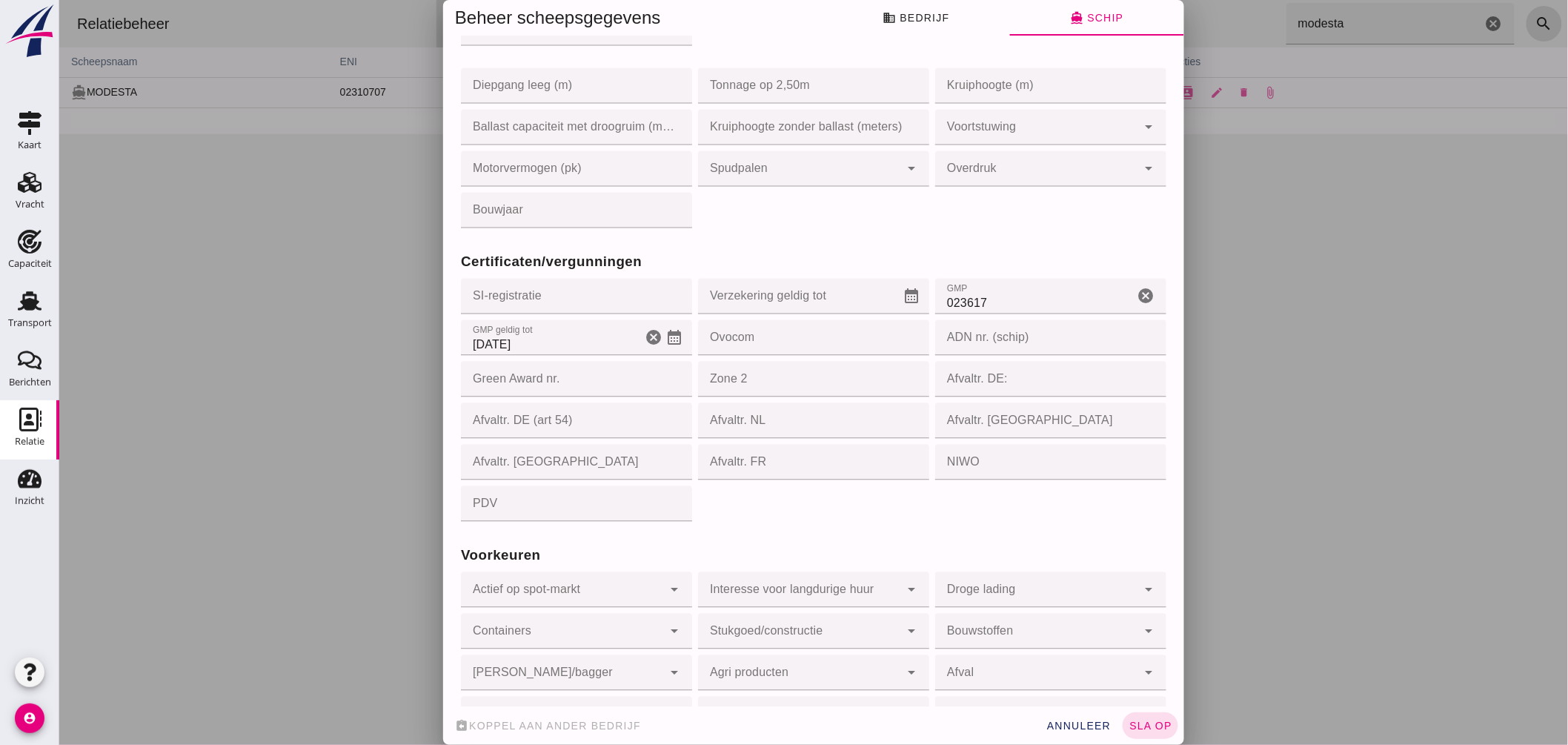
click at [1027, 308] on input "023617" at bounding box center [1034, 296] width 198 height 35
type input "0"
type input "063680"
click at [556, 344] on input "[DATE]" at bounding box center [550, 338] width 181 height 35
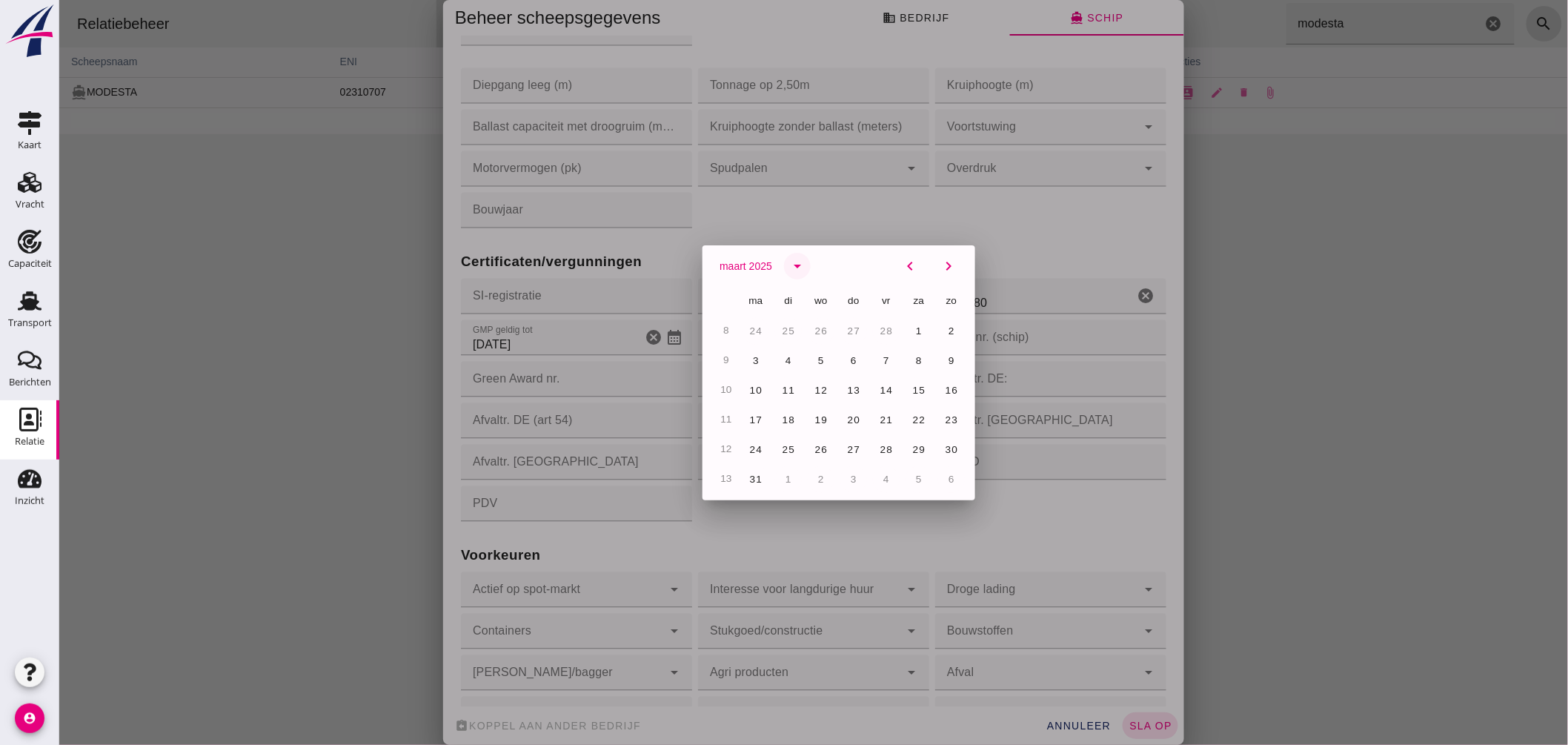
click at [801, 263] on button "arrow_drop_down" at bounding box center [796, 266] width 27 height 27
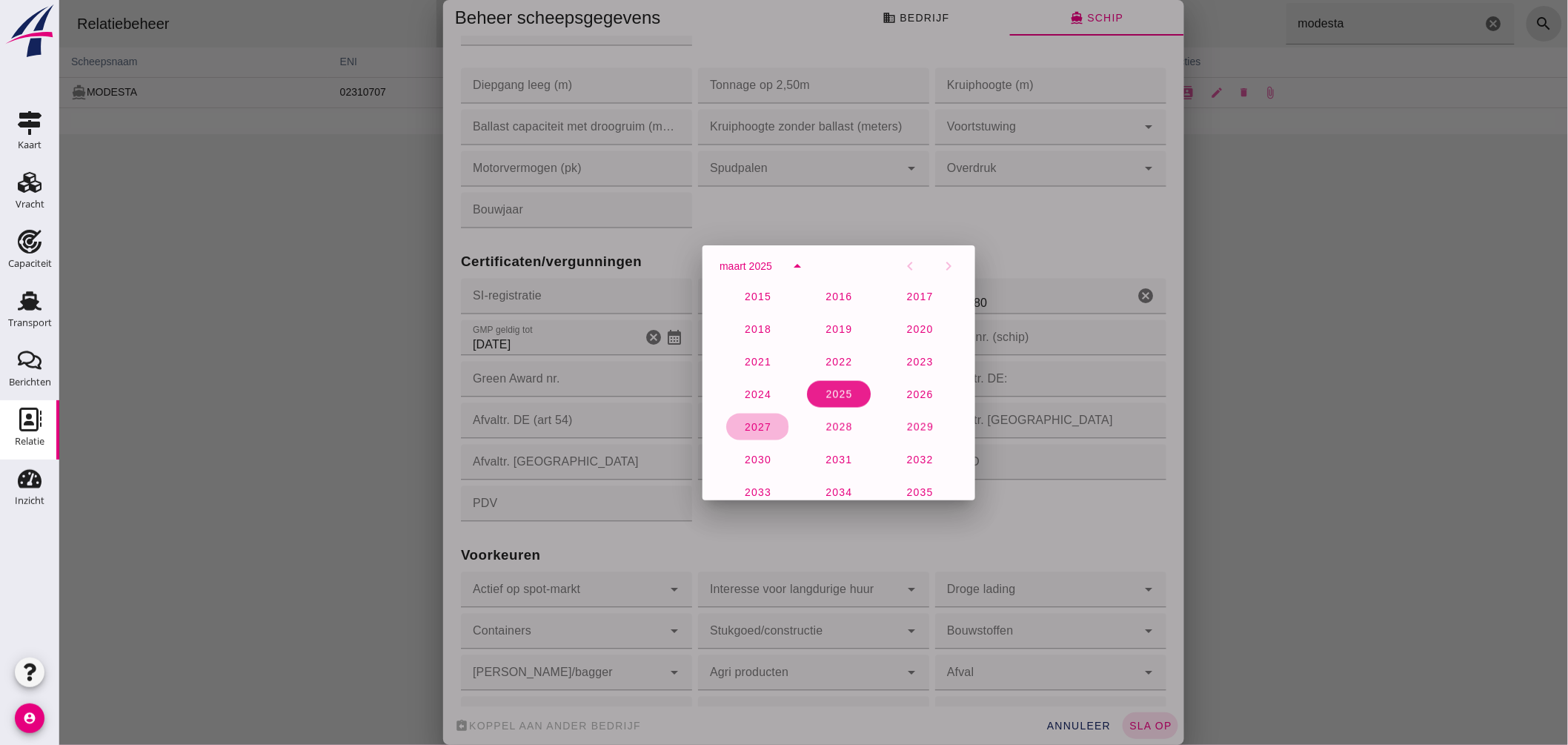
click at [750, 421] on span "2027" at bounding box center [757, 426] width 27 height 12
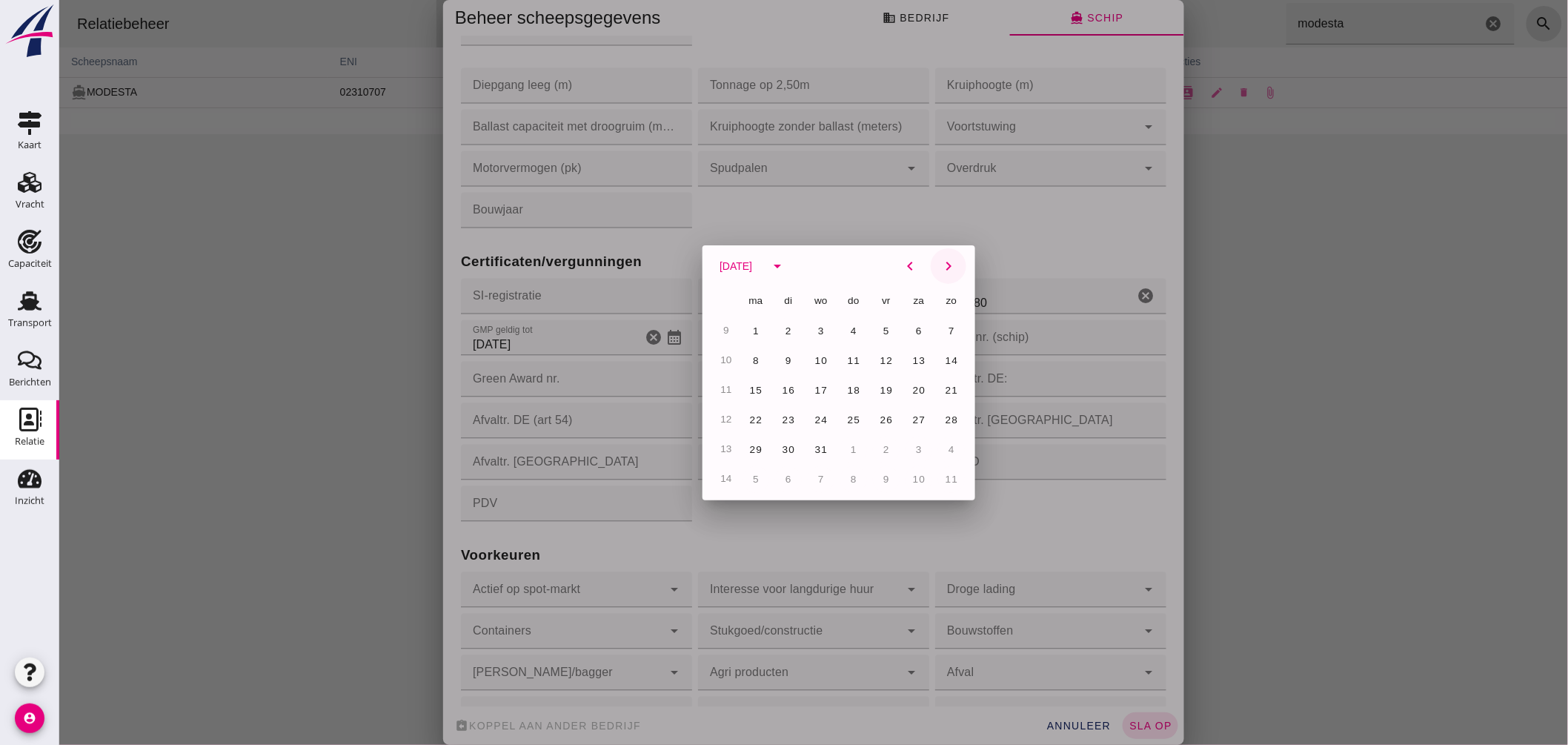
click at [939, 262] on icon "chevron_right" at bounding box center [948, 266] width 18 height 18
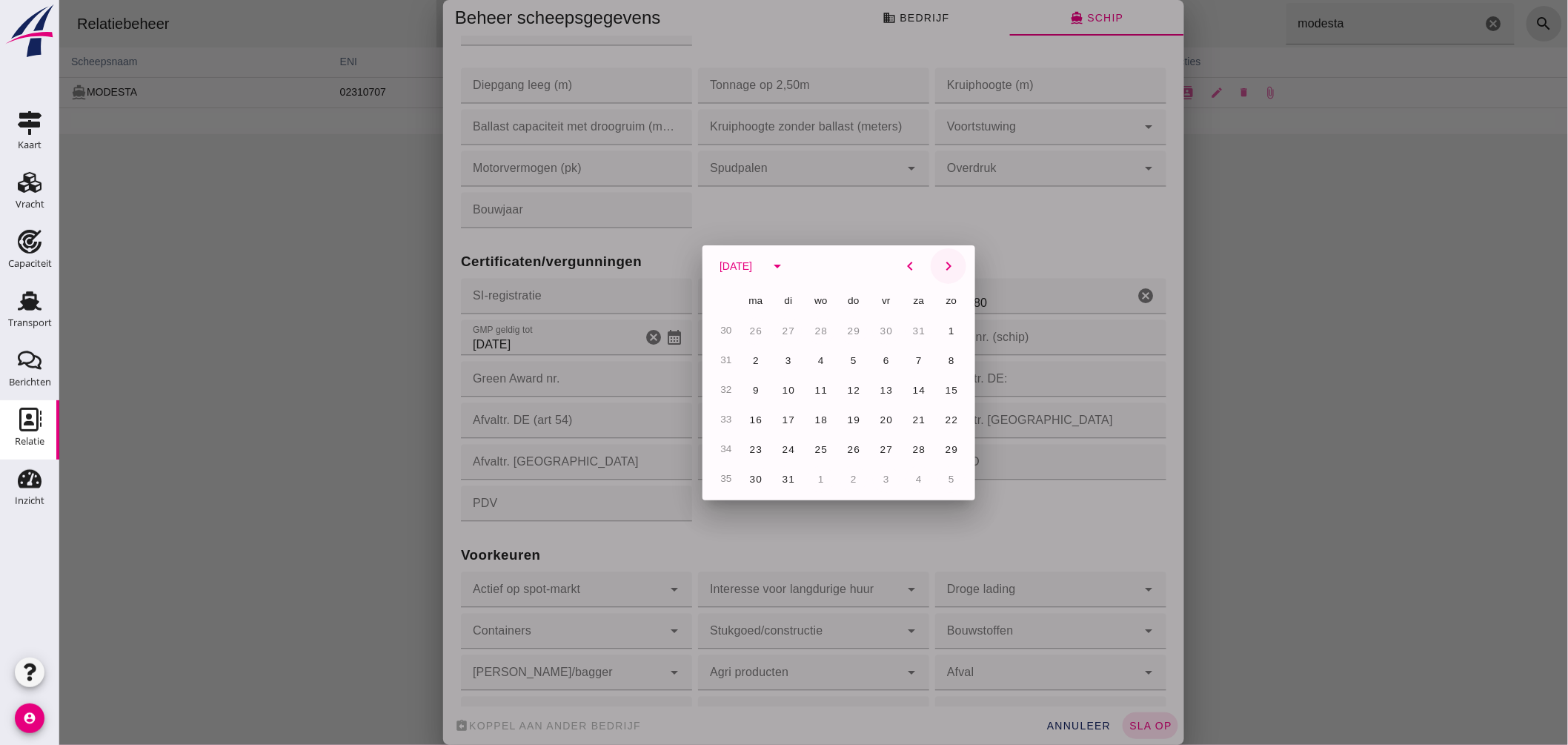
click at [939, 262] on icon "chevron_right" at bounding box center [948, 266] width 18 height 18
click at [841, 413] on button "23" at bounding box center [853, 420] width 27 height 27
type input "[DATE]"
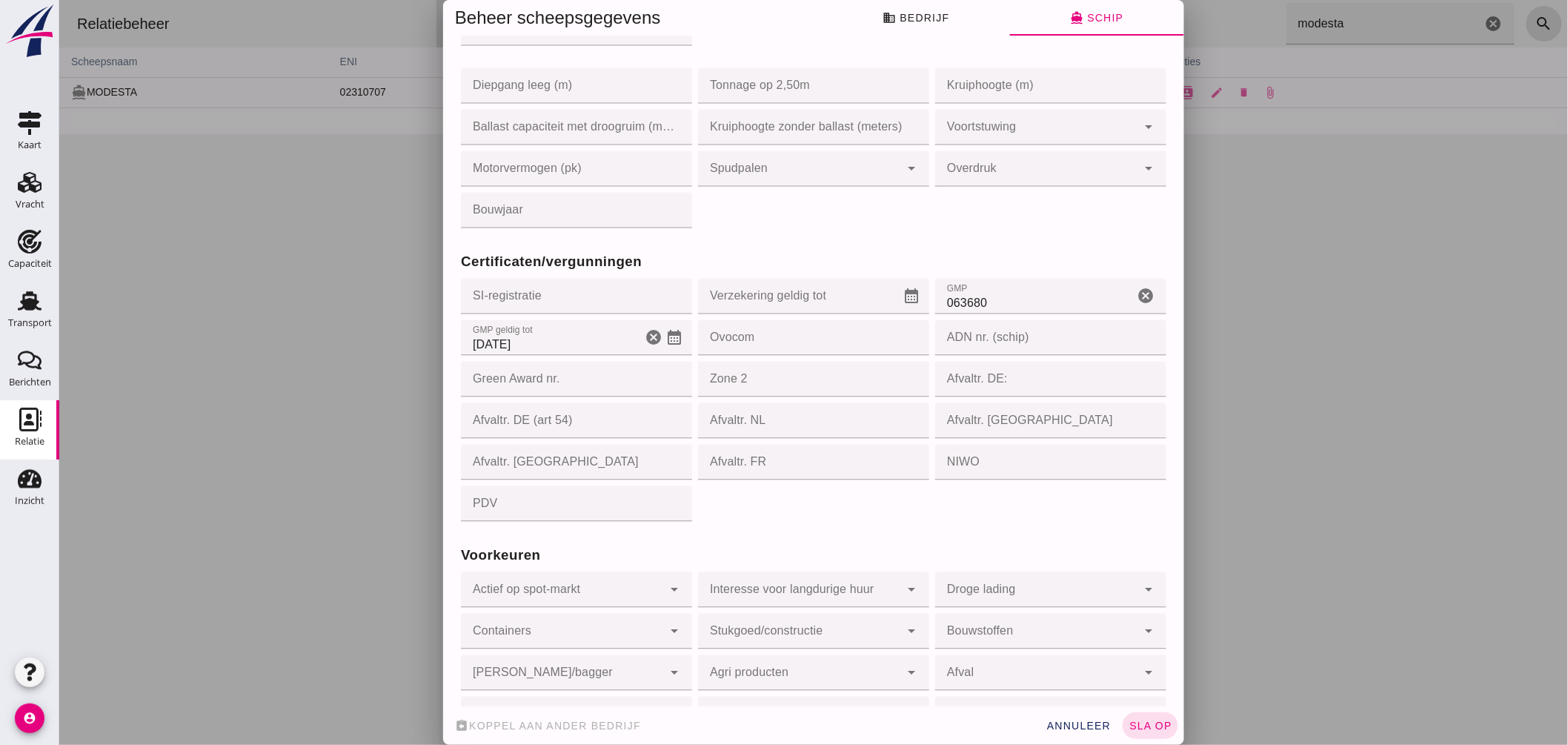
scroll to position [1236, 0]
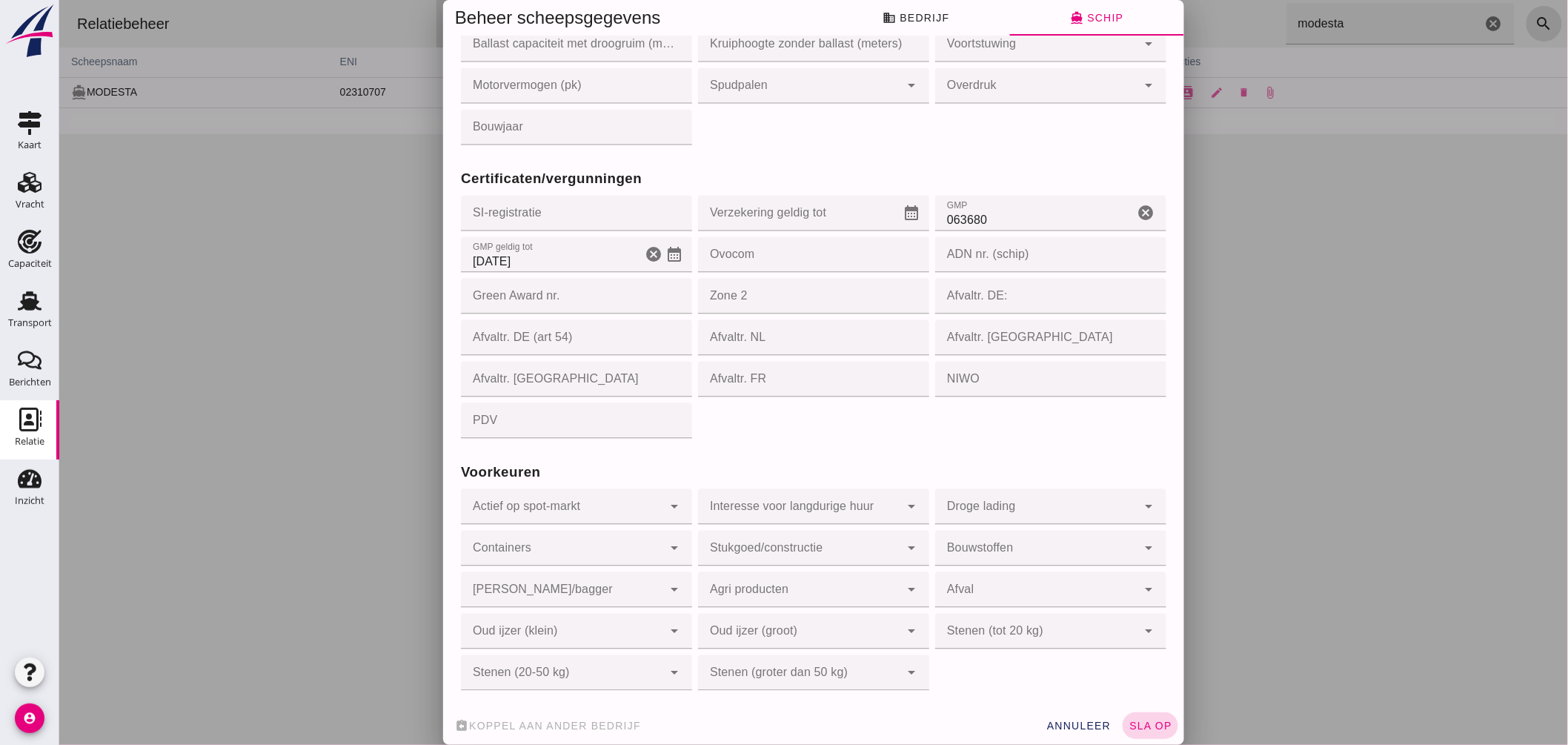
click at [1134, 717] on button "sla op" at bounding box center [1149, 726] width 56 height 27
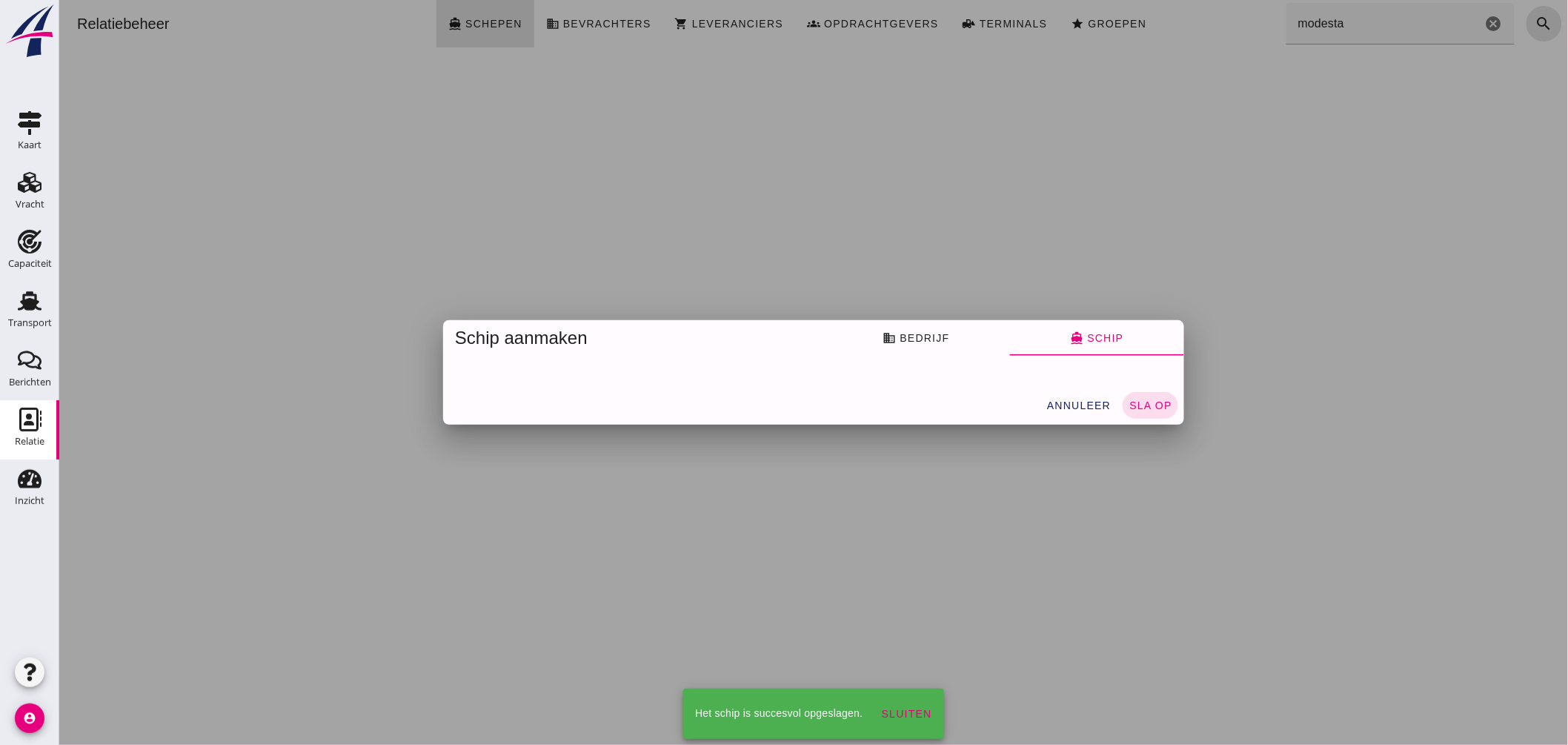
scroll to position [0, 0]
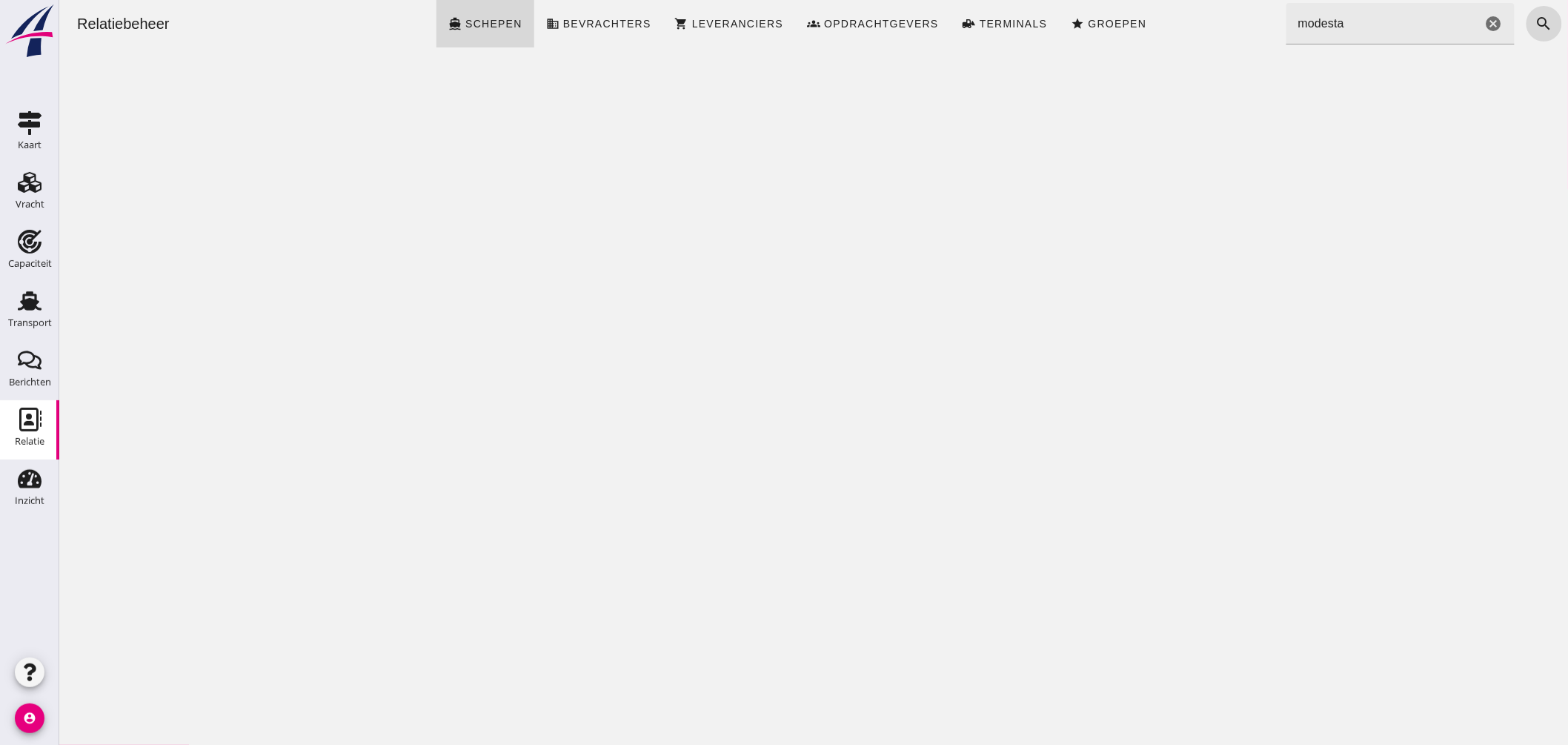
drag, startPoint x: 1376, startPoint y: 20, endPoint x: 819, endPoint y: -16, distance: 558.2
click at [819, 0] on html "Relatiebeheer directions_boat Schepen business Bevrachters shopping_cart Levera…" at bounding box center [812, 372] width 1509 height 745
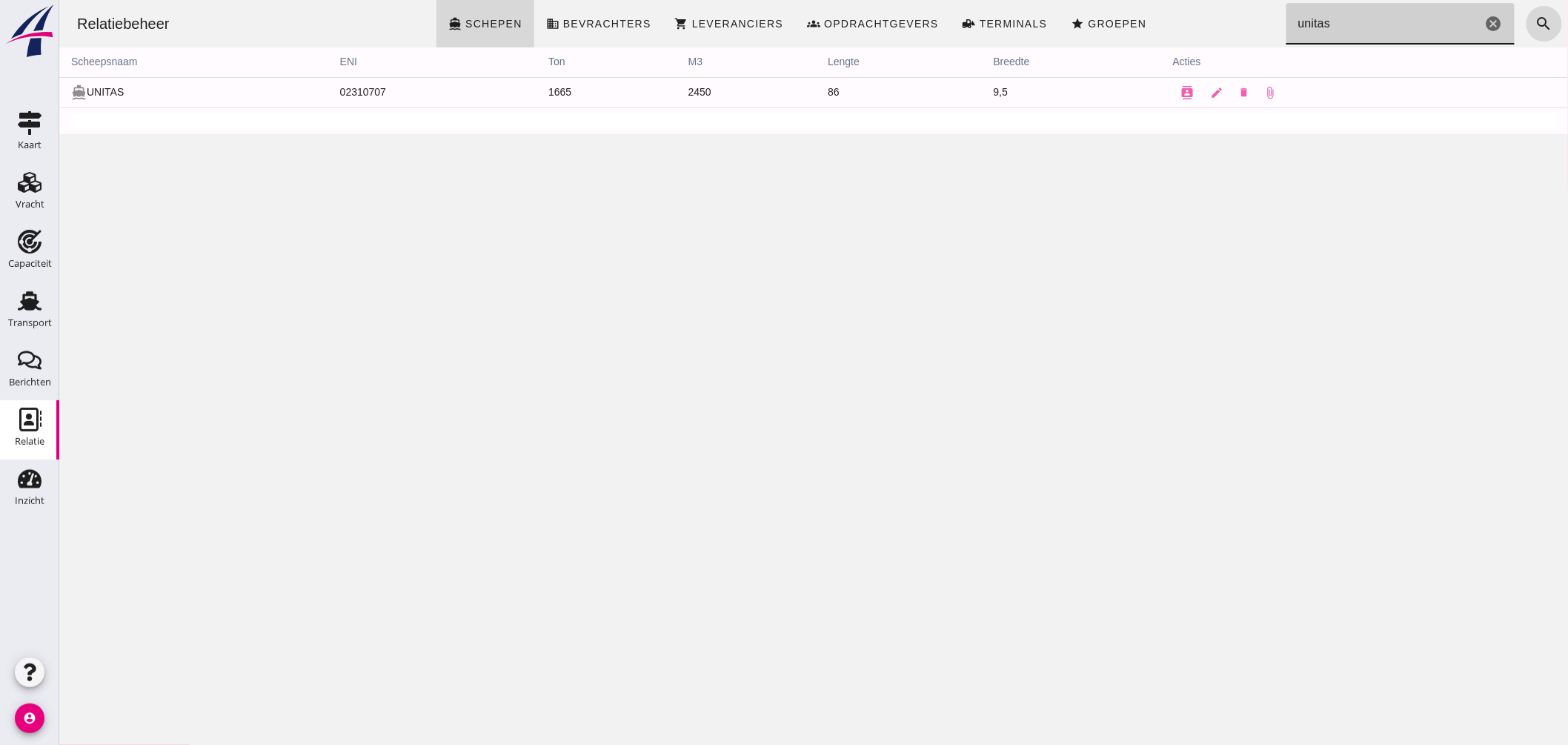
type input "unitas"
click at [121, 94] on td "directions_boat UNITAS" at bounding box center [193, 92] width 269 height 30
click at [1203, 89] on link "edit" at bounding box center [1218, 93] width 30 height 30
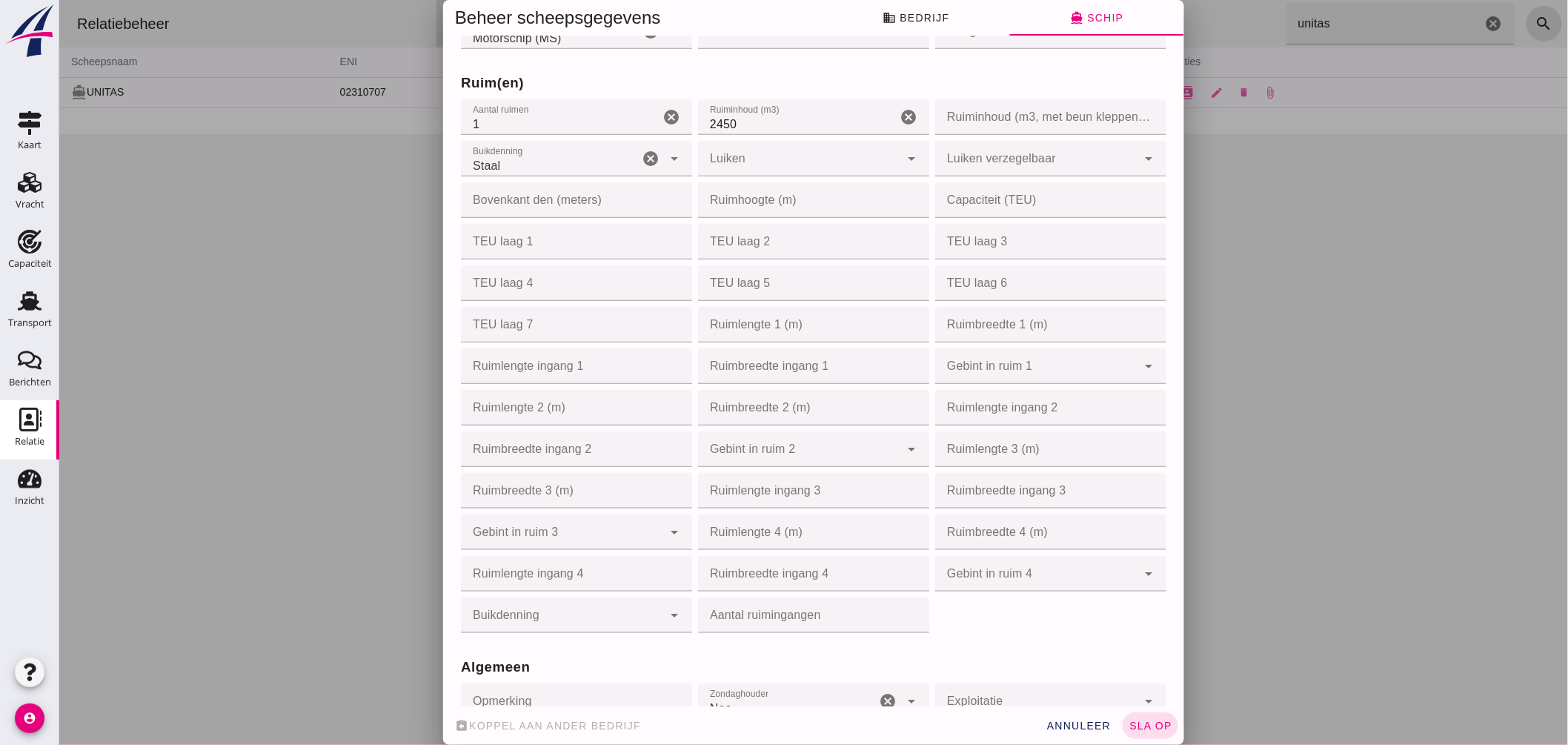
scroll to position [741, 0]
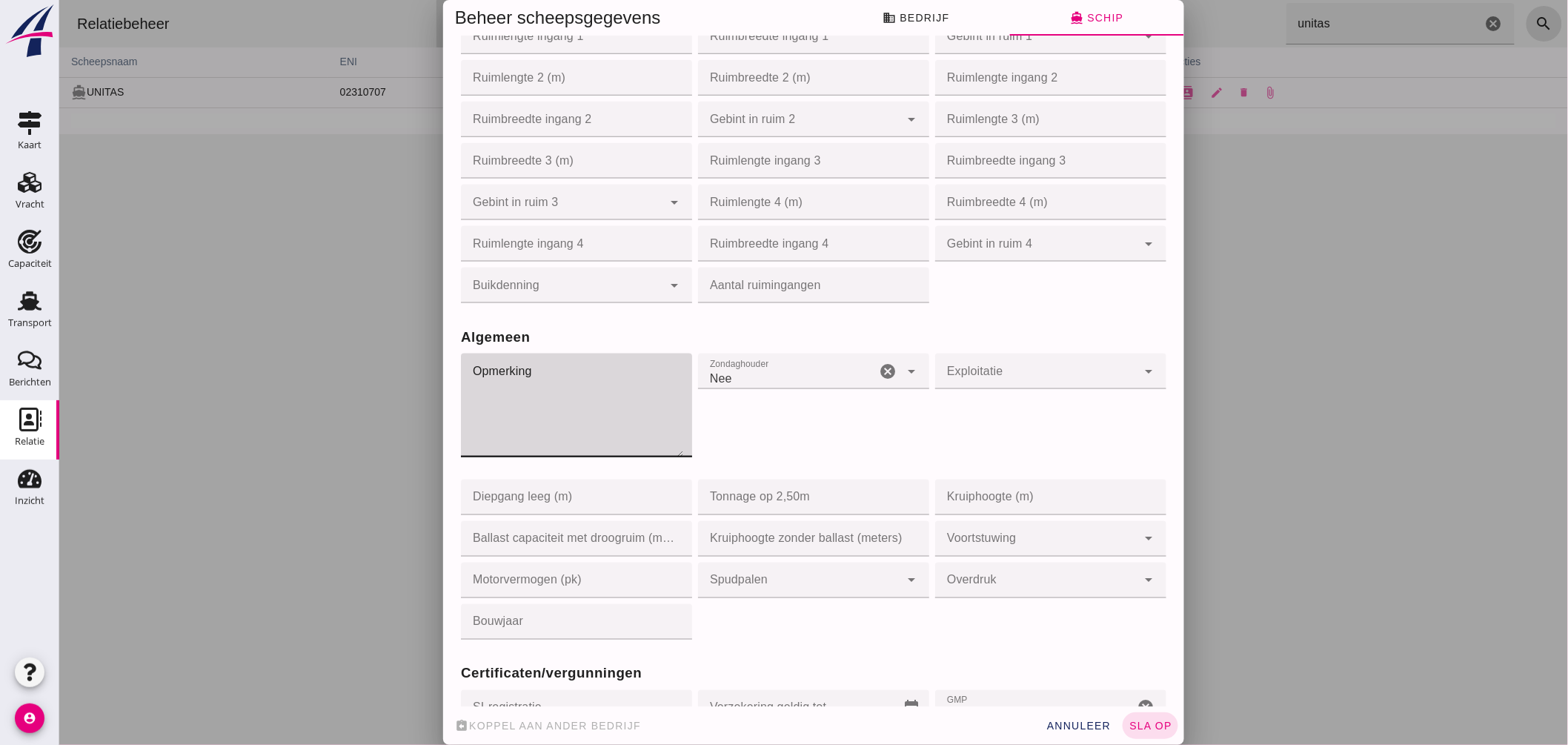
click at [564, 396] on textarea "Opmerking" at bounding box center [571, 405] width 222 height 104
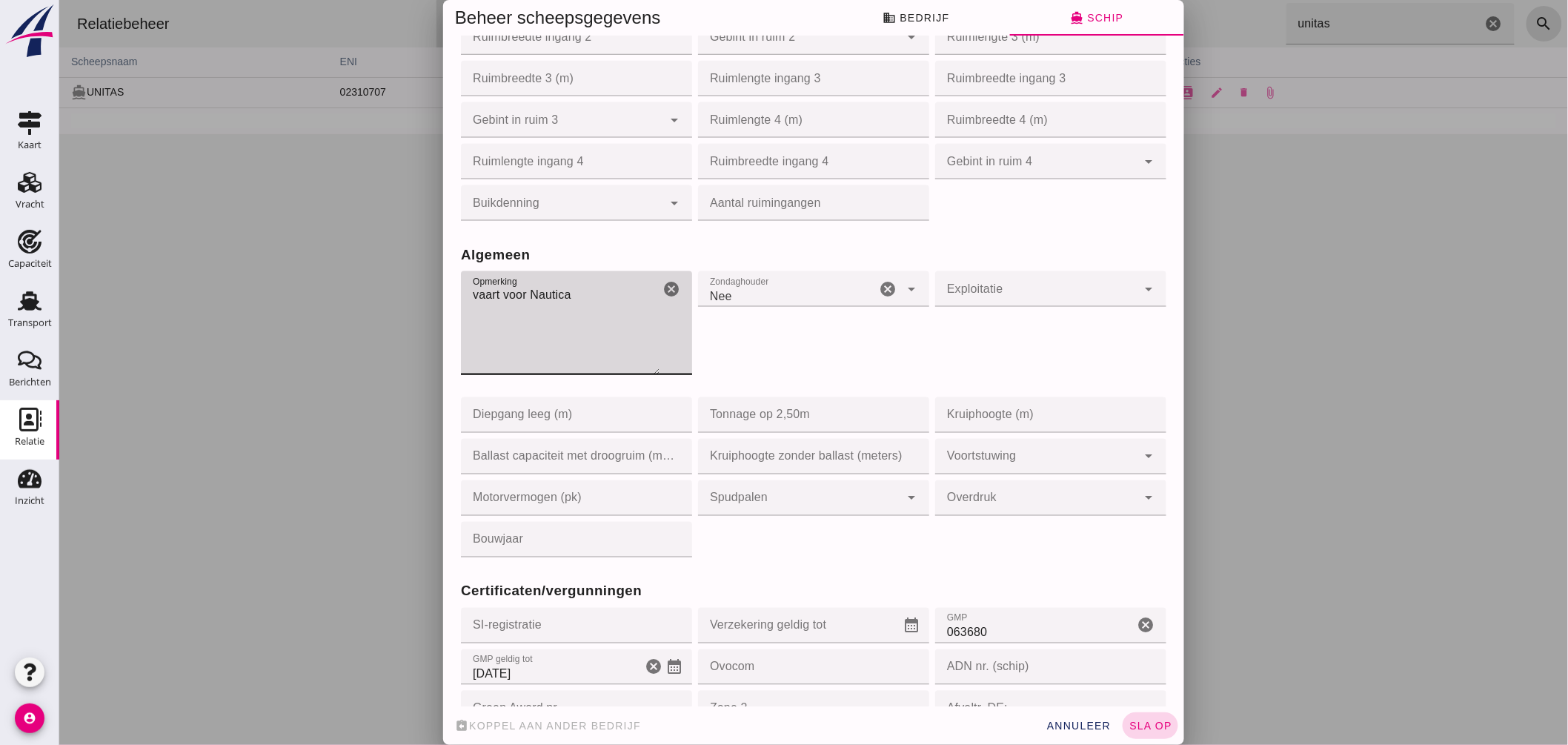
type textarea "vaart voor Nautica"
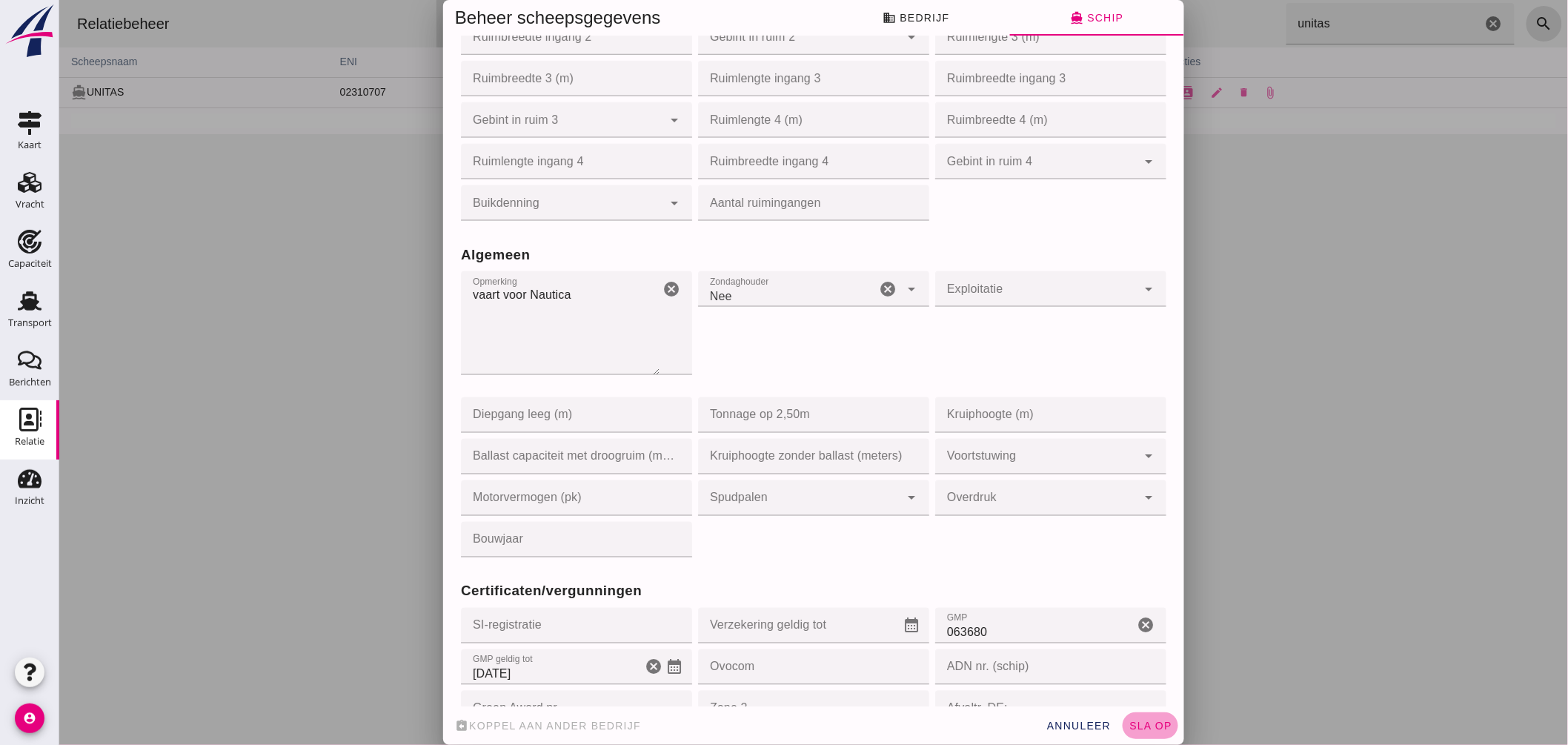
click at [1159, 716] on button "sla op" at bounding box center [1149, 726] width 56 height 27
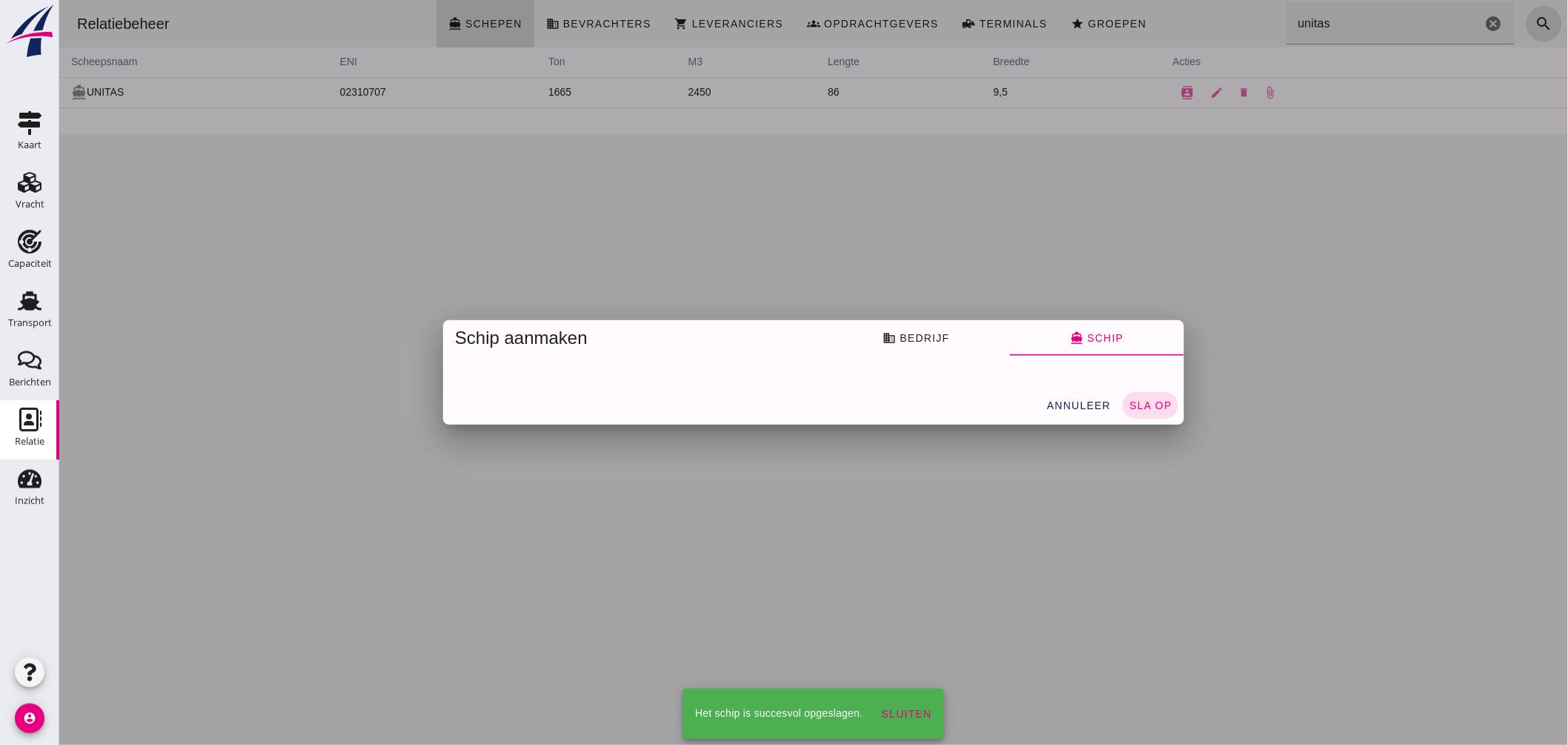
scroll to position [0, 0]
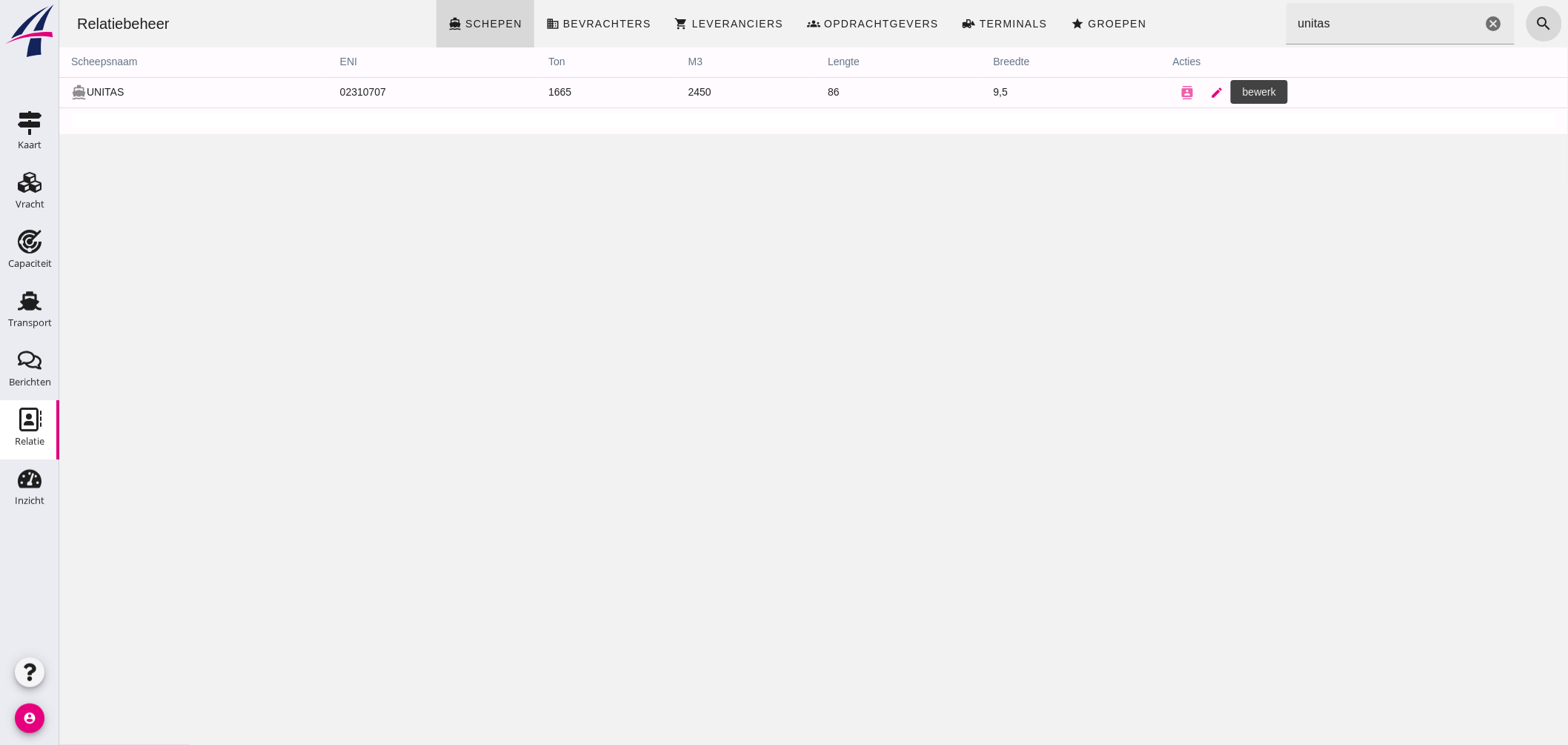
click at [1203, 89] on link "edit" at bounding box center [1218, 93] width 30 height 30
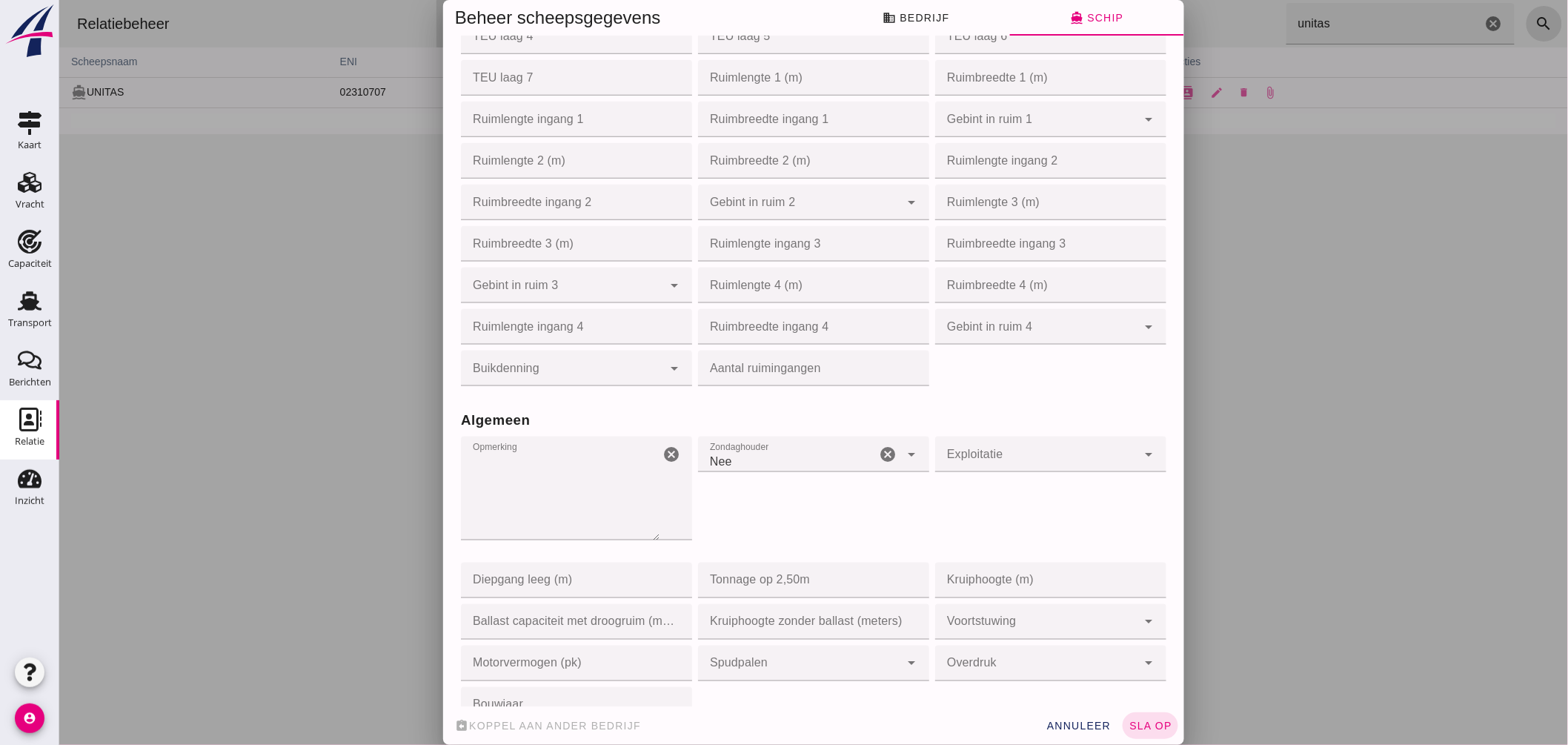
scroll to position [905, 0]
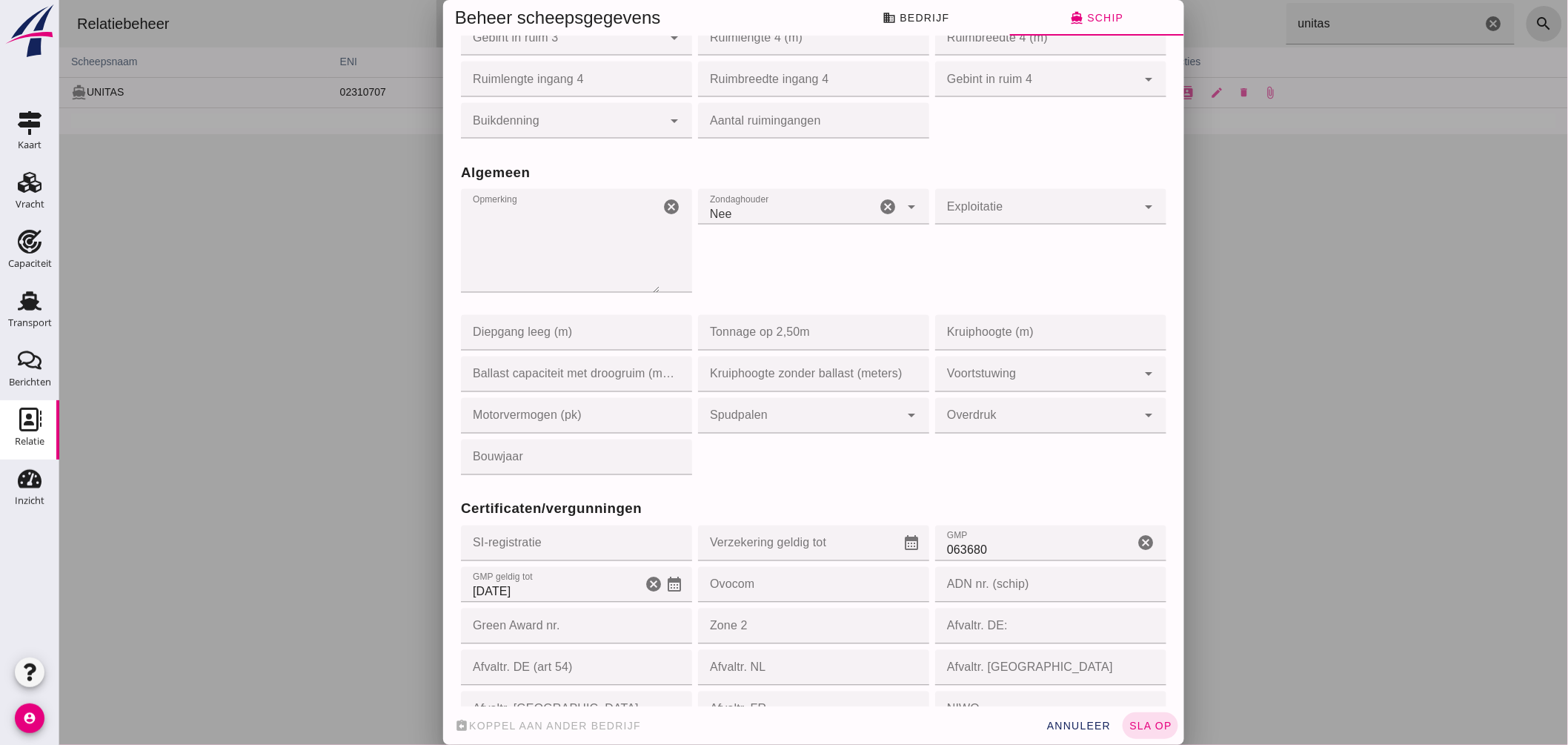
click at [590, 230] on textarea "Opmerking" at bounding box center [559, 241] width 198 height 104
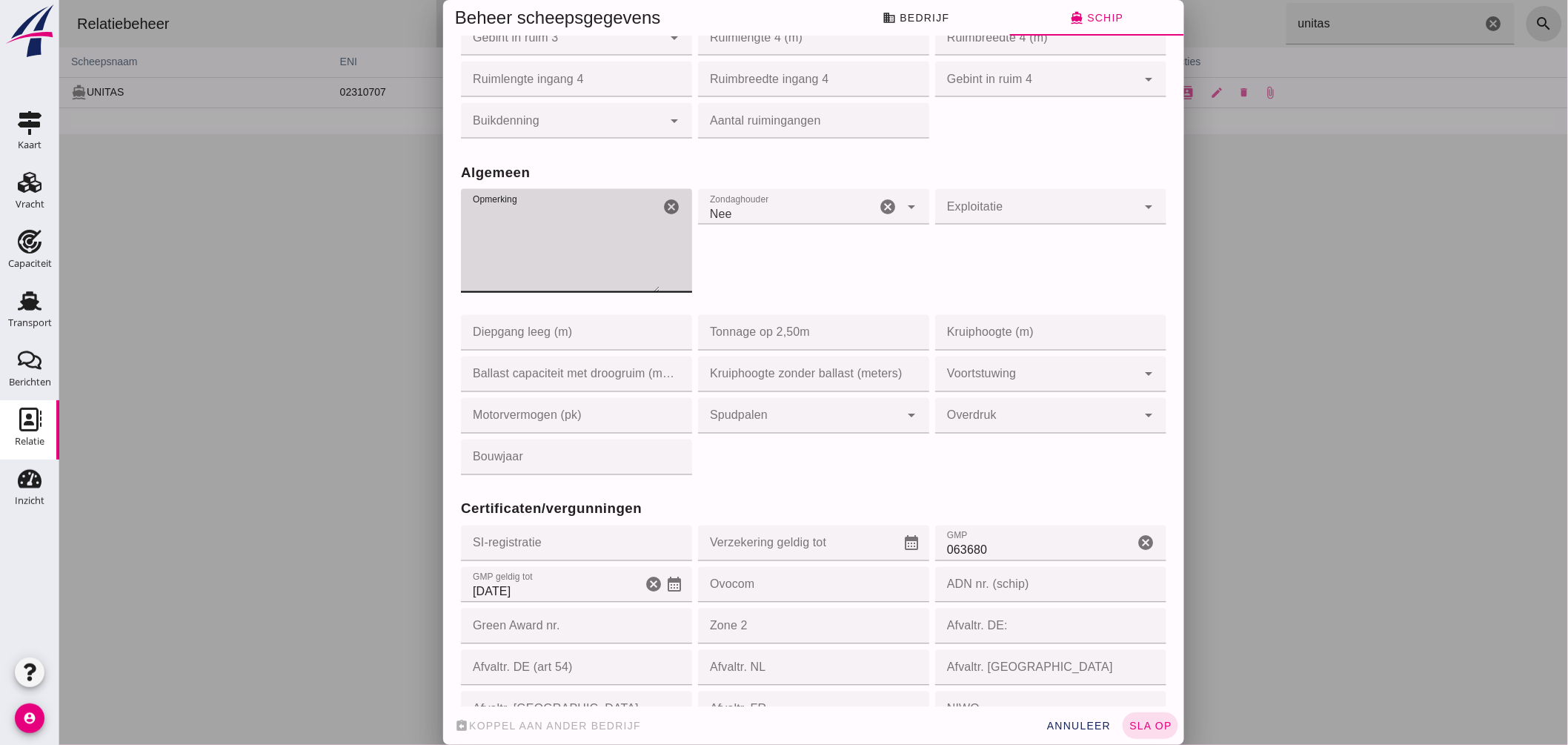
click at [467, 211] on textarea "Opmerking" at bounding box center [559, 241] width 198 height 104
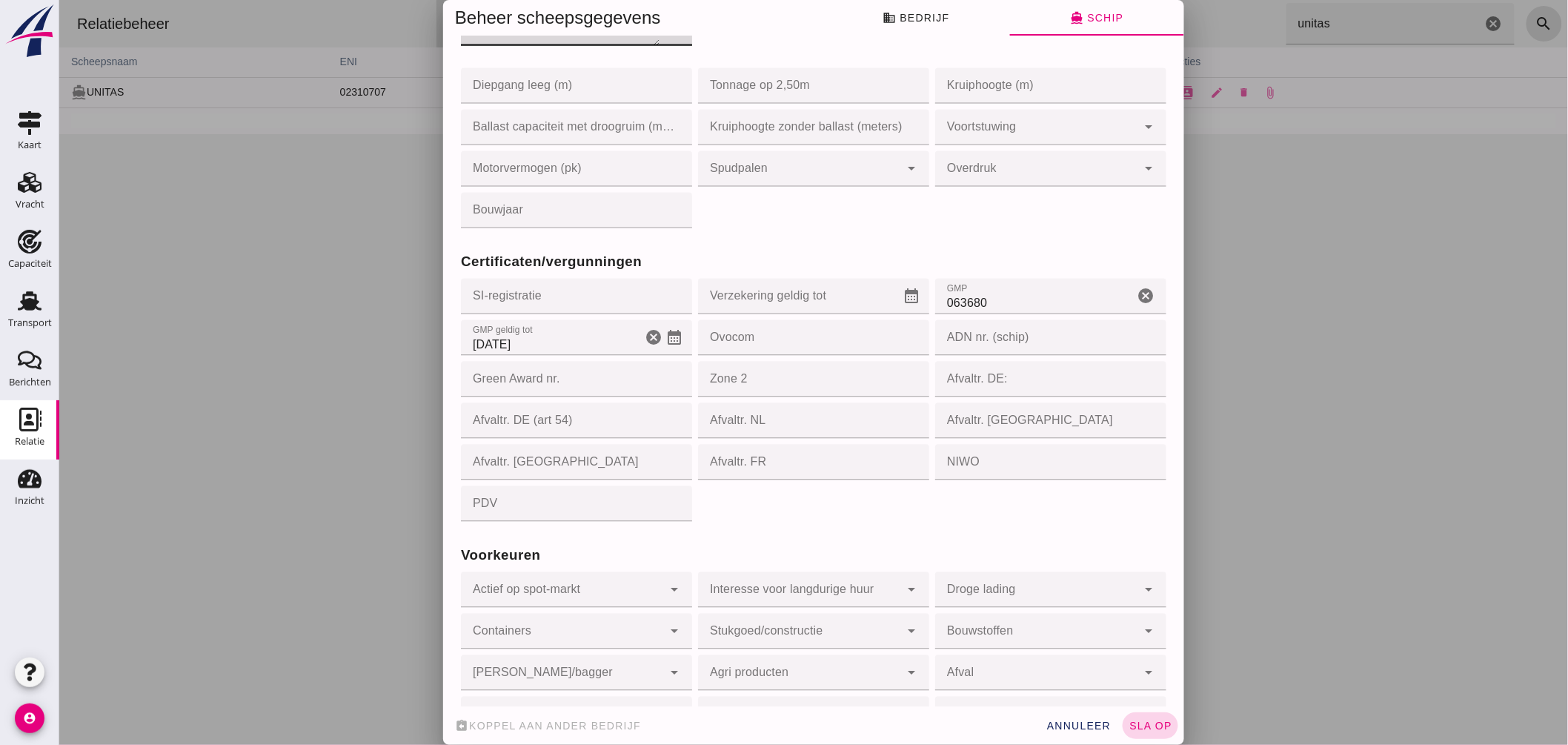
type textarea "ex MODESTA // vaart voor Nautica"
click at [1141, 722] on span "sla op" at bounding box center [1149, 725] width 43 height 12
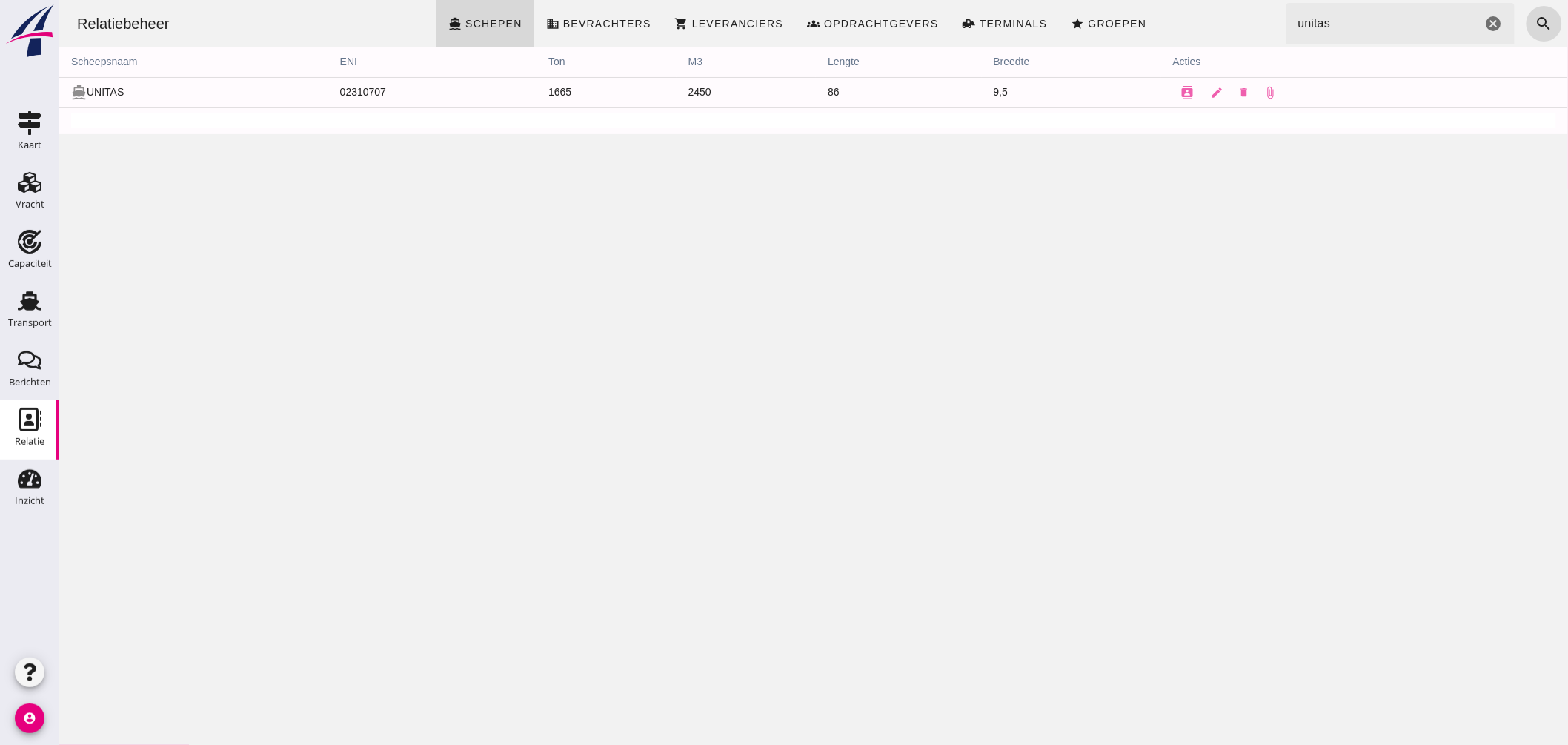
scroll to position [0, 0]
click at [1485, 17] on icon "cancel" at bounding box center [1494, 24] width 18 height 18
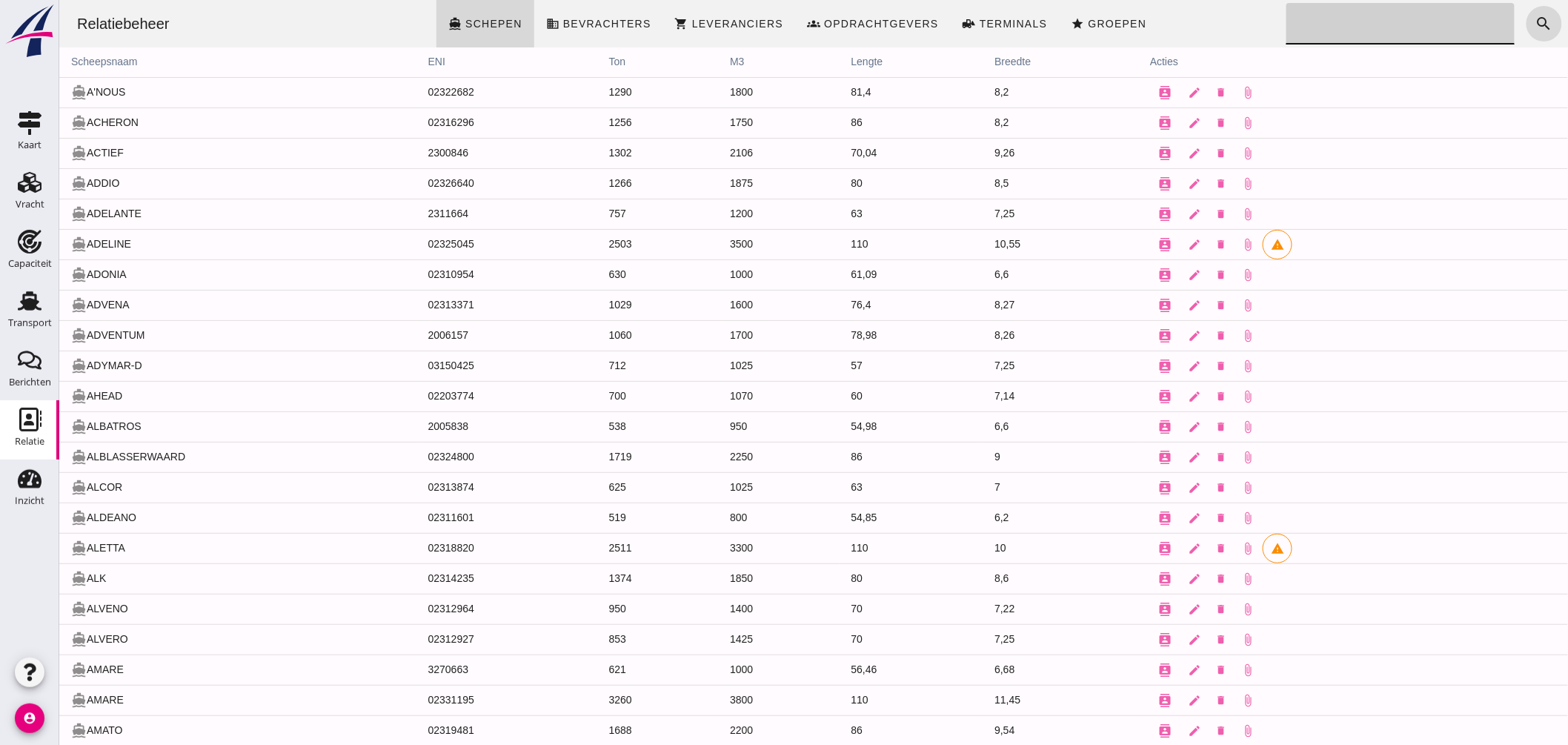
click at [1406, 25] on input "Zoeken..." at bounding box center [1395, 23] width 219 height 42
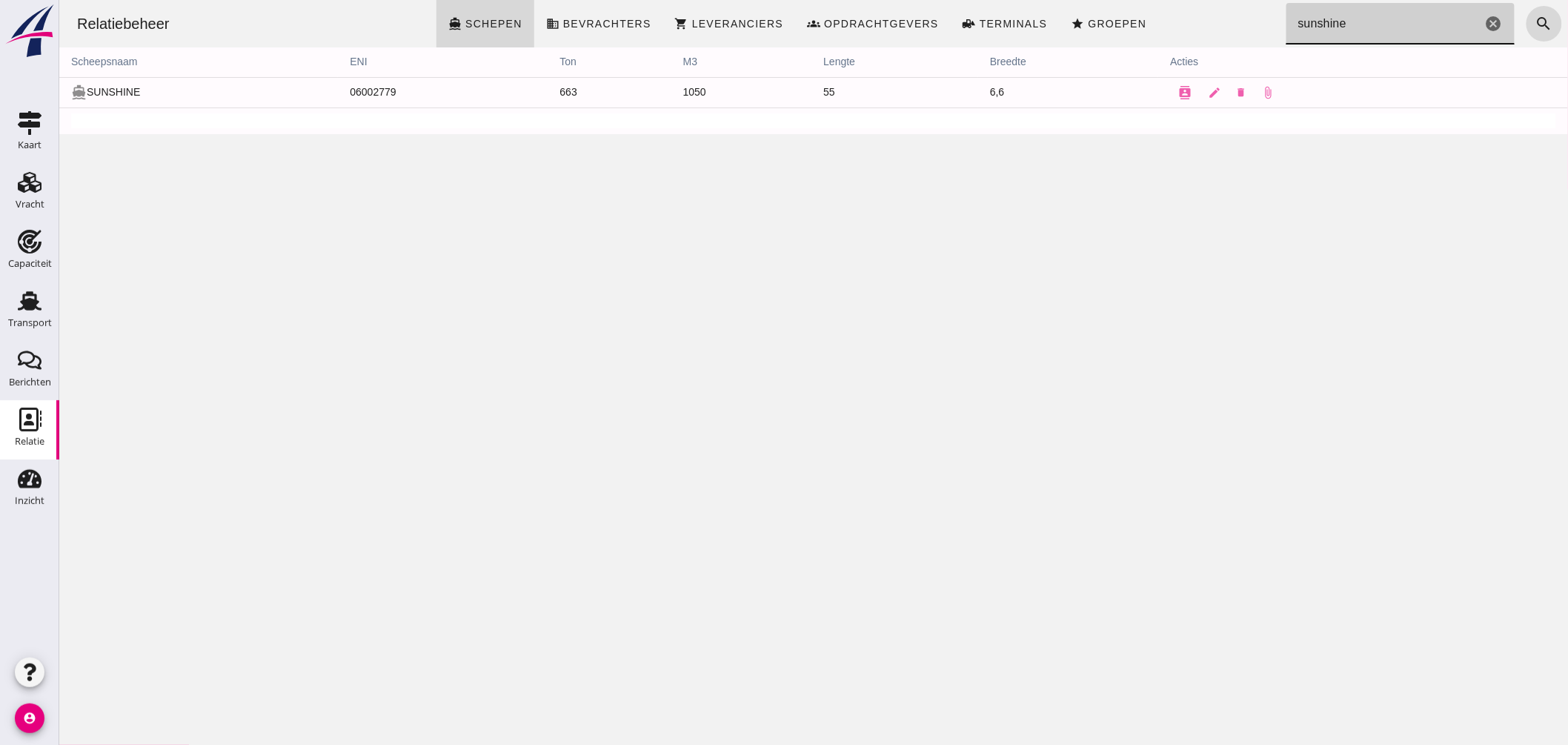
type input "sunshine"
click at [1211, 92] on icon "edit" at bounding box center [1213, 92] width 13 height 13
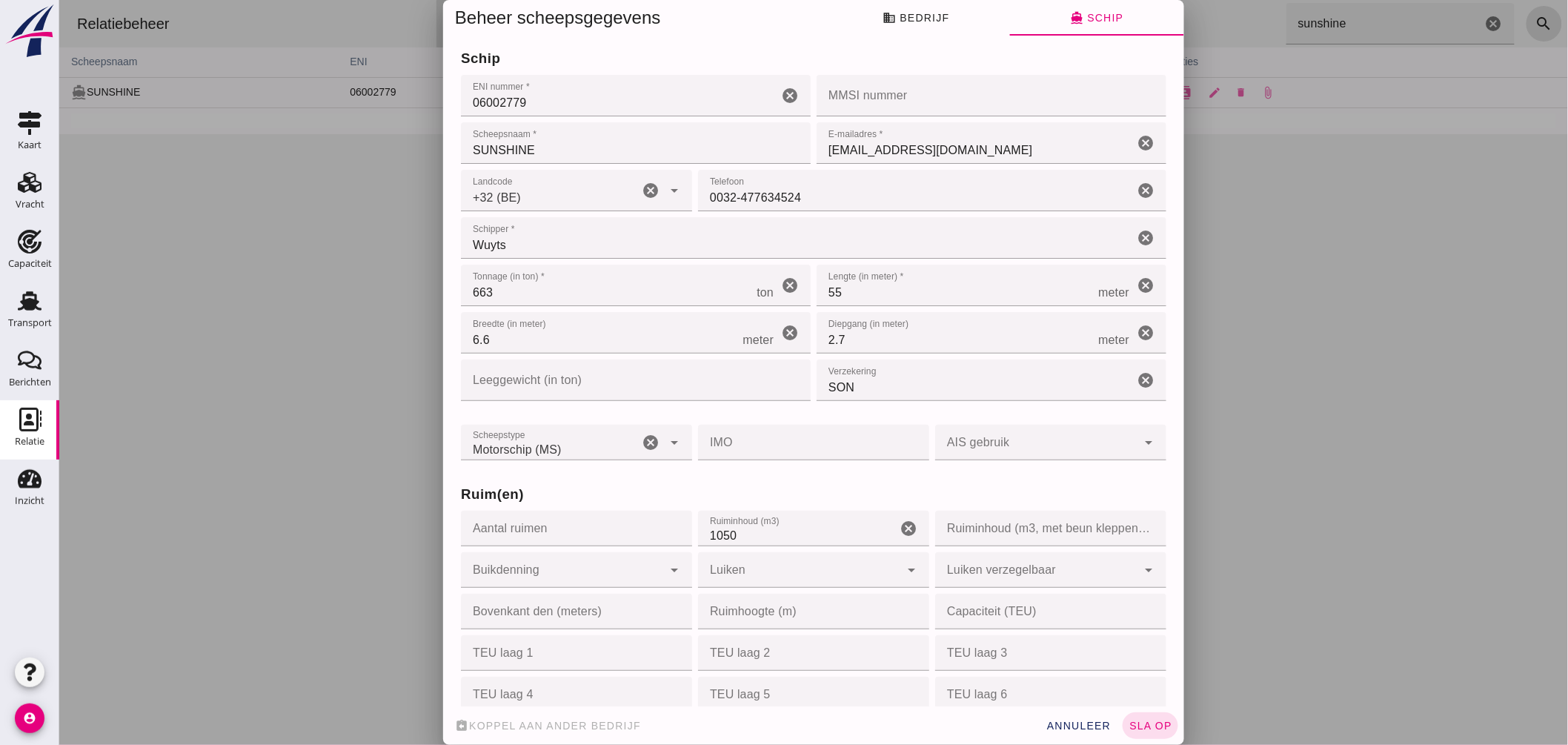
click at [568, 153] on input "SUNSHINE" at bounding box center [634, 142] width 350 height 42
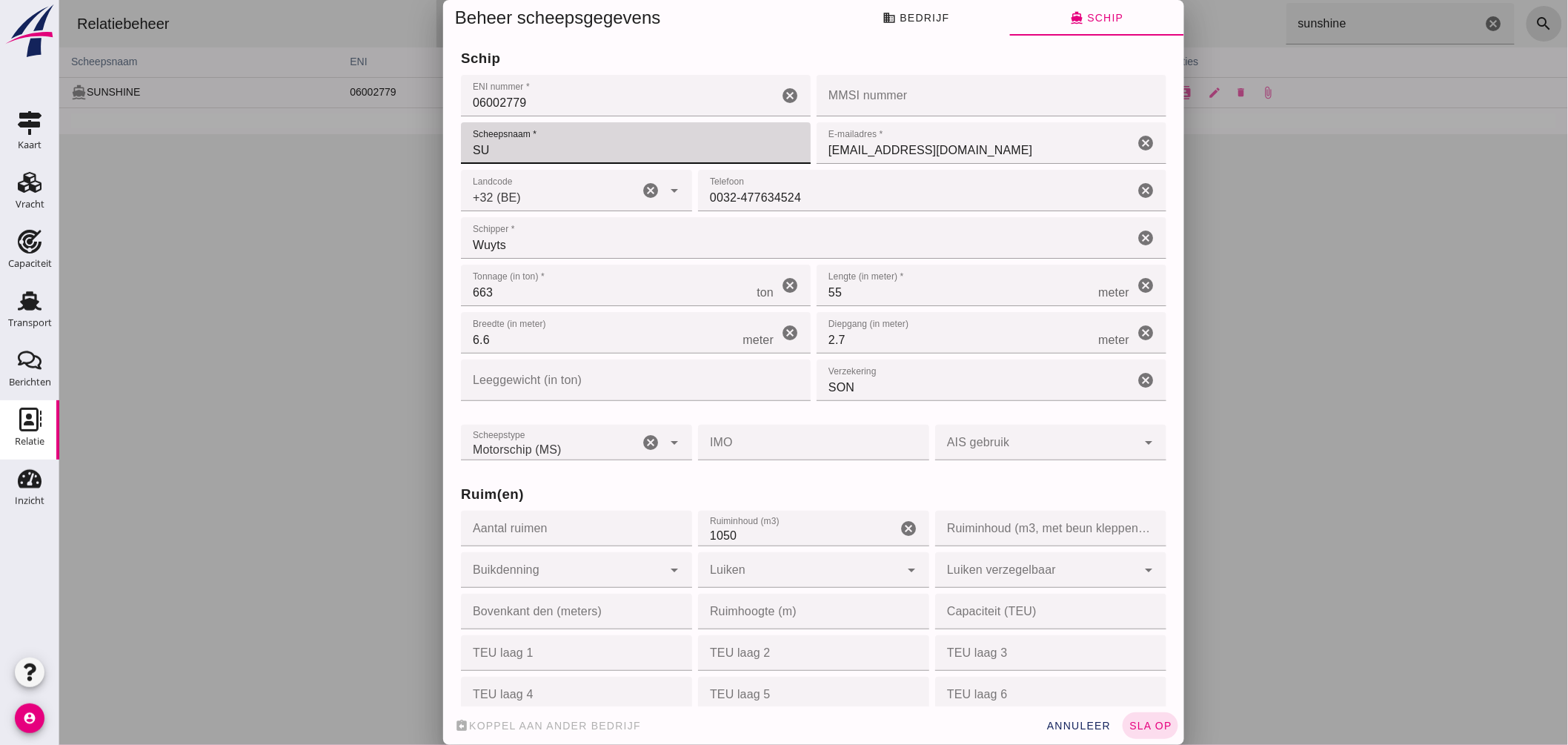
type input "S"
type input "DENIVO"
click at [944, 150] on input "[EMAIL_ADDRESS][DOMAIN_NAME]" at bounding box center [974, 142] width 317 height 42
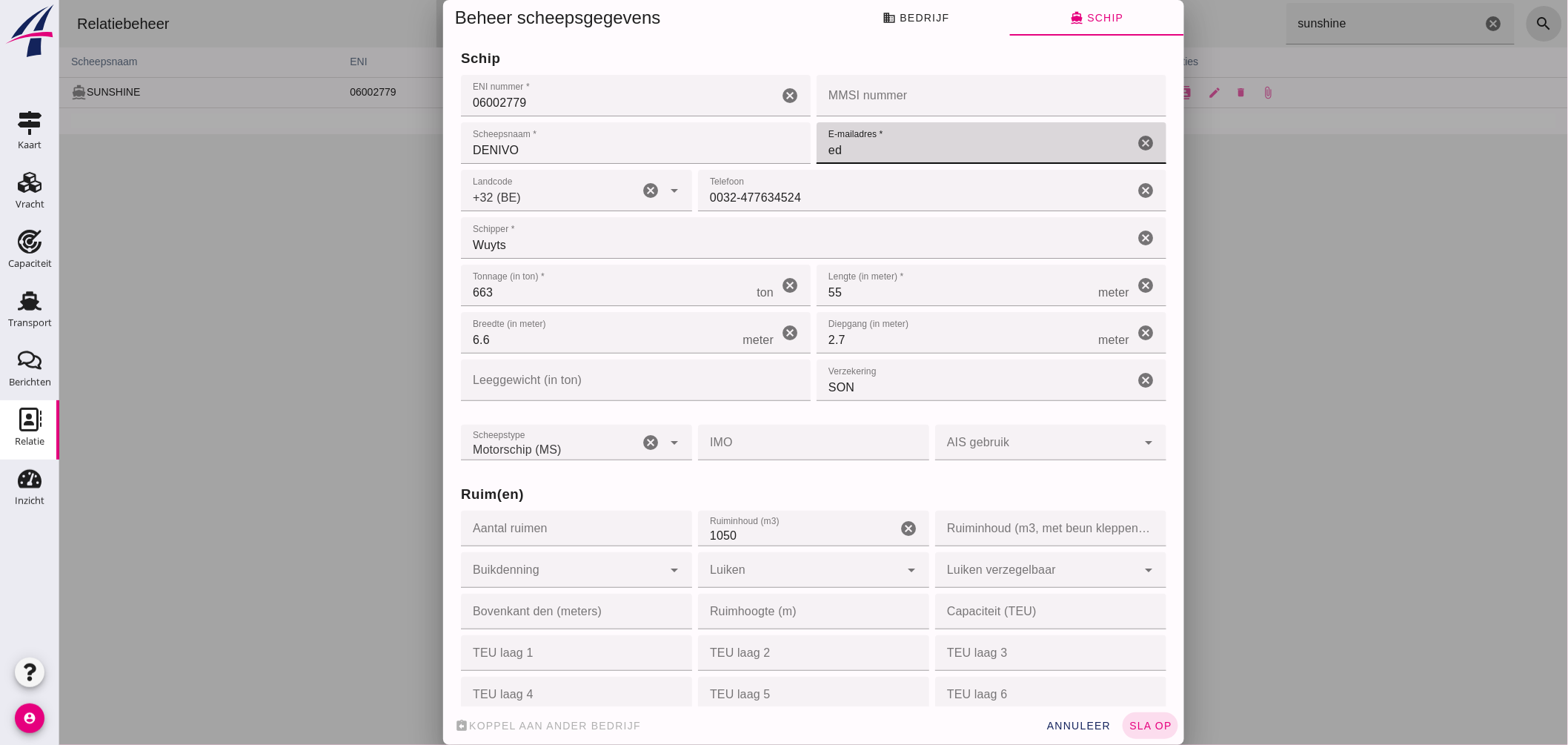
type input "e"
type input "[EMAIL_ADDRESS][DOMAIN_NAME]"
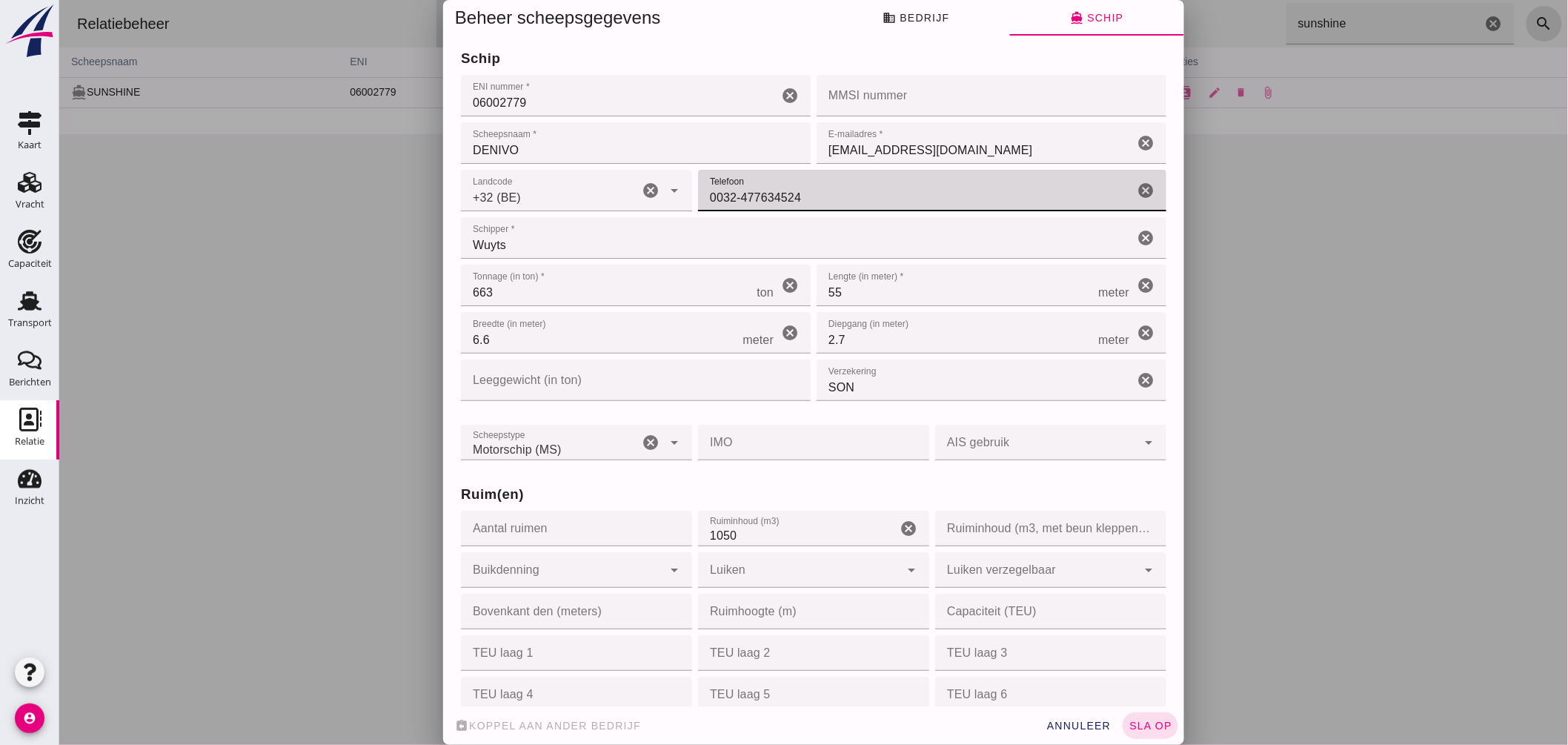
click at [807, 189] on input "0032-477634524" at bounding box center [915, 190] width 435 height 42
type input "0032-492 535 259"
click at [557, 249] on input "Wuyts" at bounding box center [796, 237] width 673 height 42
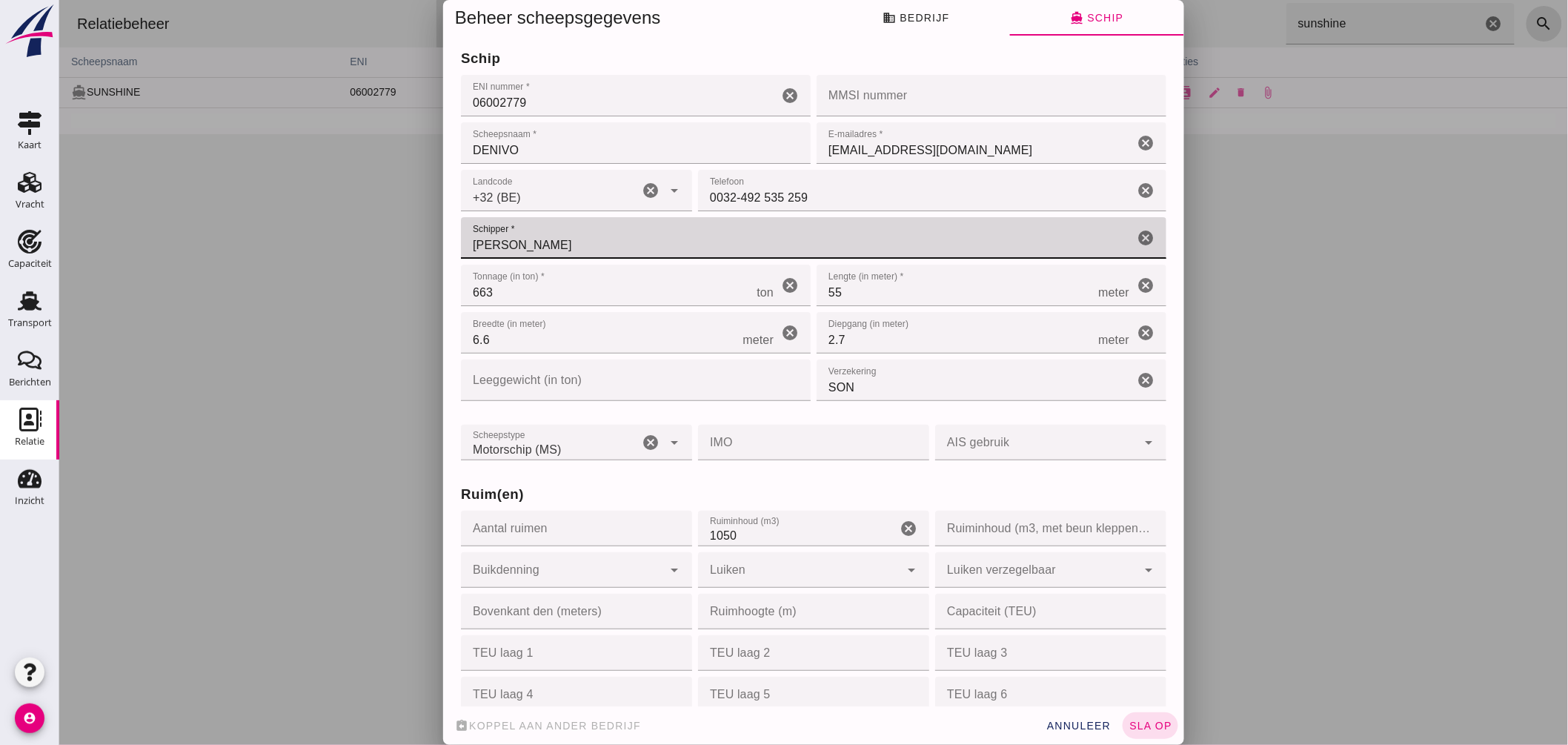
type input "W"
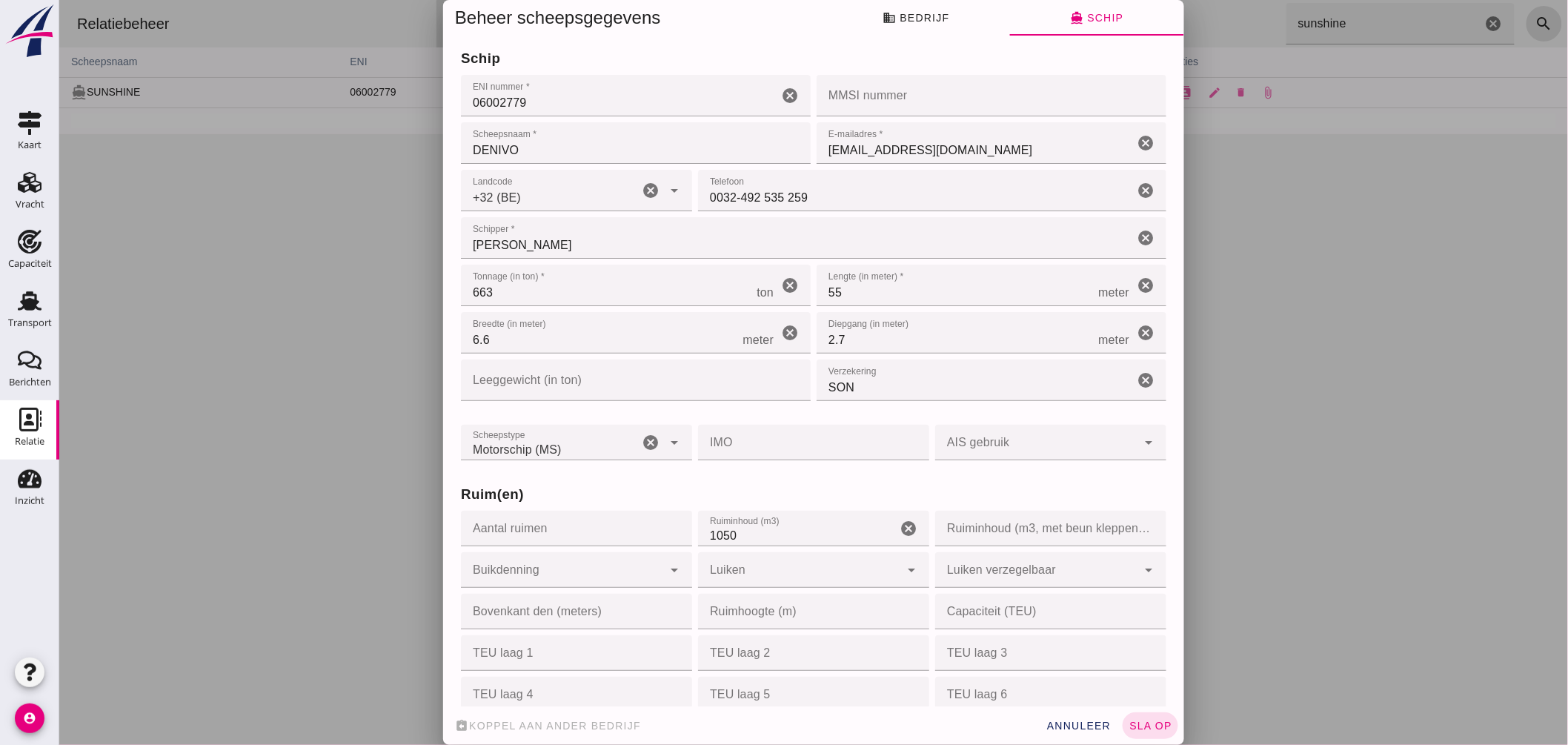
click at [573, 247] on input "[PERSON_NAME]" at bounding box center [796, 237] width 673 height 42
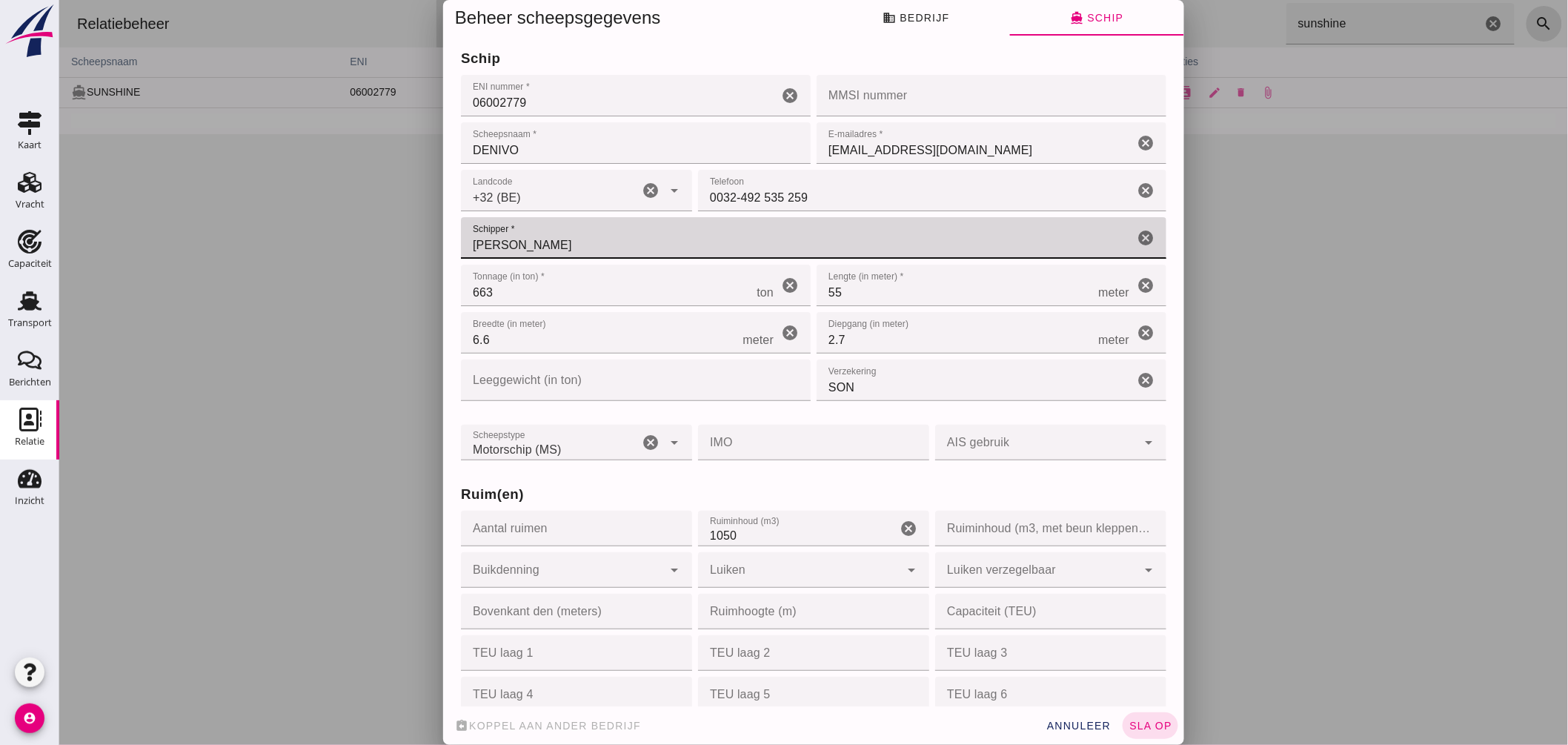
scroll to position [165, 0]
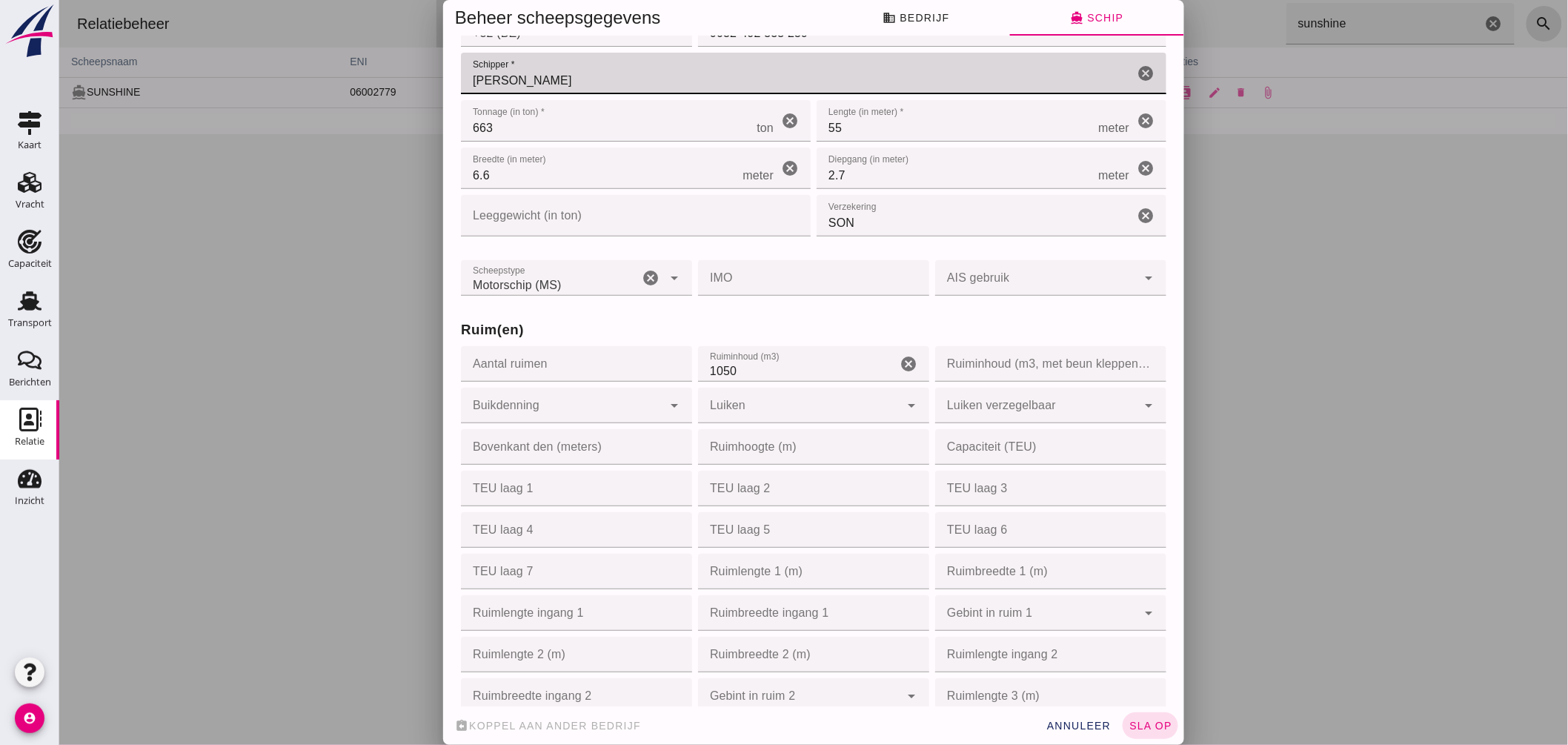
type input "[PERSON_NAME]"
drag, startPoint x: 846, startPoint y: 225, endPoint x: 853, endPoint y: 217, distance: 10.6
click at [851, 220] on input "SON" at bounding box center [974, 215] width 317 height 42
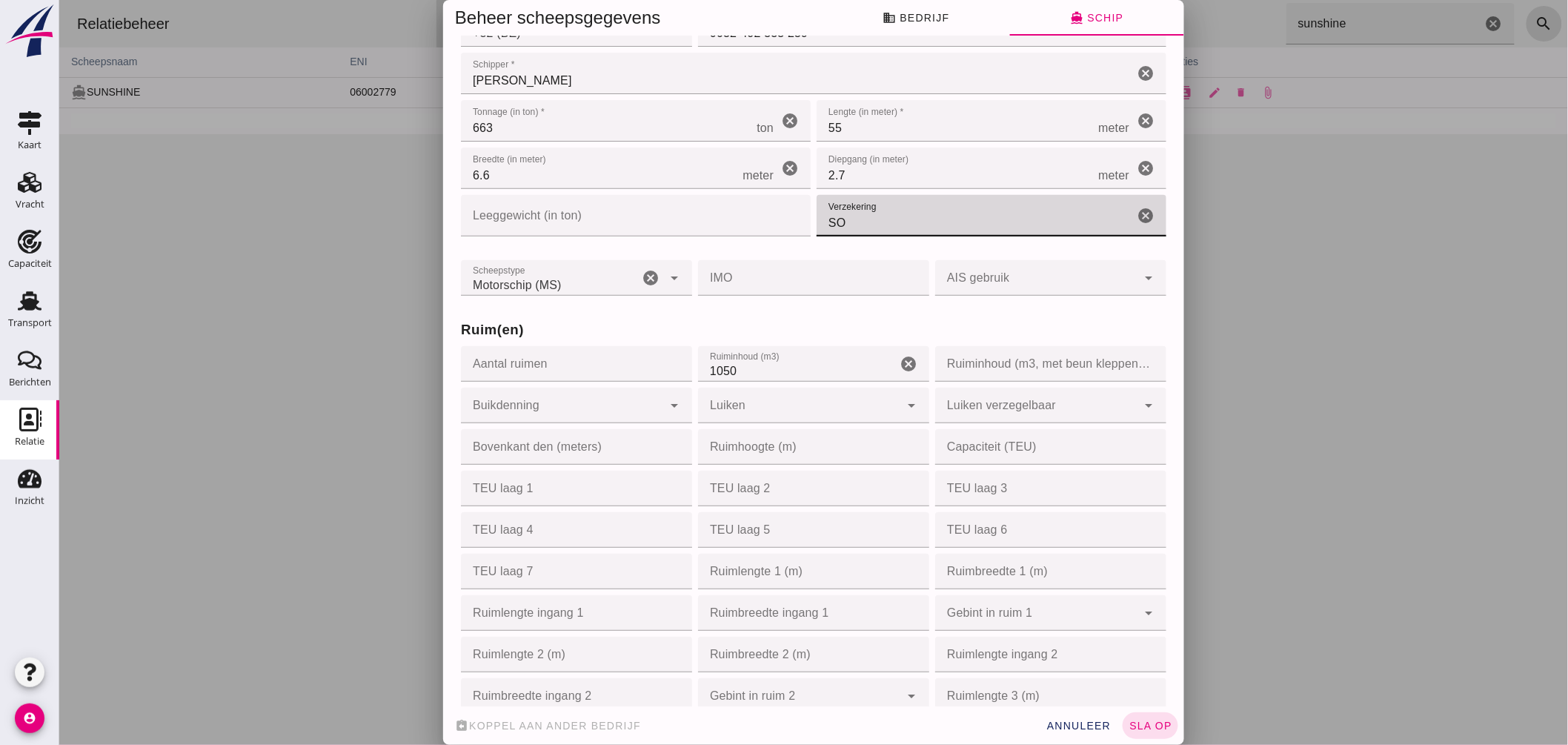
type input "S"
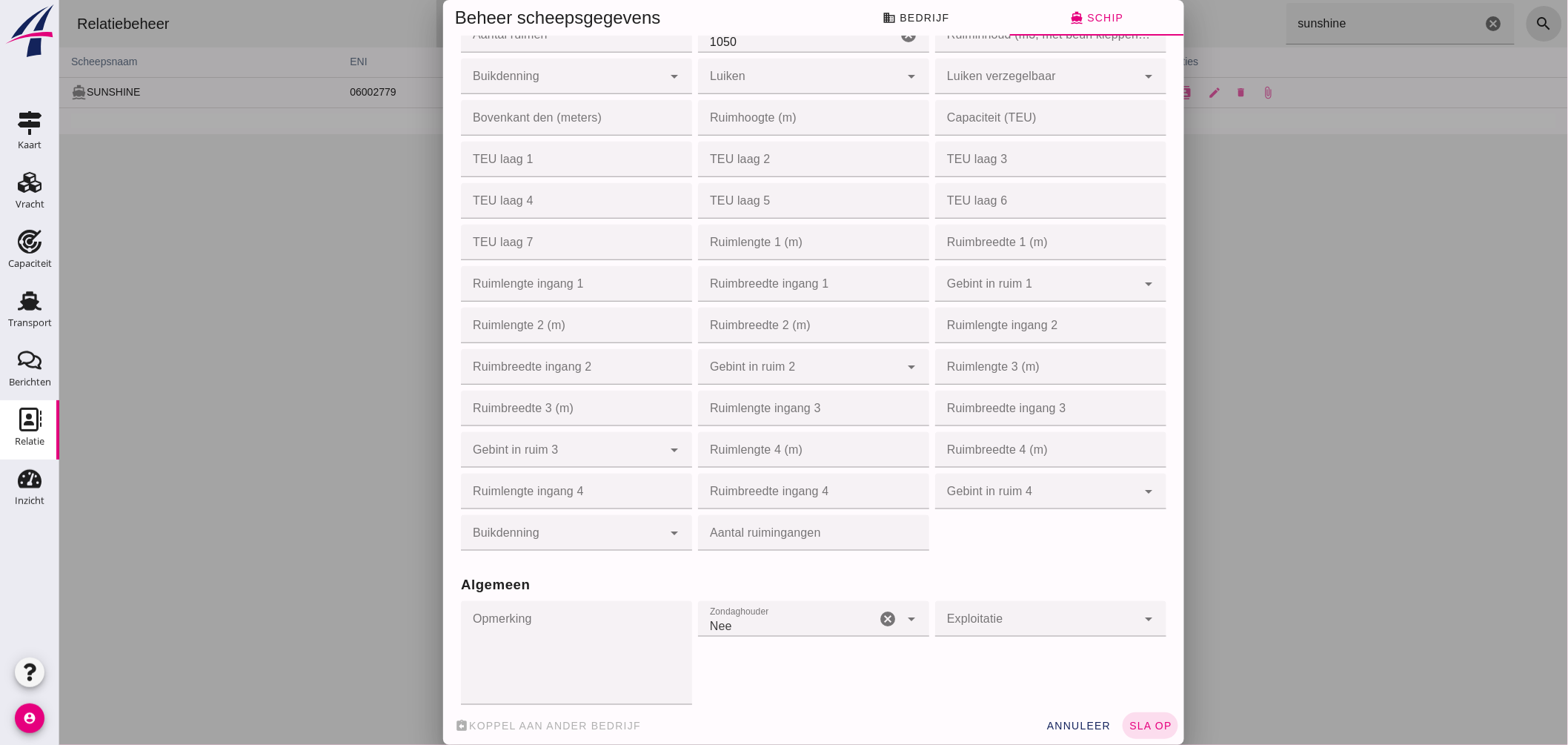
scroll to position [741, 0]
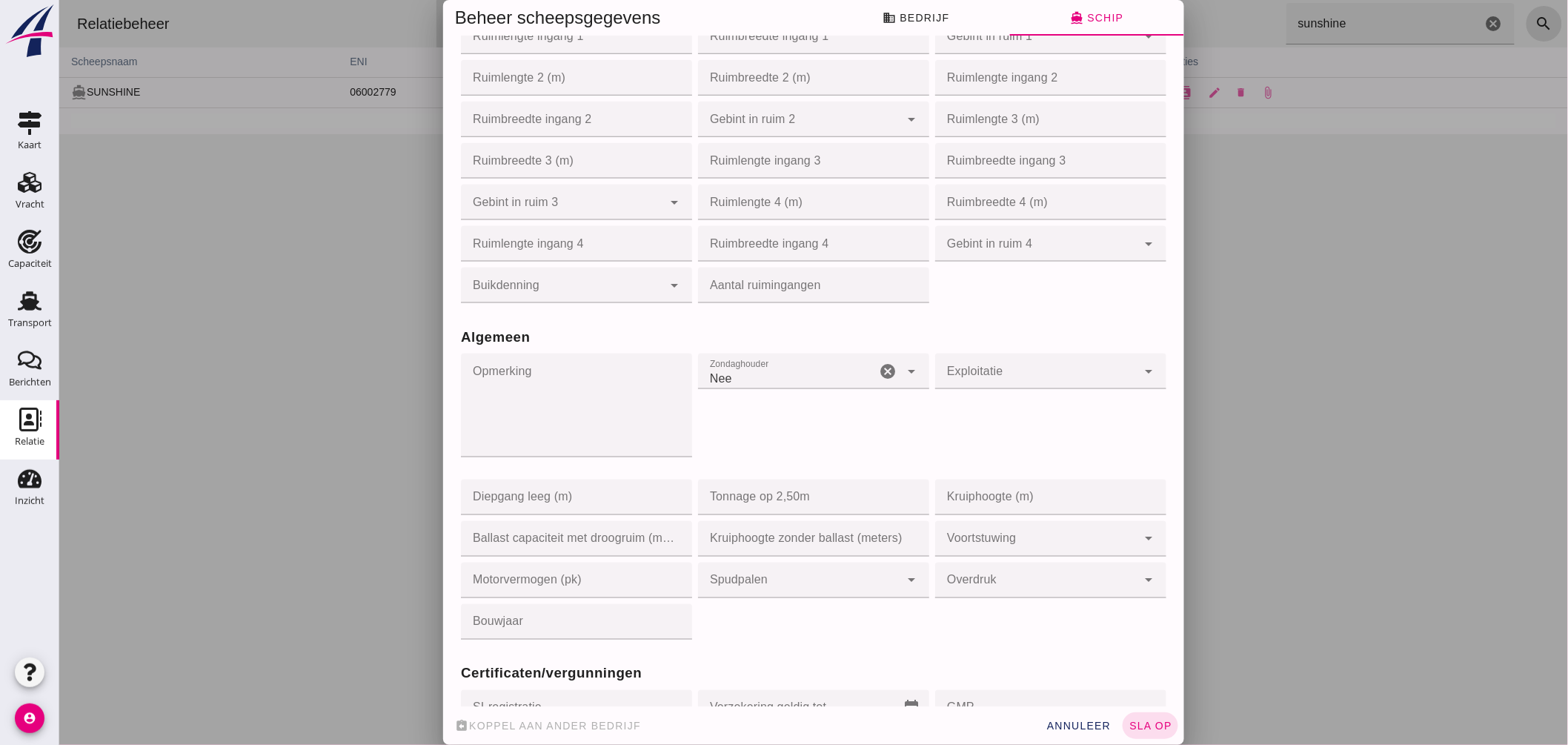
click at [573, 411] on textarea "Opmerking" at bounding box center [571, 405] width 222 height 104
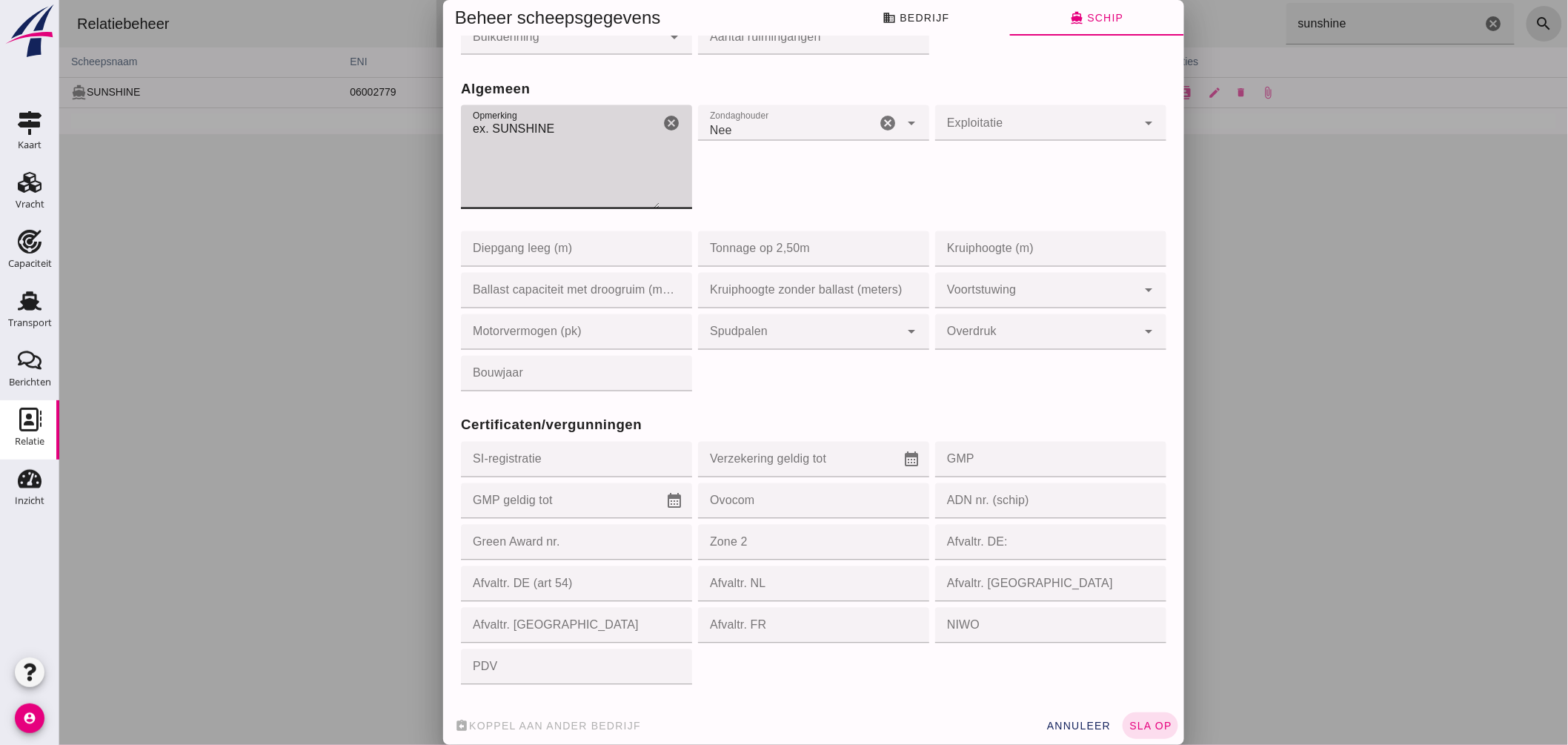
scroll to position [989, 0]
type textarea "ex. SUNSHINE"
click at [763, 500] on input "Ovocom" at bounding box center [808, 501] width 222 height 35
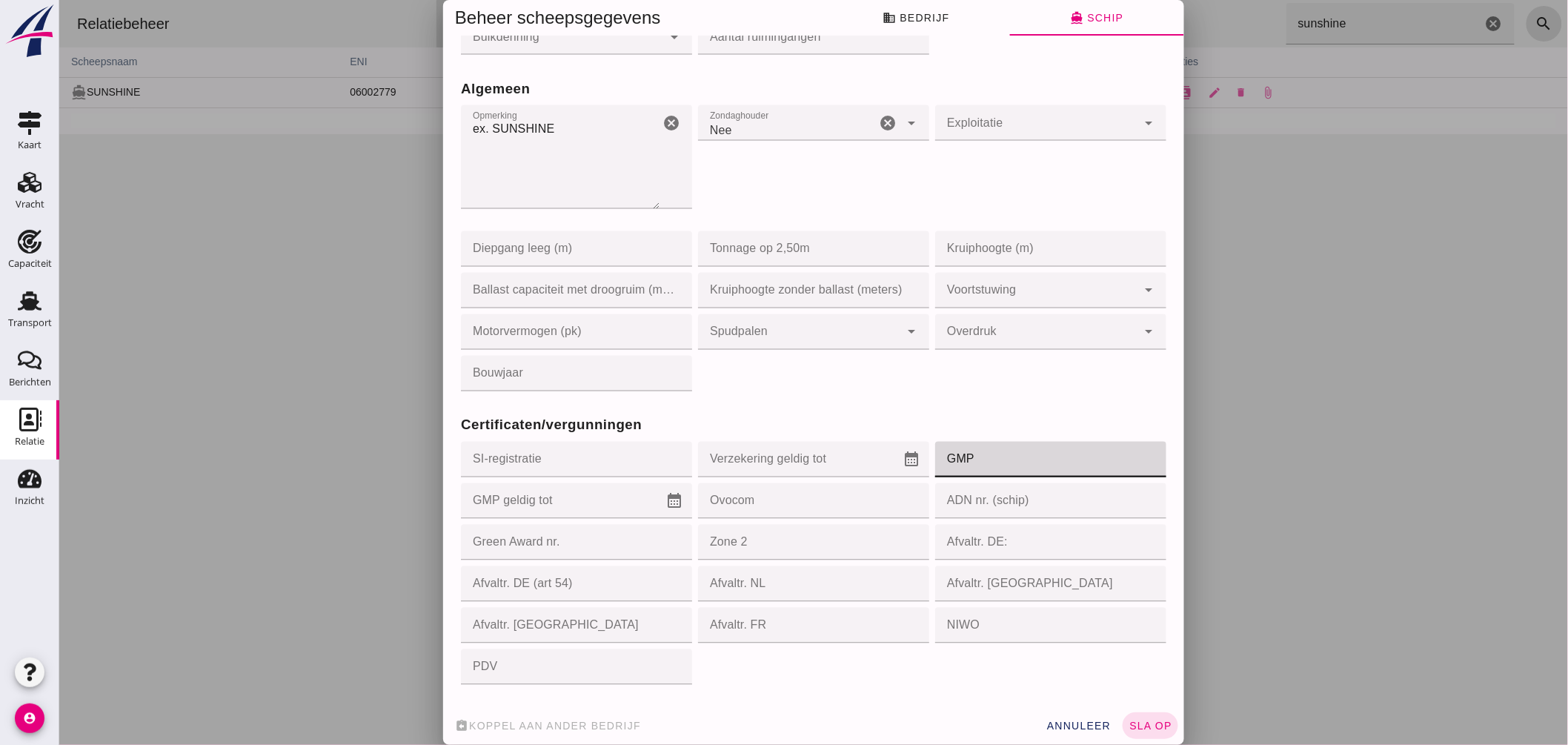
click at [954, 465] on input "GMP" at bounding box center [1045, 459] width 222 height 35
click at [971, 471] on input "GMP" at bounding box center [1045, 459] width 222 height 35
type input "34/HCH/AS/42-1"
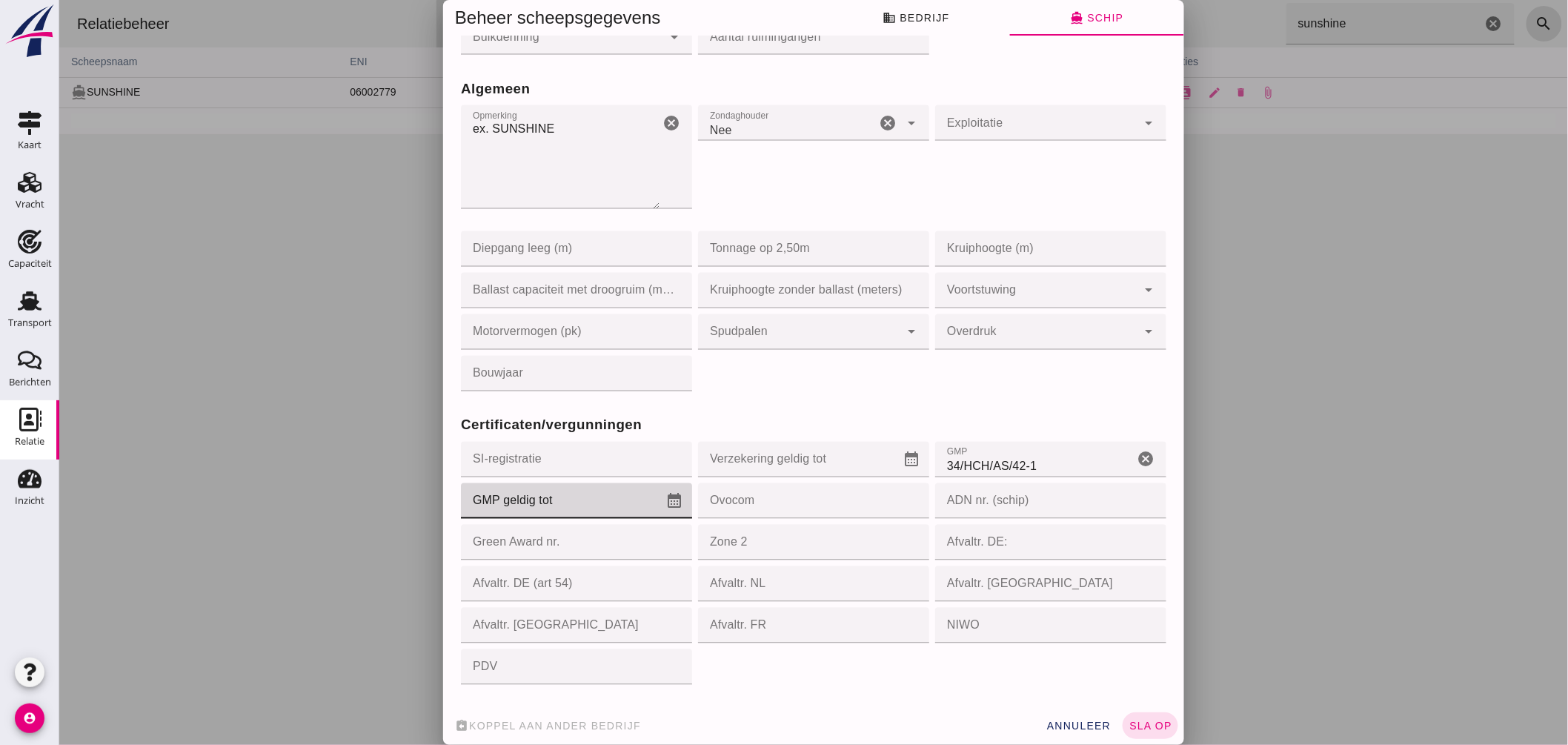
click at [551, 495] on input "GMP geldig tot" at bounding box center [562, 501] width 204 height 35
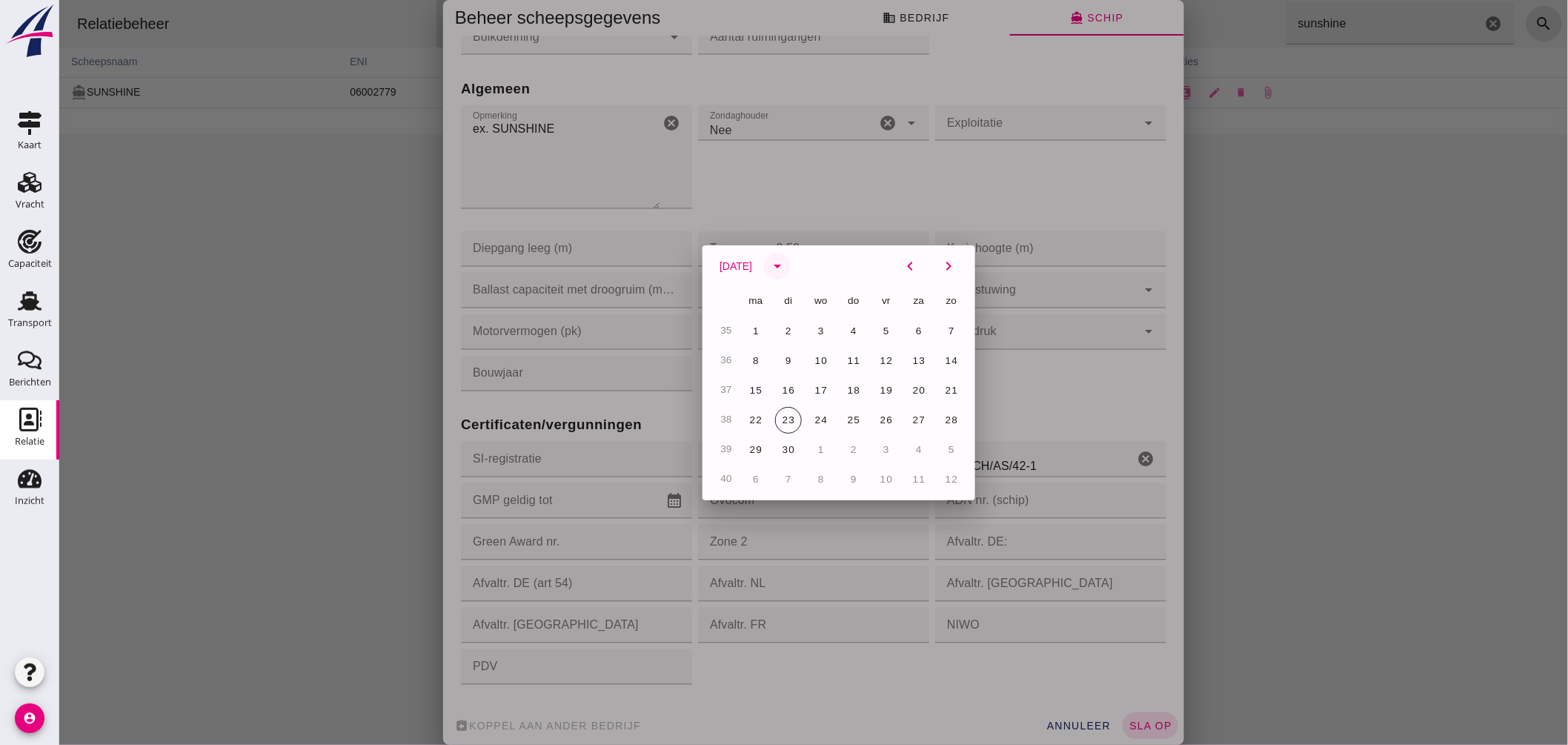
click at [786, 261] on icon "arrow_drop_down" at bounding box center [777, 266] width 18 height 18
click at [727, 424] on button "2027" at bounding box center [757, 426] width 63 height 27
click at [846, 386] on span "16" at bounding box center [853, 390] width 14 height 12
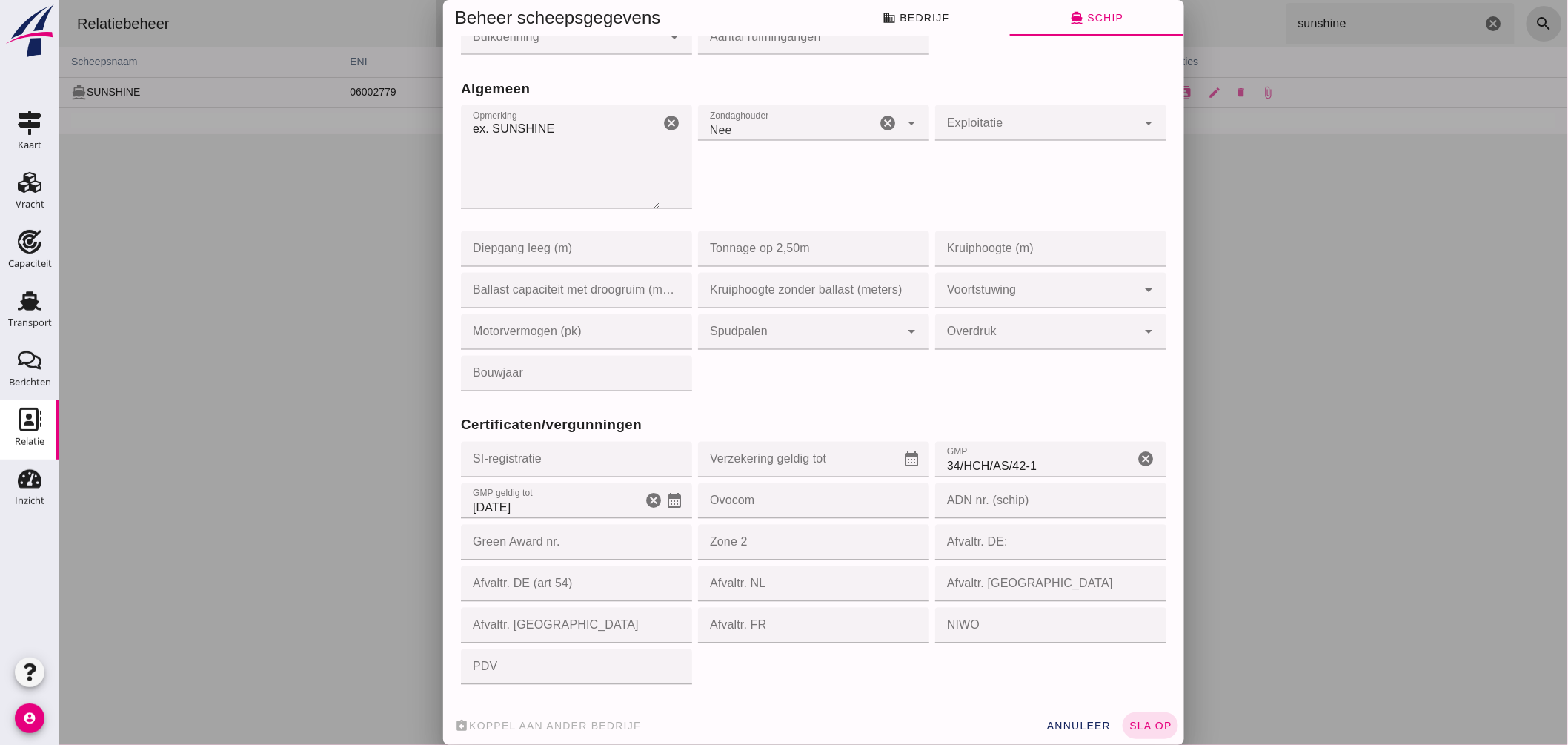
click at [672, 495] on div "GMP geldig tot GMP geldig tot [DATE] cancel calendar_month" at bounding box center [575, 501] width 231 height 35
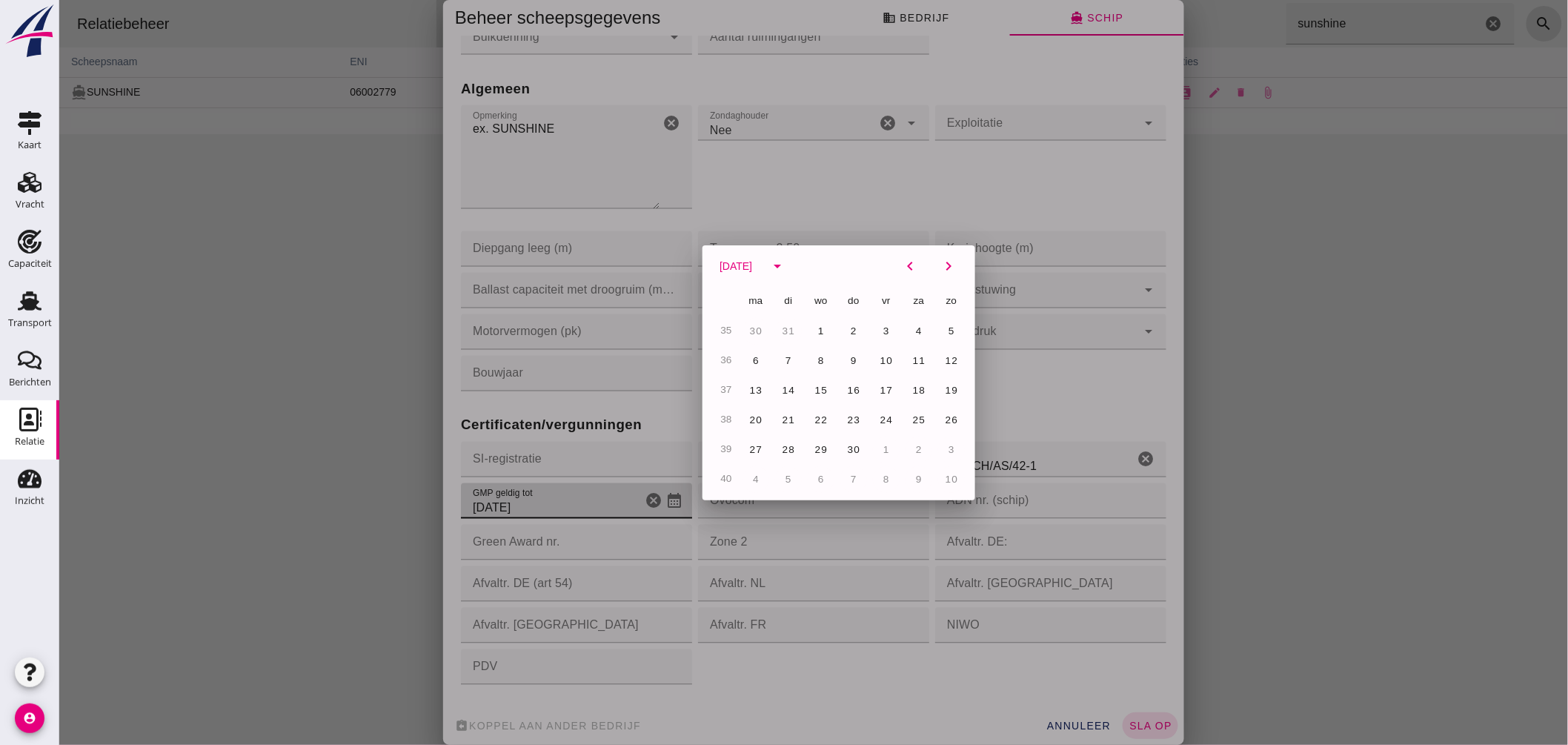
click at [668, 499] on div at bounding box center [812, 372] width 1509 height 745
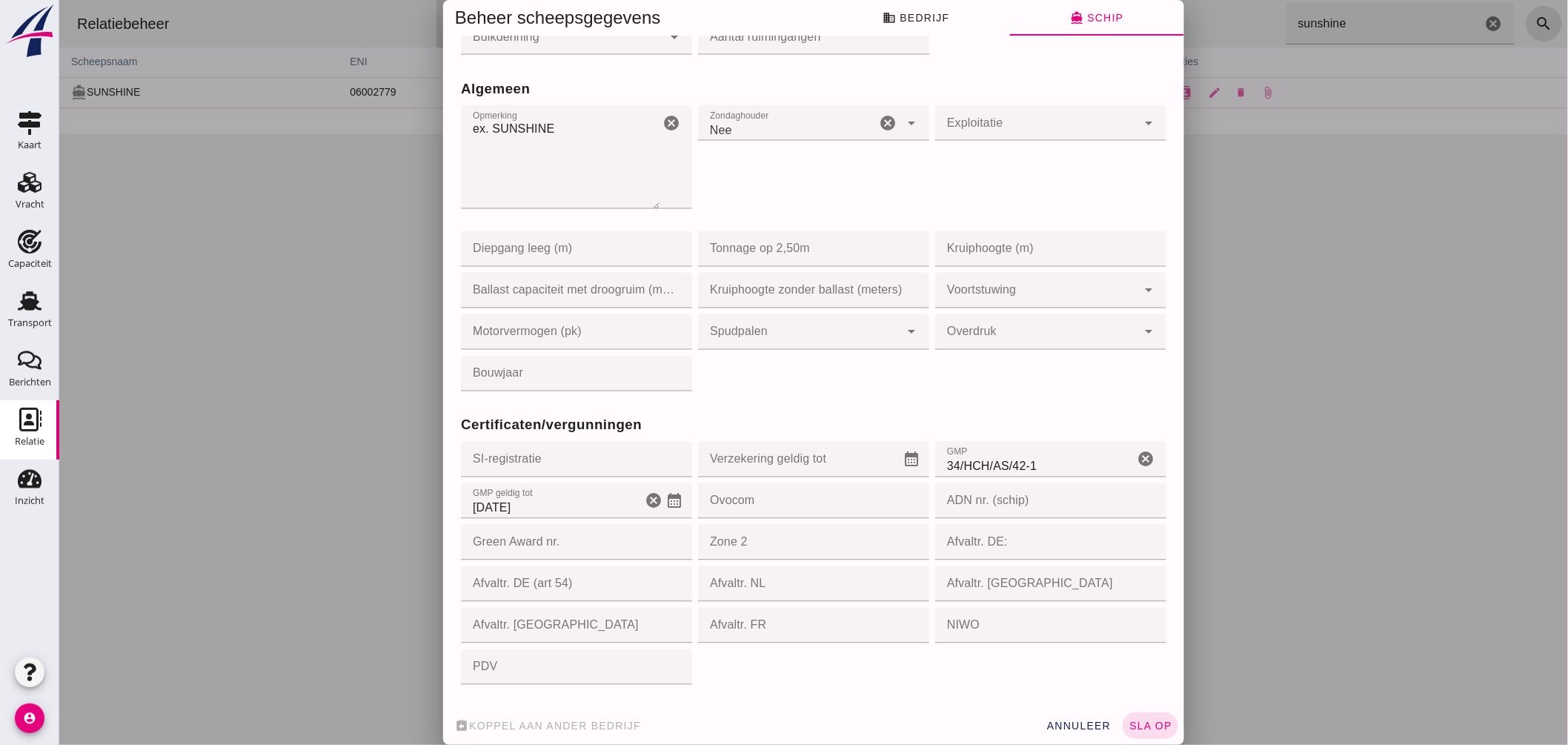
click at [665, 500] on icon "calendar_month" at bounding box center [673, 501] width 18 height 18
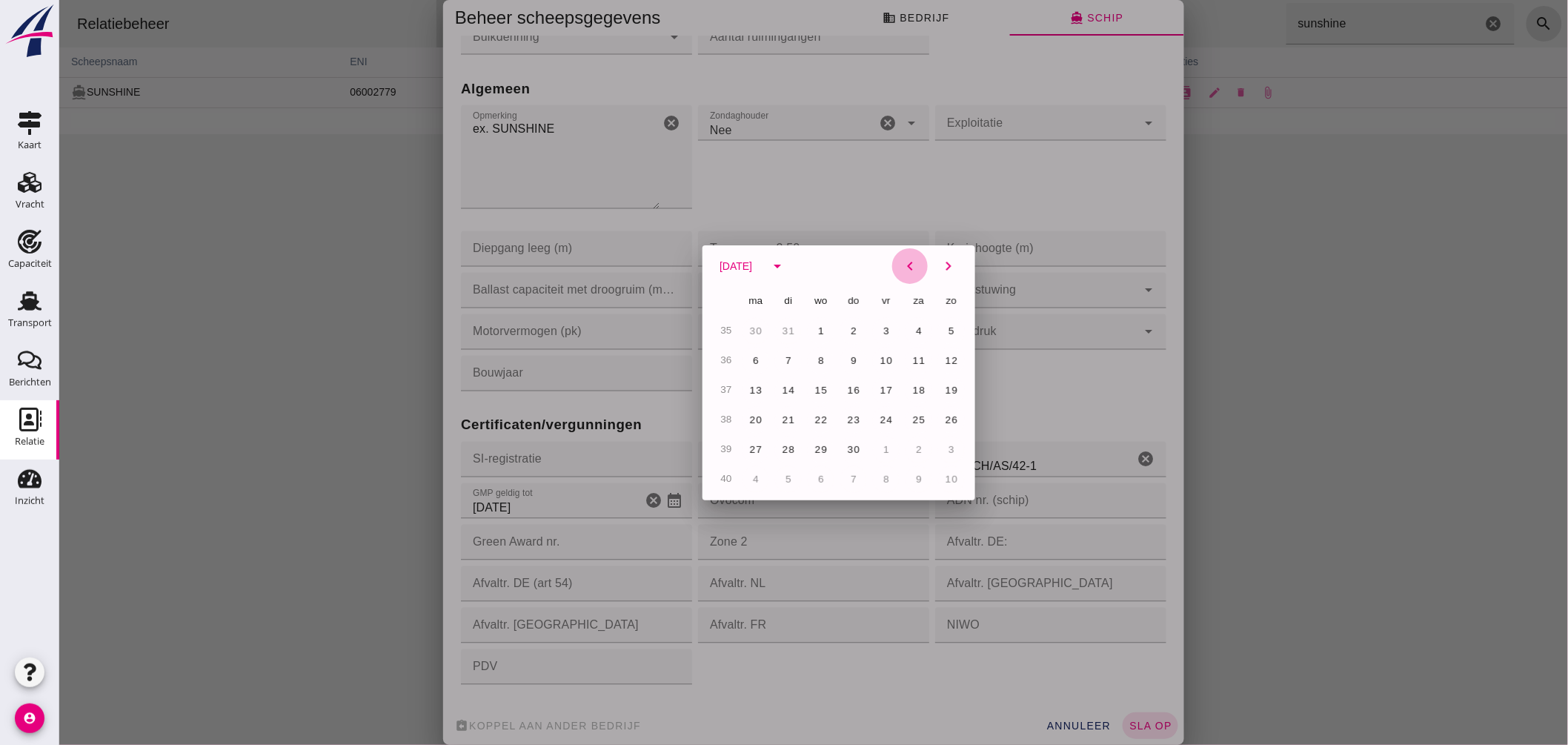
click at [906, 260] on icon "chevron_left" at bounding box center [910, 266] width 18 height 18
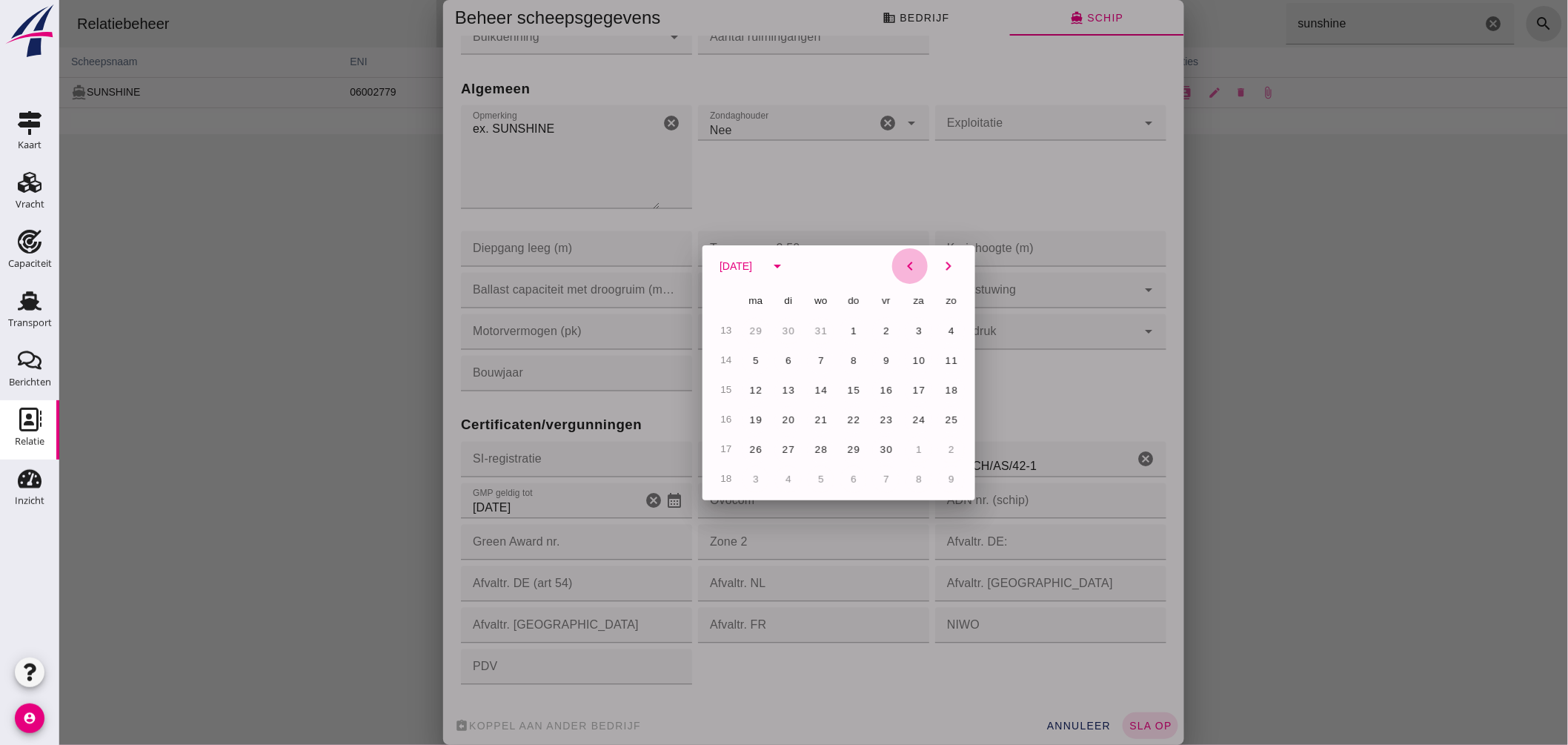
click at [906, 260] on icon "chevron_left" at bounding box center [910, 266] width 18 height 18
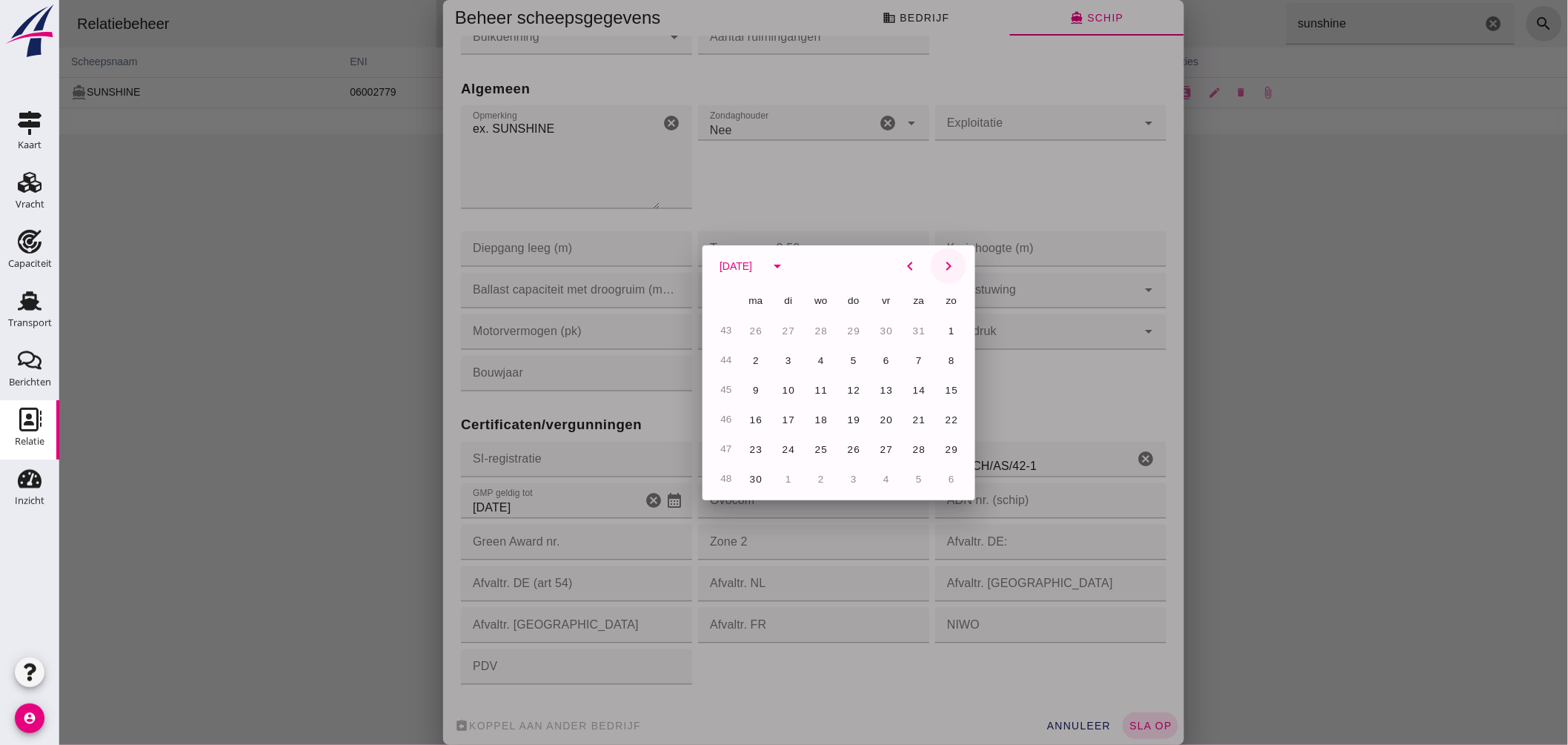
click at [944, 264] on icon "chevron_right" at bounding box center [948, 266] width 18 height 18
click at [915, 386] on span "16" at bounding box center [919, 390] width 14 height 12
type input "[DATE]"
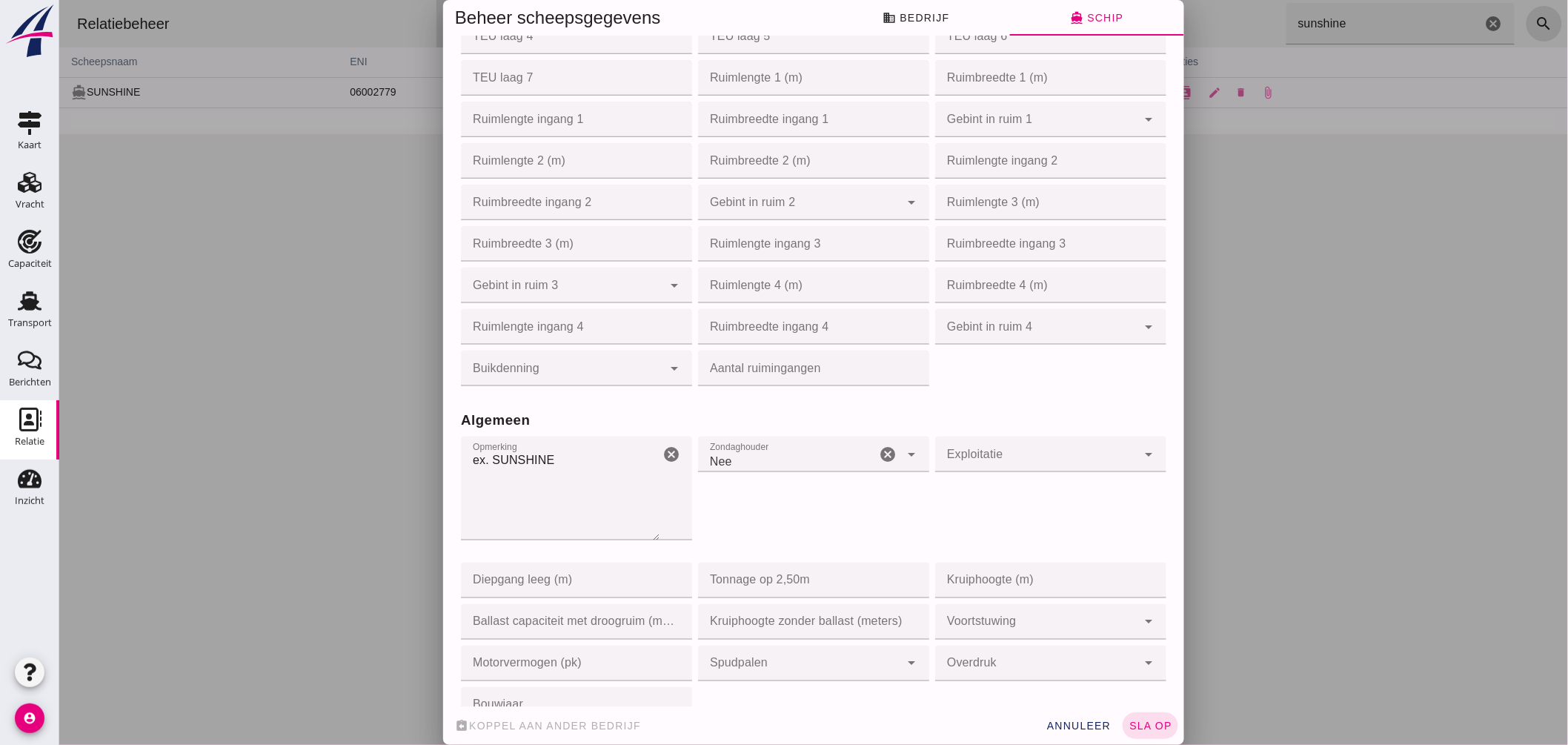
scroll to position [987, 0]
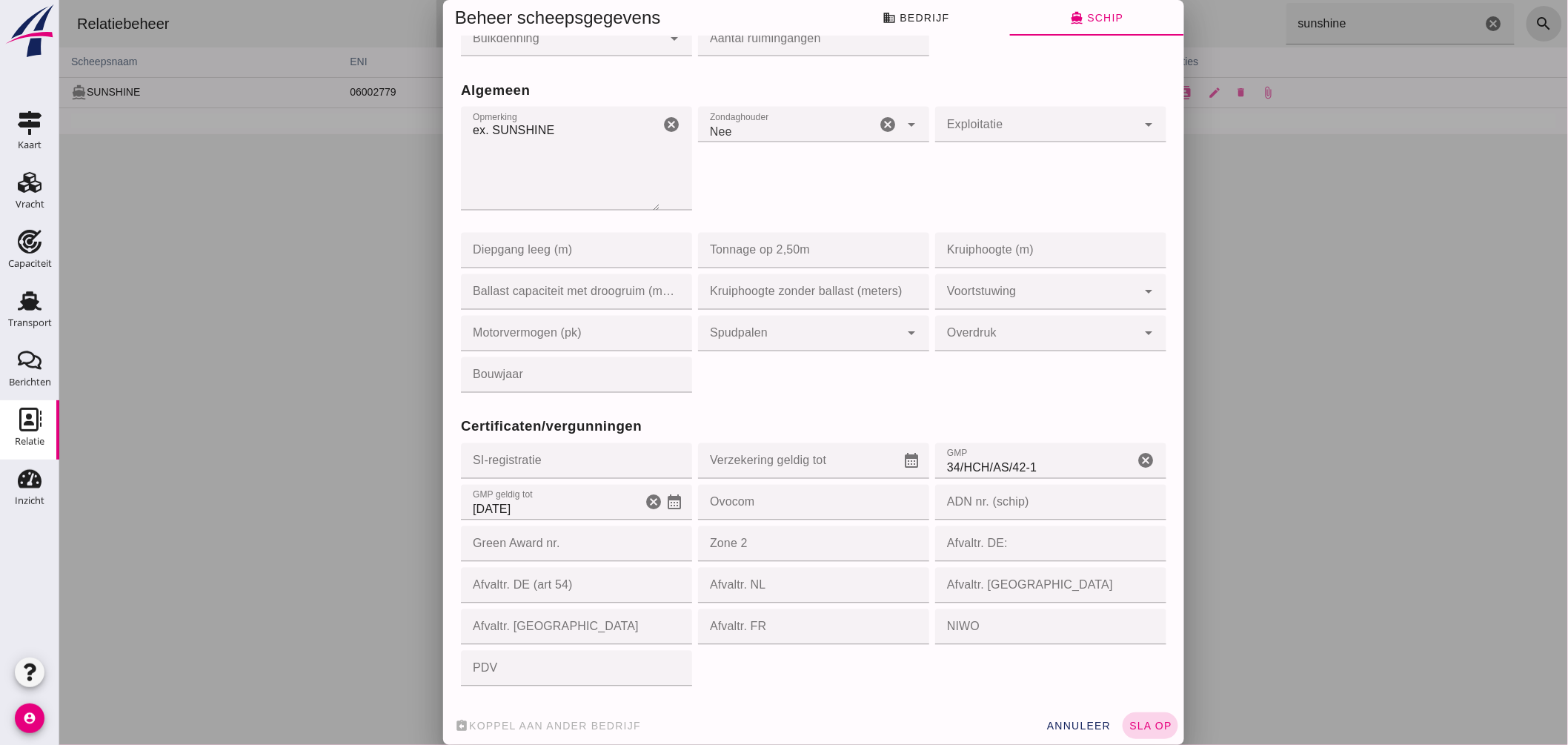
click at [1126, 715] on button "sla op" at bounding box center [1149, 726] width 56 height 27
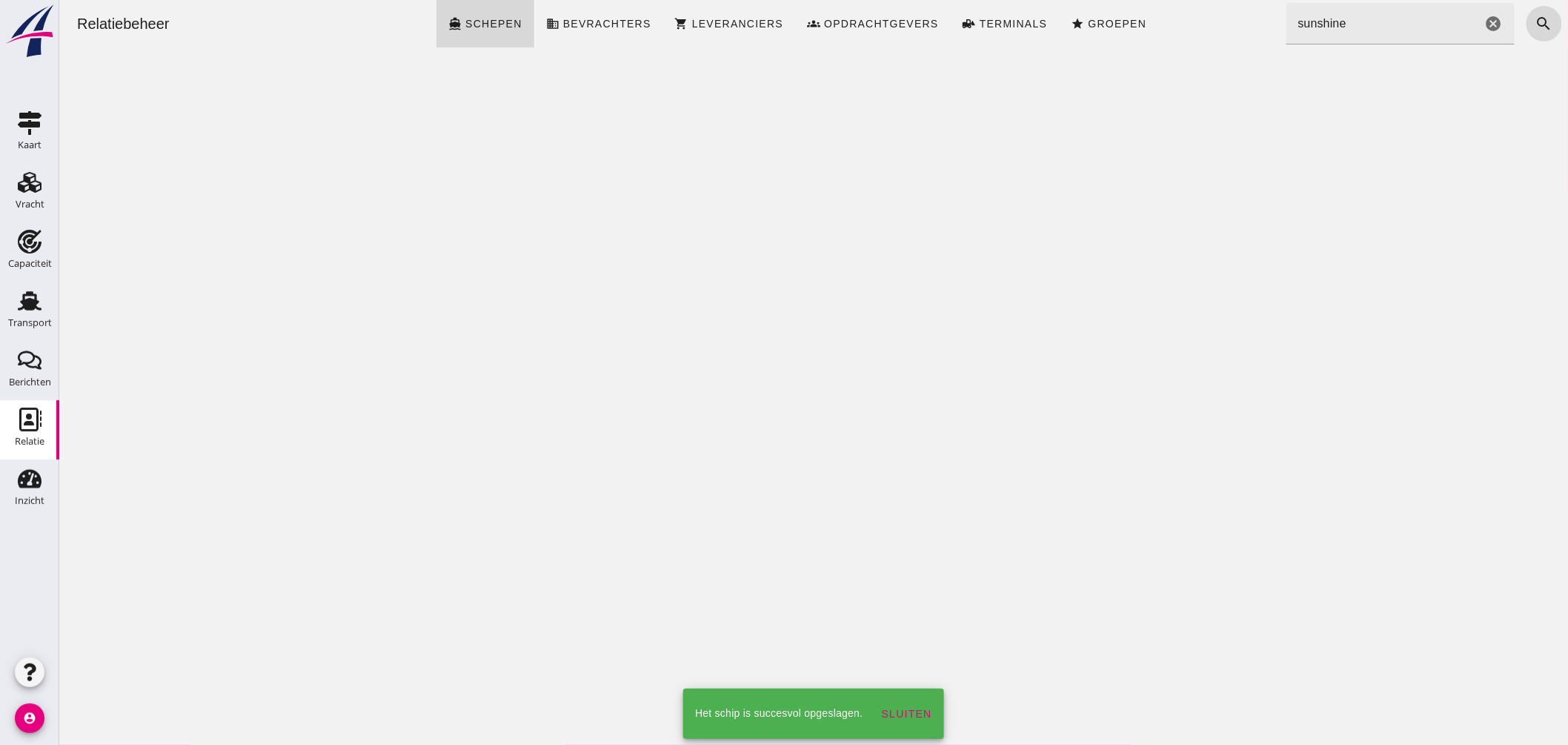
scroll to position [0, 0]
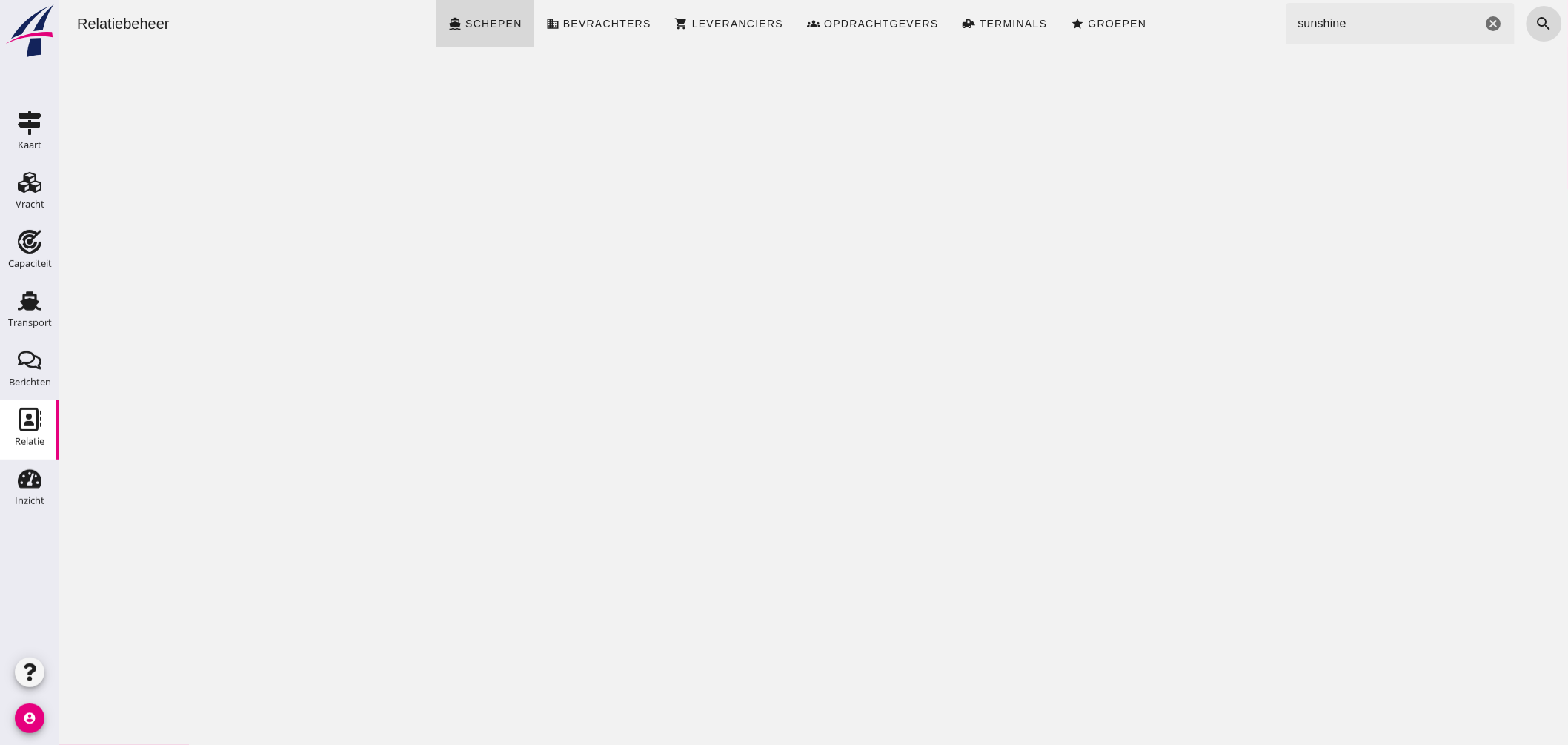
click at [1485, 19] on icon "cancel" at bounding box center [1494, 24] width 18 height 18
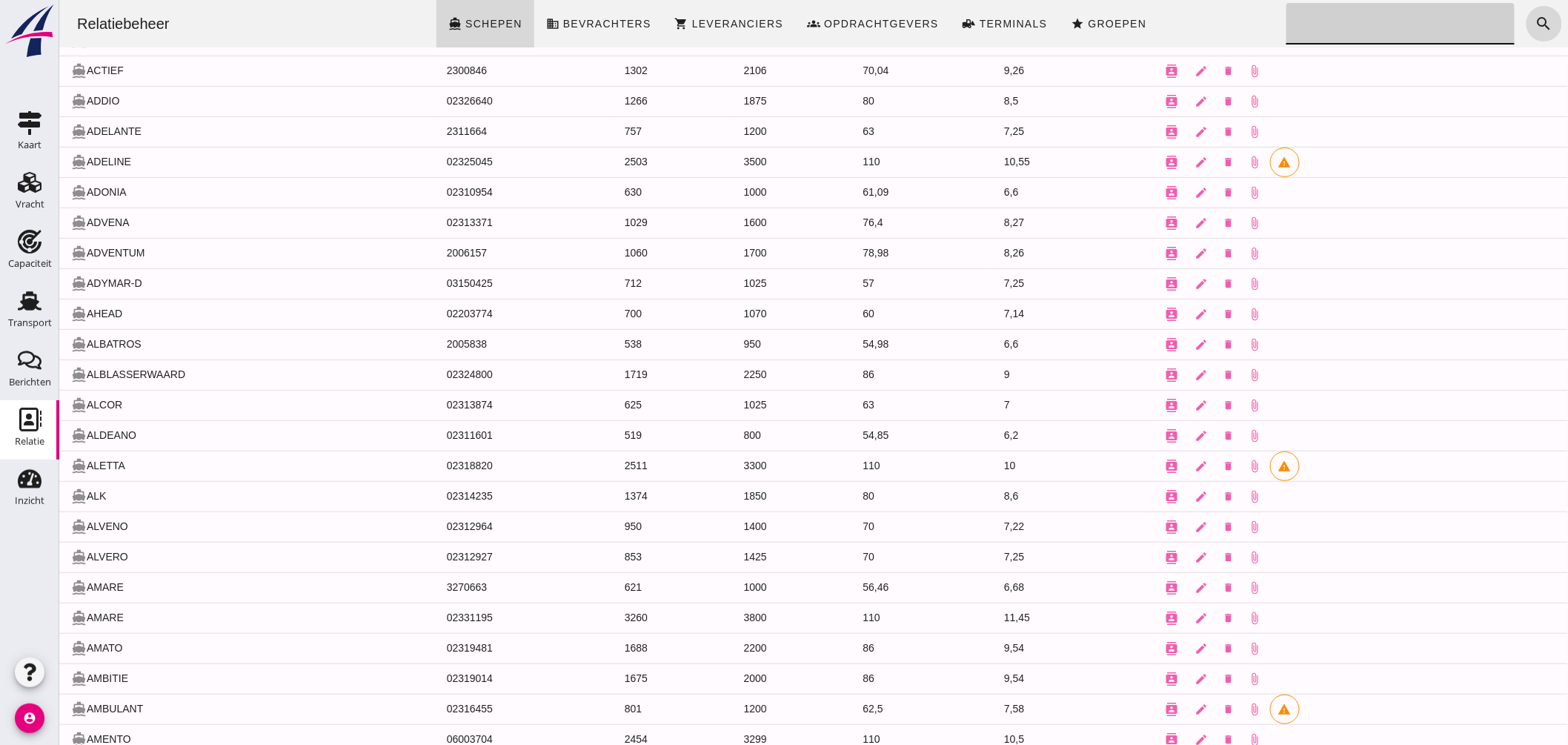
scroll to position [165, 0]
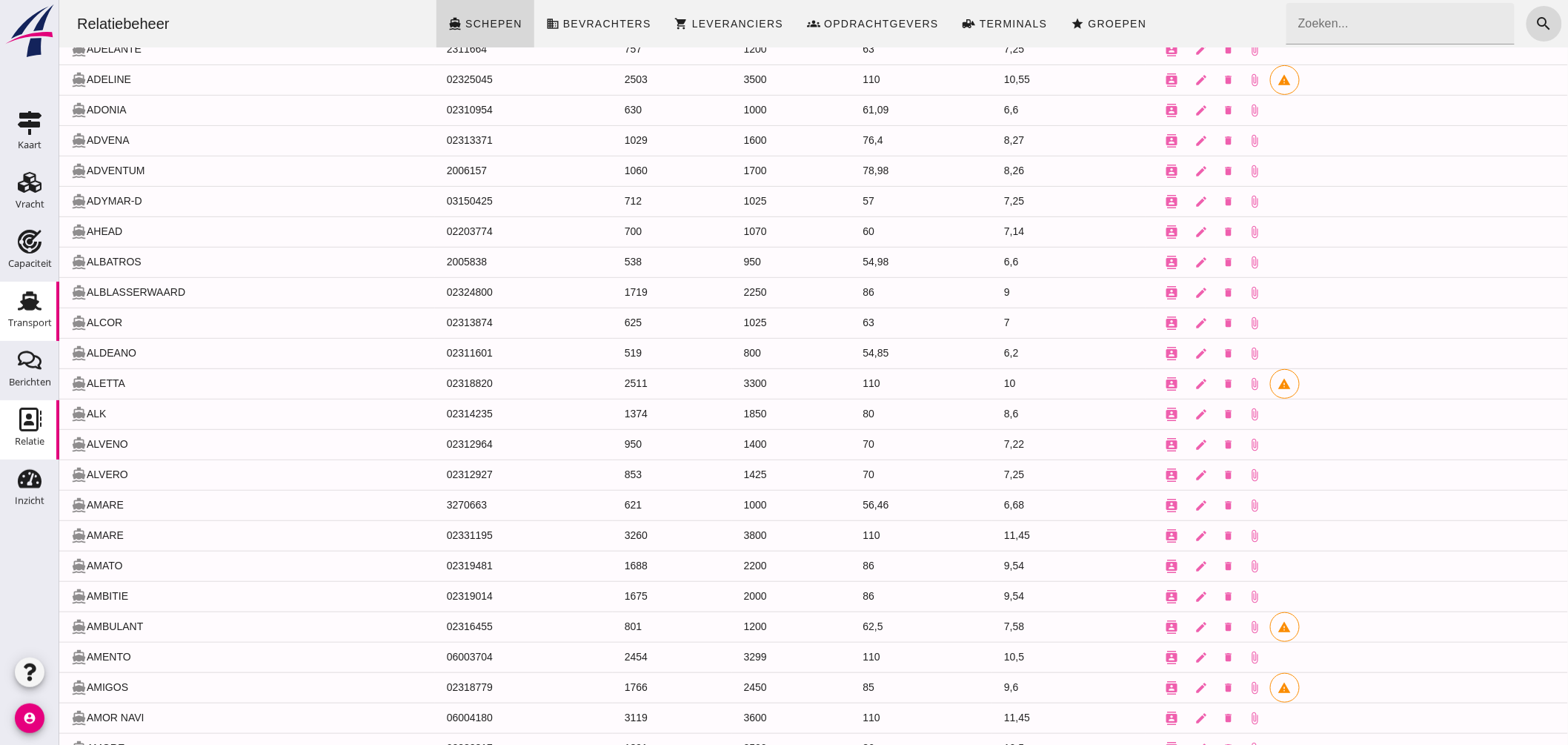
click at [27, 284] on link "Transport Transport" at bounding box center [29, 311] width 59 height 59
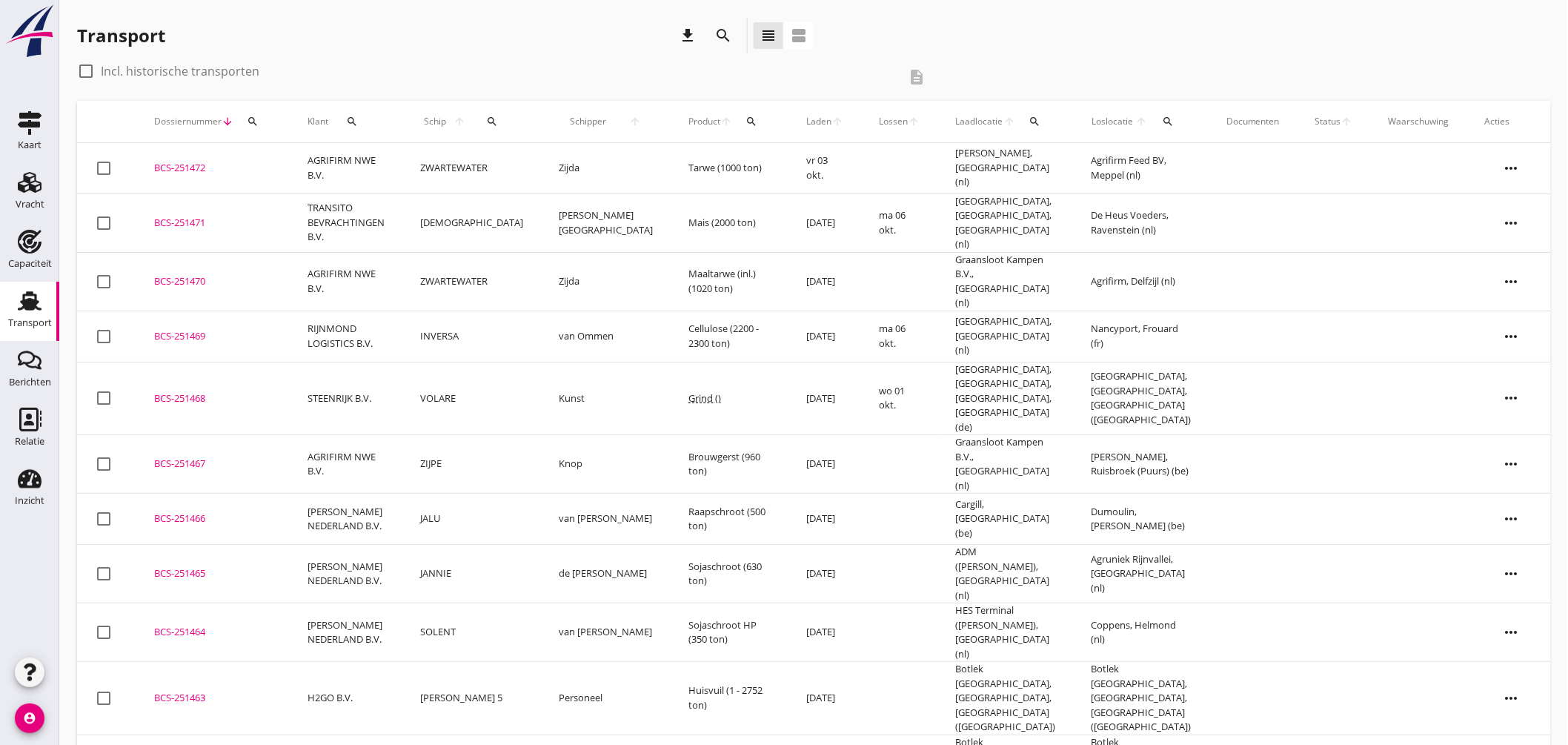
click at [0, 281] on link "Transport Transport" at bounding box center [29, 311] width 59 height 59
